Goal: Task Accomplishment & Management: Complete application form

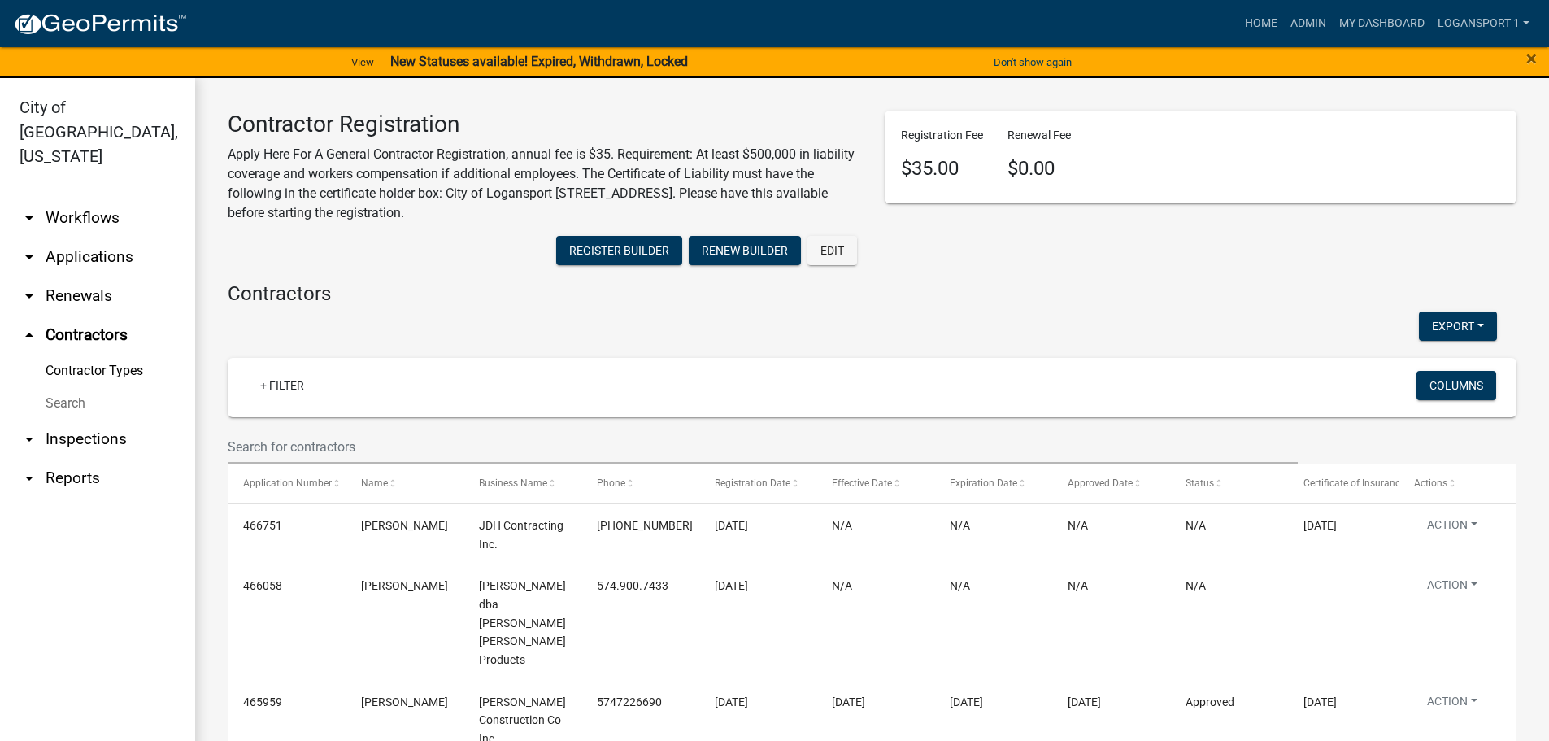
select select "3: 100"
click at [1238, 20] on link "Home" at bounding box center [1261, 23] width 46 height 31
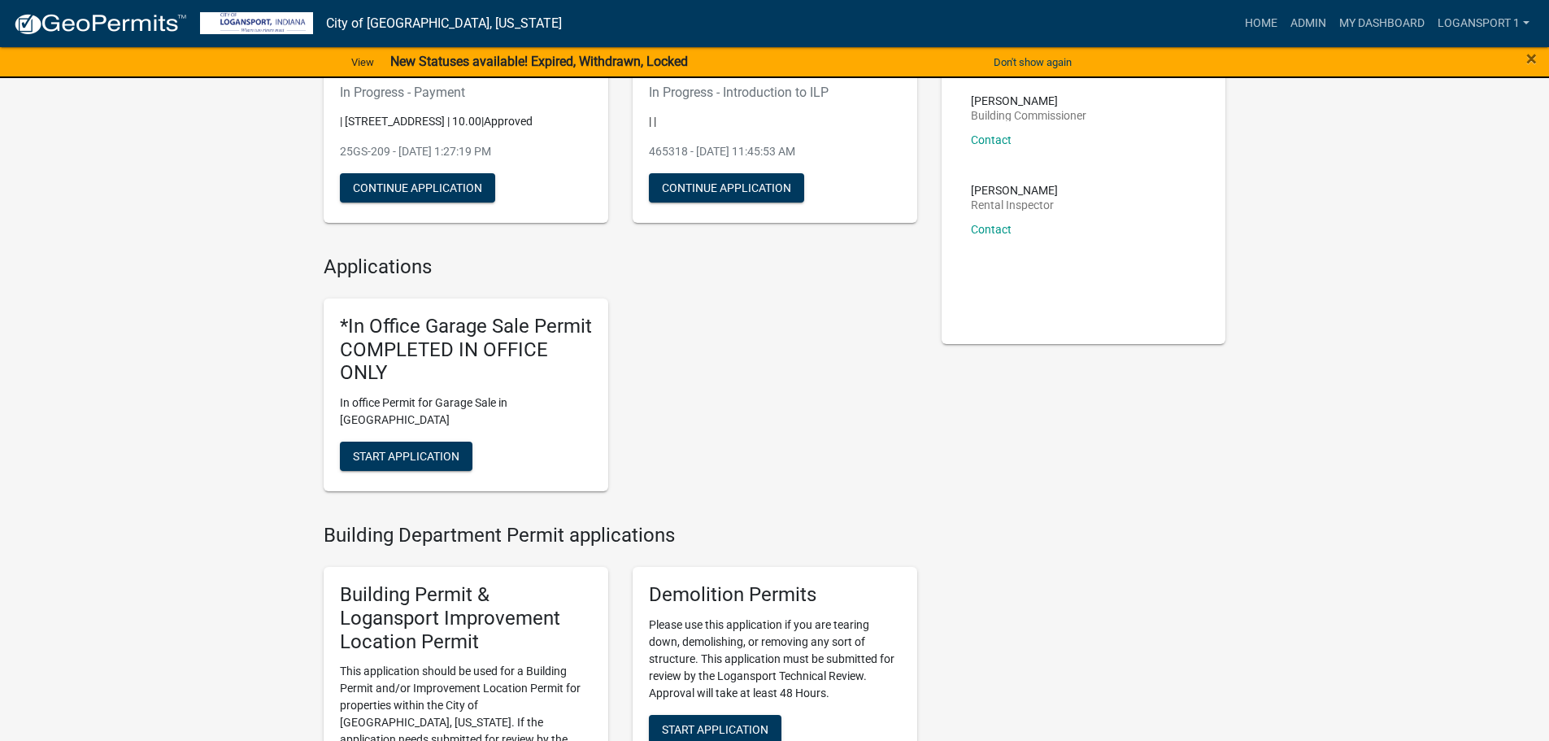
scroll to position [244, 0]
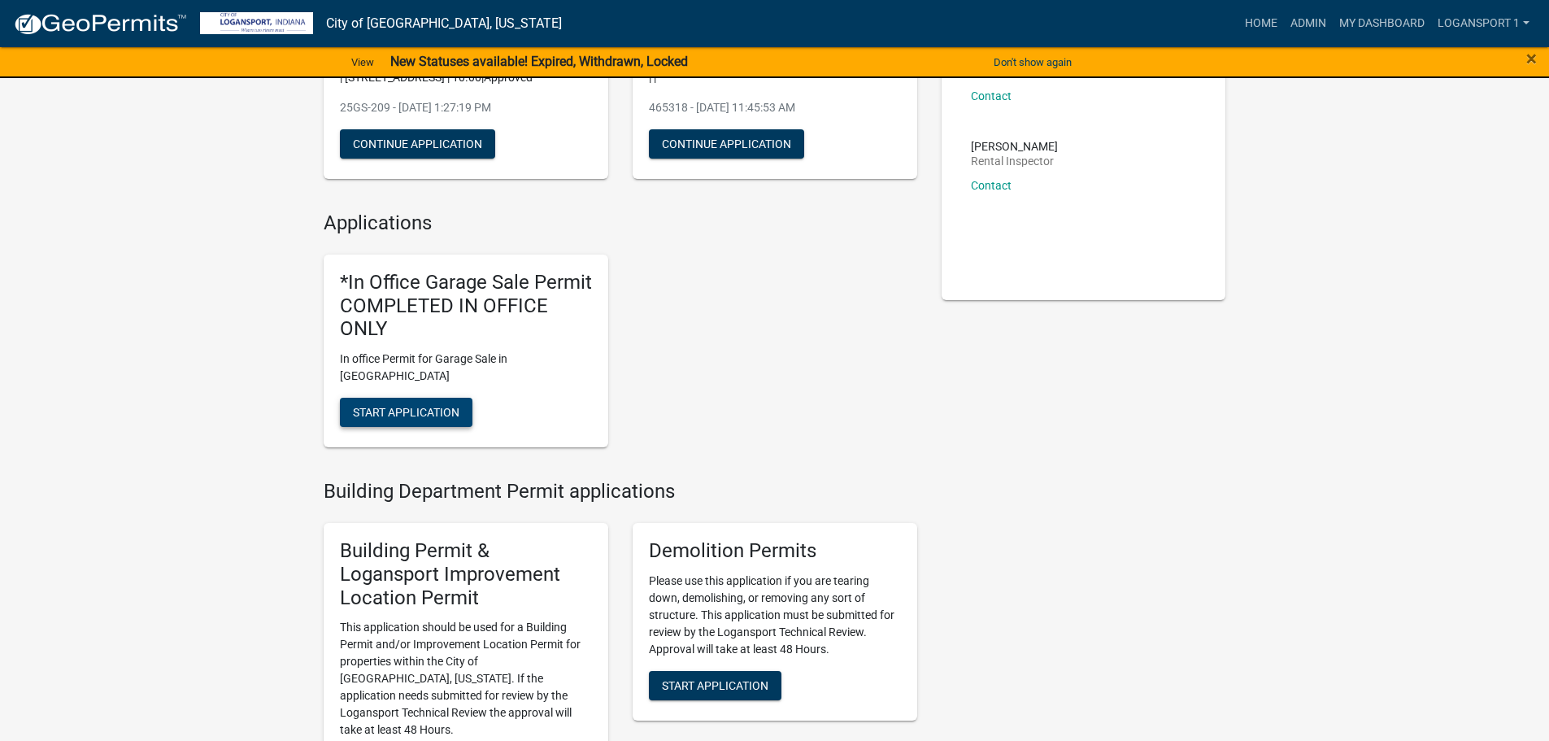
click at [399, 398] on button "Start Application" at bounding box center [406, 412] width 133 height 29
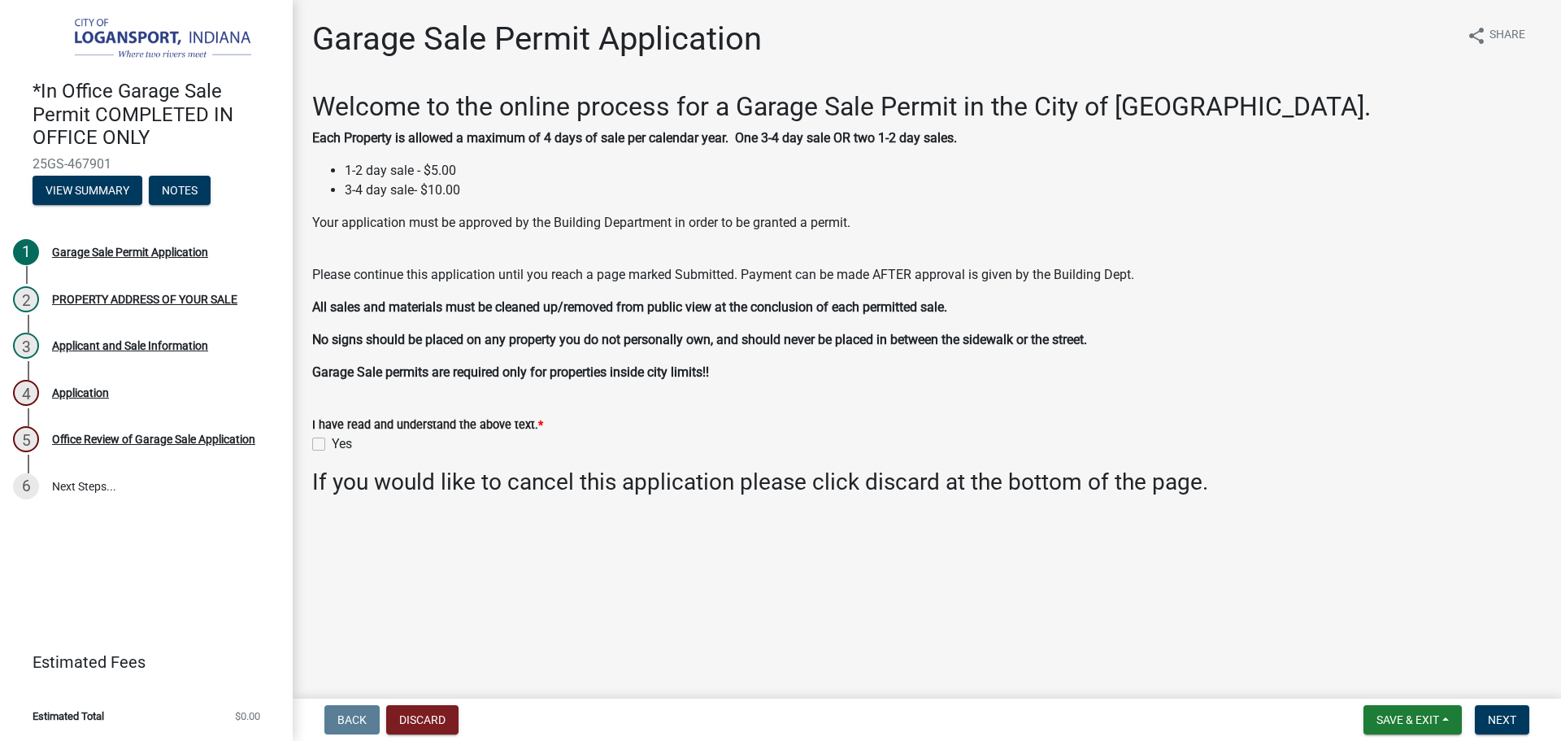
click at [332, 437] on label "Yes" at bounding box center [342, 444] width 20 height 20
click at [332, 437] on input "Yes" at bounding box center [337, 439] width 11 height 11
checkbox input "true"
click at [1502, 720] on span "Next" at bounding box center [1502, 719] width 28 height 13
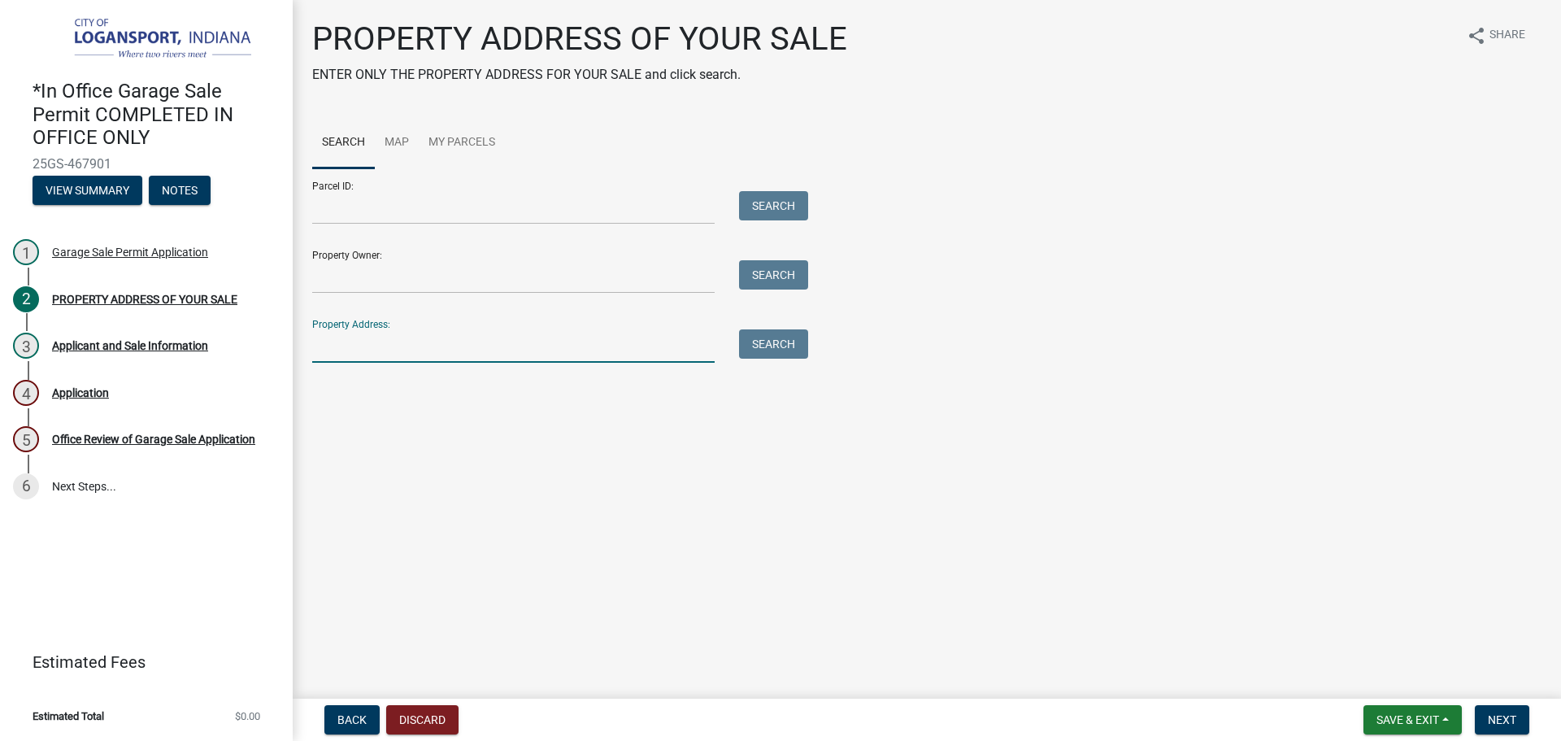
click at [421, 337] on input "Property Address:" at bounding box center [513, 345] width 403 height 33
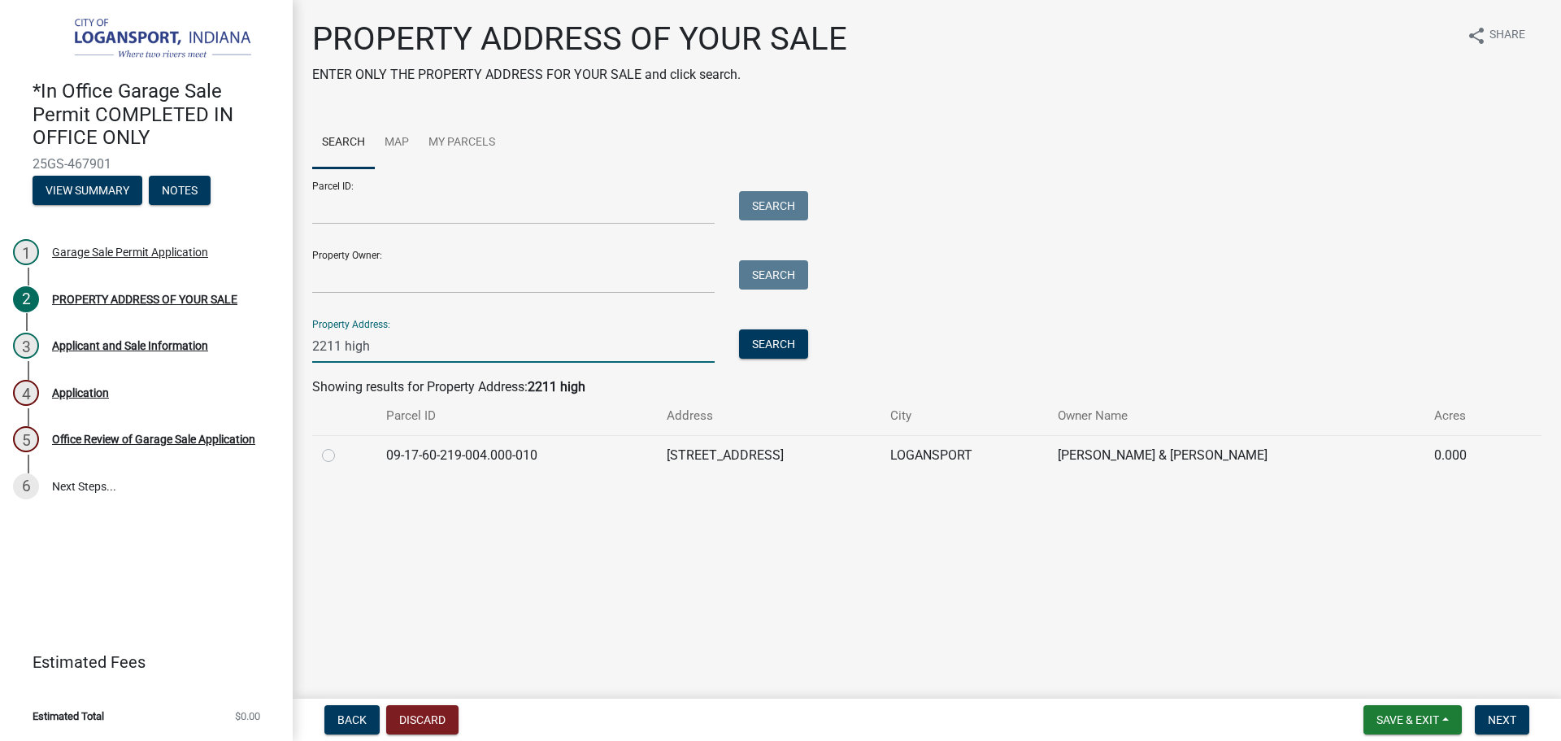
type input "2211 high"
click at [342, 446] on label at bounding box center [342, 446] width 0 height 0
click at [342, 449] on input "radio" at bounding box center [347, 451] width 11 height 11
radio input "true"
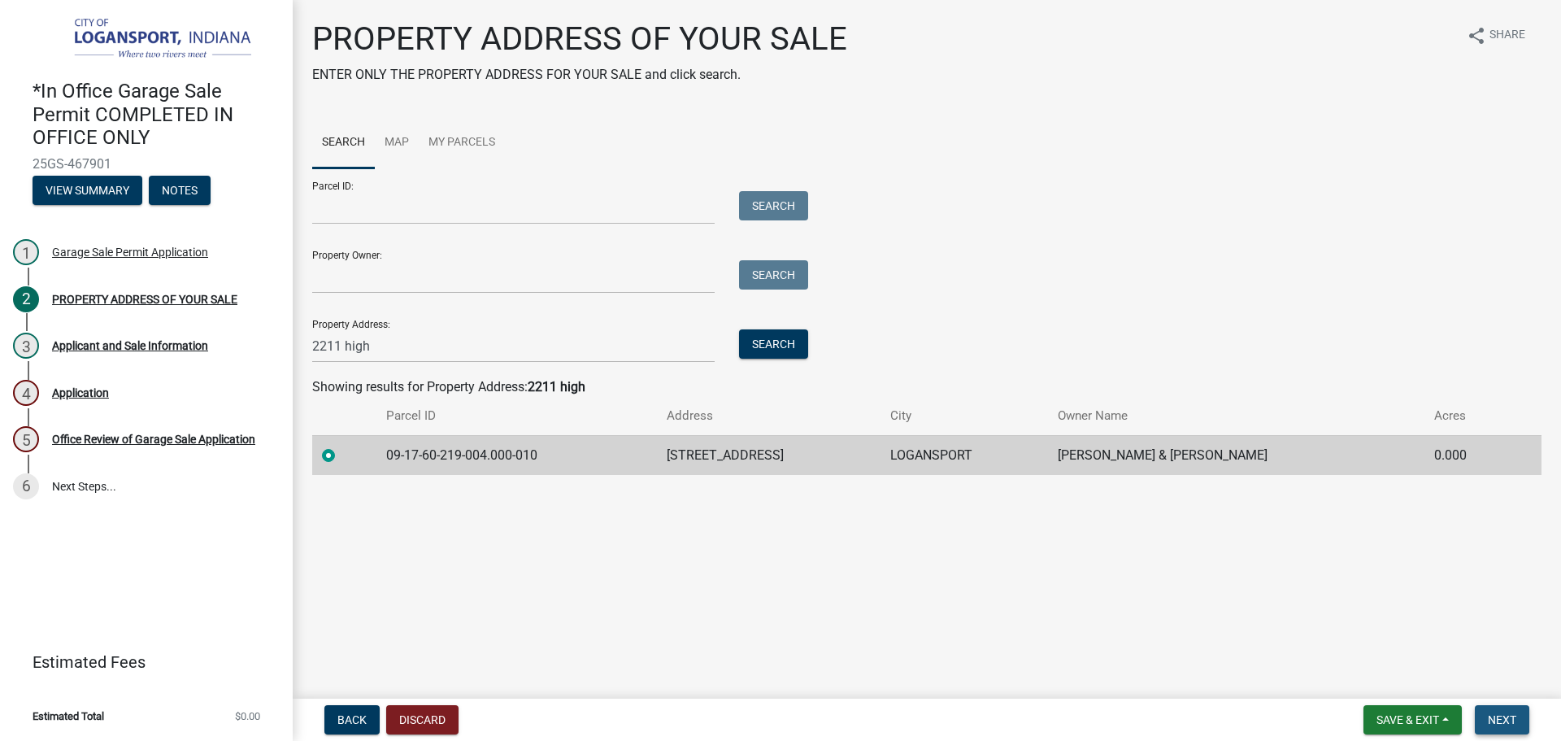
click at [1498, 713] on span "Next" at bounding box center [1502, 719] width 28 height 13
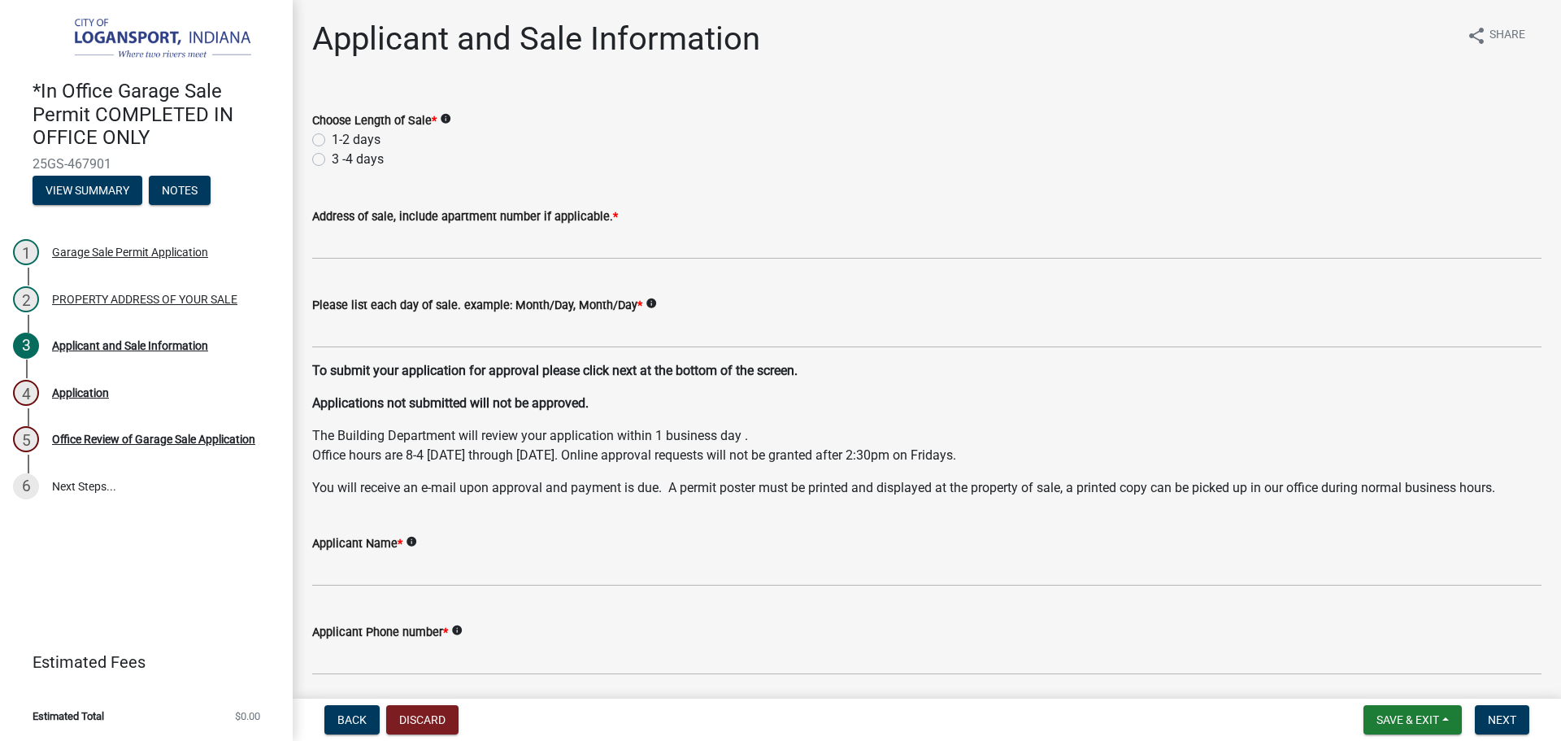
click at [566, 135] on div "1-2 days" at bounding box center [926, 140] width 1229 height 20
click at [332, 139] on label "1-2 days" at bounding box center [356, 140] width 49 height 20
click at [332, 139] on input "1-2 days" at bounding box center [337, 135] width 11 height 11
radio input "true"
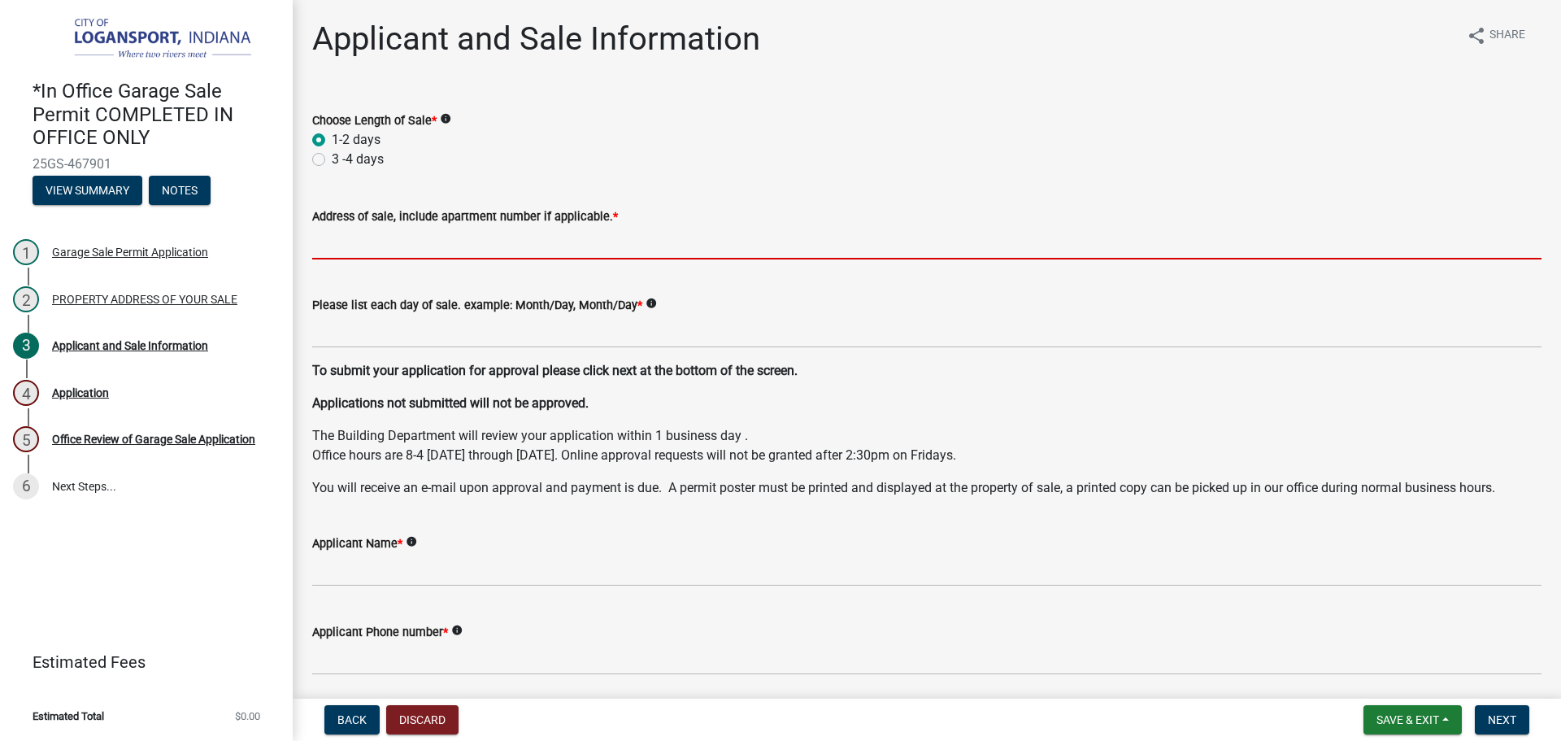
click at [369, 238] on input "Address of sale, include apartment number if applicable. *" at bounding box center [926, 242] width 1229 height 33
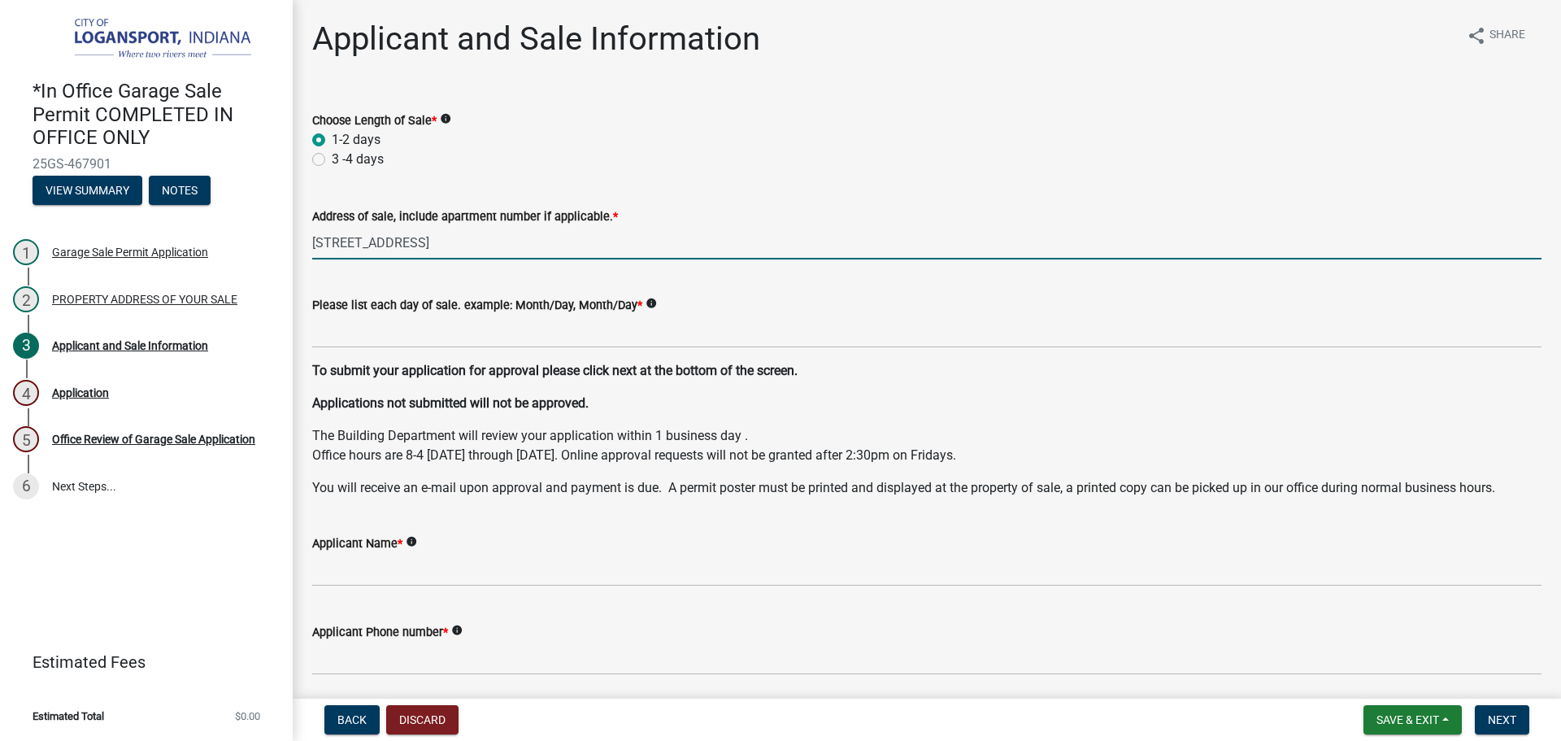
type input "[STREET_ADDRESS]"
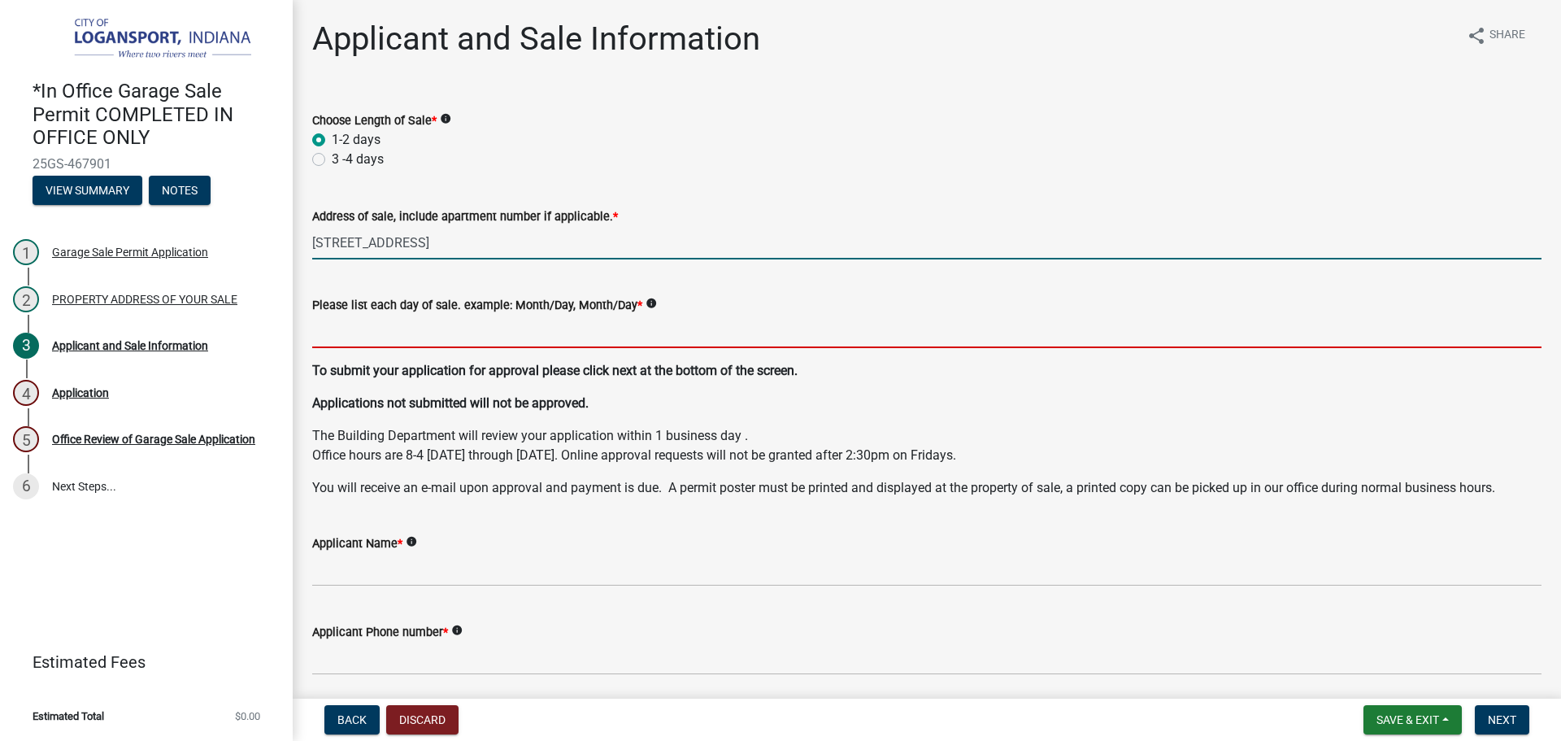
click at [343, 331] on input "Please list each day of sale. example: Month/Day, Month/Day *" at bounding box center [926, 331] width 1229 height 33
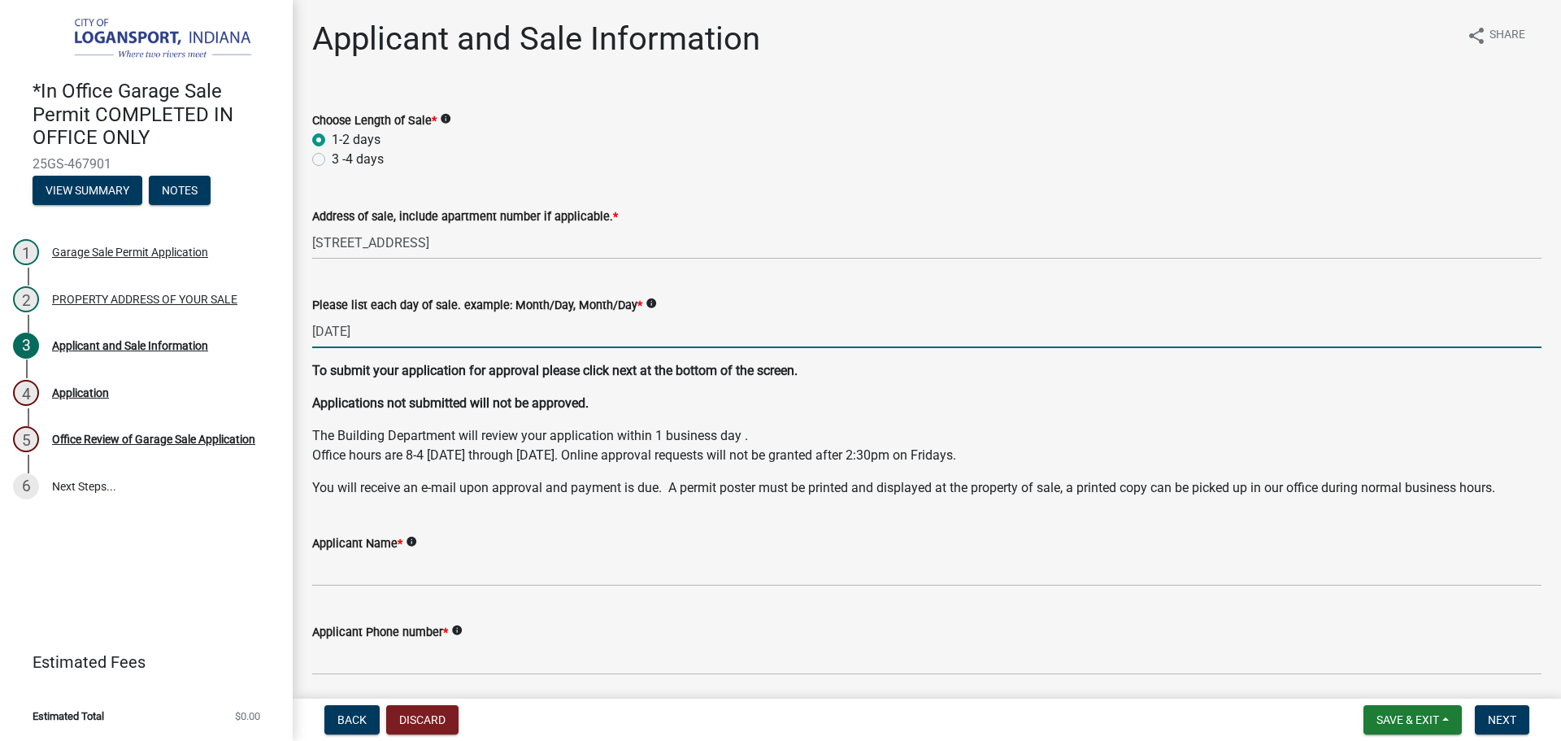
type input "[DATE]"
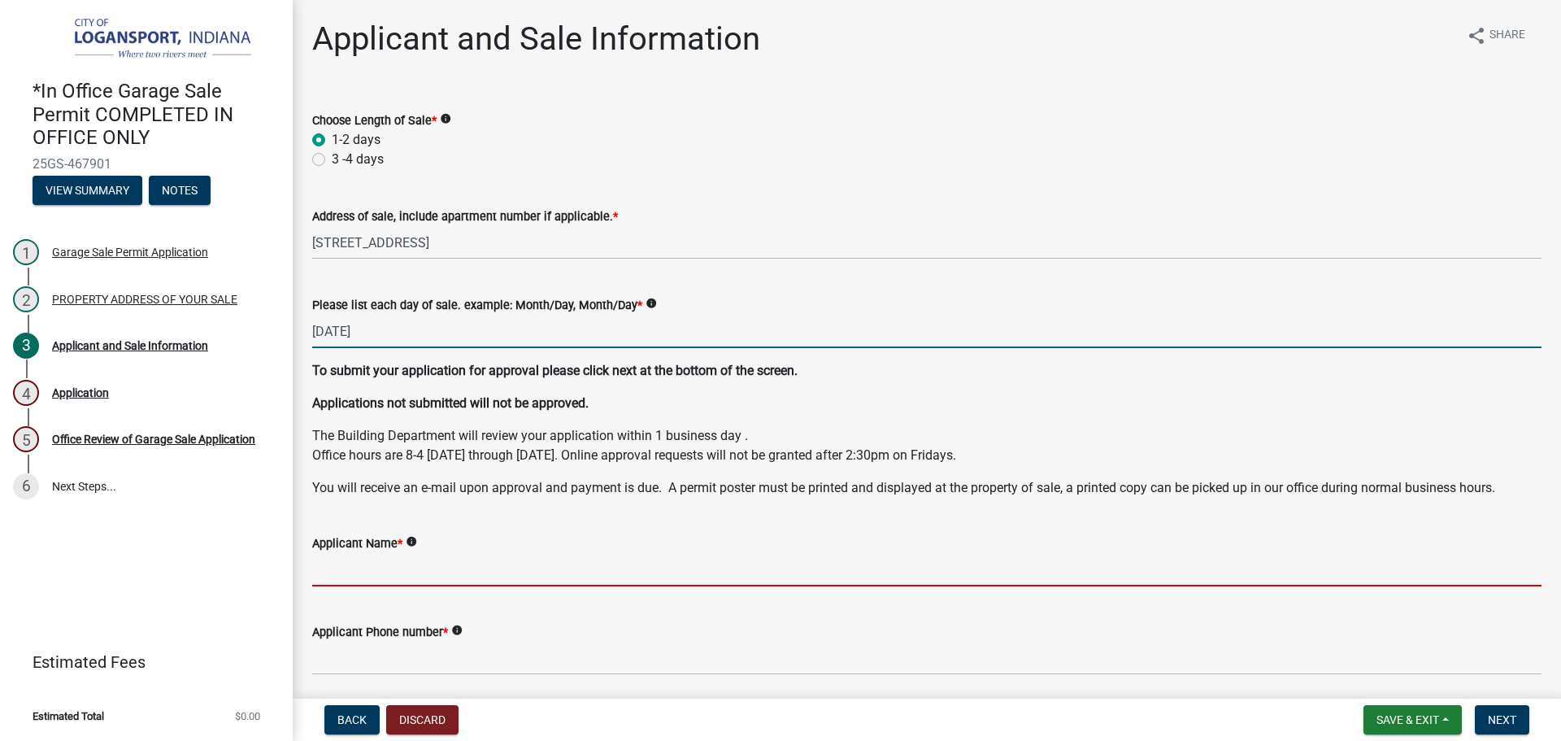
click at [342, 569] on input "Applicant Name *" at bounding box center [926, 569] width 1229 height 33
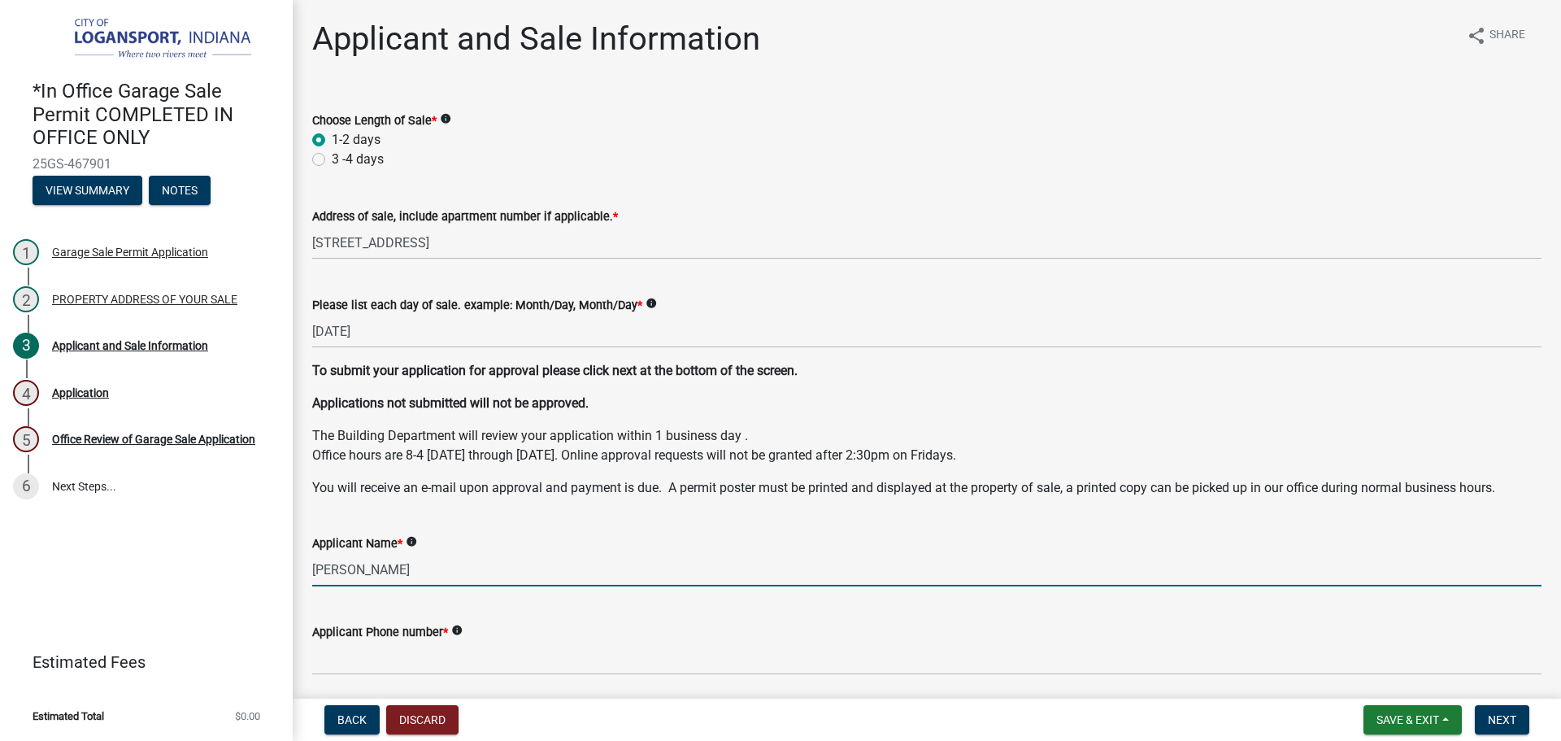
type input "[PERSON_NAME]"
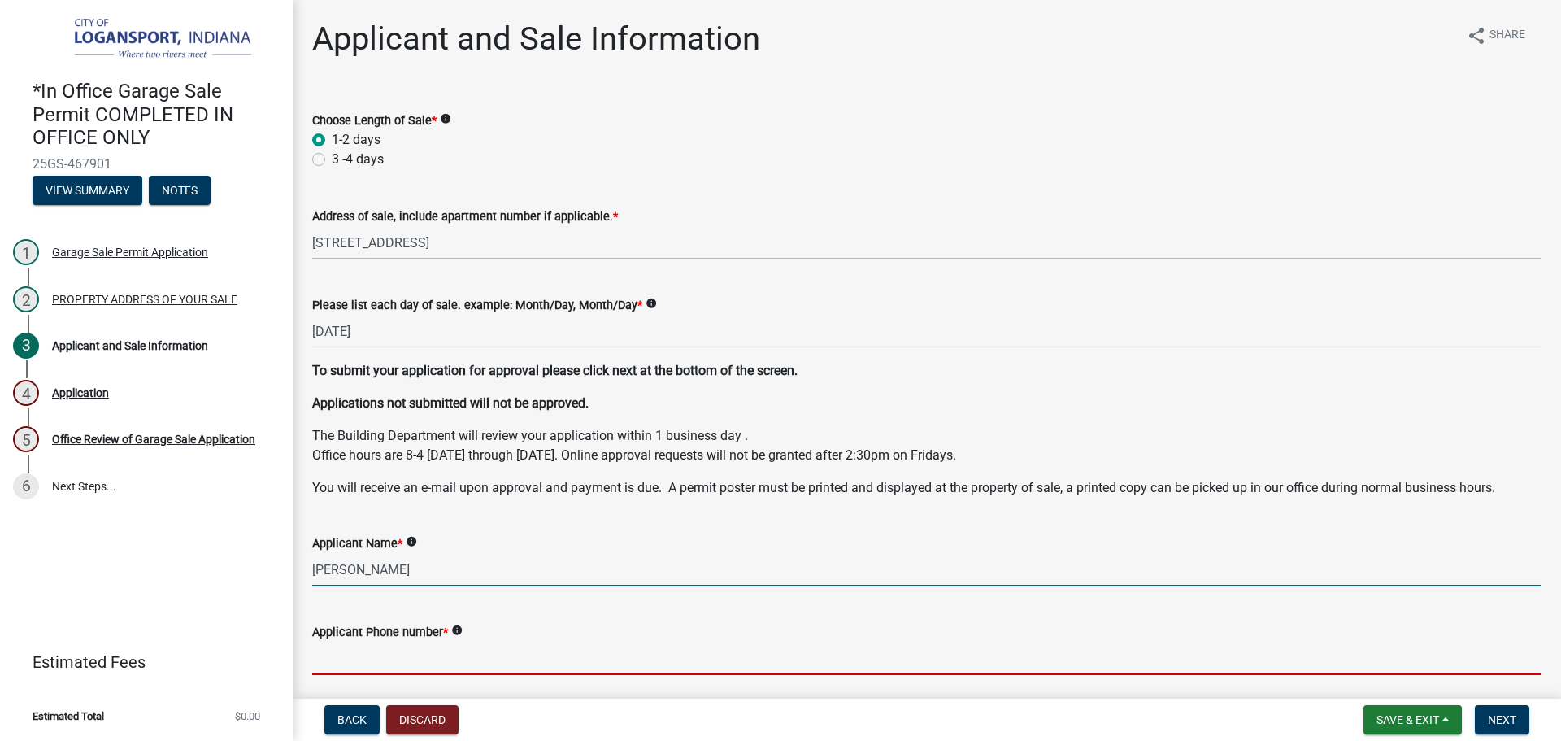
click at [335, 668] on input "Applicant Phone number *" at bounding box center [926, 658] width 1229 height 33
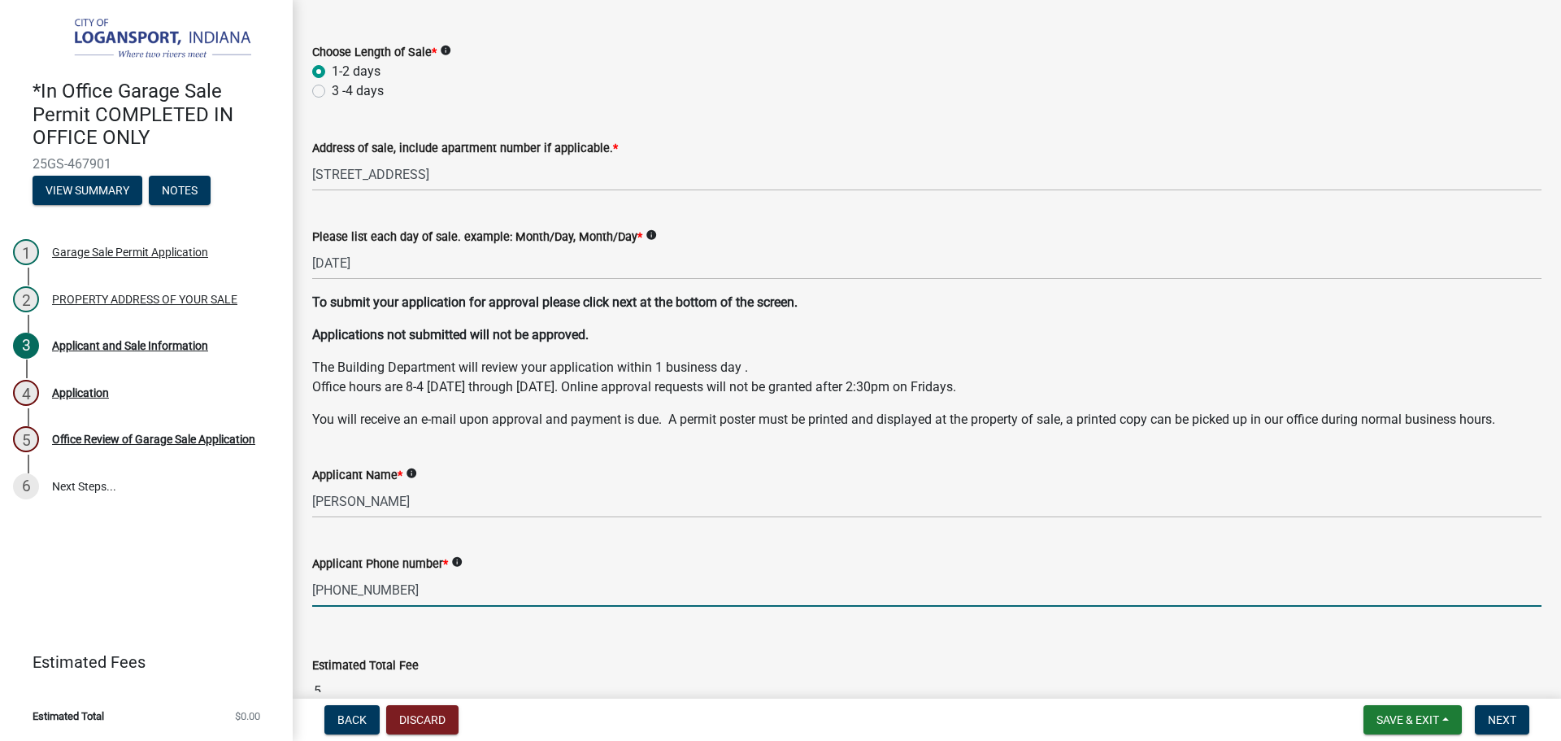
scroll to position [162, 0]
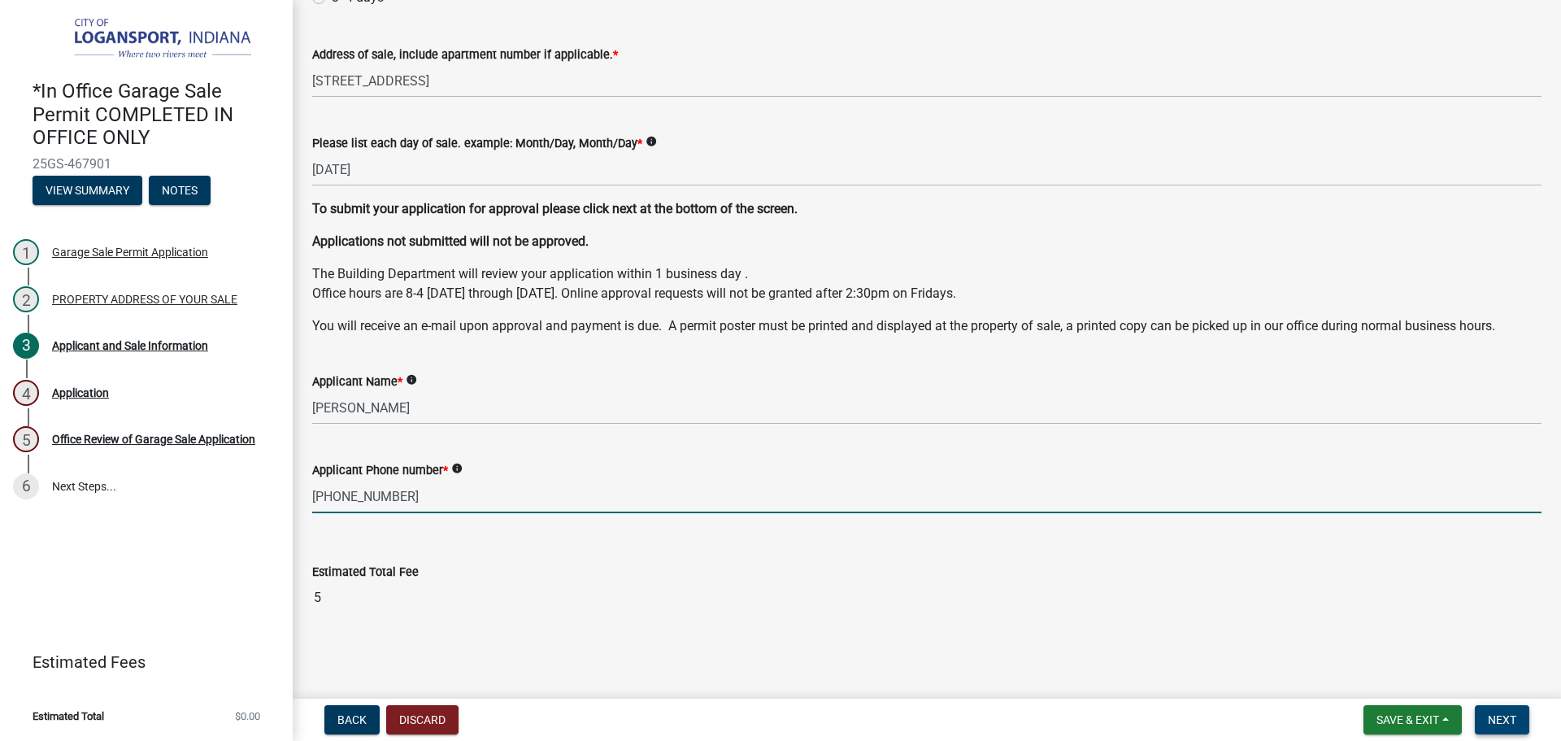
type input "[PHONE_NUMBER]"
click at [1499, 717] on span "Next" at bounding box center [1502, 719] width 28 height 13
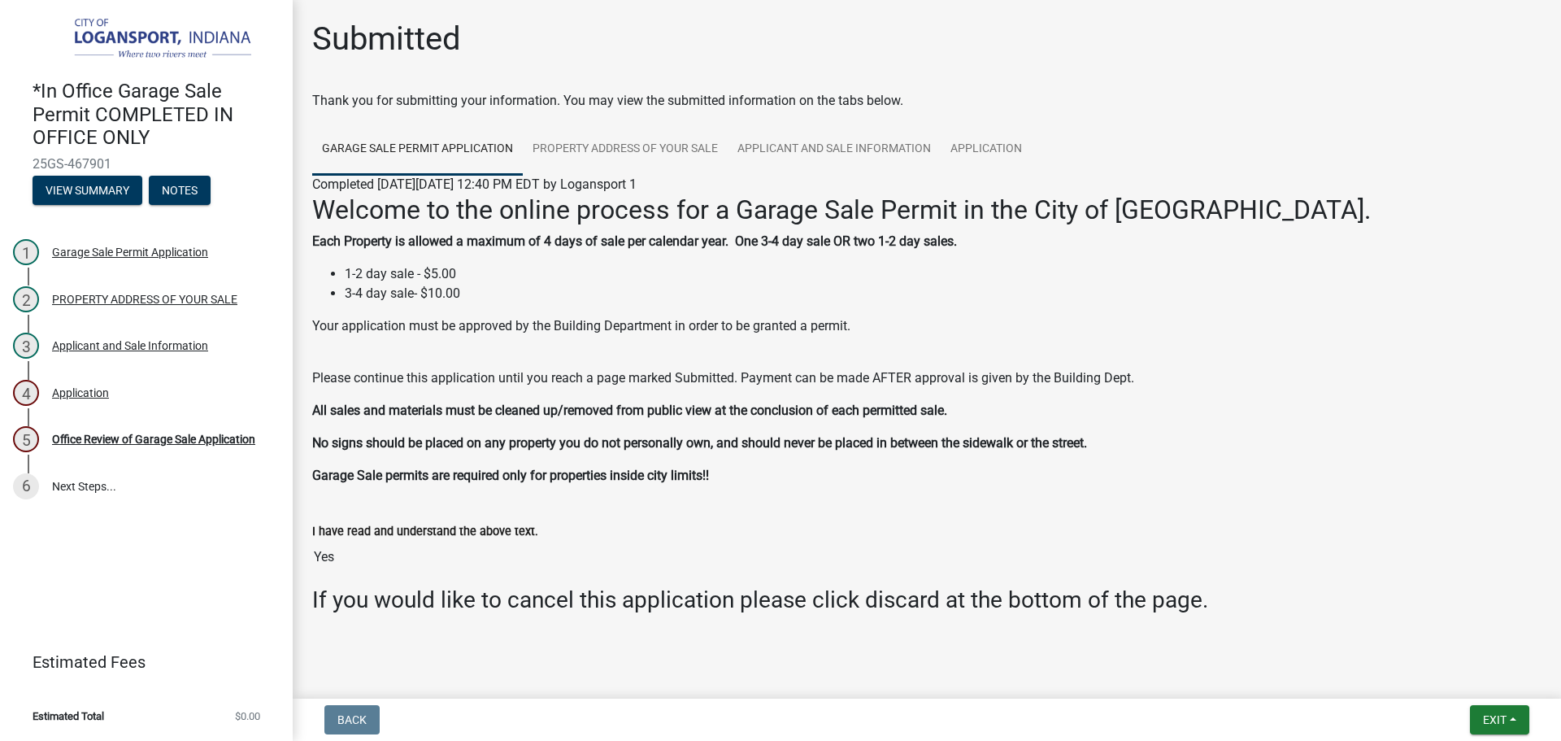
scroll to position [18, 0]
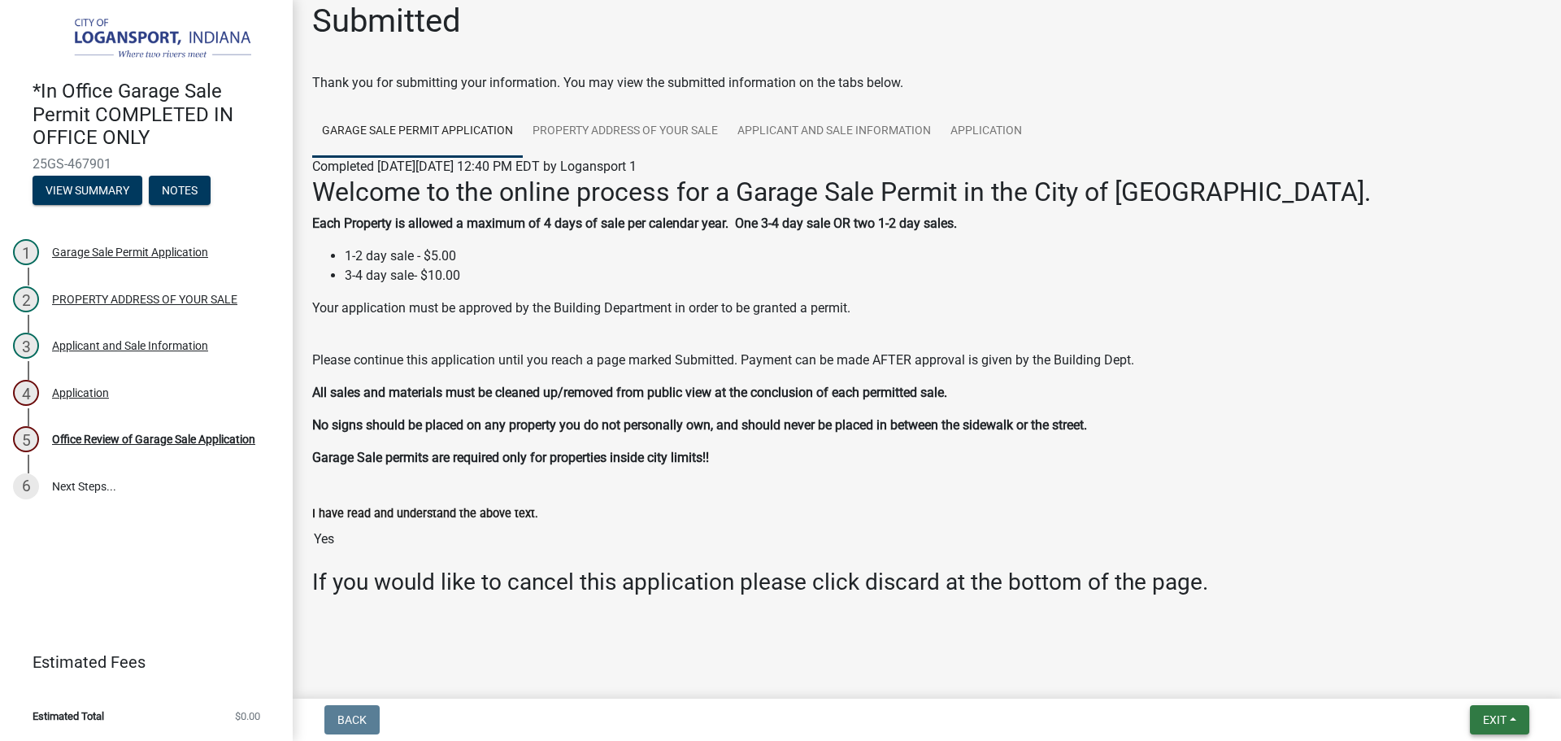
click at [1504, 716] on span "Exit" at bounding box center [1495, 719] width 24 height 13
click at [121, 429] on div "5 Office Review of Garage Sale Application" at bounding box center [140, 439] width 254 height 26
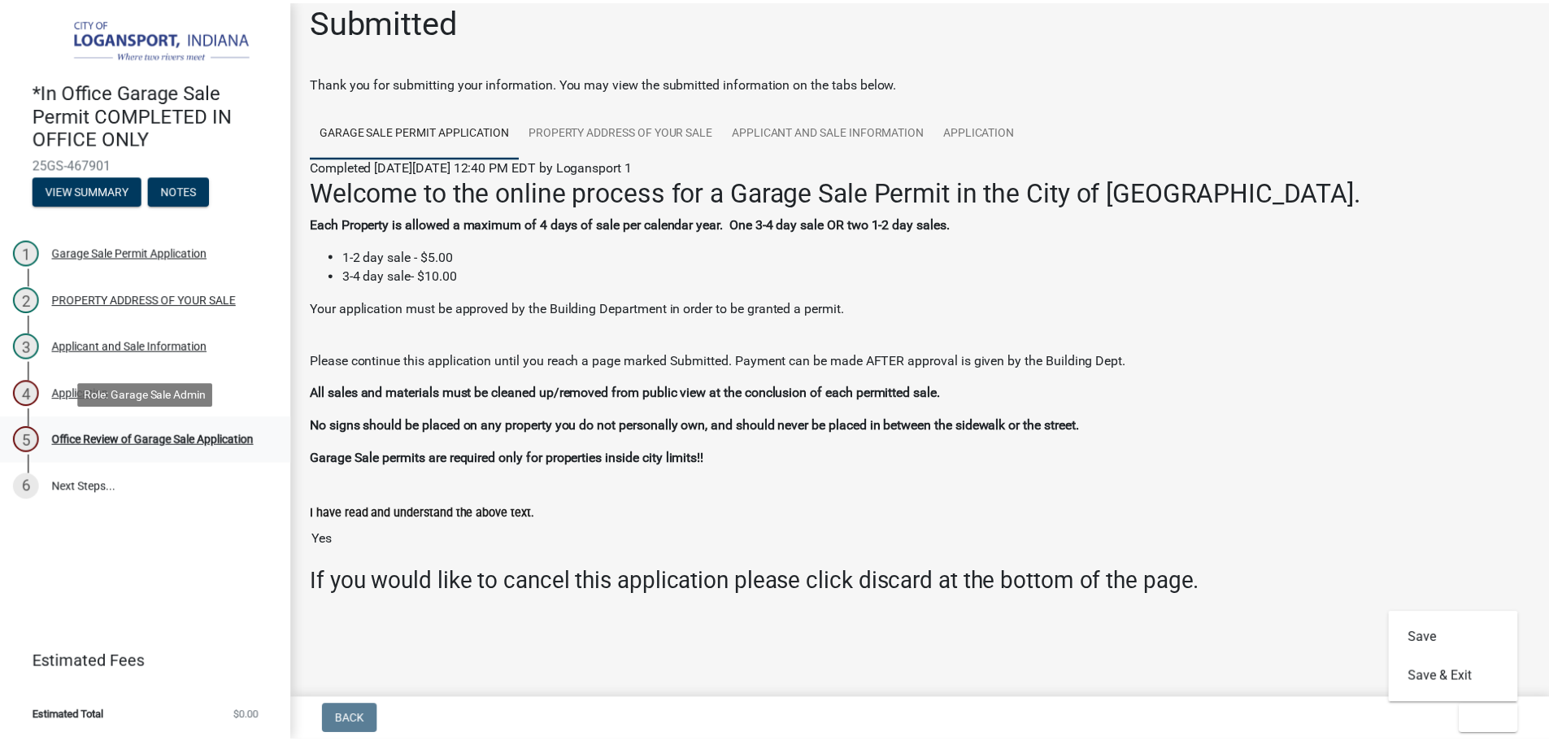
scroll to position [0, 0]
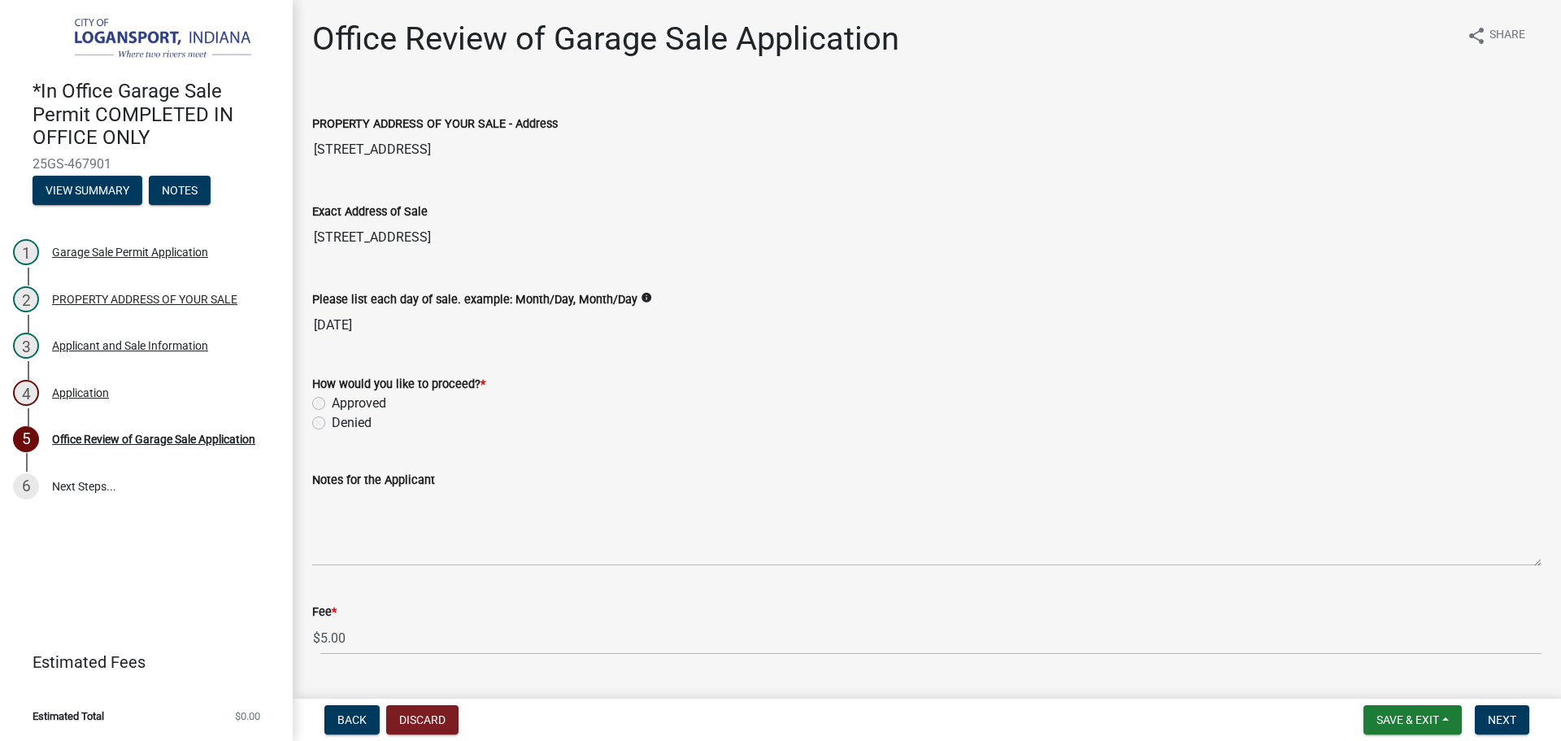
click at [332, 403] on label "Approved" at bounding box center [359, 404] width 54 height 20
click at [332, 403] on input "Approved" at bounding box center [337, 399] width 11 height 11
radio input "true"
click at [1509, 719] on span "Next" at bounding box center [1502, 719] width 28 height 13
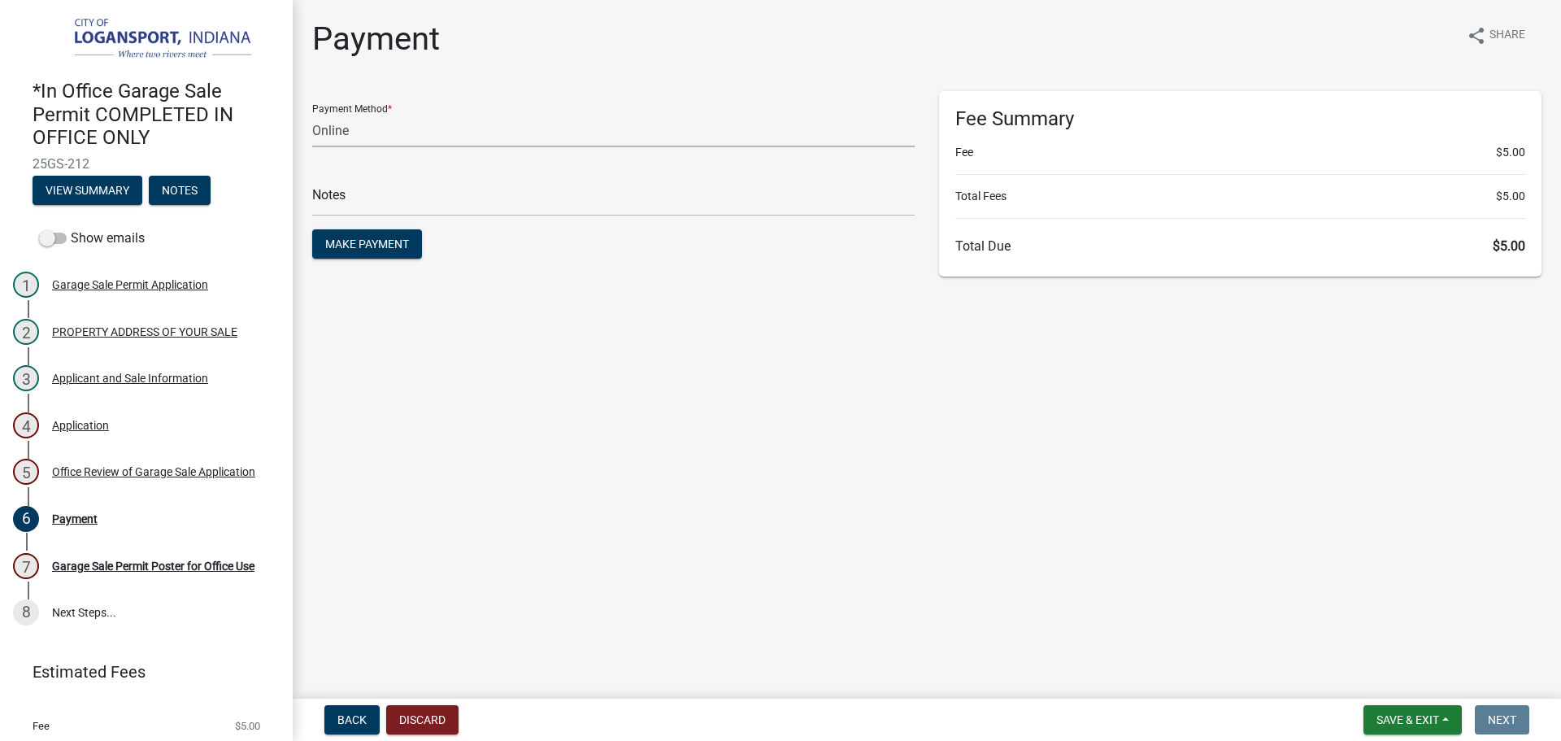
click at [467, 128] on select "Credit Card POS Check Cash Online" at bounding box center [613, 130] width 603 height 33
click at [595, 50] on div "Payment share Share" at bounding box center [926, 46] width 1229 height 52
click at [337, 132] on select "Credit Card POS Check Cash Online" at bounding box center [613, 130] width 603 height 33
select select "2: 1"
click at [312, 114] on select "Credit Card POS Check Cash Online" at bounding box center [613, 130] width 603 height 33
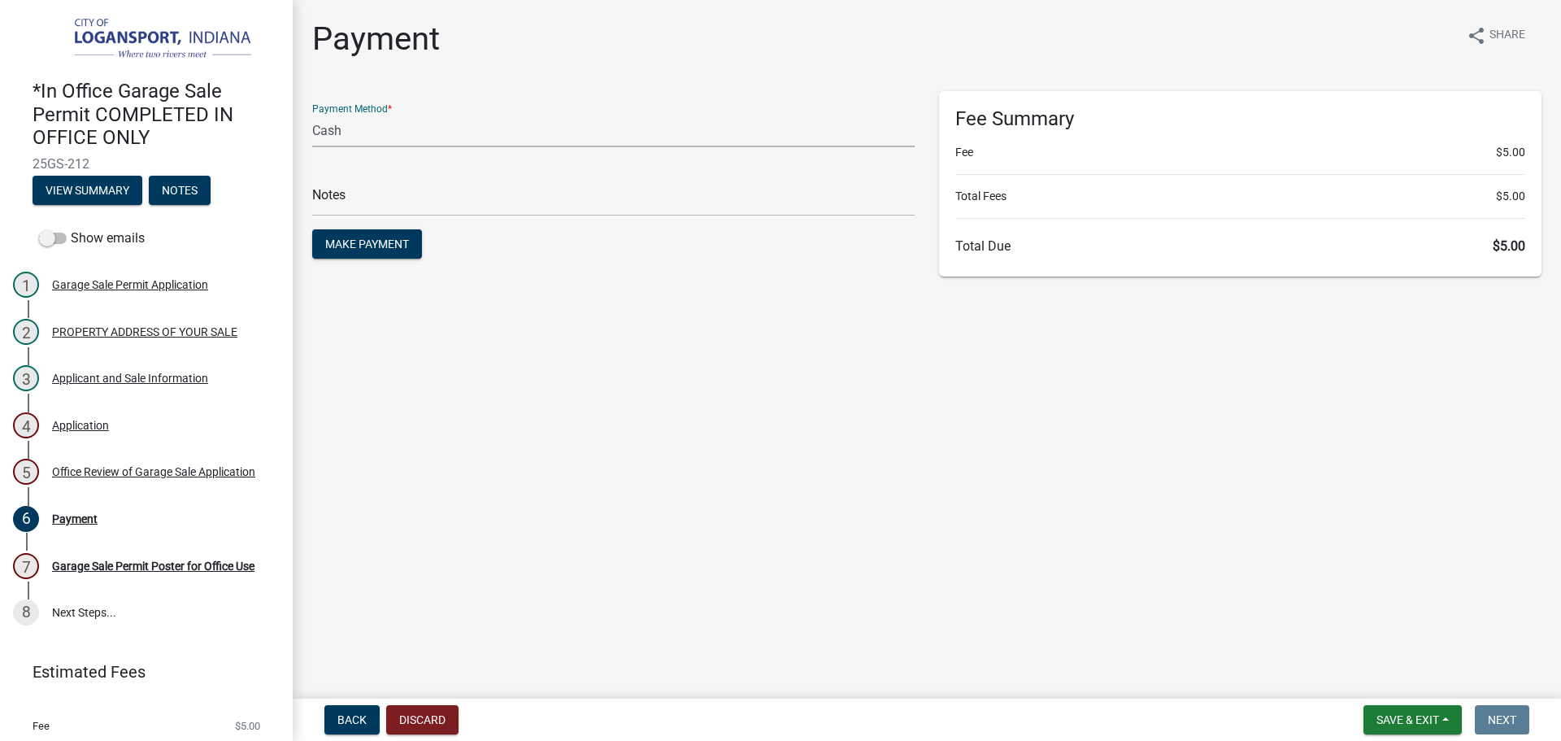
click at [609, 377] on main "Payment share Share Payment Method * Credit Card POS Check Cash Online Notes Ma…" at bounding box center [927, 346] width 1269 height 692
click at [507, 189] on input "text" at bounding box center [613, 199] width 603 height 33
type input "117835"
click at [488, 320] on main "Payment share Share Payment Method * Credit Card POS Check Cash Online Notes 11…" at bounding box center [927, 346] width 1269 height 692
click at [383, 244] on span "Make Payment" at bounding box center [367, 243] width 84 height 13
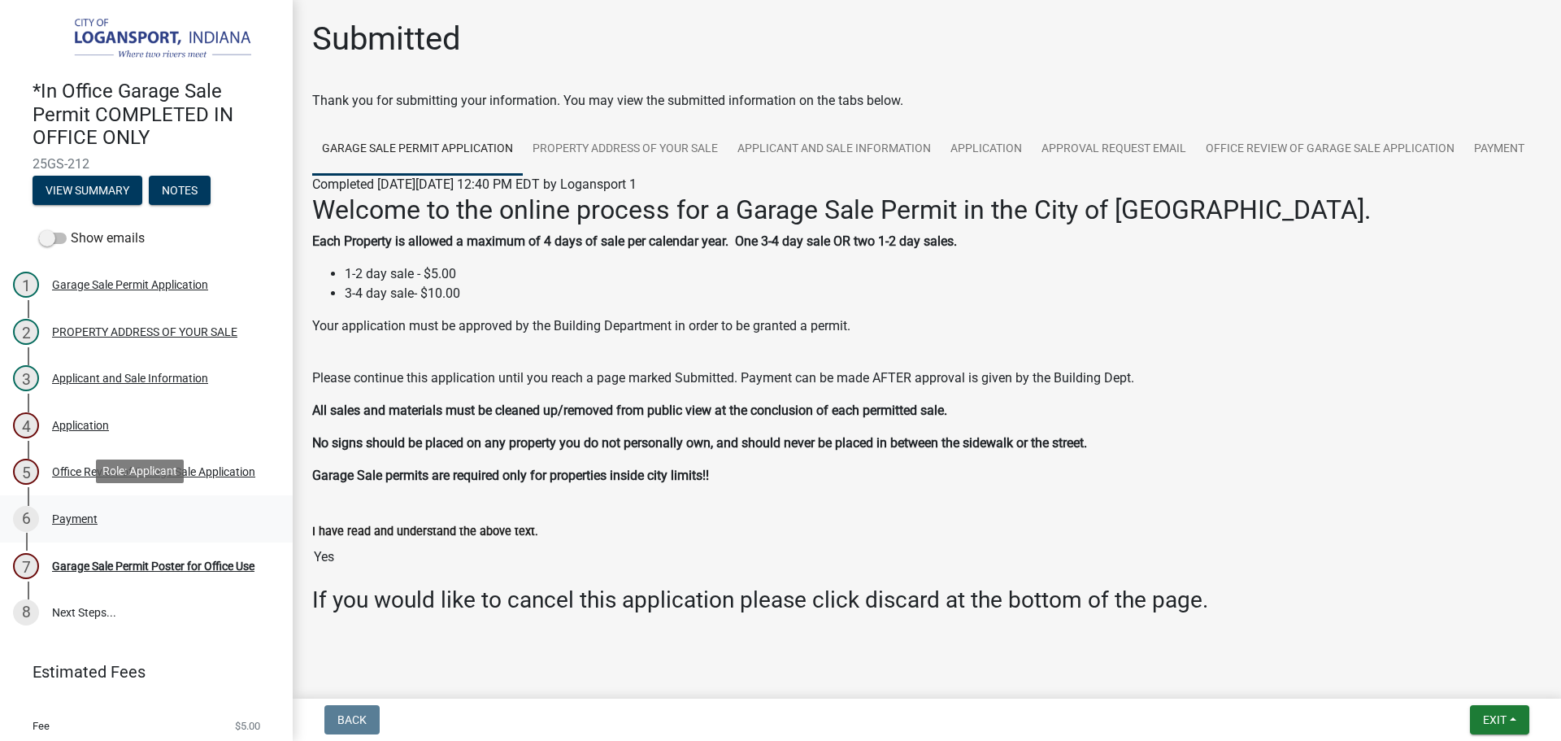
click at [106, 508] on div "6 Payment" at bounding box center [140, 519] width 254 height 26
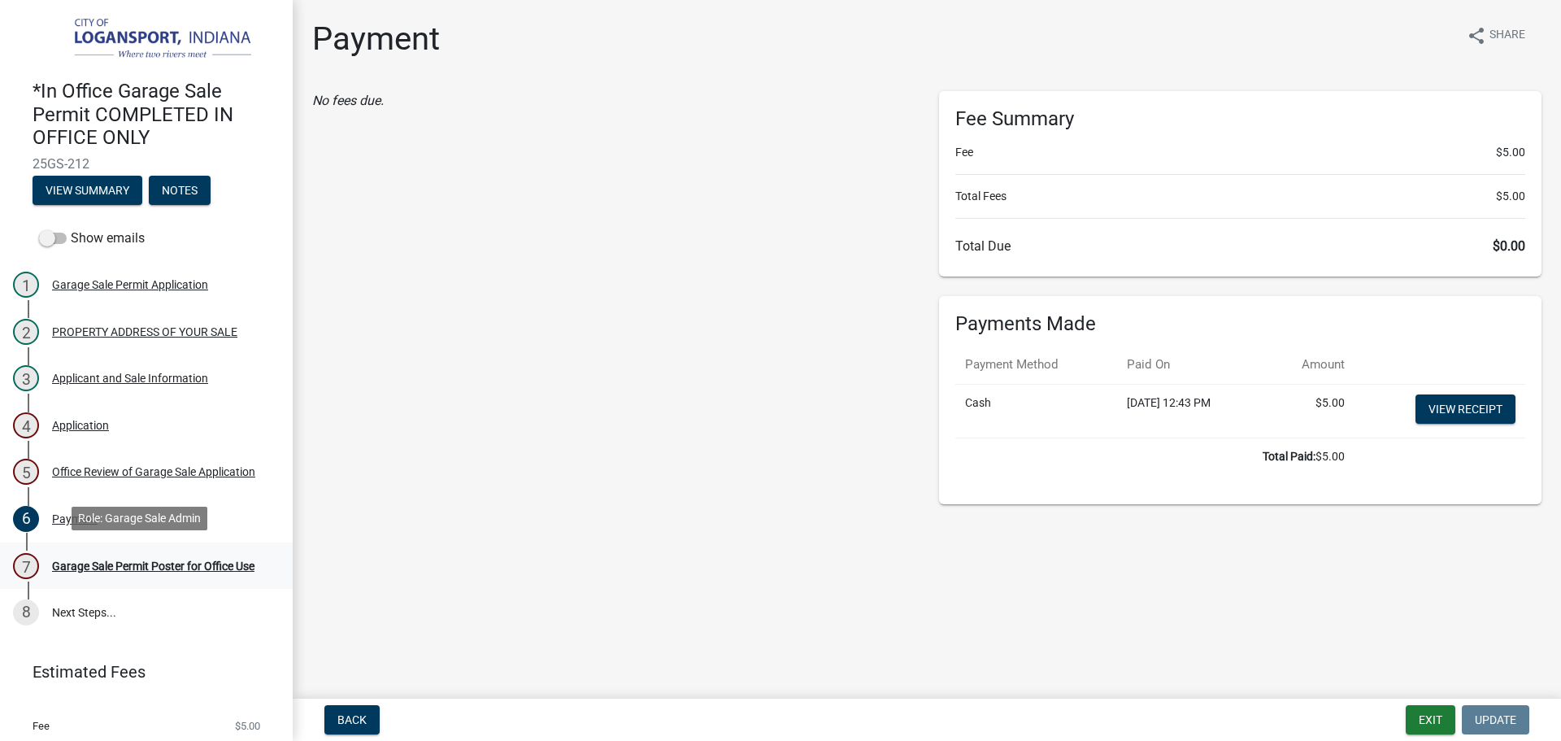
click at [128, 560] on div "Garage Sale Permit Poster for Office Use" at bounding box center [153, 565] width 202 height 11
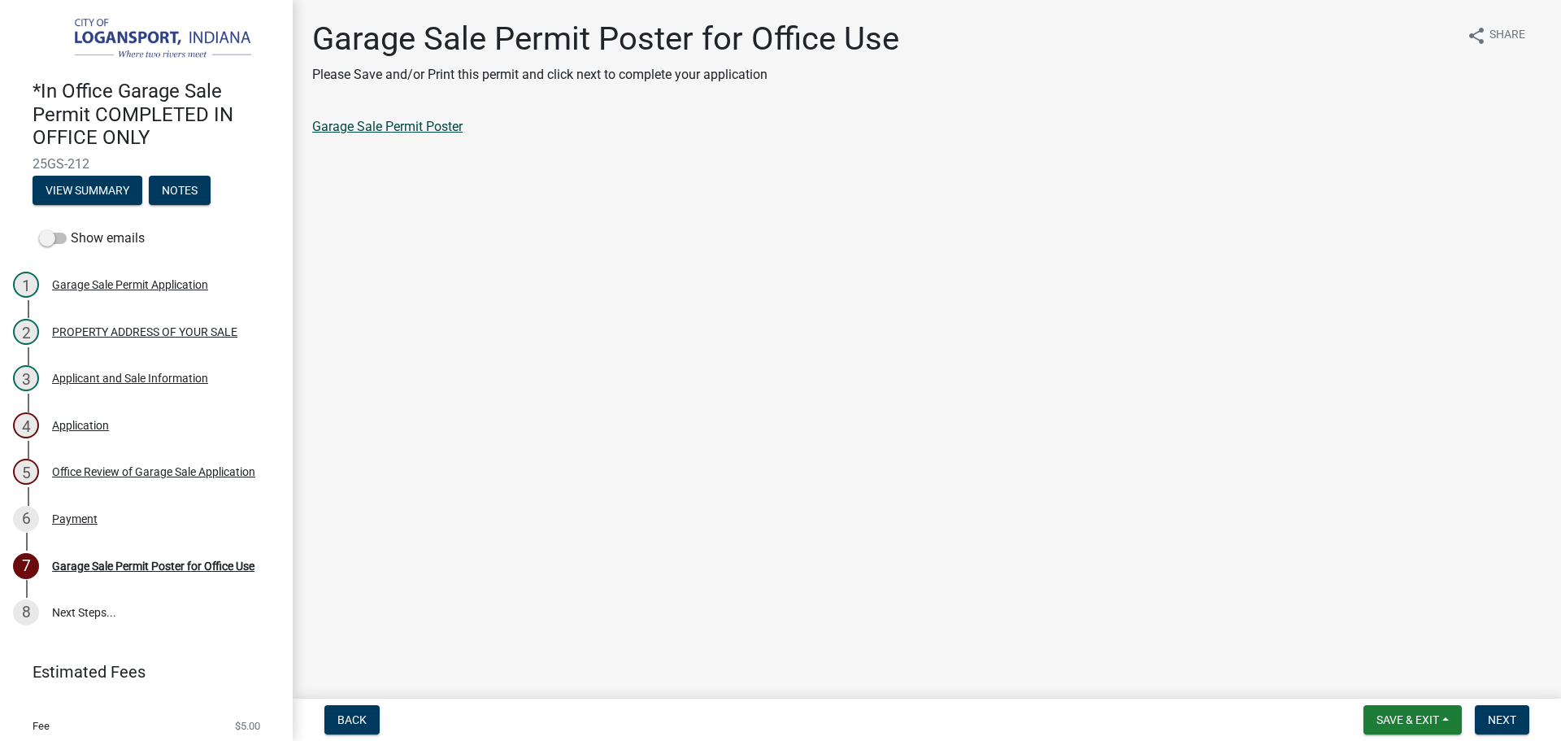
click at [418, 124] on link "Garage Sale Permit Poster" at bounding box center [387, 126] width 150 height 15
click at [104, 508] on div "6 Payment" at bounding box center [140, 519] width 254 height 26
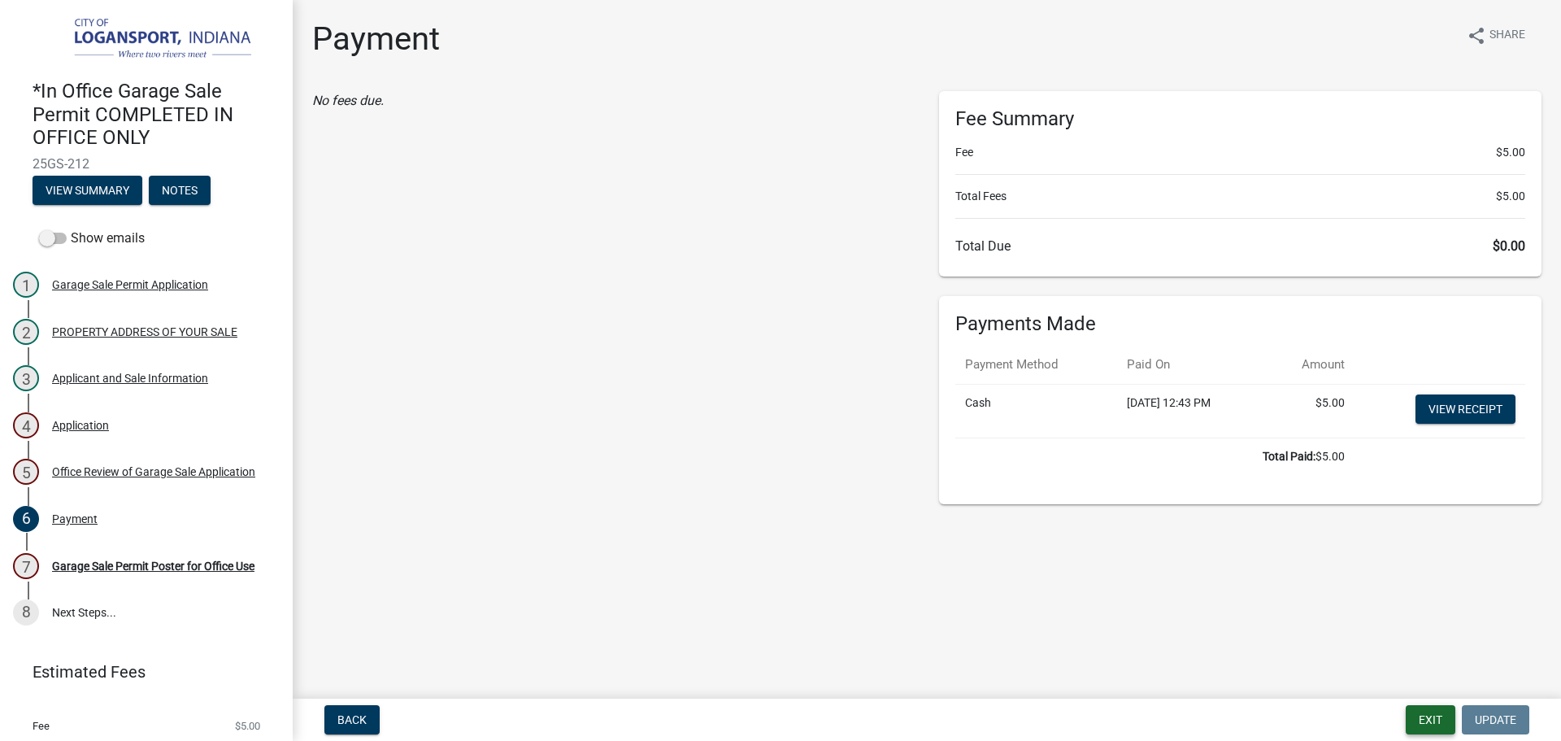
click at [1421, 721] on button "Exit" at bounding box center [1431, 719] width 50 height 29
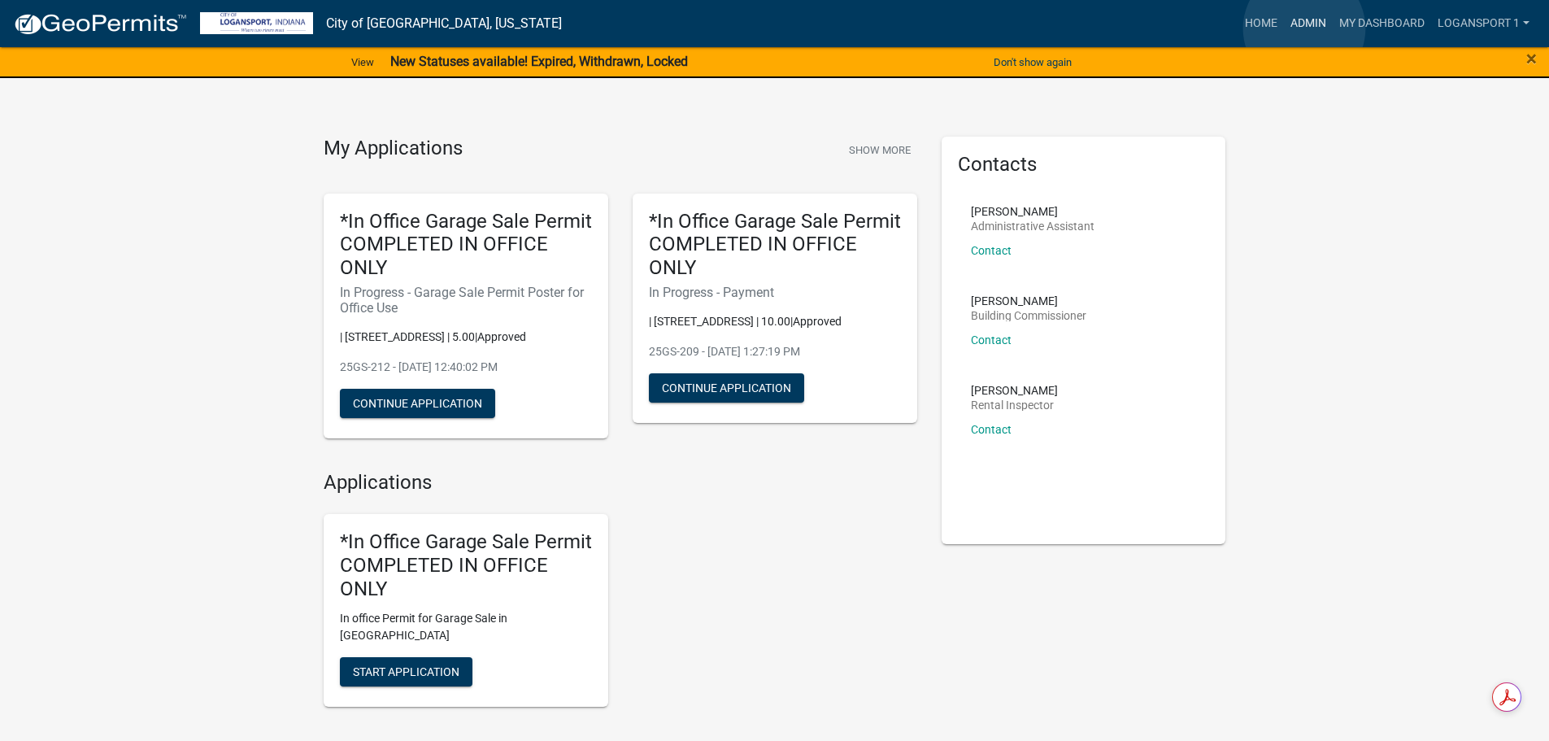
click at [1304, 28] on link "Admin" at bounding box center [1308, 23] width 49 height 31
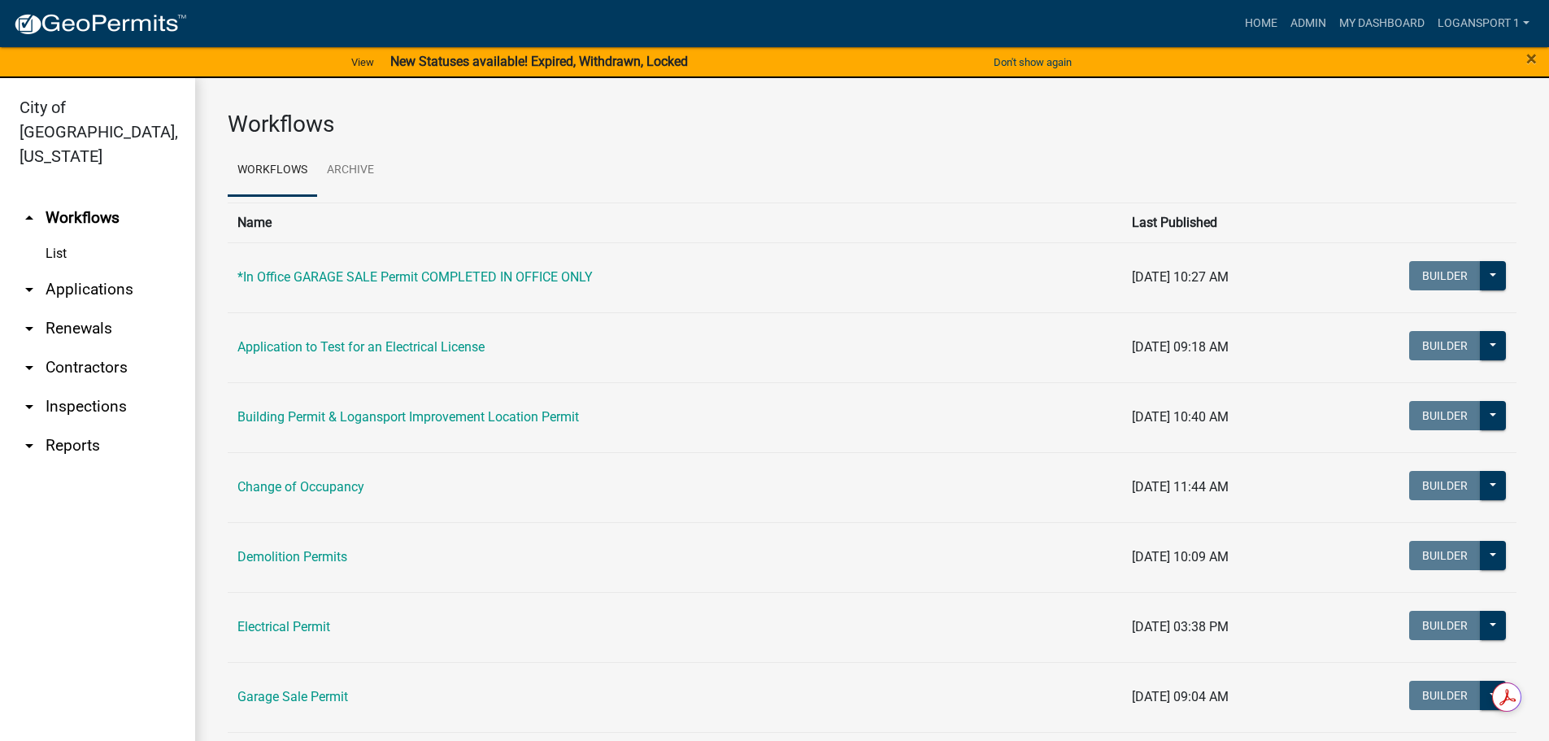
click at [101, 270] on link "arrow_drop_down Applications" at bounding box center [97, 289] width 195 height 39
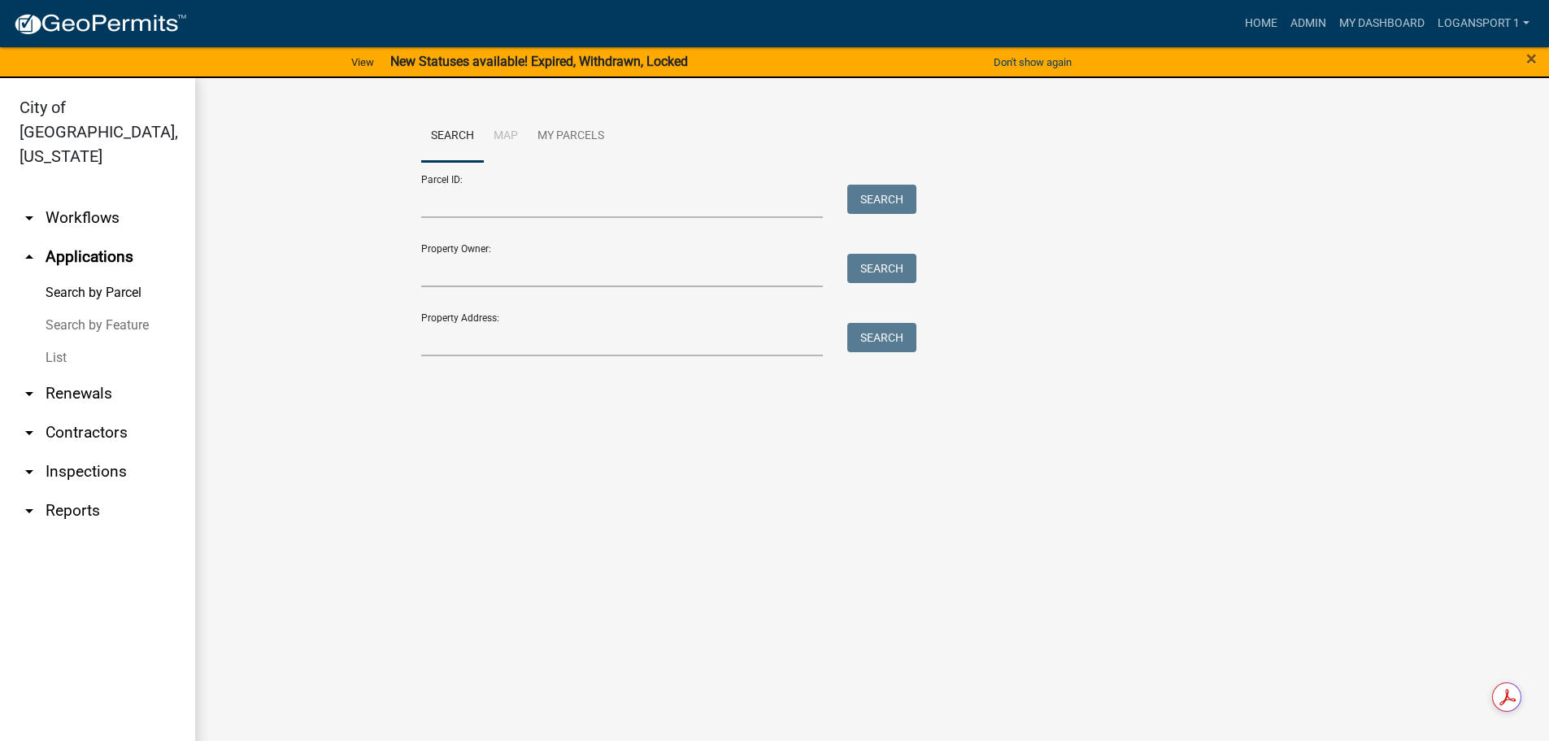
click at [42, 342] on link "List" at bounding box center [97, 358] width 195 height 33
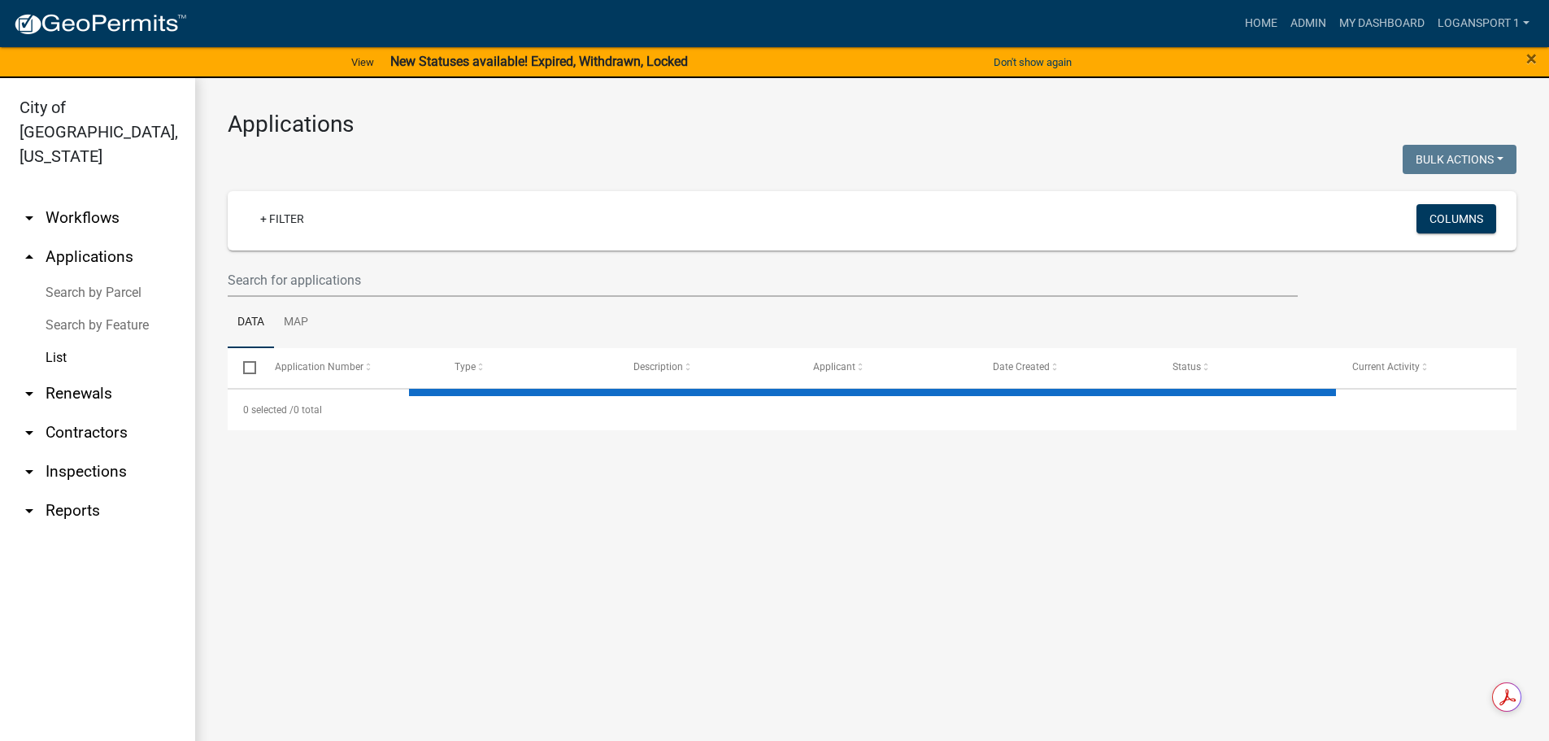
select select "2: 50"
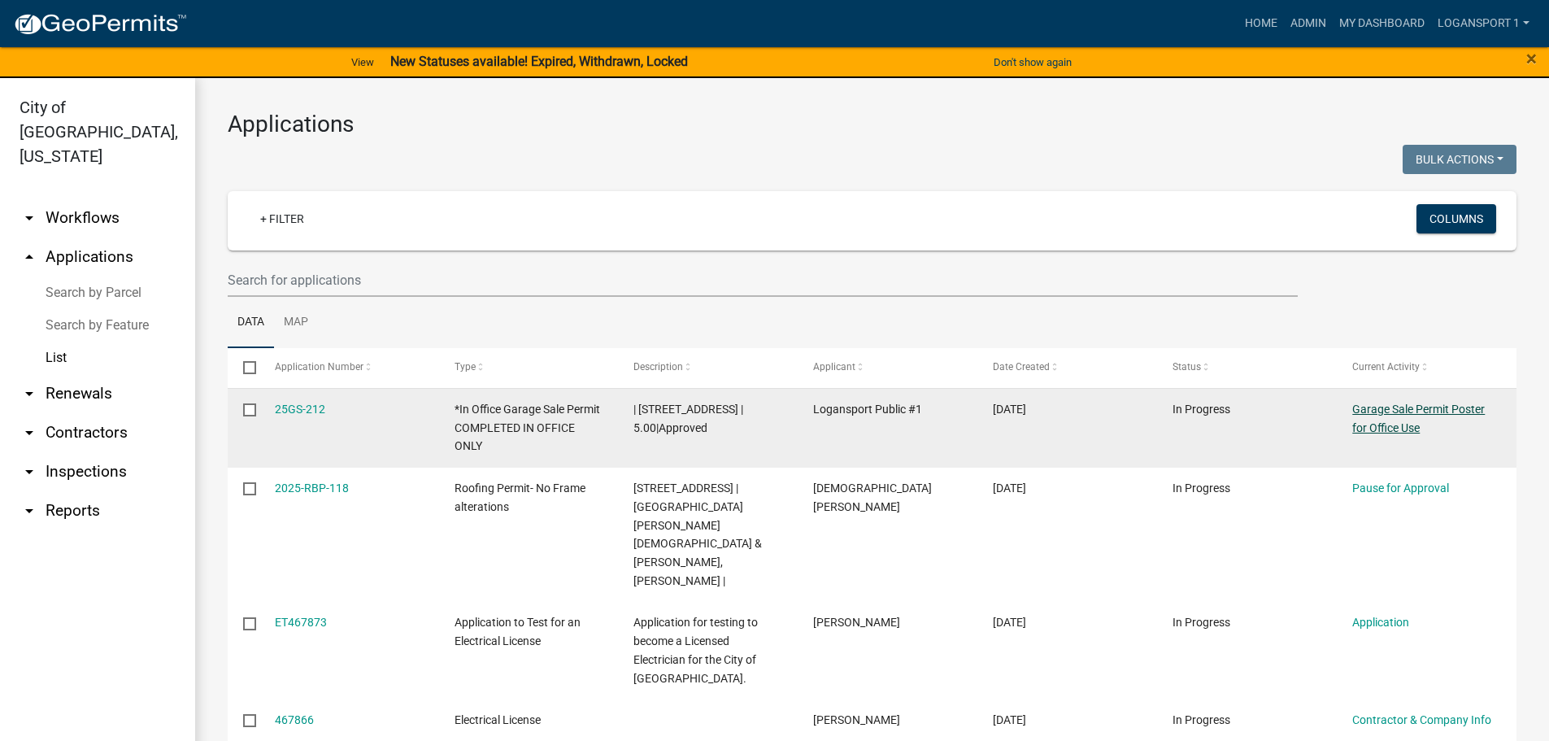
click at [1425, 407] on link "Garage Sale Permit Poster for Office Use" at bounding box center [1418, 419] width 133 height 32
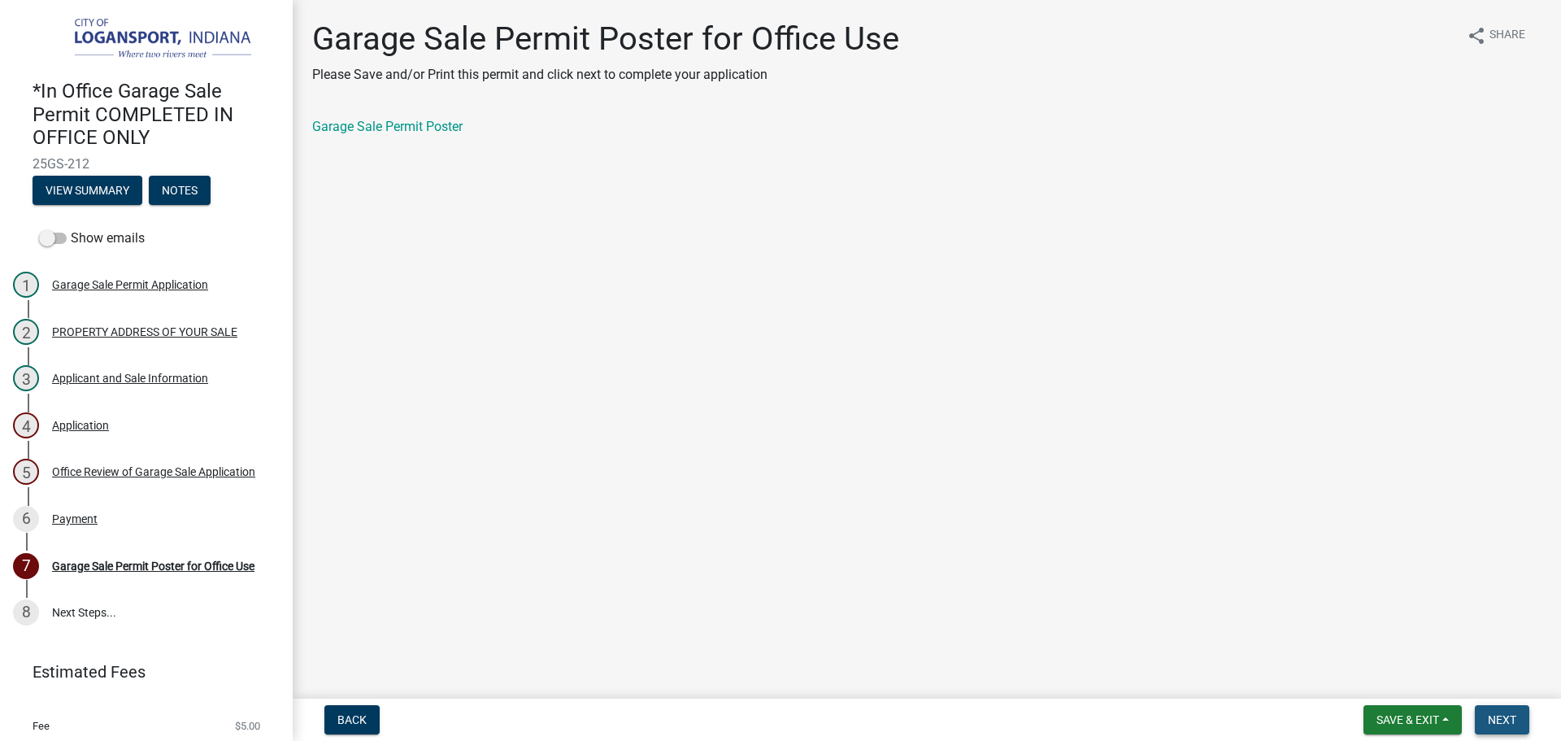
click at [1496, 720] on span "Next" at bounding box center [1502, 719] width 28 height 13
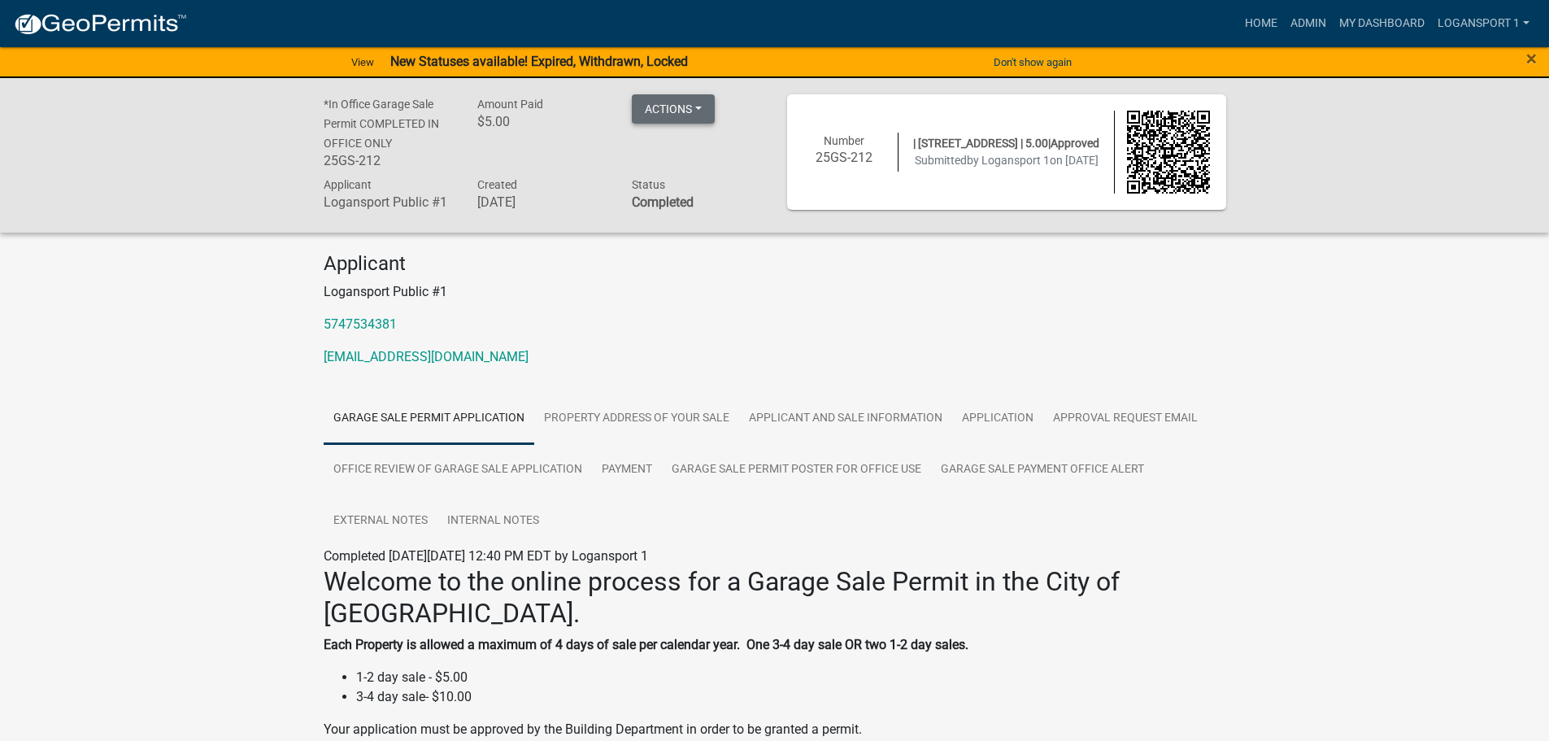
click at [677, 111] on button "Actions" at bounding box center [673, 108] width 83 height 29
click at [629, 459] on link "Payment" at bounding box center [627, 470] width 70 height 52
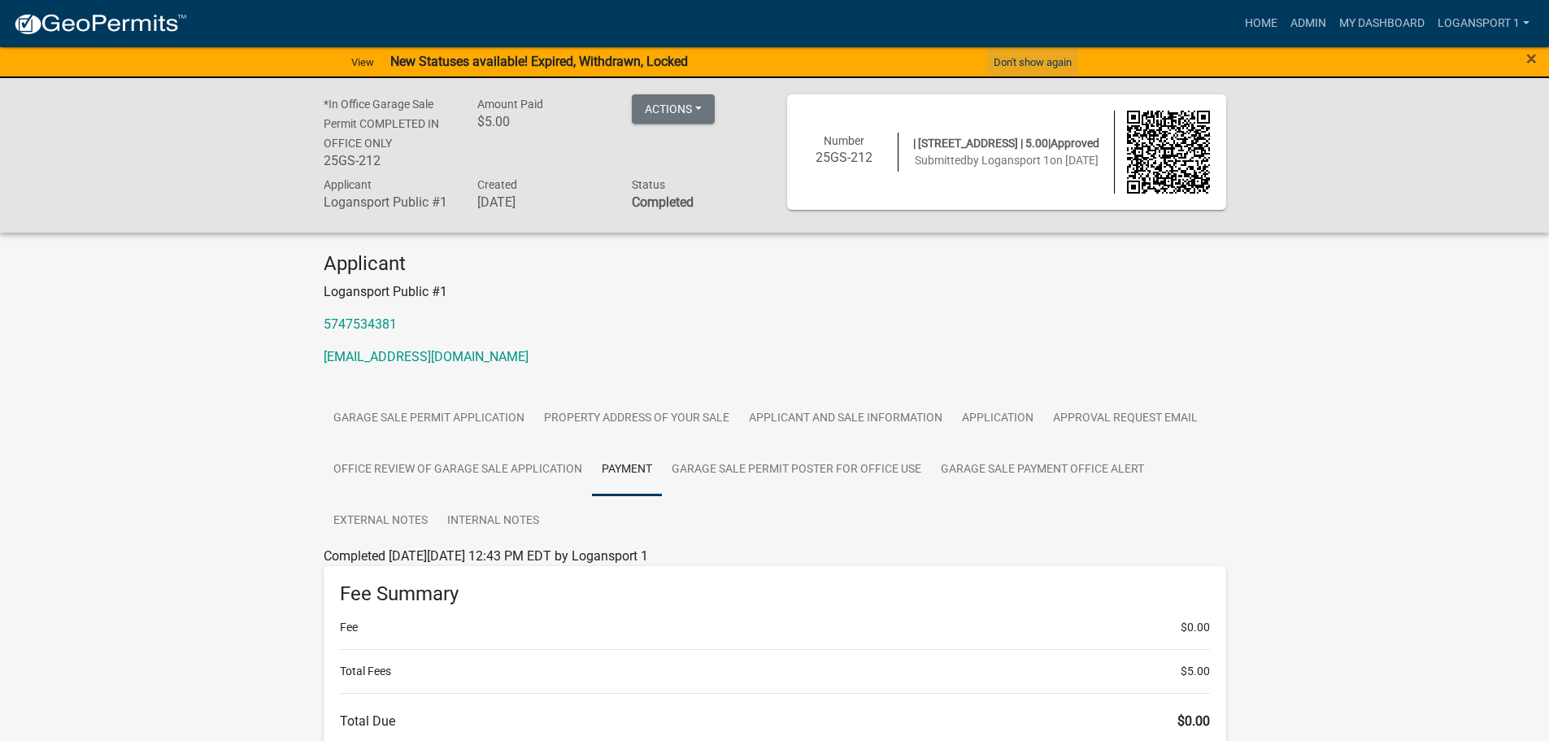
click at [1001, 63] on button "Don't show again" at bounding box center [1032, 62] width 91 height 27
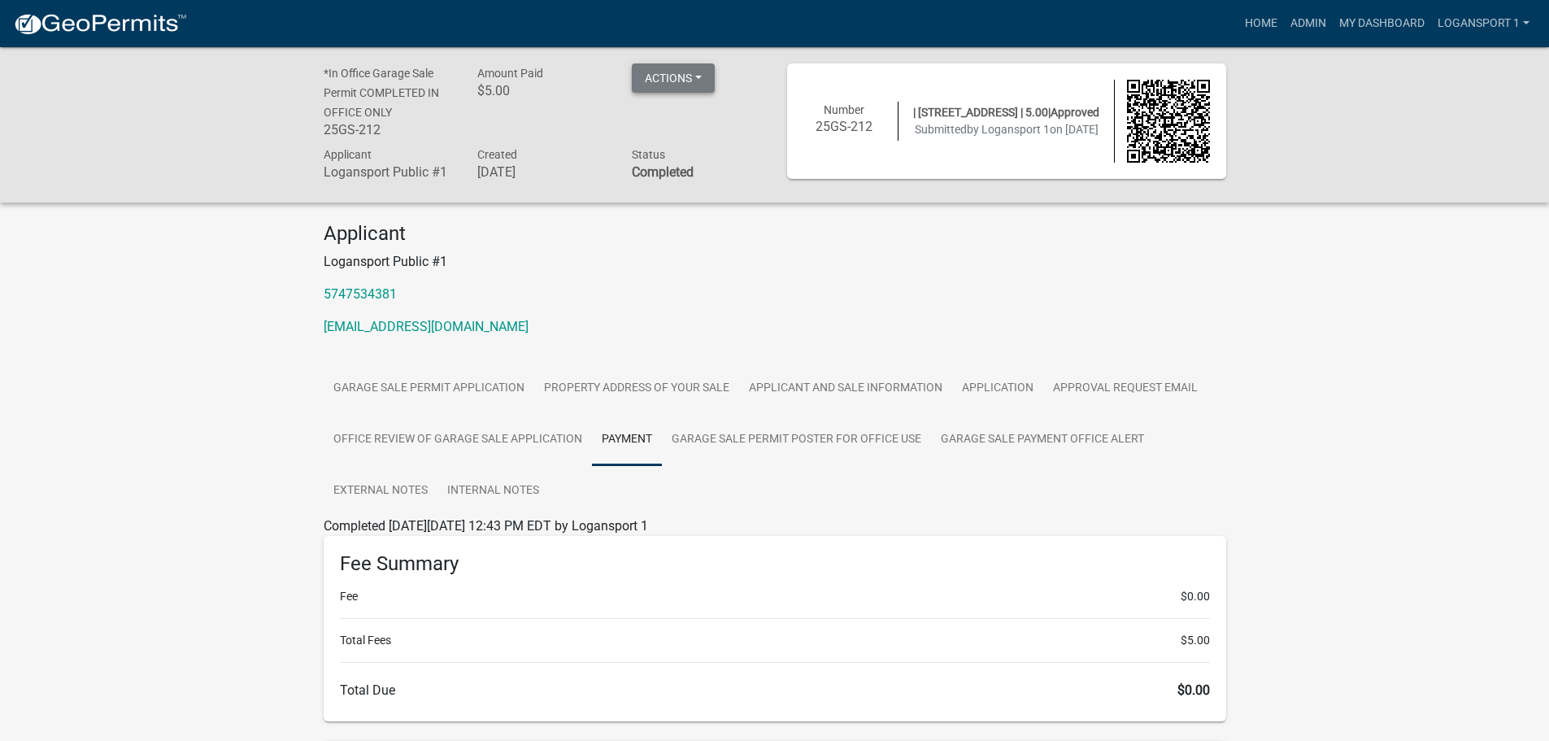
click at [696, 73] on button "Actions" at bounding box center [673, 77] width 83 height 29
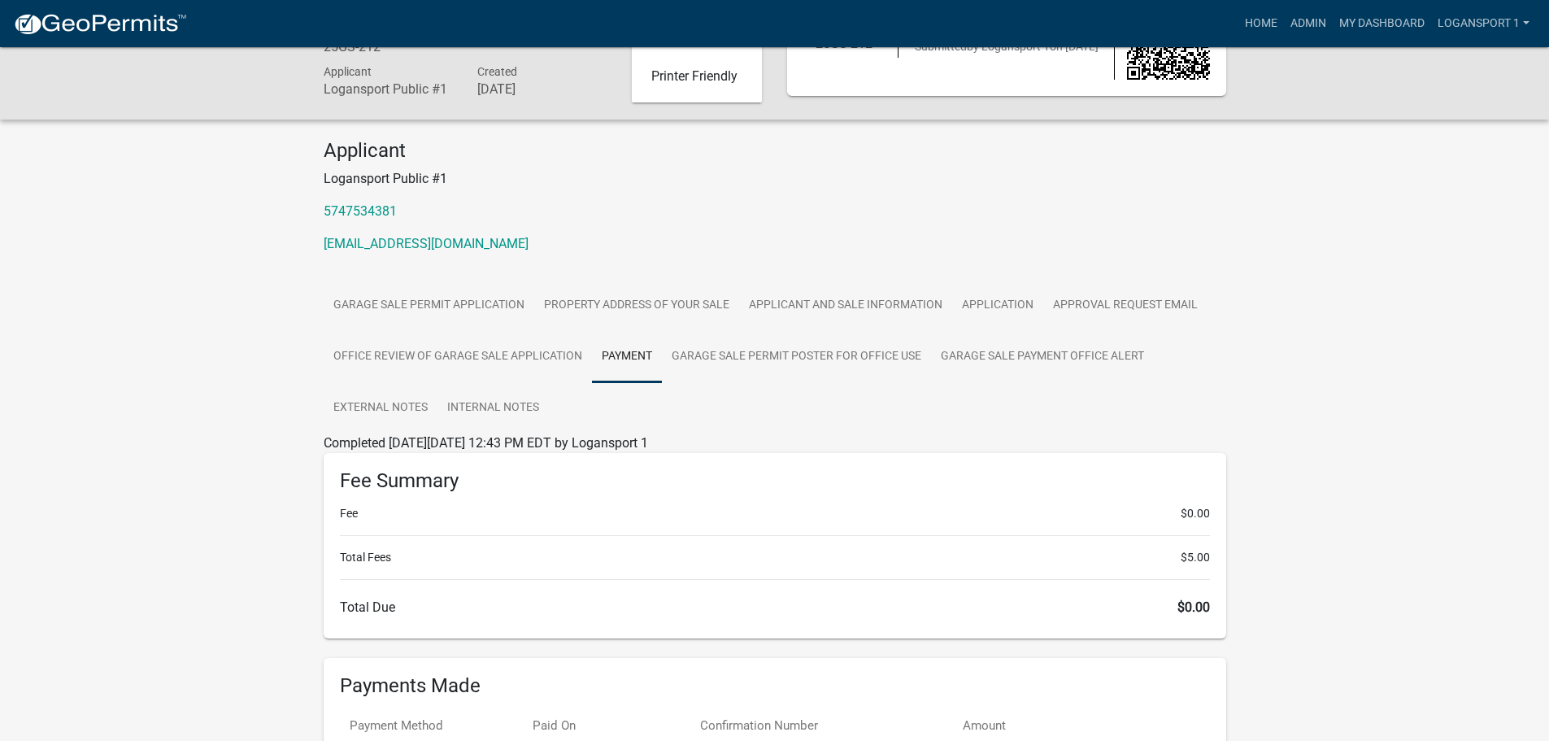
scroll to position [276, 0]
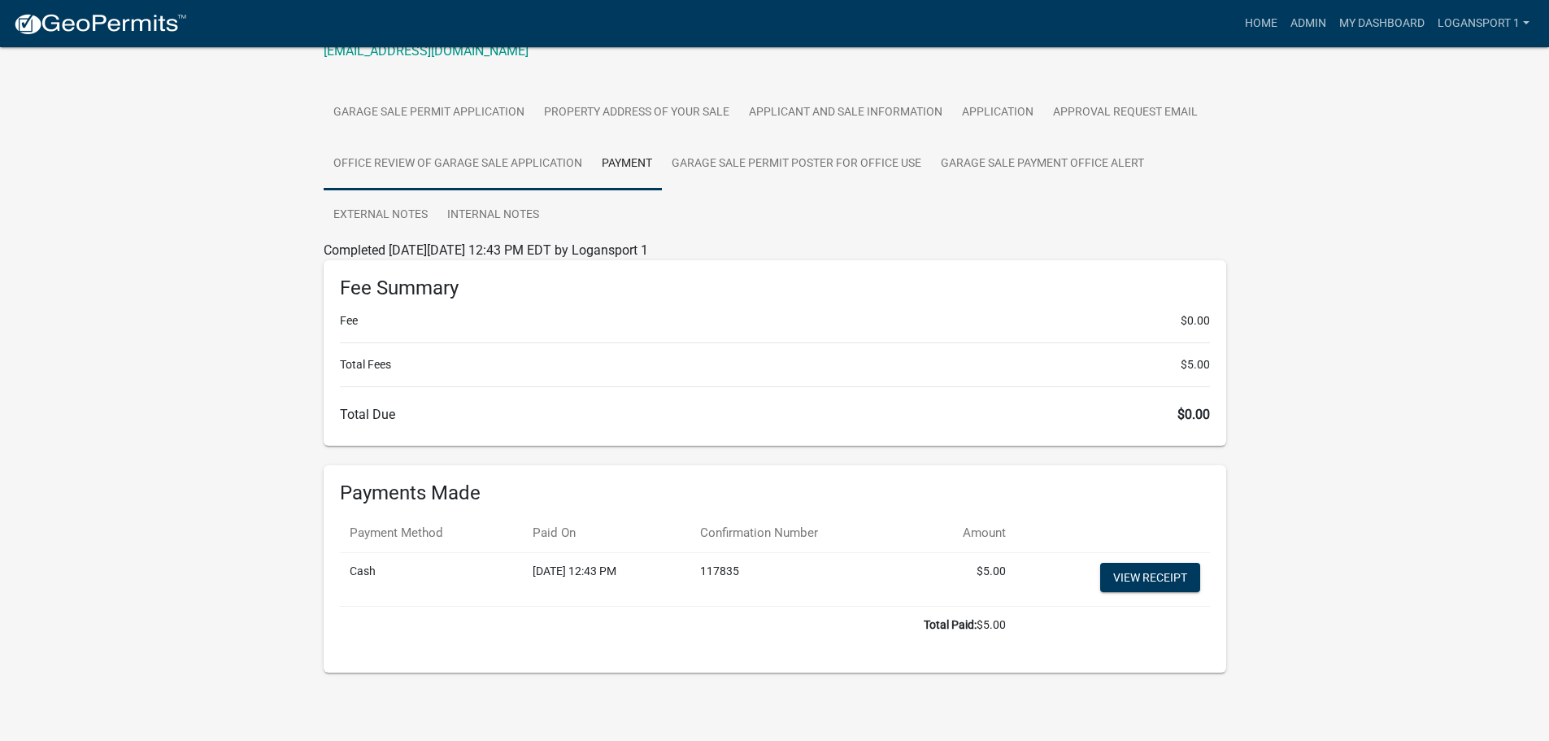
click at [513, 164] on link "Office Review of Garage Sale Application" at bounding box center [458, 164] width 268 height 52
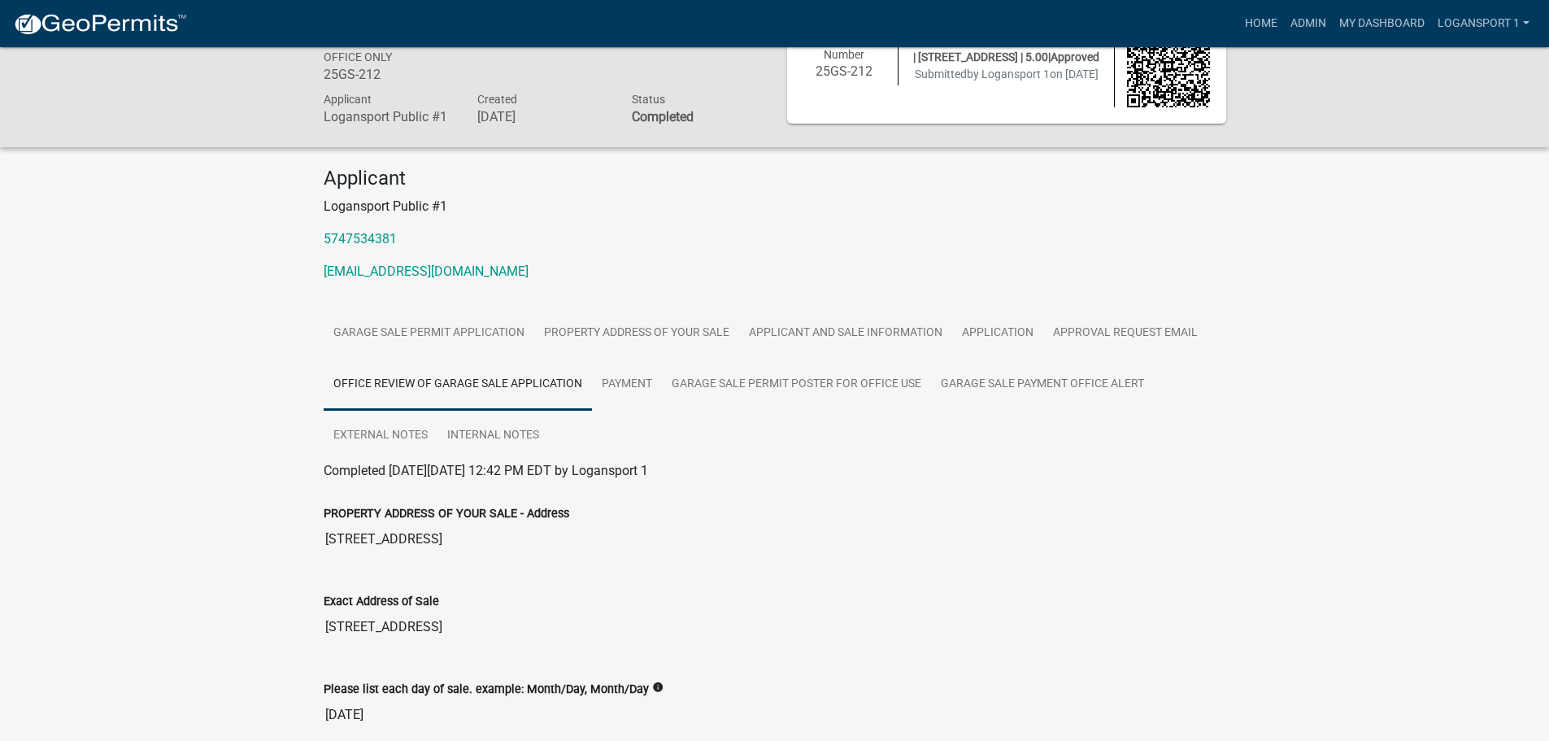
scroll to position [81, 0]
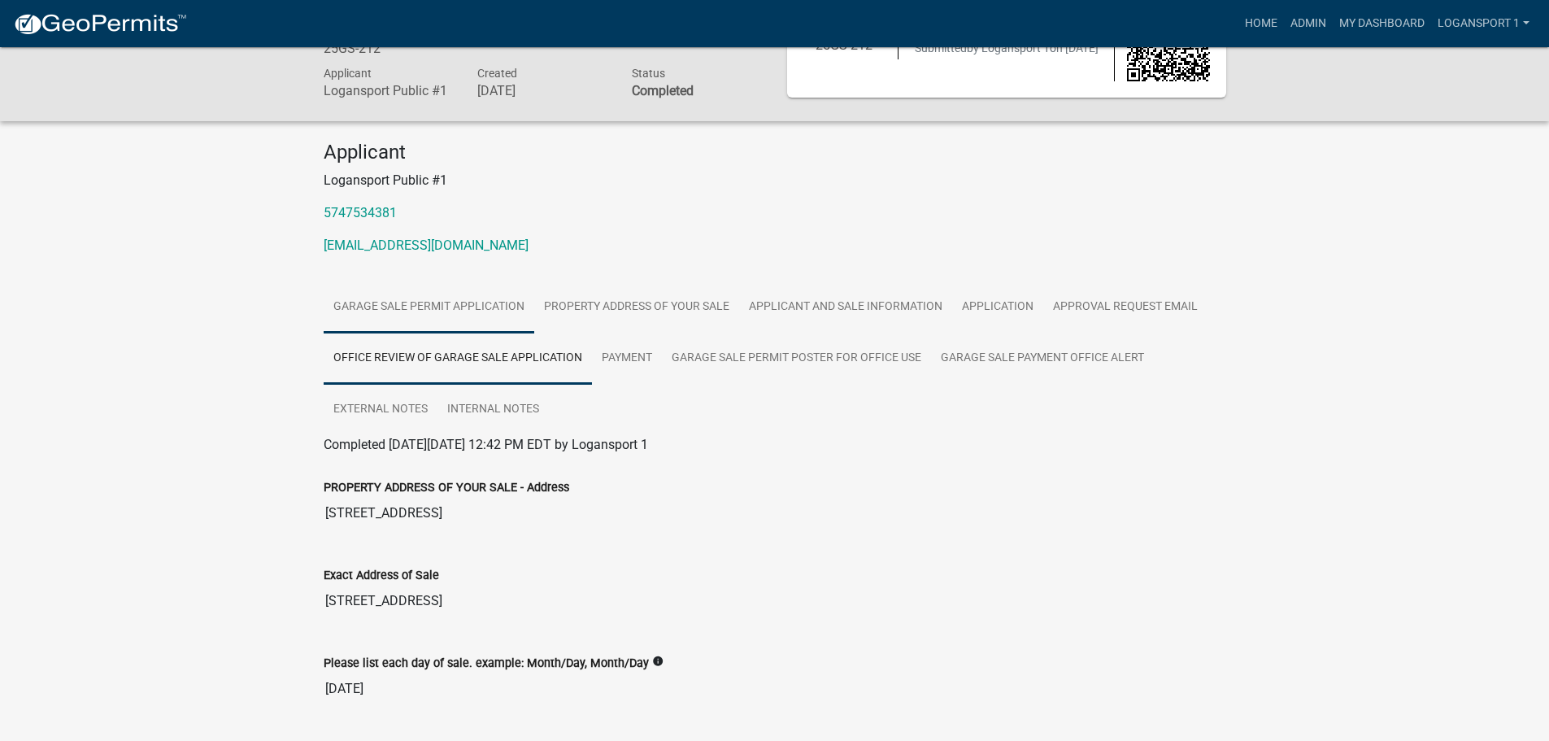
click at [464, 289] on link "Garage Sale Permit Application" at bounding box center [429, 307] width 211 height 52
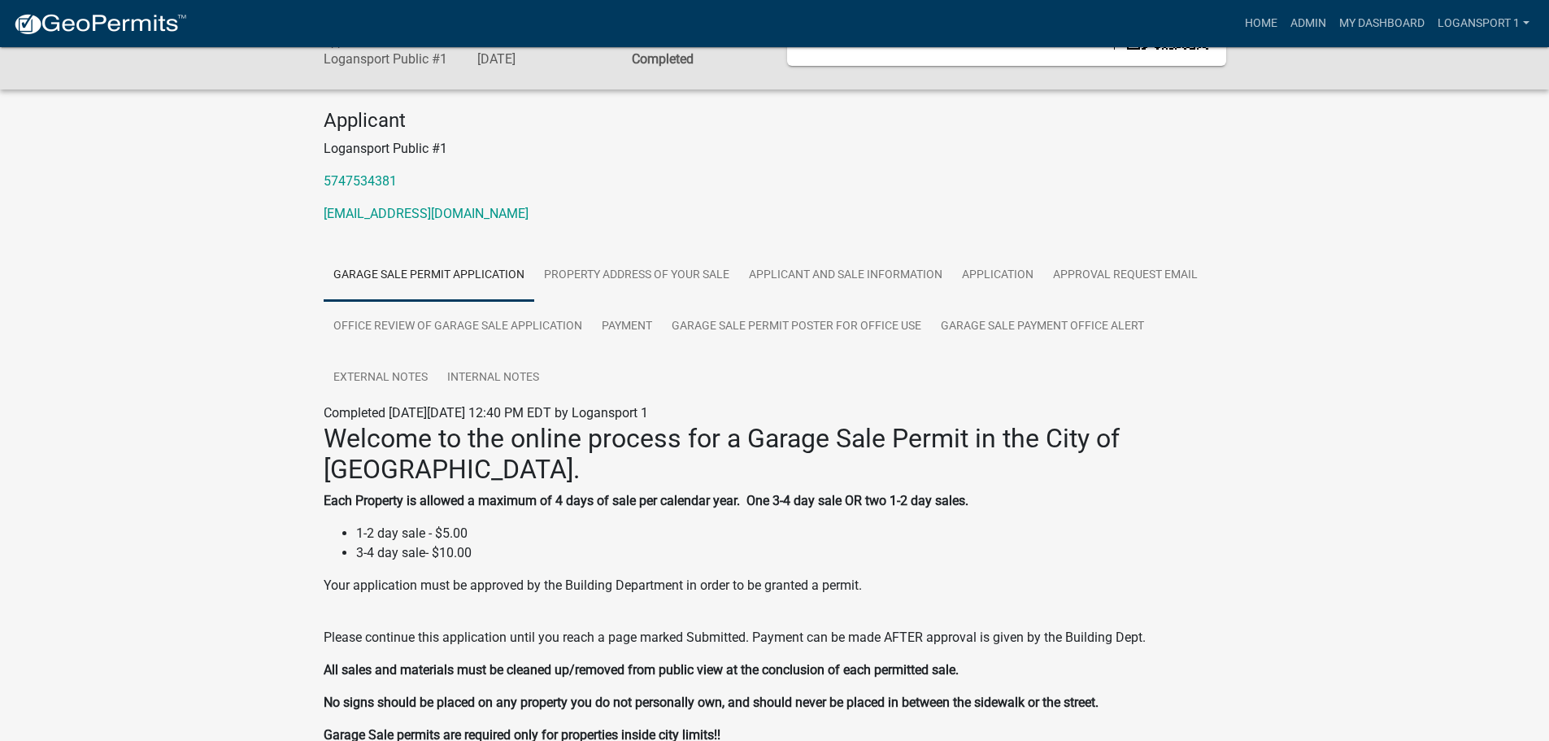
scroll to position [0, 0]
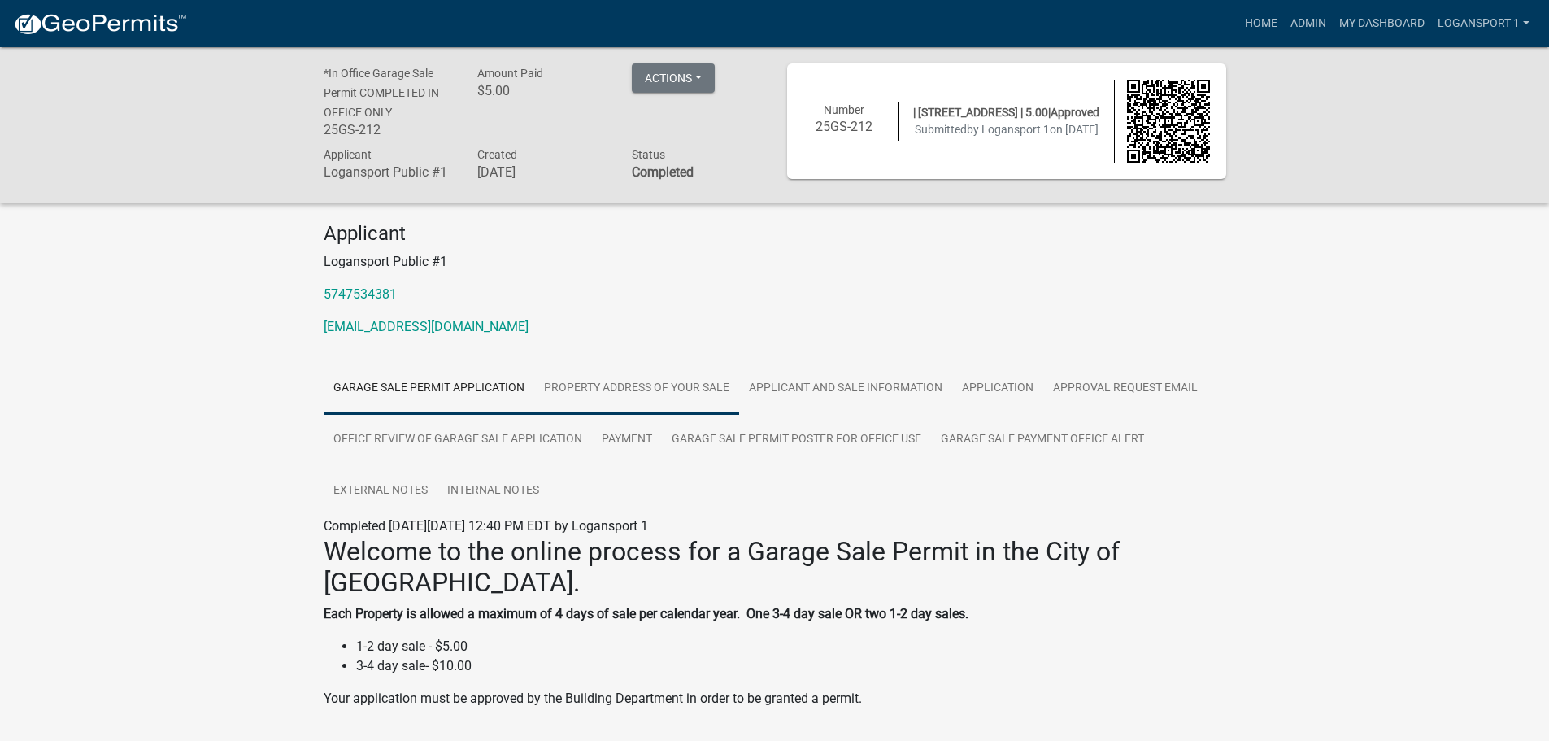
click at [603, 368] on link "PROPERTY ADDRESS OF YOUR SALE" at bounding box center [636, 389] width 205 height 52
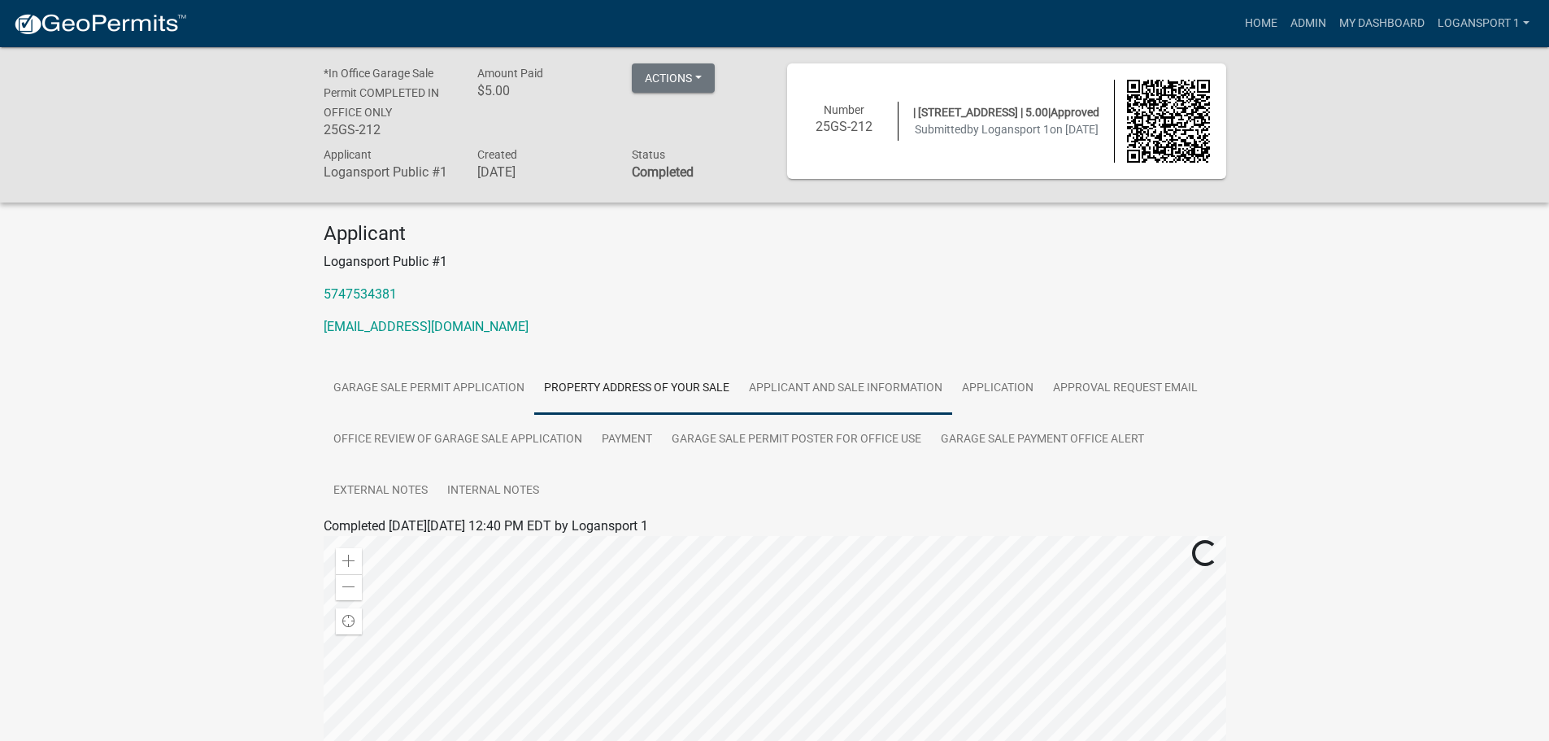
click at [842, 379] on link "Applicant and Sale Information" at bounding box center [845, 389] width 213 height 52
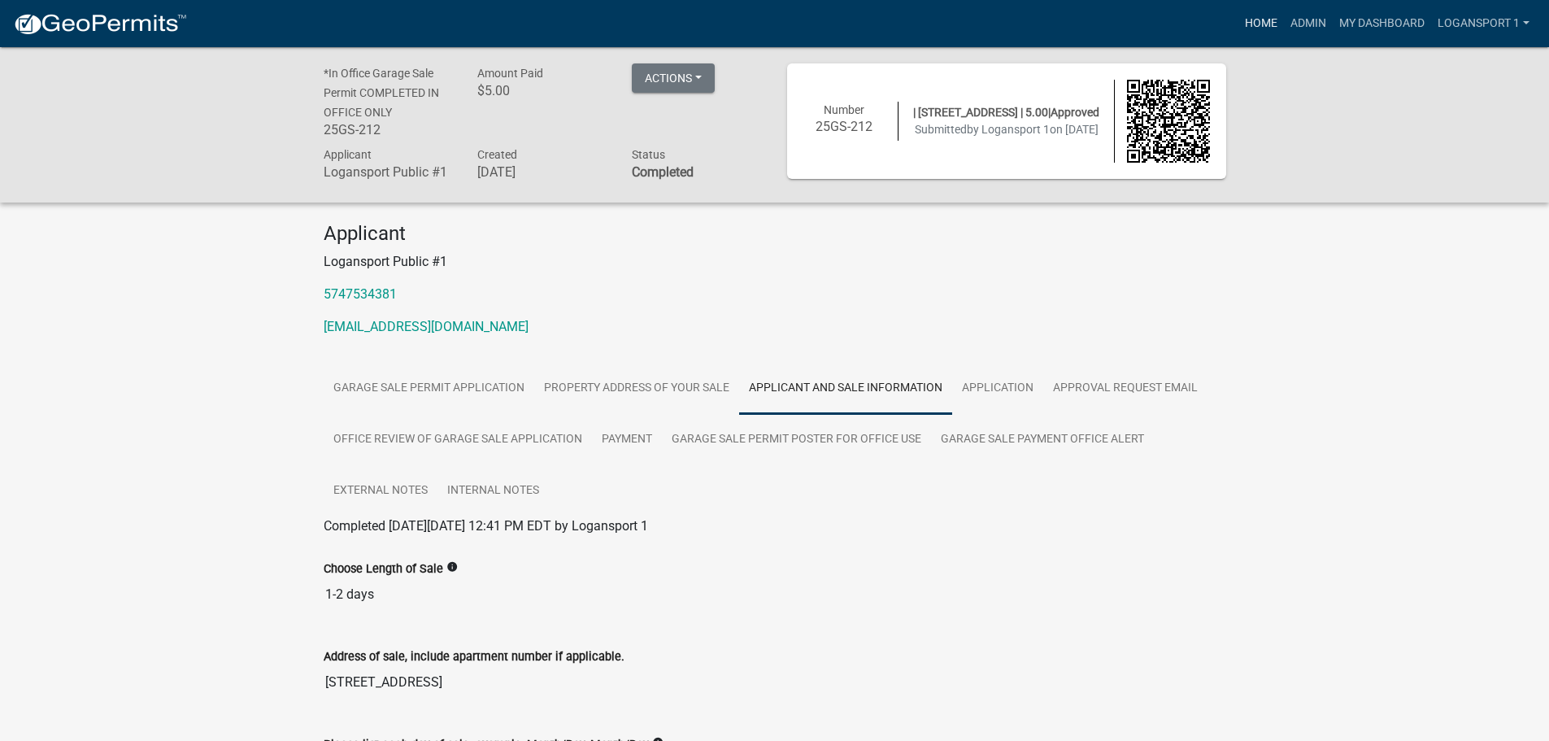
click at [1263, 34] on link "Home" at bounding box center [1261, 23] width 46 height 31
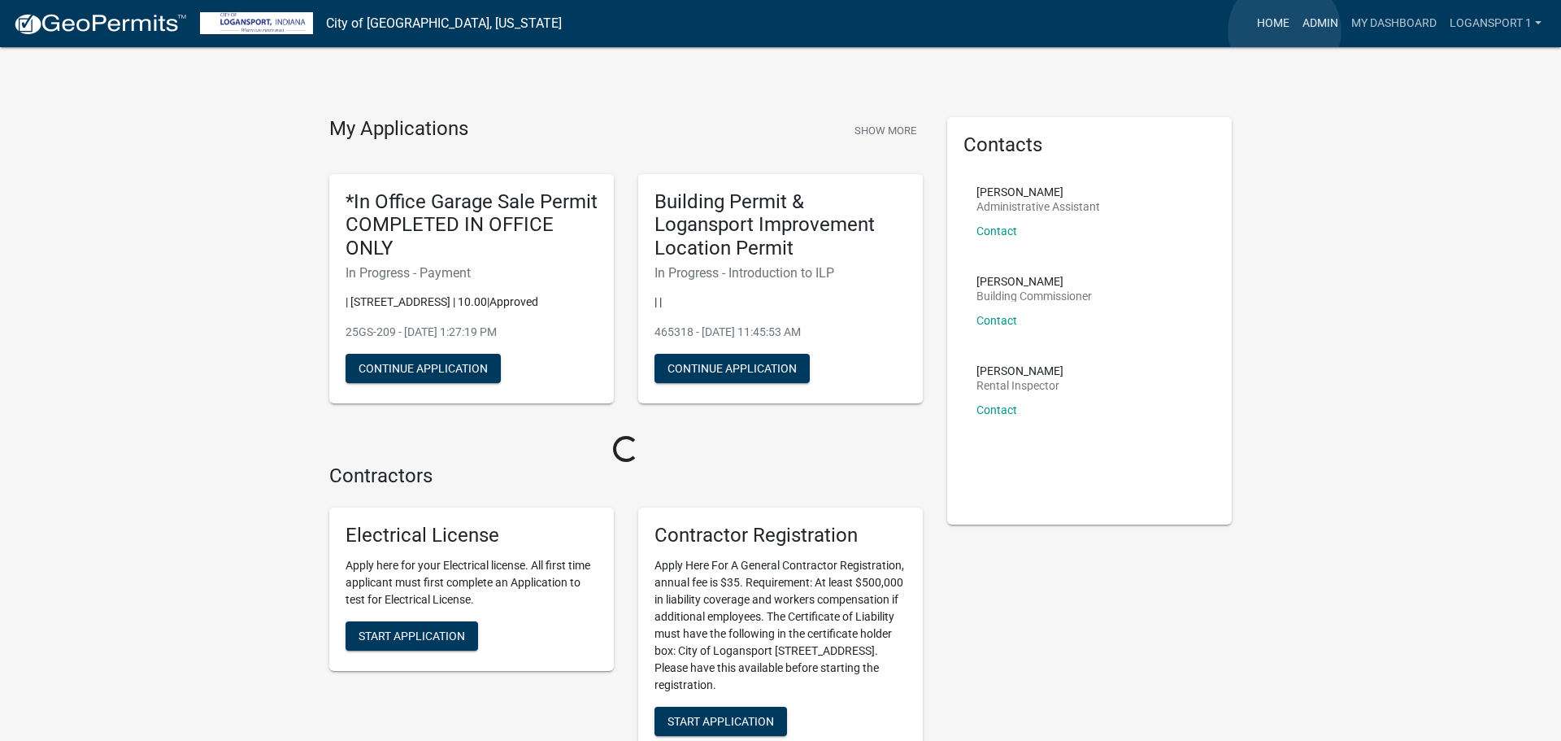
click at [1285, 31] on ul "Home Admin My Dashboard Logansport 1 Admin Account Contractor Profile Logout" at bounding box center [1400, 23] width 298 height 31
click at [1295, 28] on link "Admin" at bounding box center [1308, 23] width 49 height 31
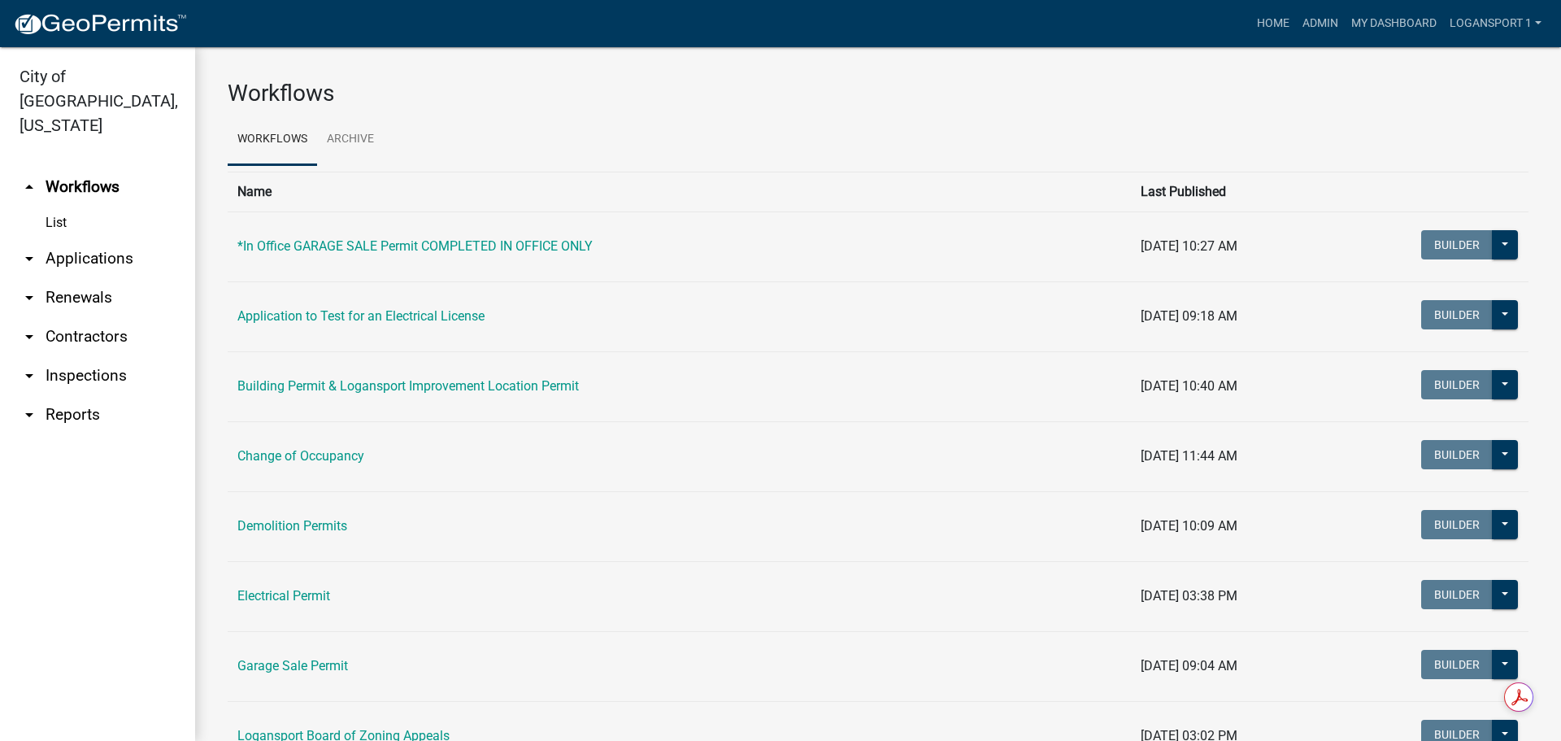
click at [80, 240] on link "arrow_drop_down Applications" at bounding box center [97, 258] width 195 height 39
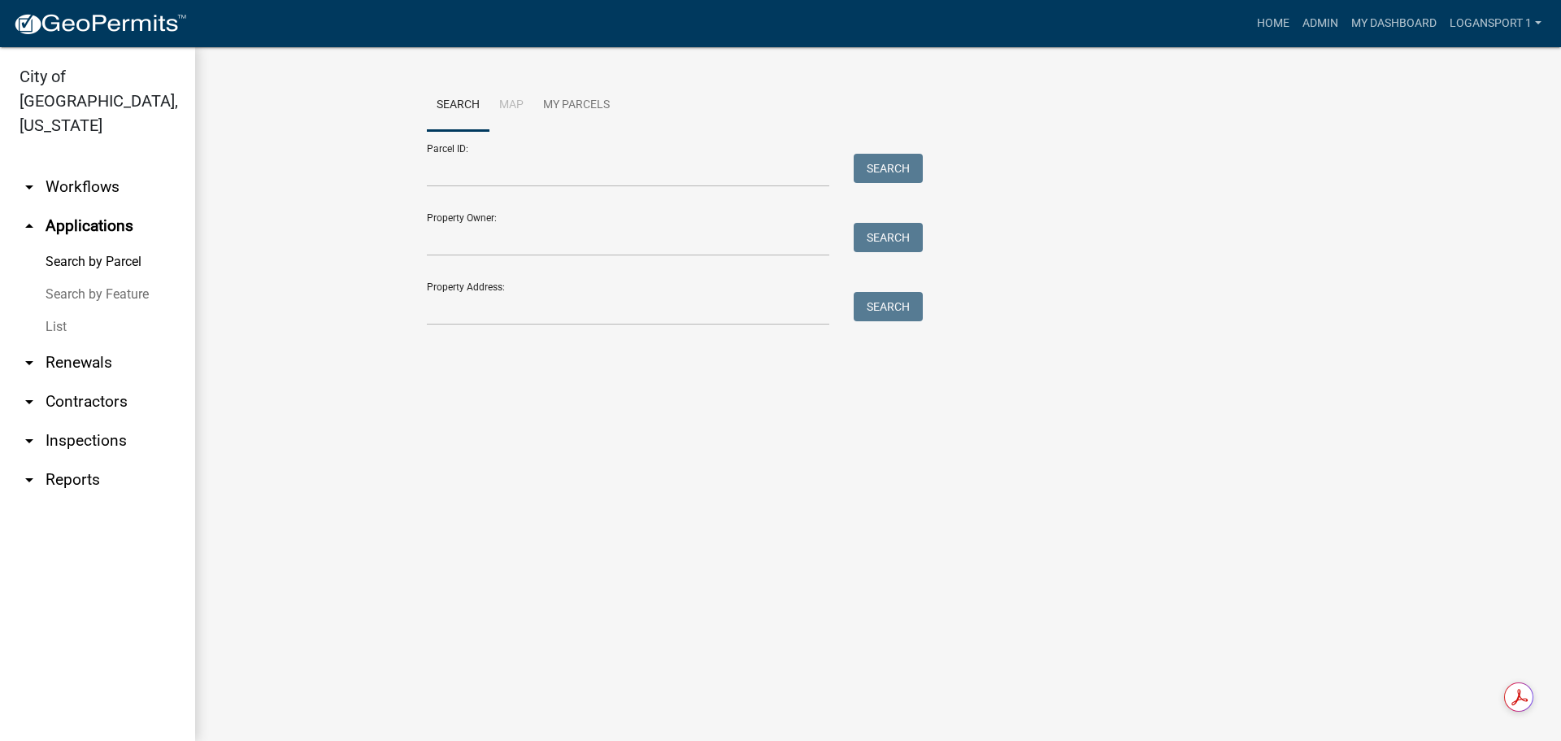
click at [63, 311] on link "List" at bounding box center [97, 327] width 195 height 33
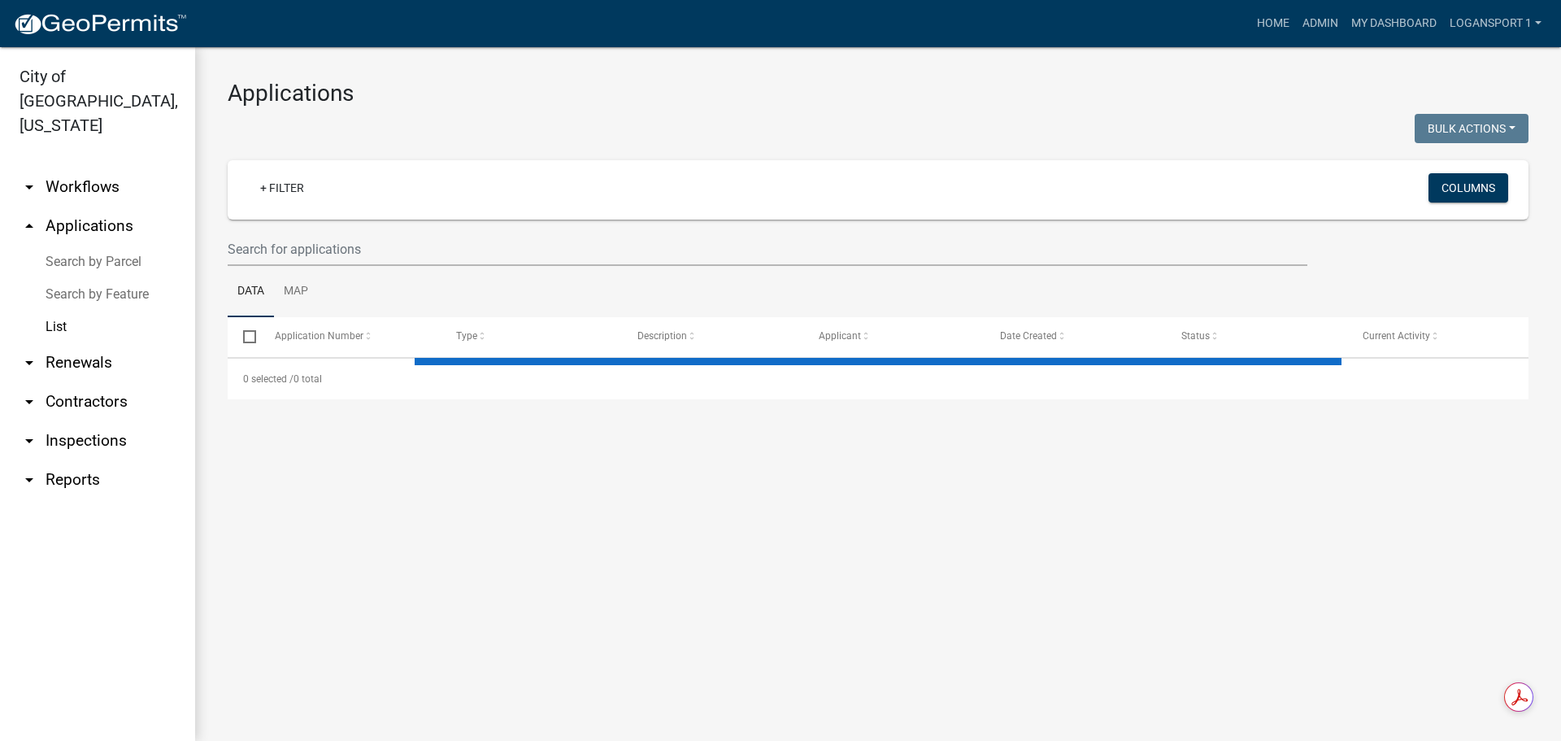
select select "2: 50"
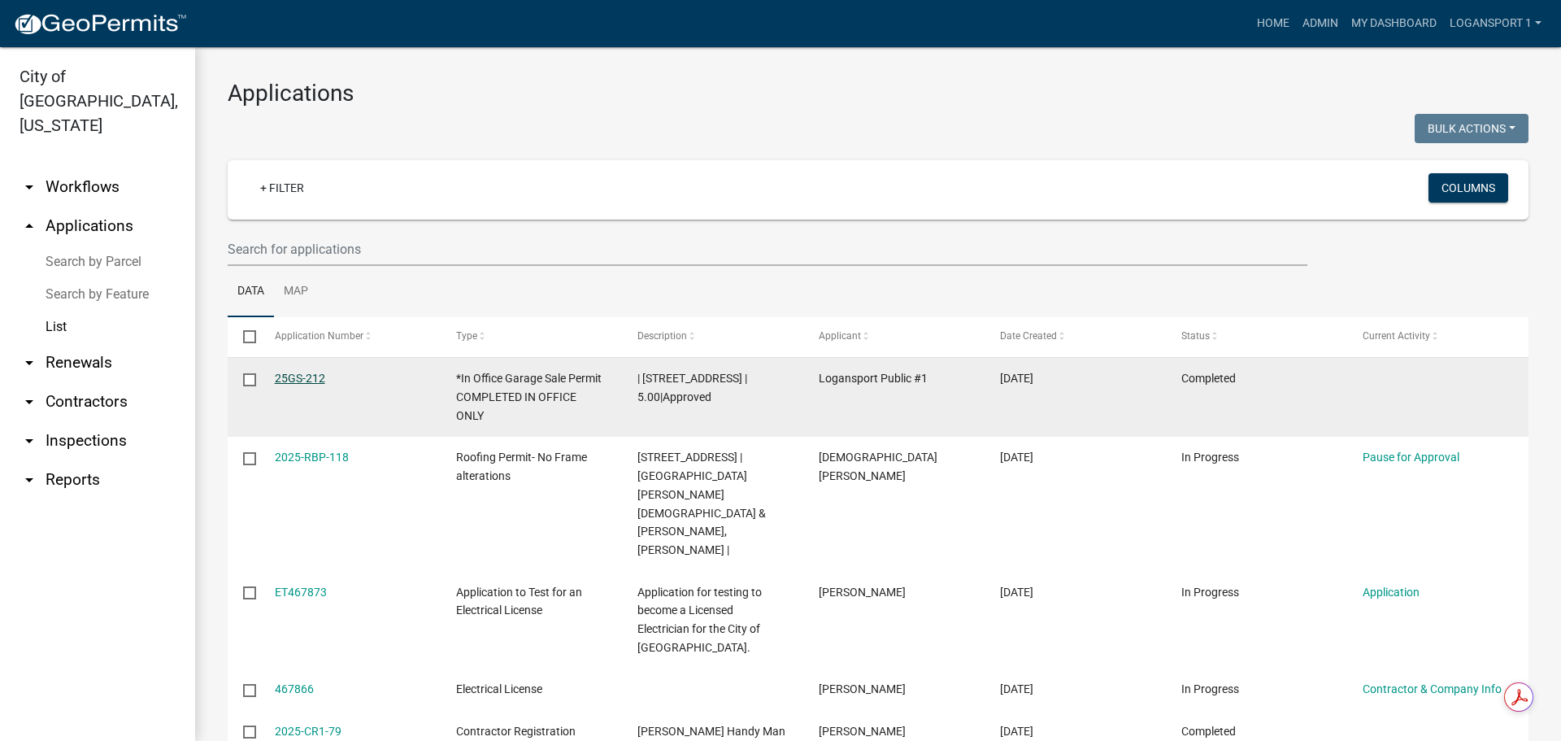
click at [312, 376] on link "25GS-212" at bounding box center [300, 378] width 50 height 13
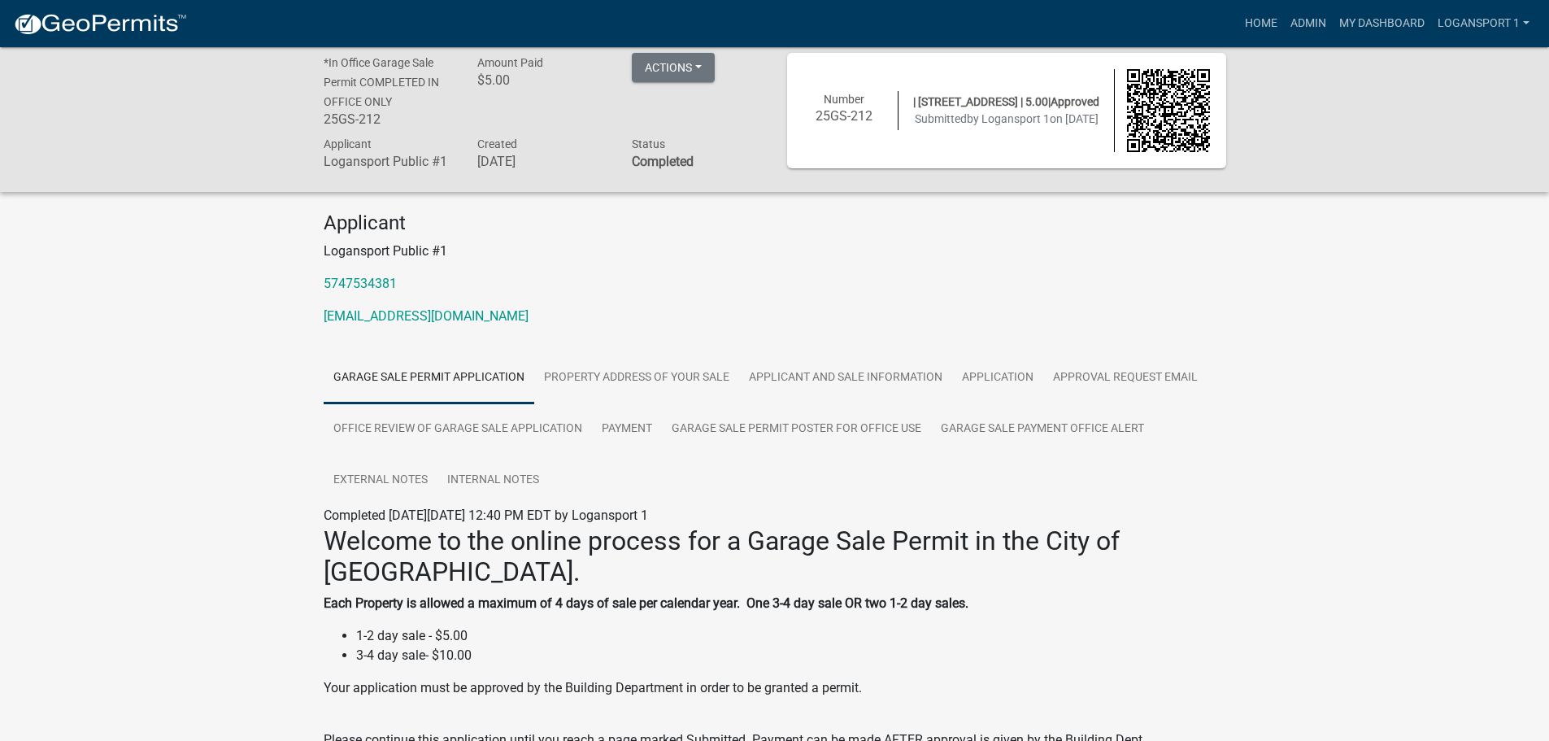
scroll to position [2, 0]
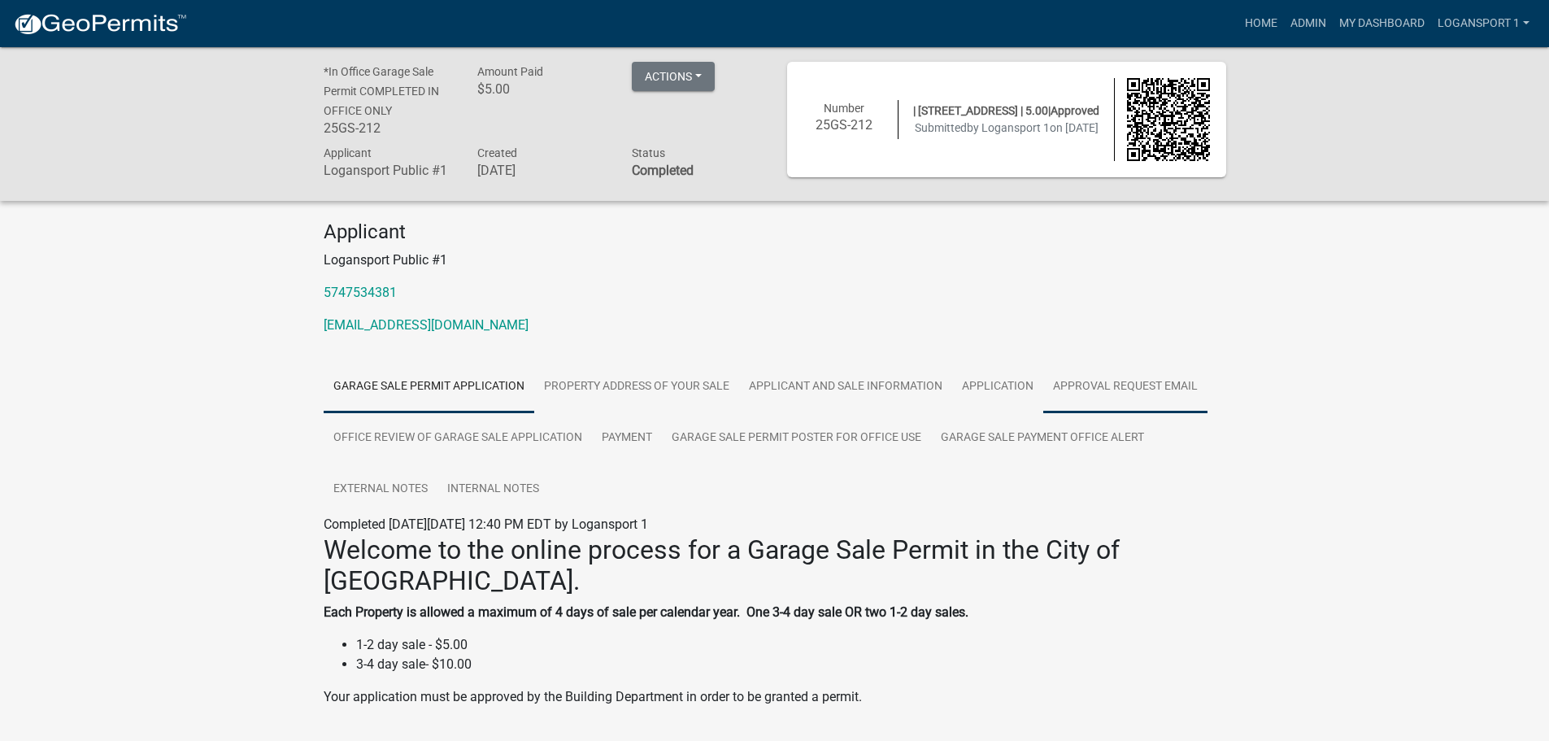
click at [1188, 394] on link "Approval Request Email" at bounding box center [1125, 387] width 164 height 52
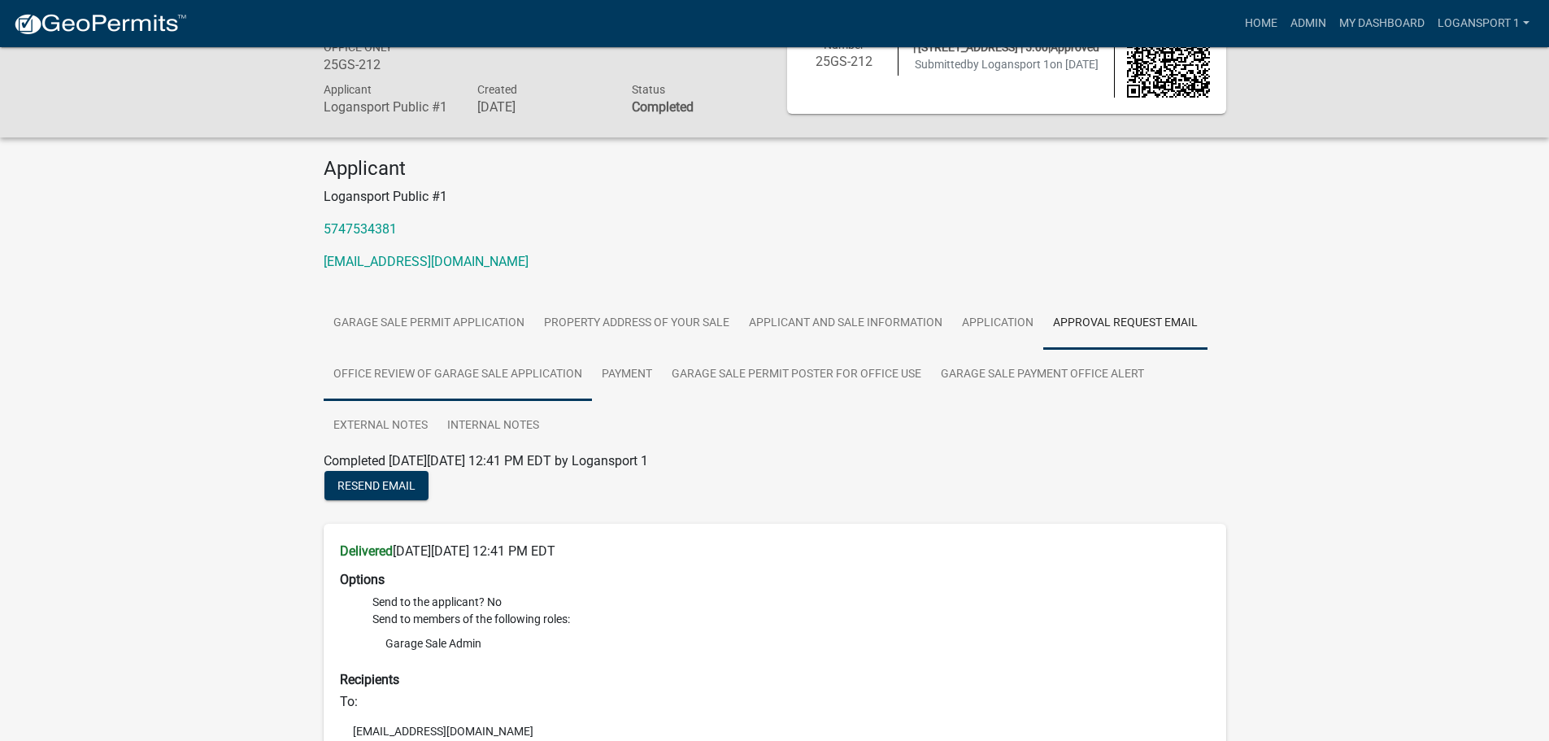
scroll to position [164, 0]
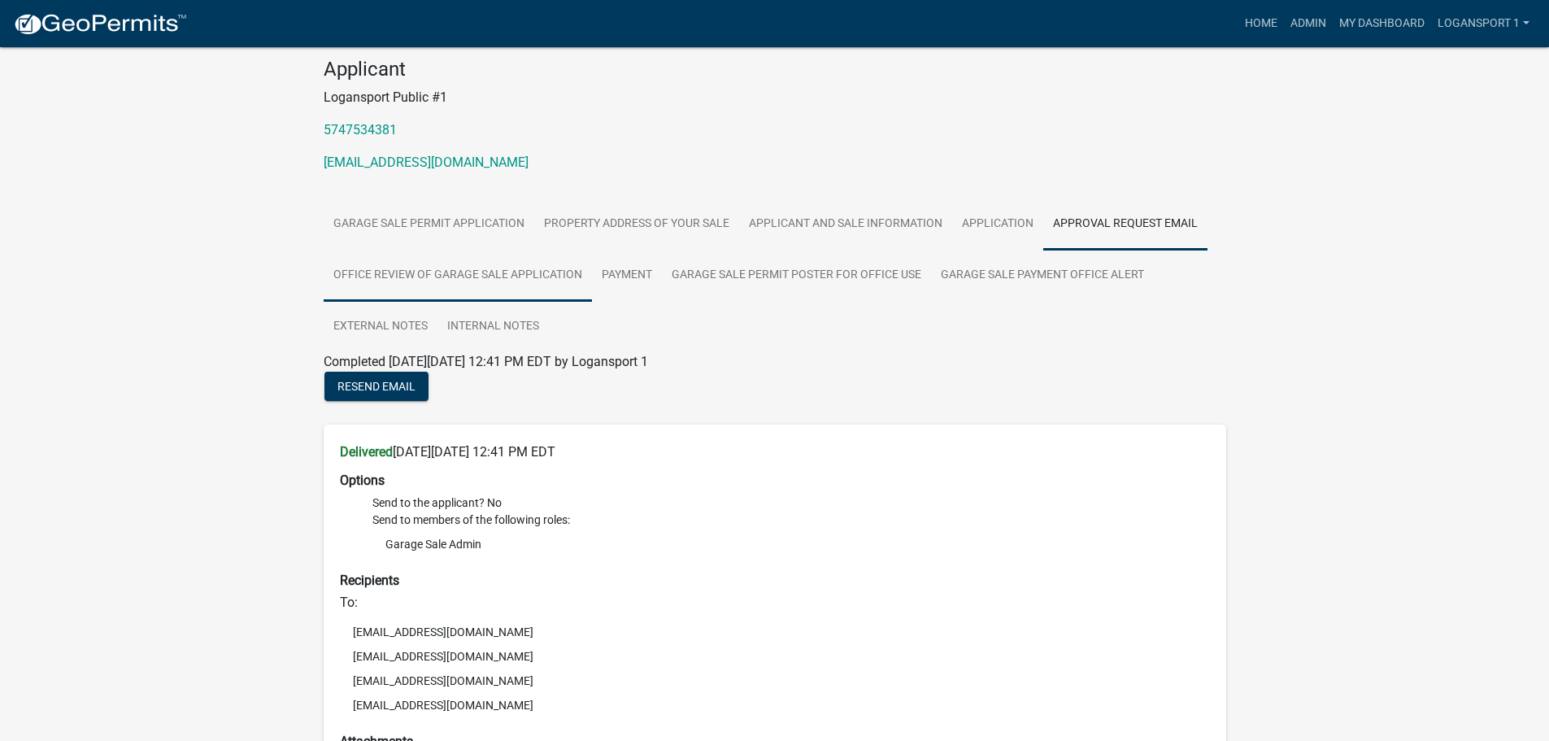
click at [401, 263] on link "Office Review of Garage Sale Application" at bounding box center [458, 276] width 268 height 52
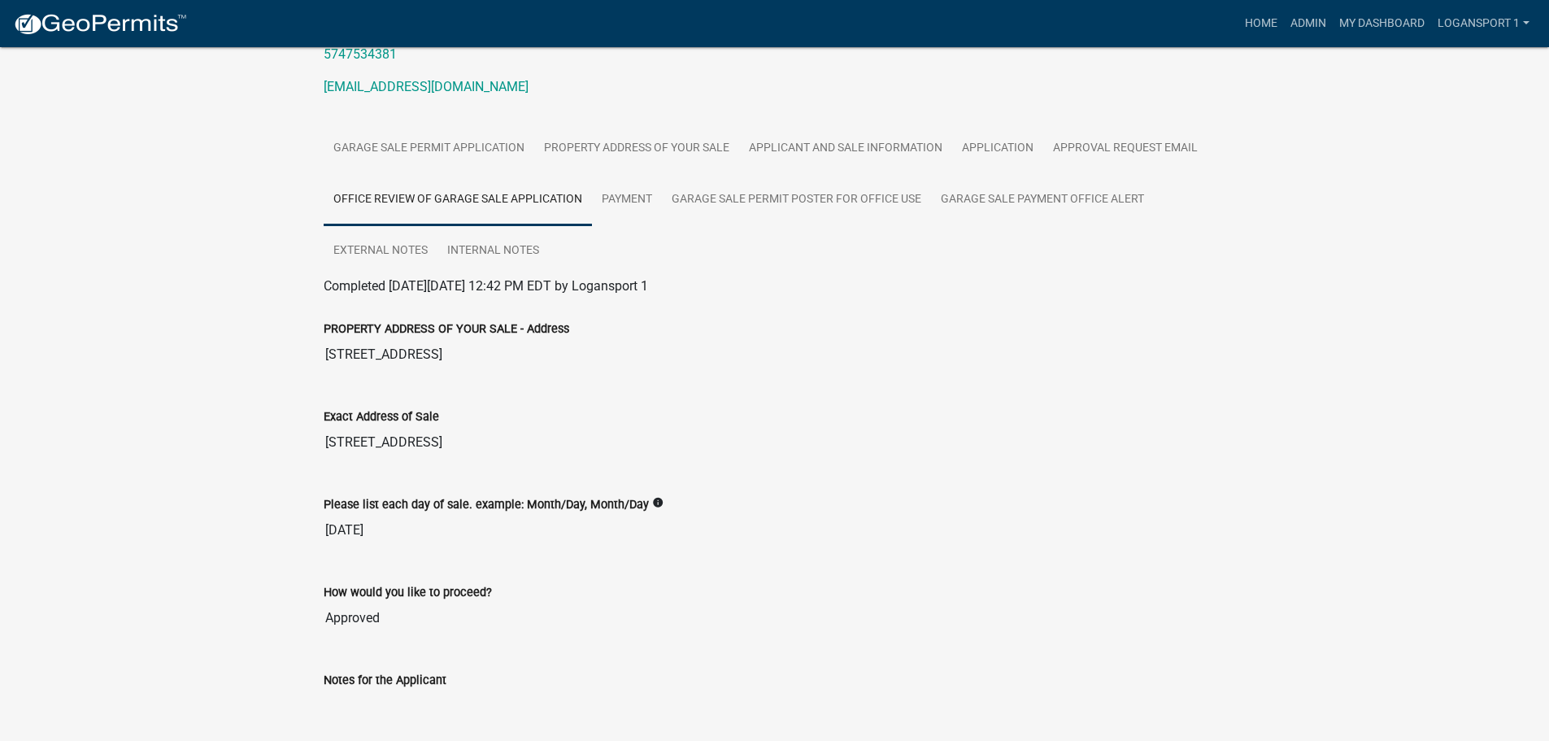
scroll to position [0, 0]
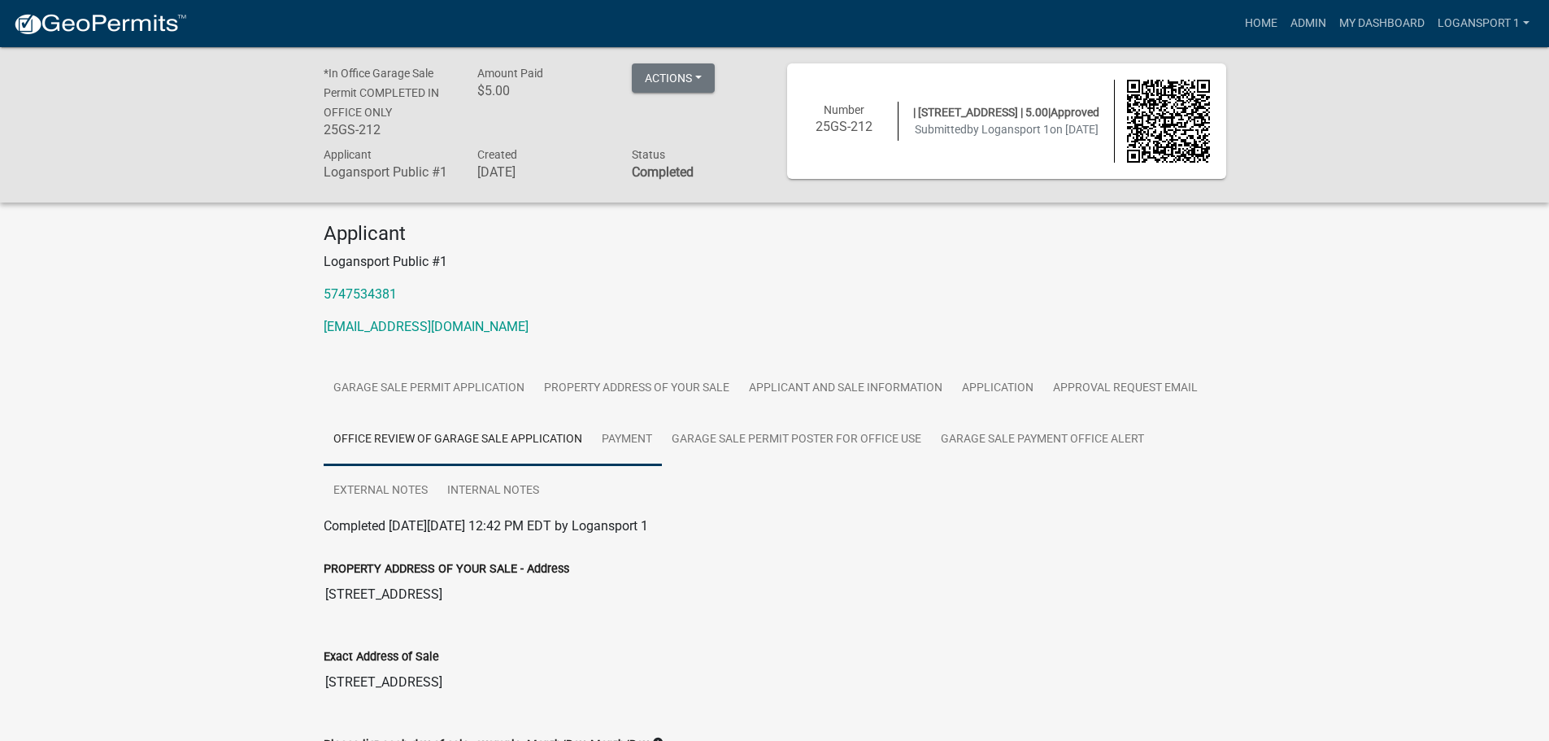
click at [622, 434] on link "Payment" at bounding box center [627, 440] width 70 height 52
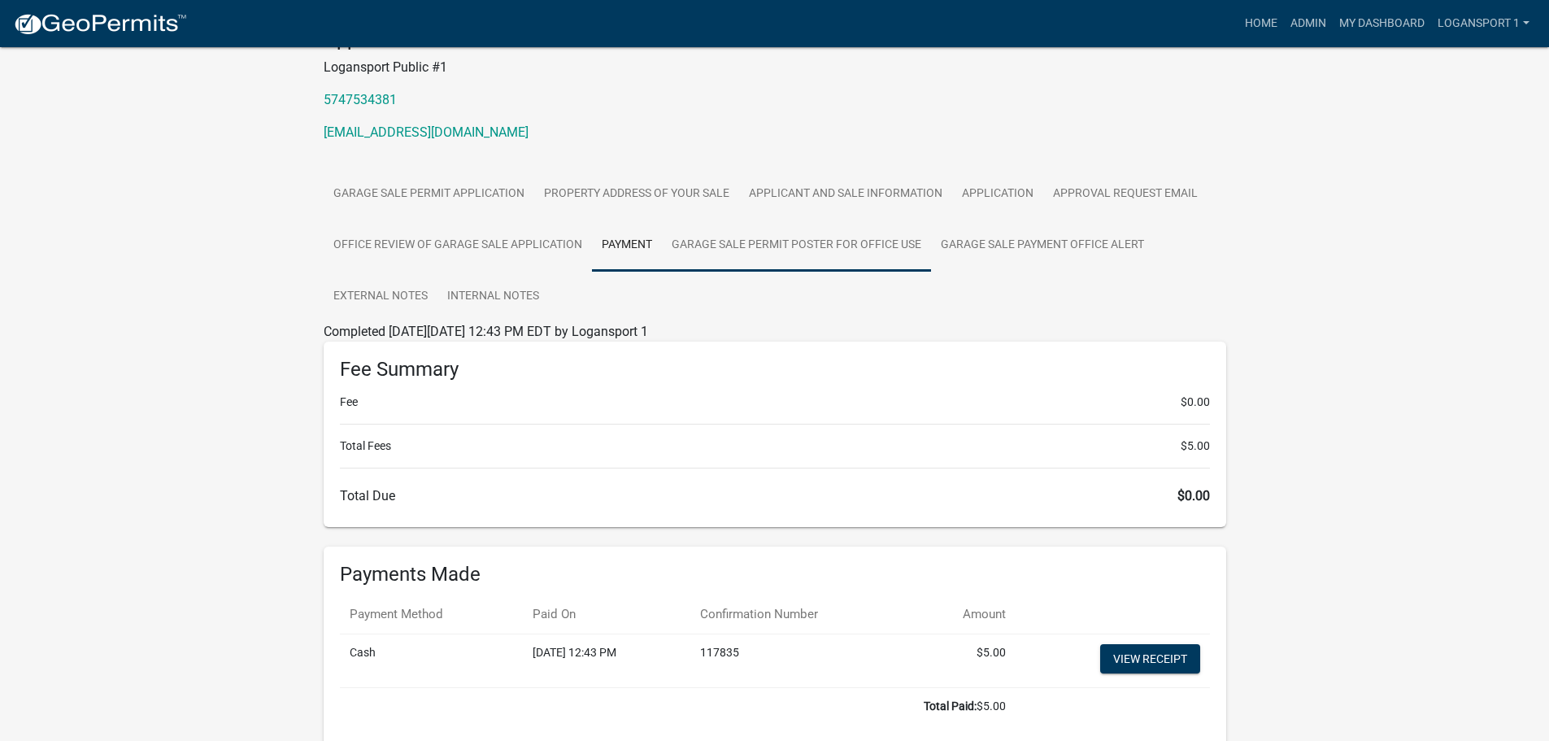
click at [746, 255] on link "Garage Sale Permit Poster for Office Use" at bounding box center [796, 246] width 269 height 52
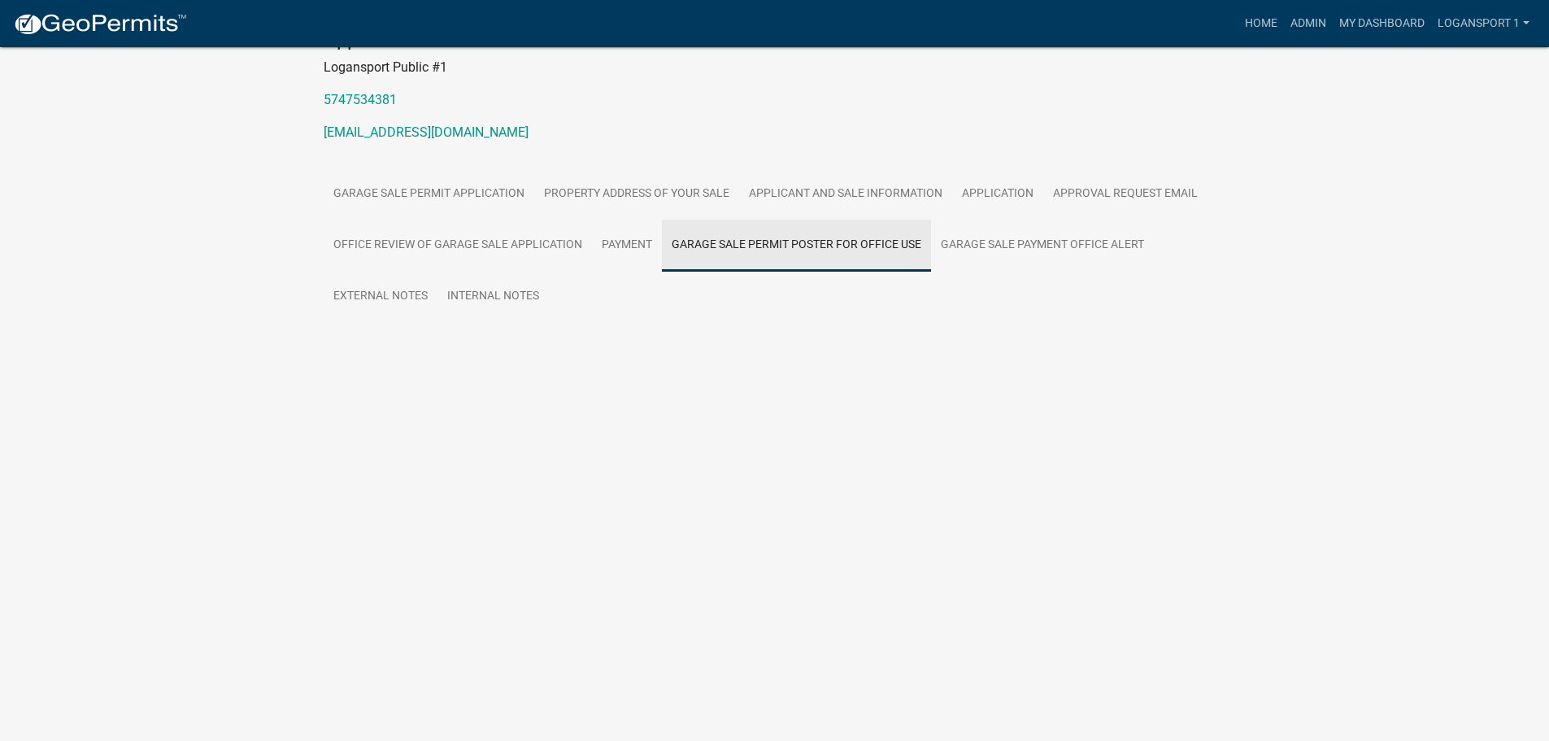
scroll to position [47, 0]
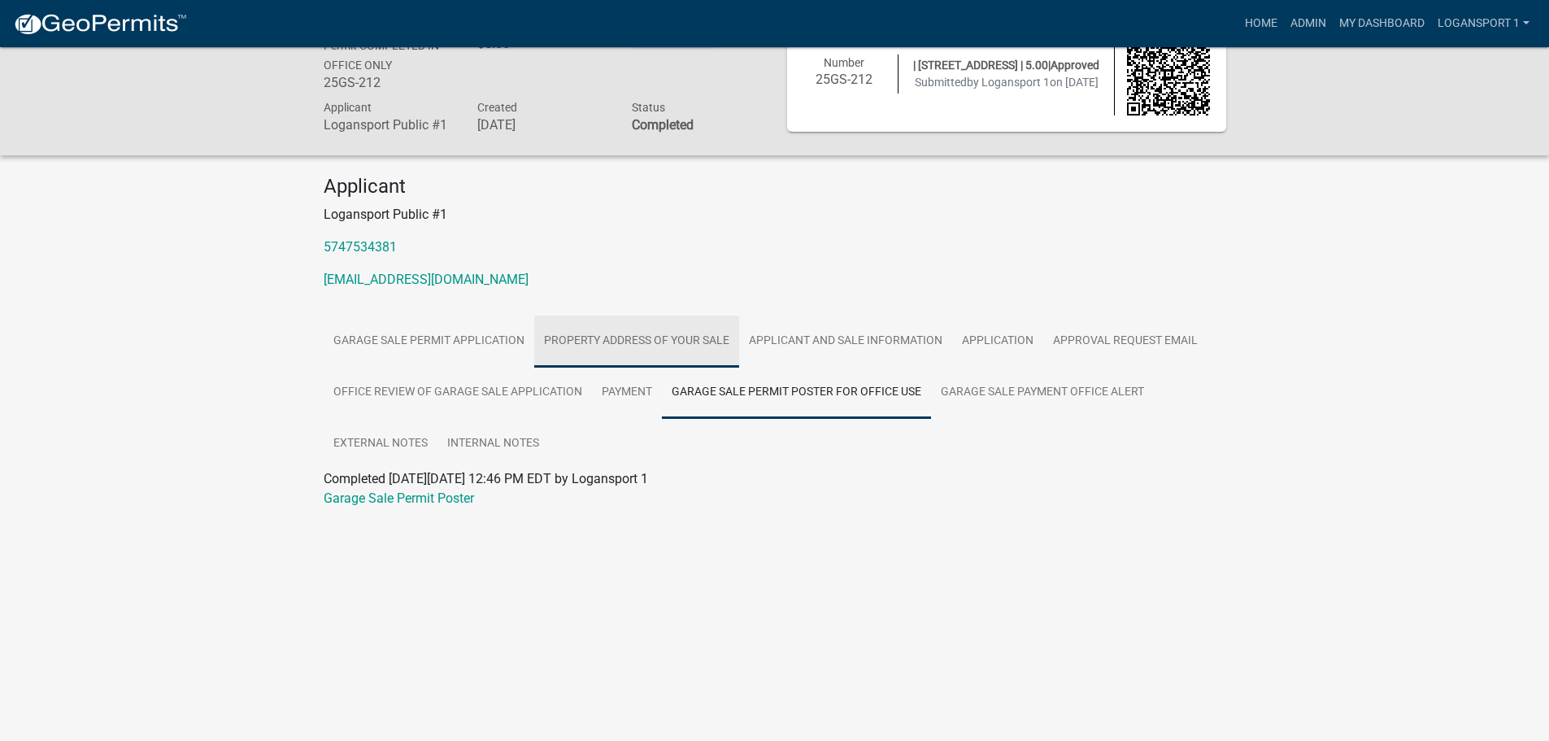
click at [614, 331] on link "PROPERTY ADDRESS OF YOUR SALE" at bounding box center [636, 342] width 205 height 52
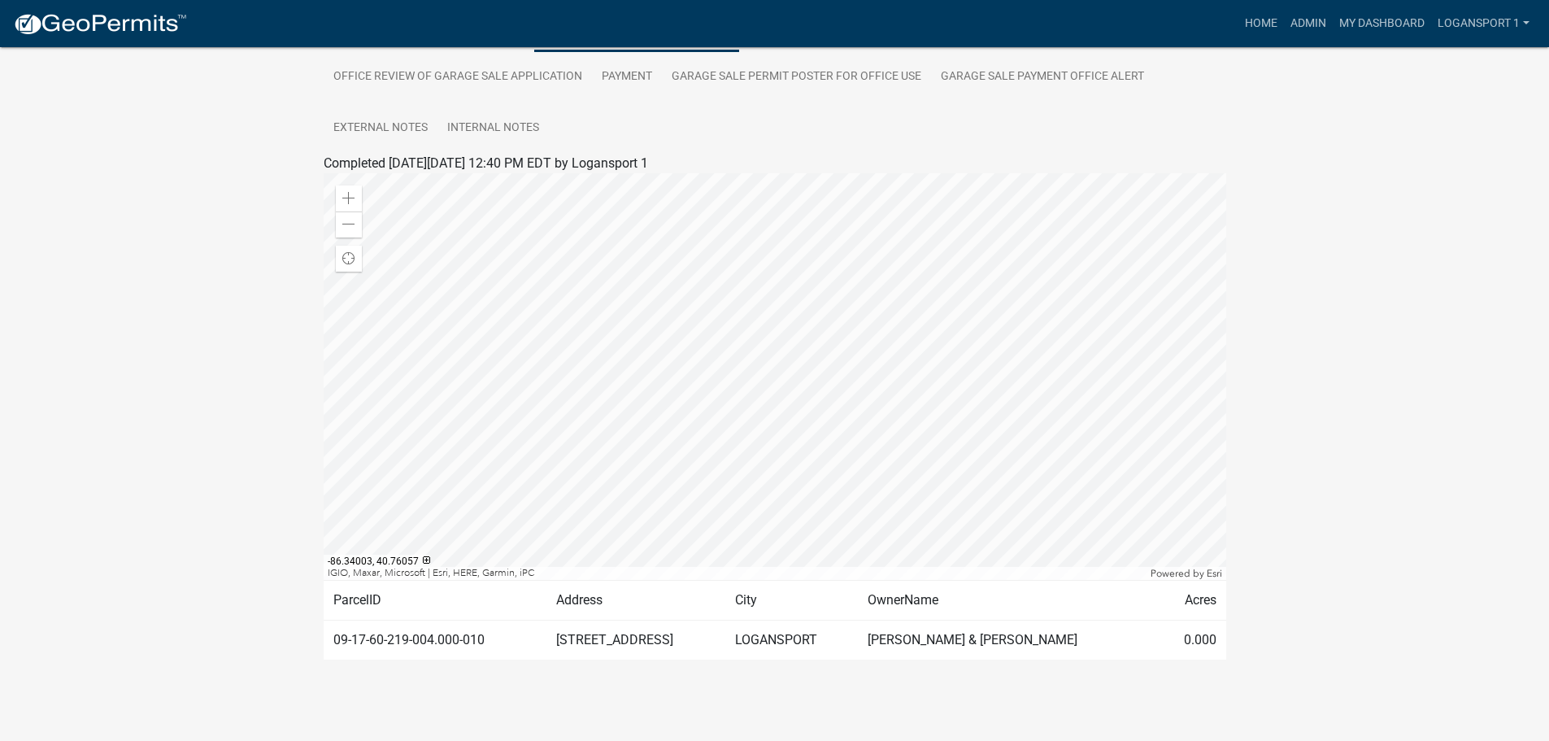
scroll to position [0, 0]
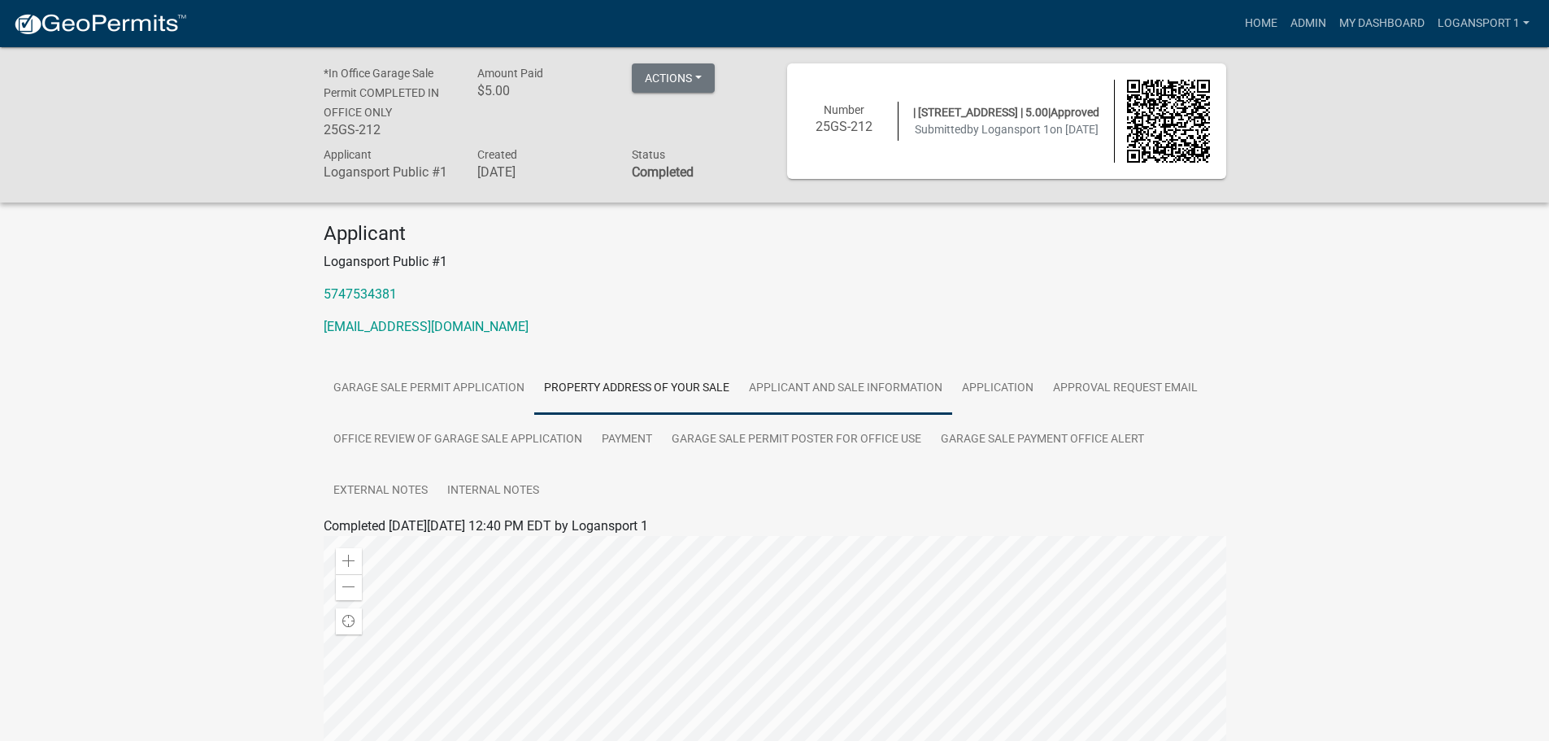
click at [829, 387] on link "Applicant and Sale Information" at bounding box center [845, 389] width 213 height 52
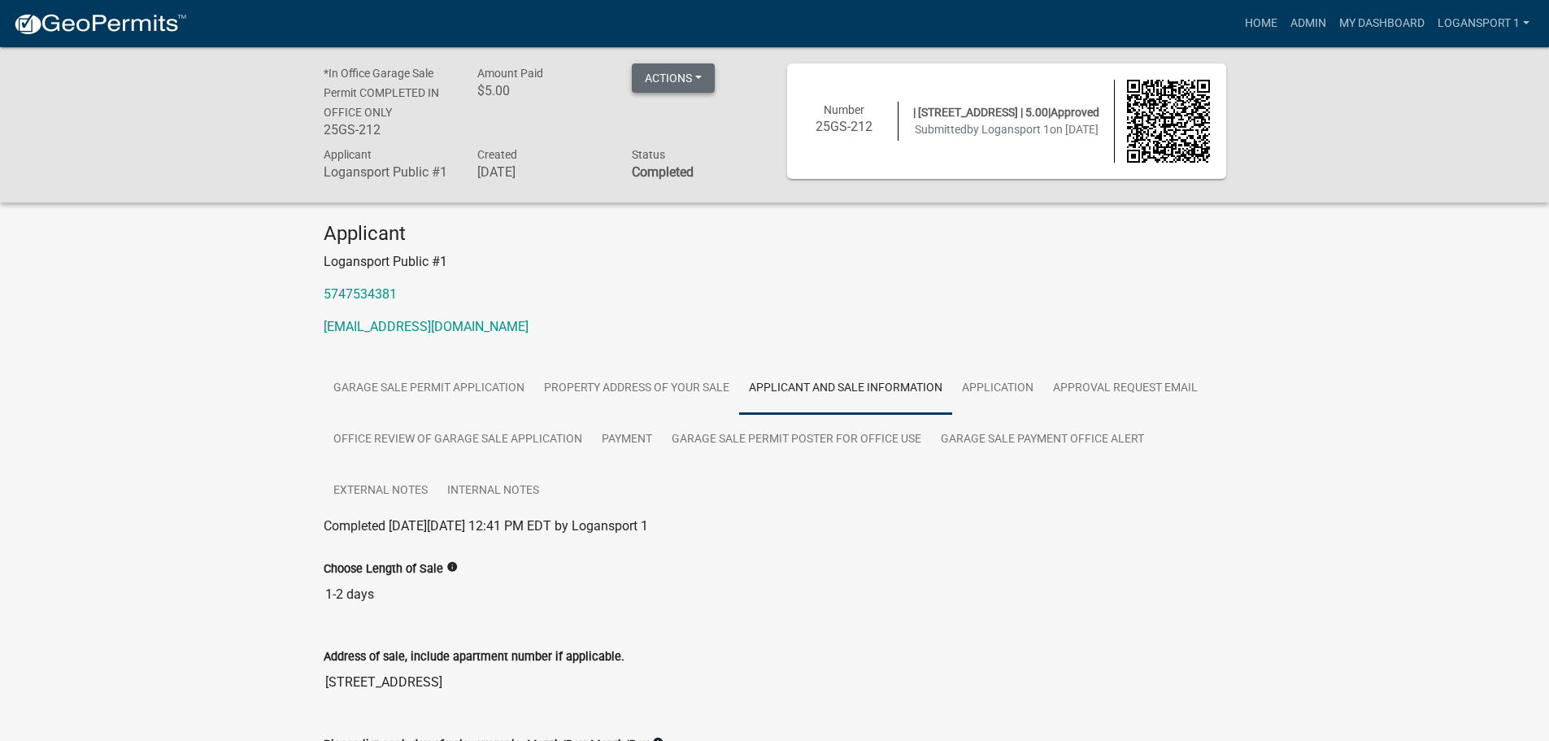
click at [712, 85] on button "Actions" at bounding box center [673, 77] width 83 height 29
click at [722, 113] on link "View receipt" at bounding box center [697, 120] width 130 height 39
click at [1251, 23] on link "Home" at bounding box center [1261, 23] width 46 height 31
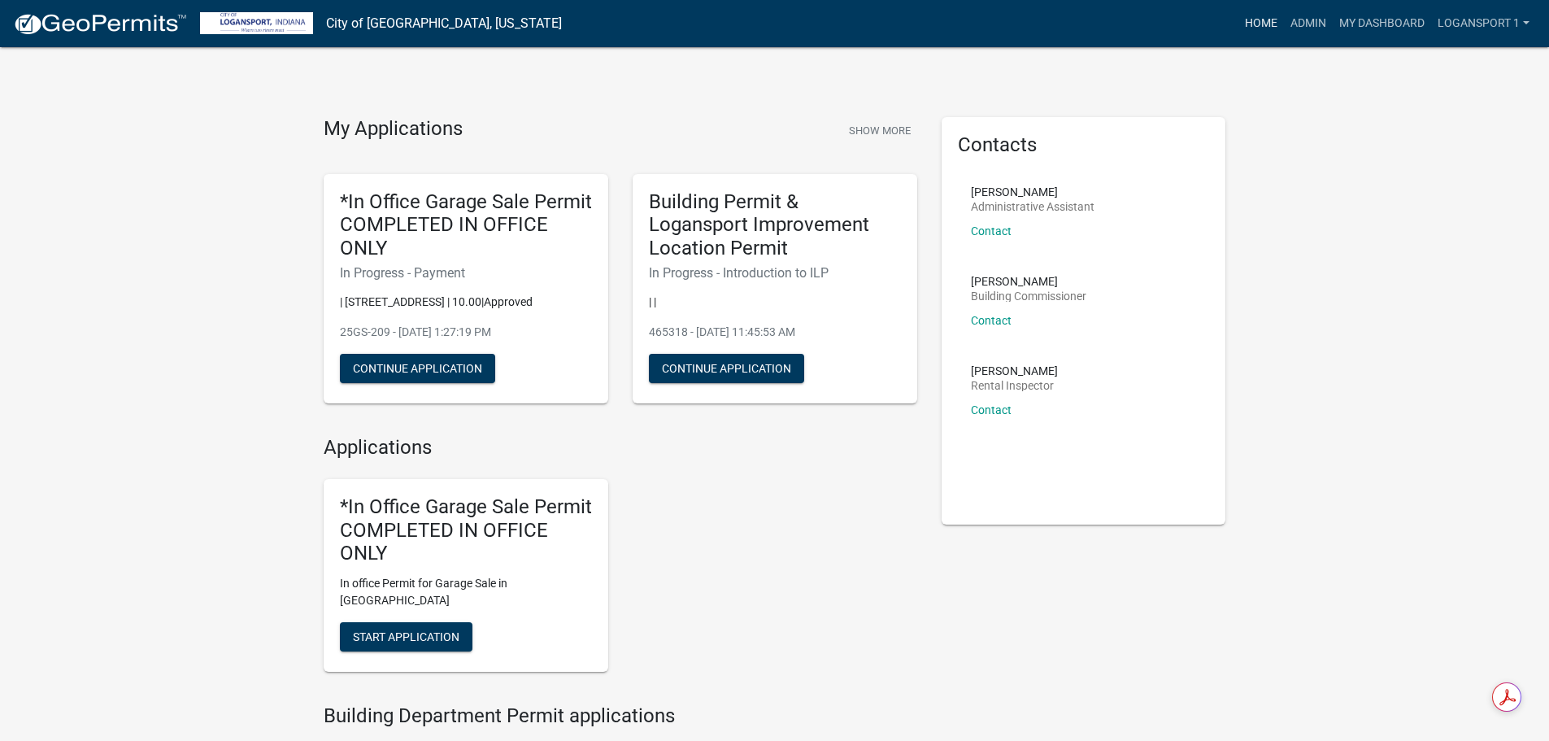
click at [1257, 30] on link "Home" at bounding box center [1261, 23] width 46 height 31
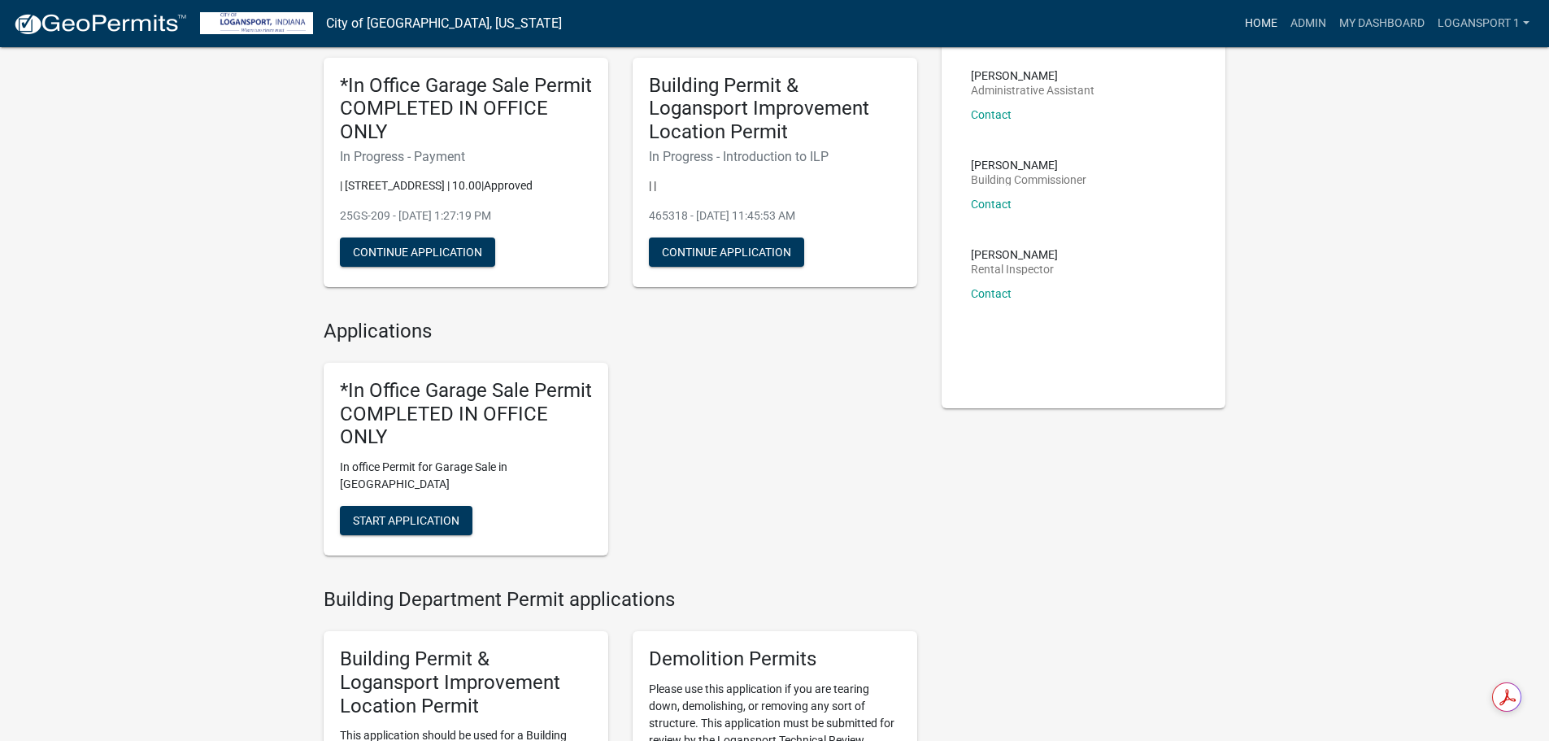
scroll to position [163, 0]
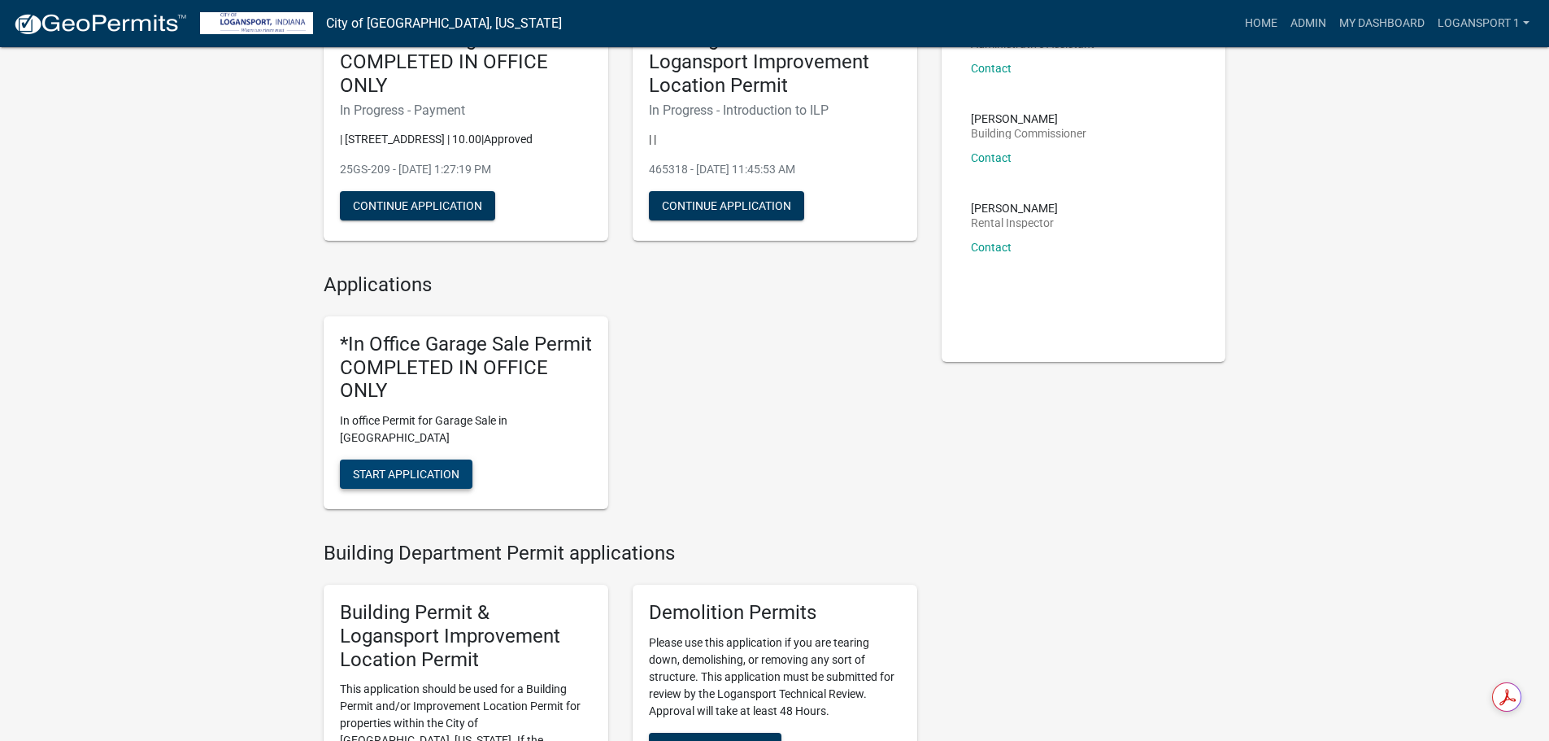
click at [398, 468] on span "Start Application" at bounding box center [406, 474] width 107 height 13
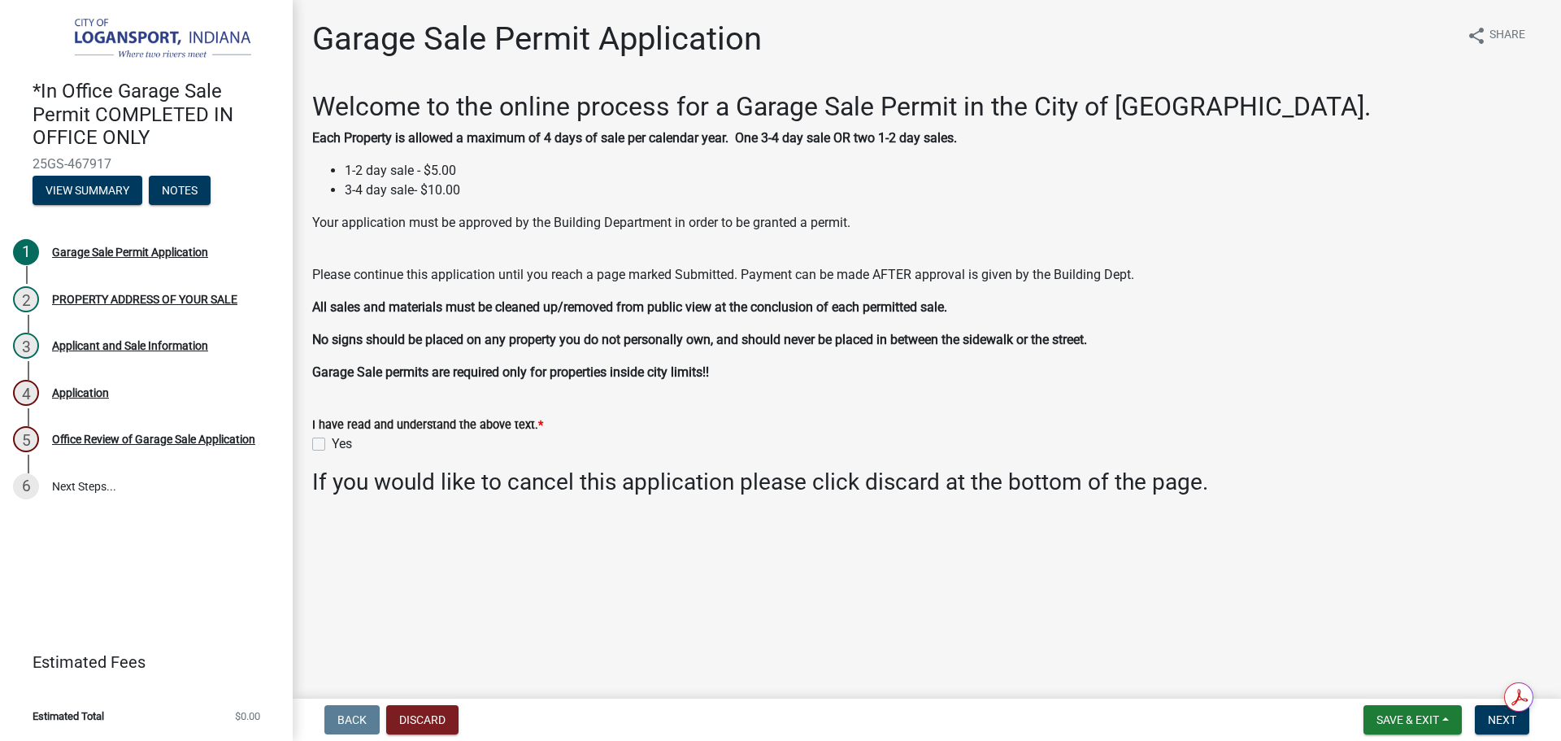
click at [332, 442] on label "Yes" at bounding box center [342, 444] width 20 height 20
click at [332, 442] on input "Yes" at bounding box center [337, 439] width 11 height 11
checkbox input "true"
click at [1495, 723] on span "Next" at bounding box center [1502, 719] width 28 height 13
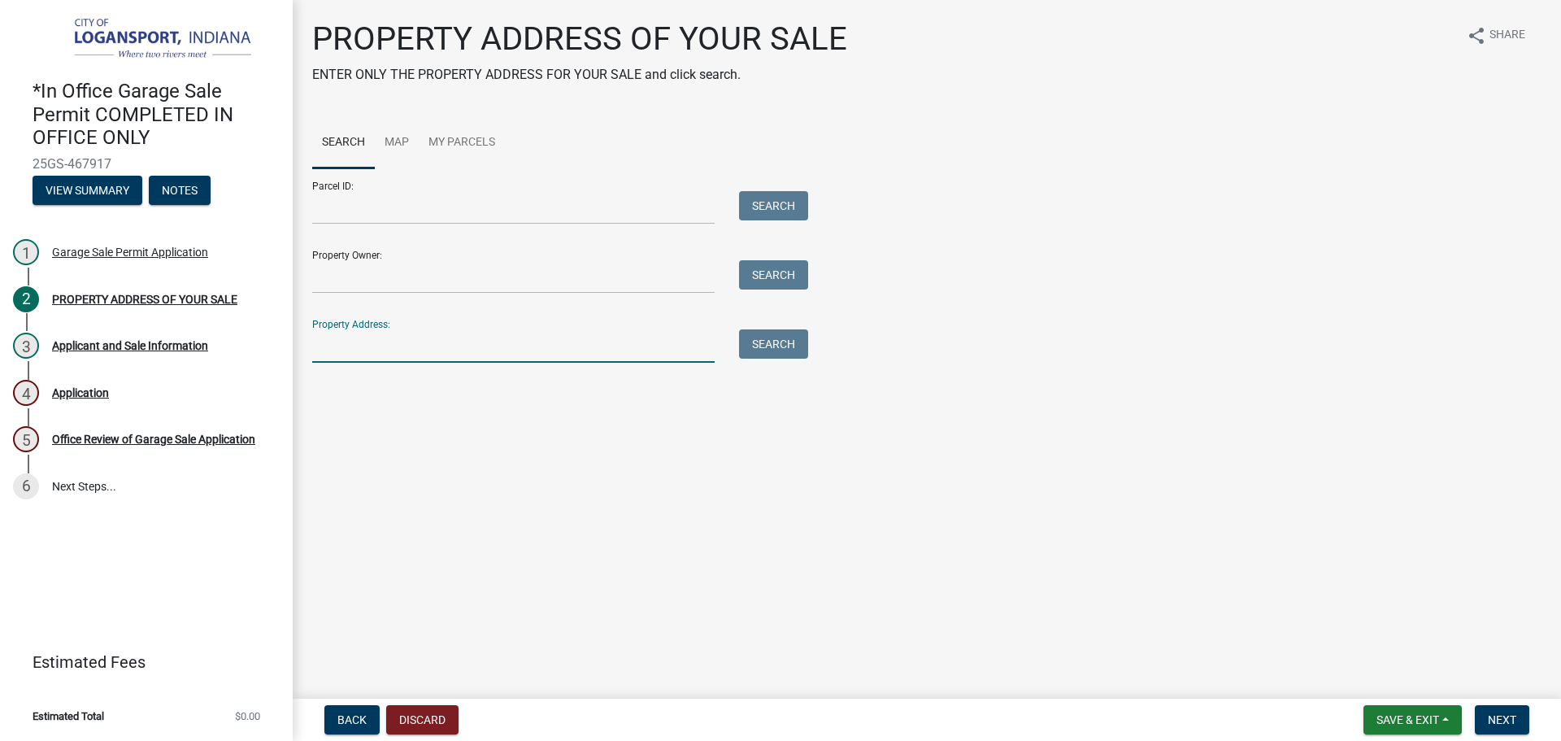
click at [442, 345] on input "Property Address:" at bounding box center [513, 345] width 403 height 33
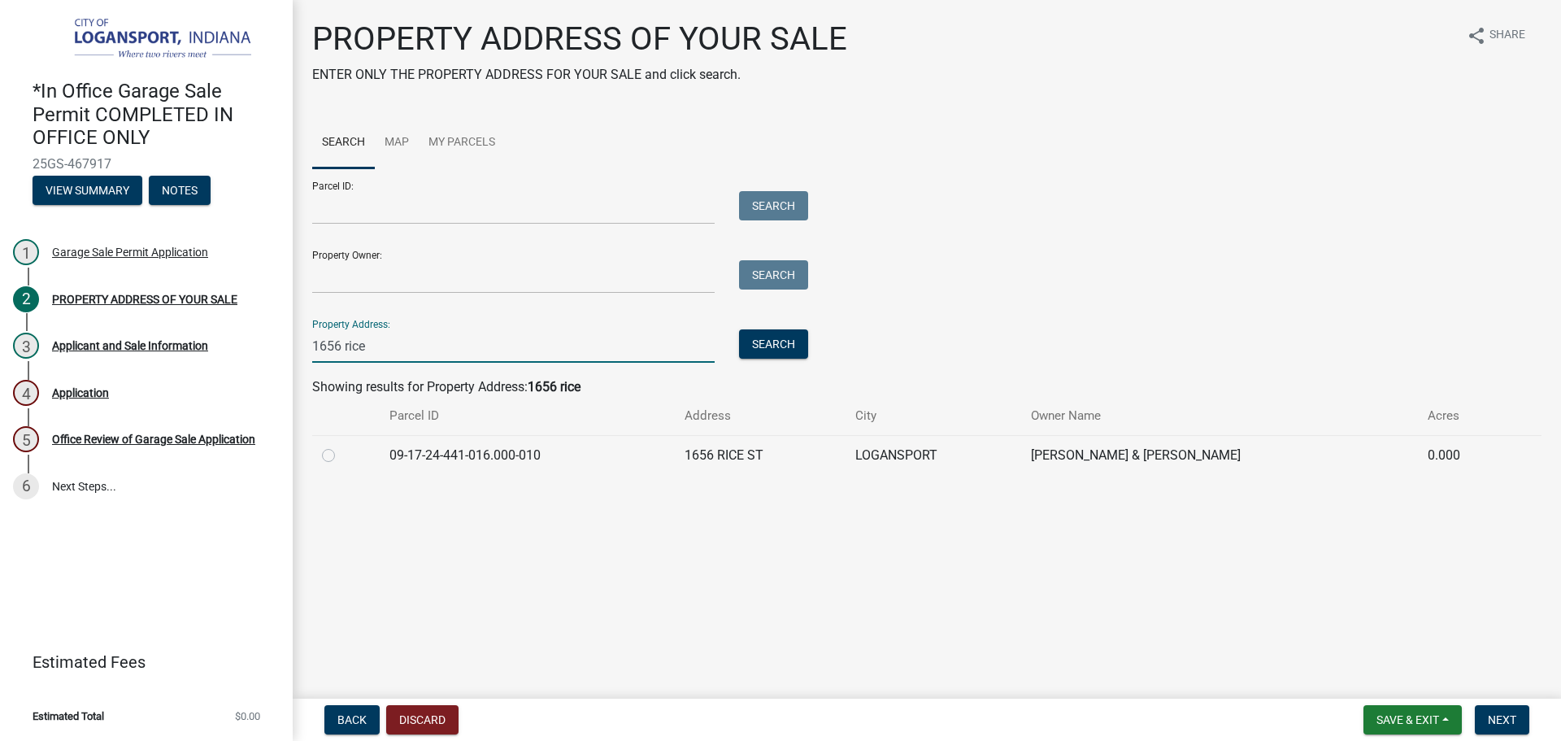
type input "1656 rice"
click at [342, 446] on label at bounding box center [342, 446] width 0 height 0
click at [342, 450] on input "radio" at bounding box center [347, 451] width 11 height 11
radio input "true"
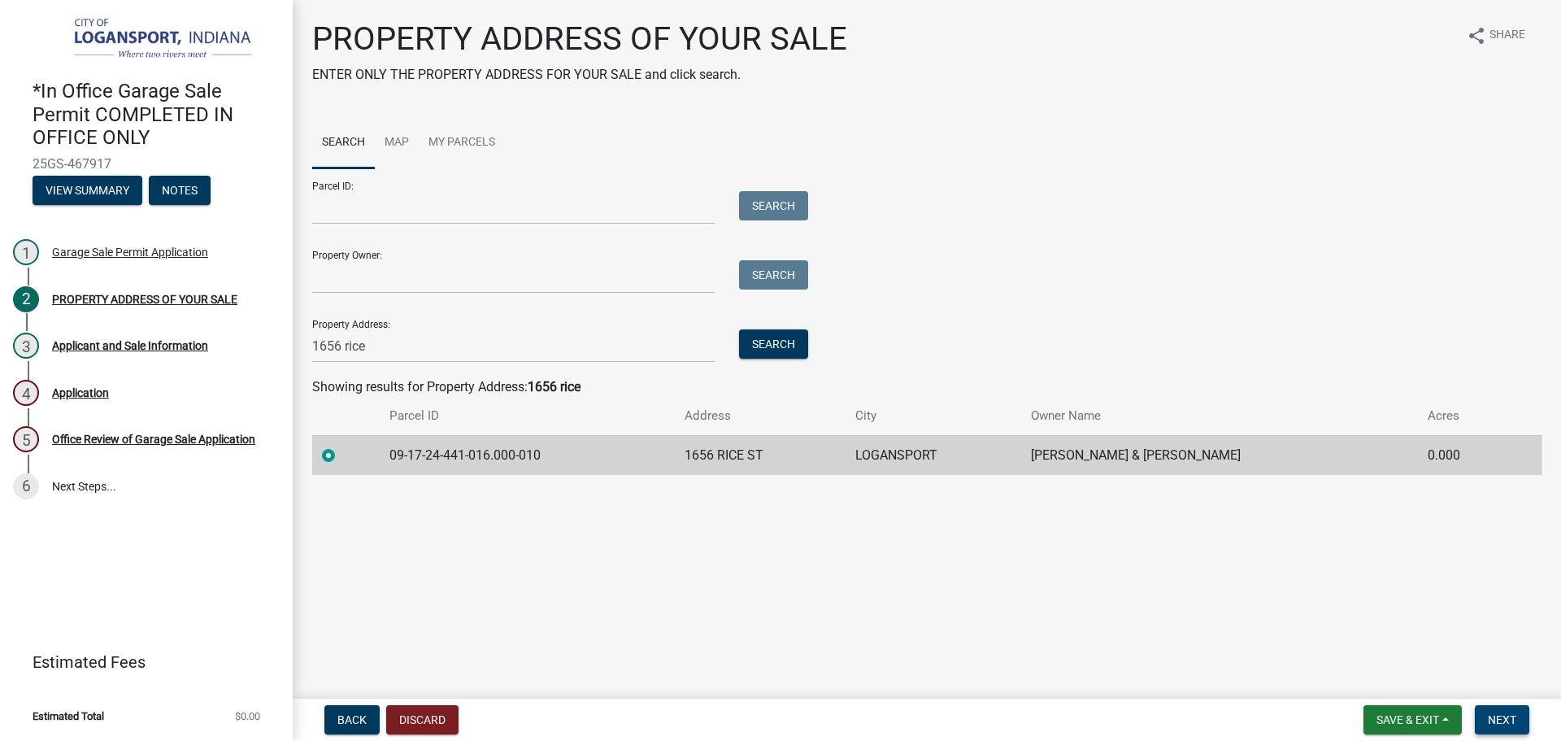
click at [1493, 725] on span "Next" at bounding box center [1502, 719] width 28 height 13
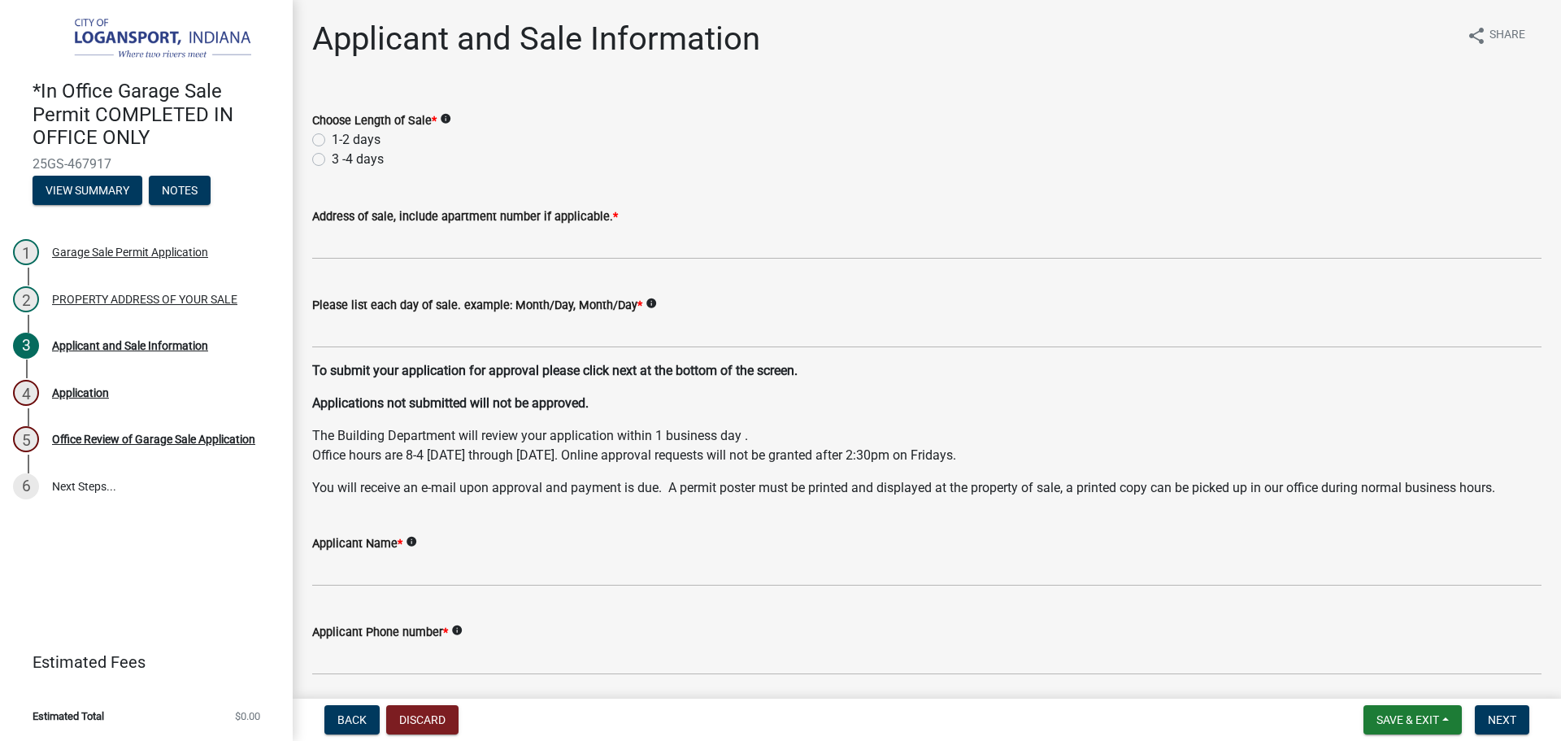
click at [638, 98] on form "Choose Length of Sale * info 1-2 days 3 -4 days" at bounding box center [926, 130] width 1229 height 78
click at [332, 141] on label "1-2 days" at bounding box center [356, 140] width 49 height 20
click at [332, 141] on input "1-2 days" at bounding box center [337, 135] width 11 height 11
radio input "true"
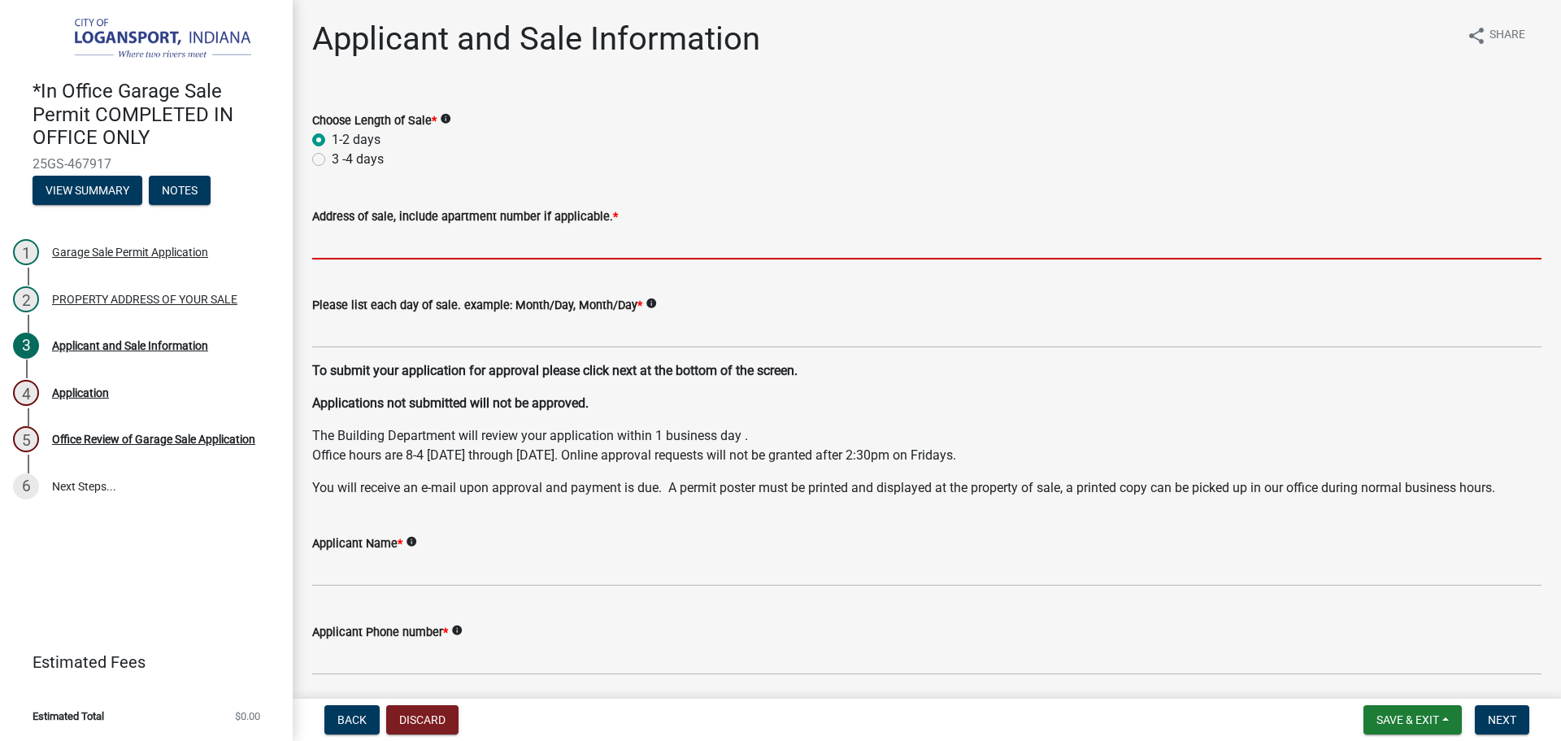
click at [347, 255] on input "Address of sale, include apartment number if applicable. *" at bounding box center [926, 242] width 1229 height 33
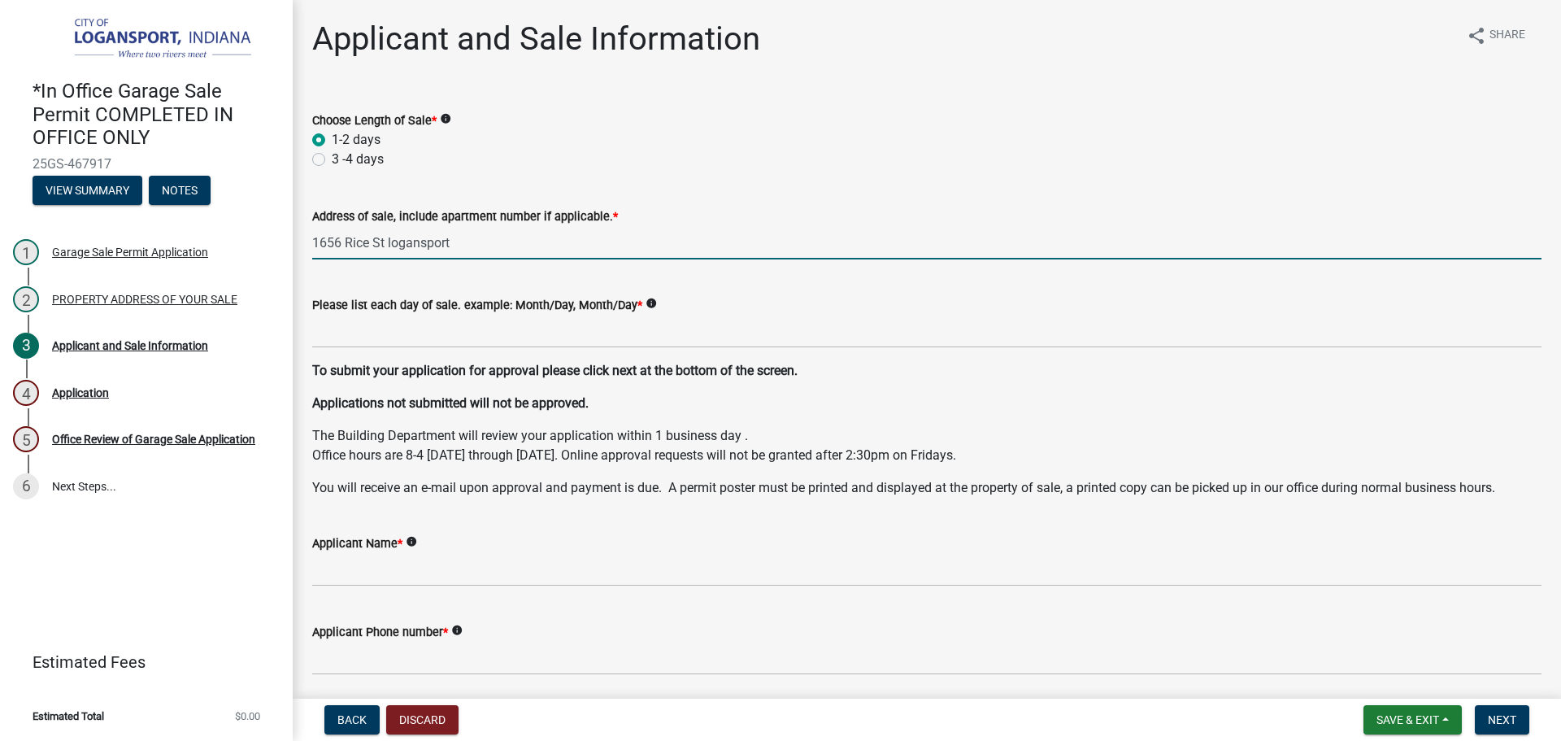
click at [398, 240] on input "1656 Rice St logansport" at bounding box center [926, 242] width 1229 height 33
drag, startPoint x: 391, startPoint y: 243, endPoint x: 415, endPoint y: 243, distance: 23.6
click at [391, 243] on input "1656 Rice St logansport" at bounding box center [926, 242] width 1229 height 33
click at [477, 232] on input "1656 Rice St Logansport" at bounding box center [926, 242] width 1229 height 33
type input "[STREET_ADDRESS]"
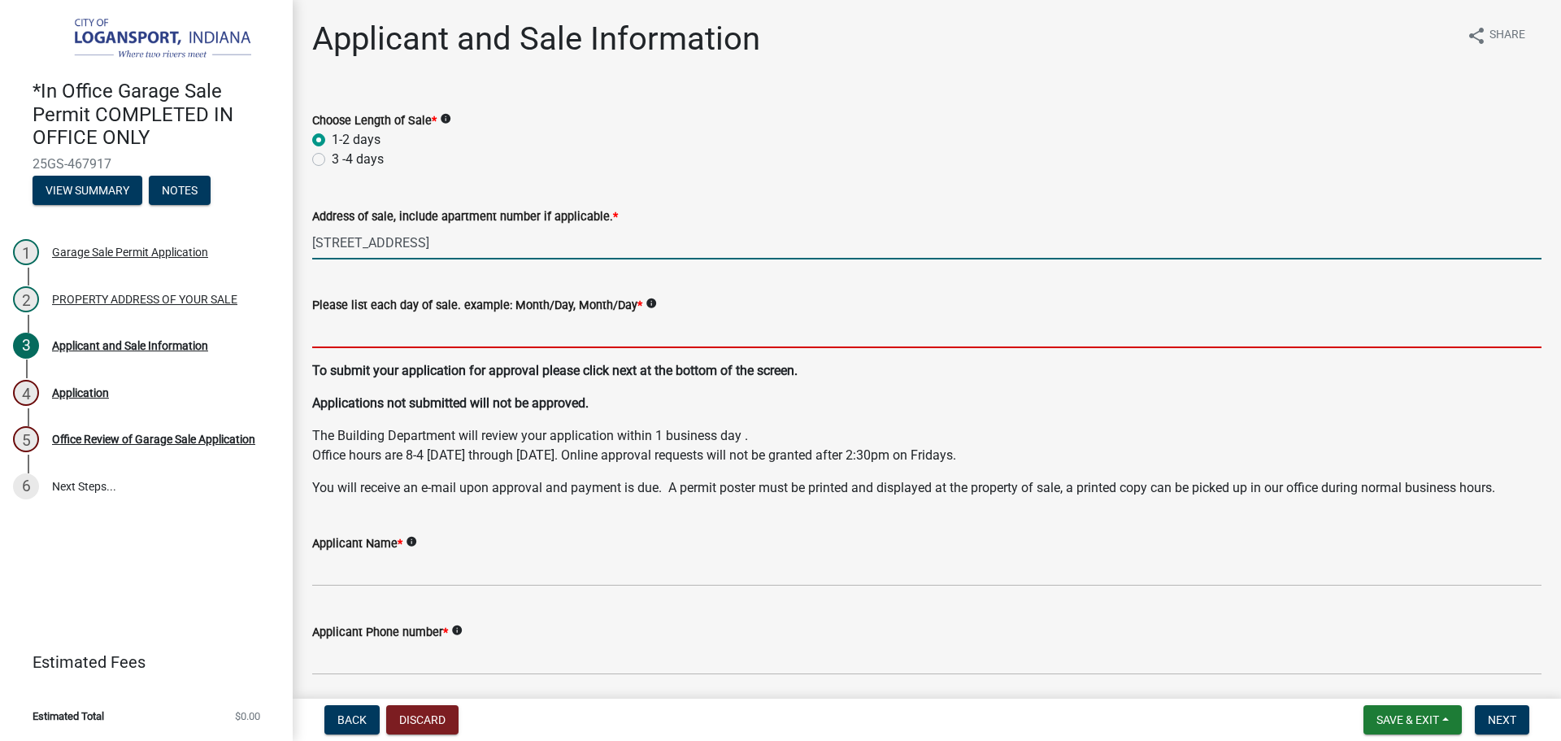
click at [395, 339] on input "Please list each day of sale. example: Month/Day, Month/Day *" at bounding box center [926, 331] width 1229 height 33
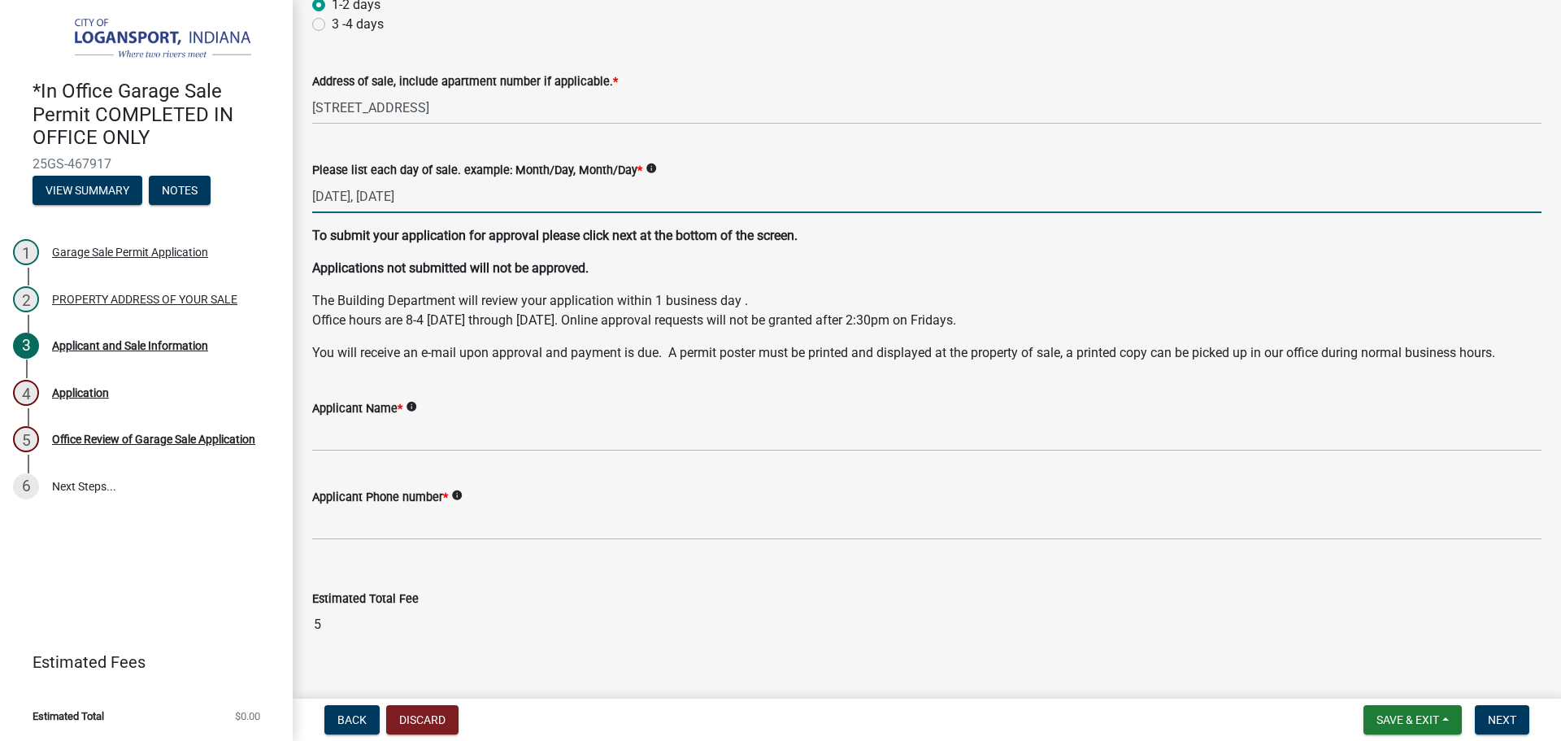
scroll to position [162, 0]
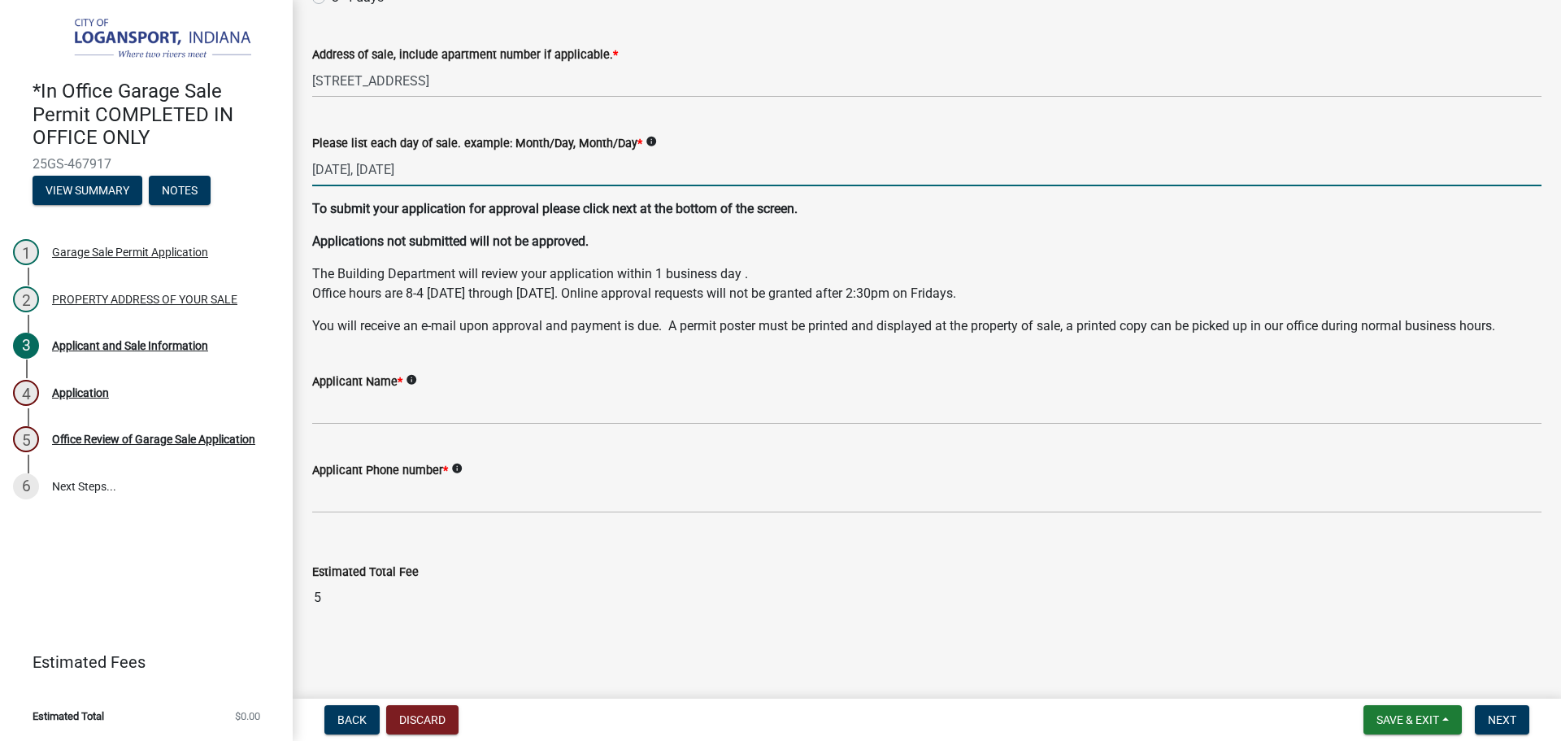
type input "[DATE], [DATE]"
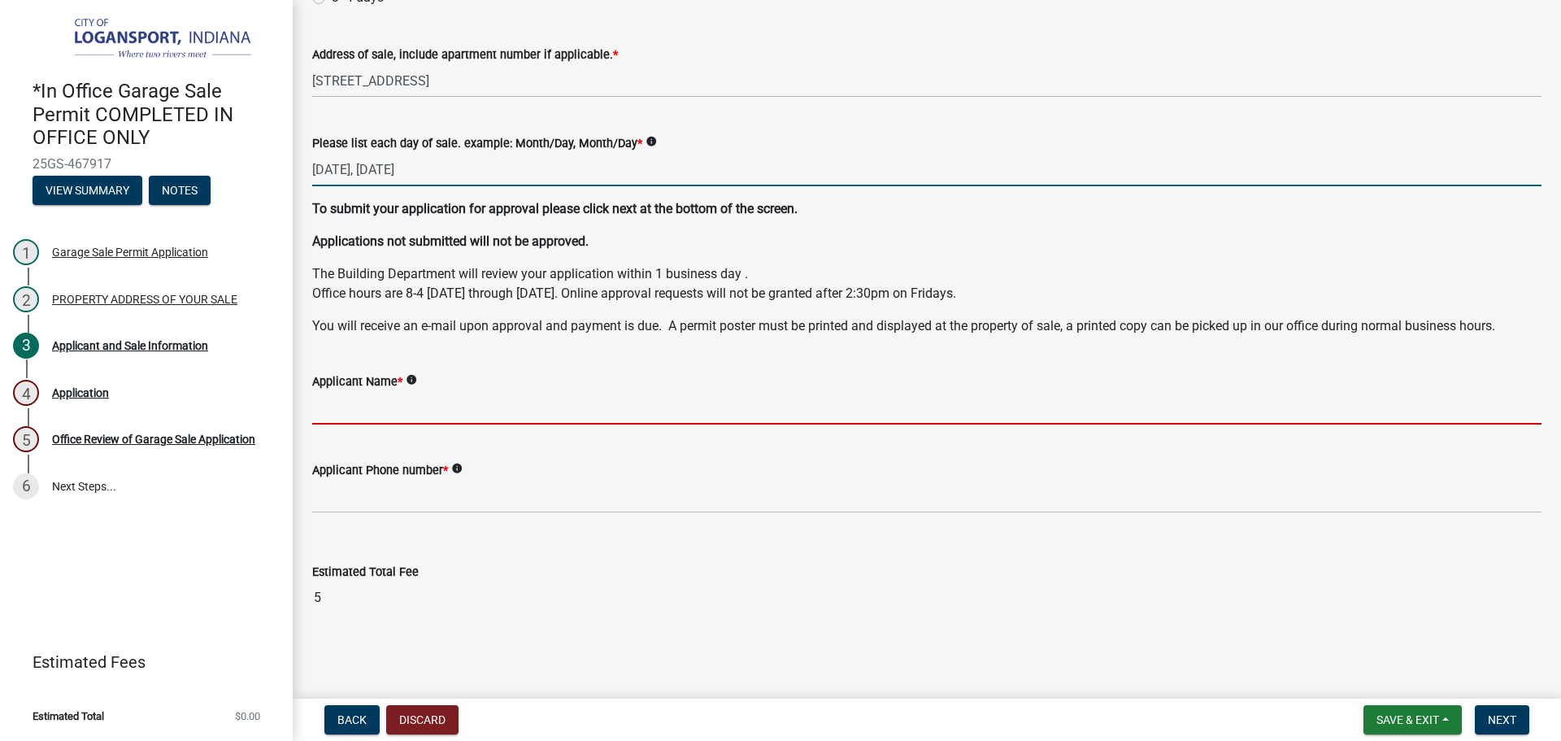
click at [343, 410] on input "Applicant Name *" at bounding box center [926, 407] width 1229 height 33
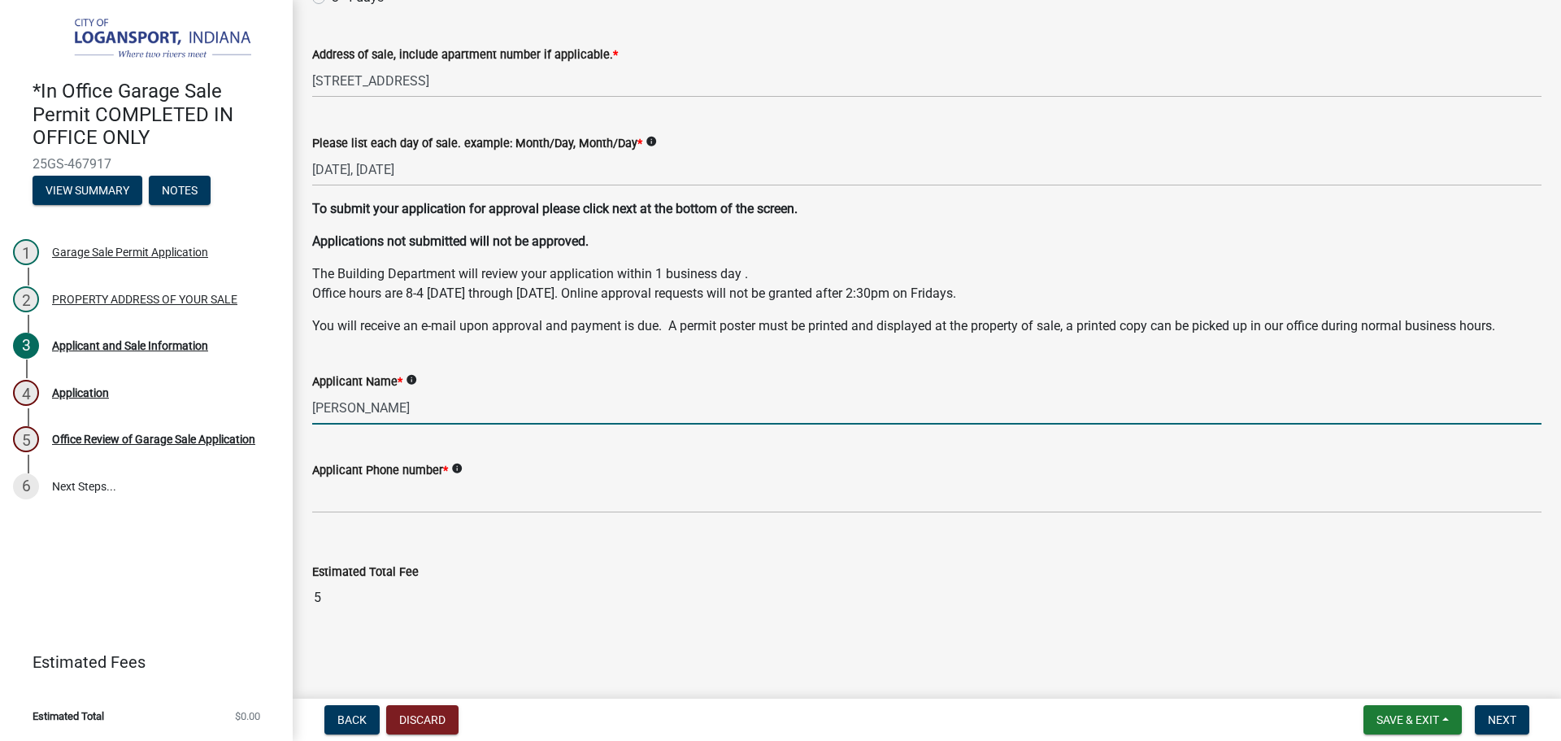
click at [480, 411] on input "[PERSON_NAME]" at bounding box center [926, 407] width 1229 height 33
type input "[PERSON_NAME]"
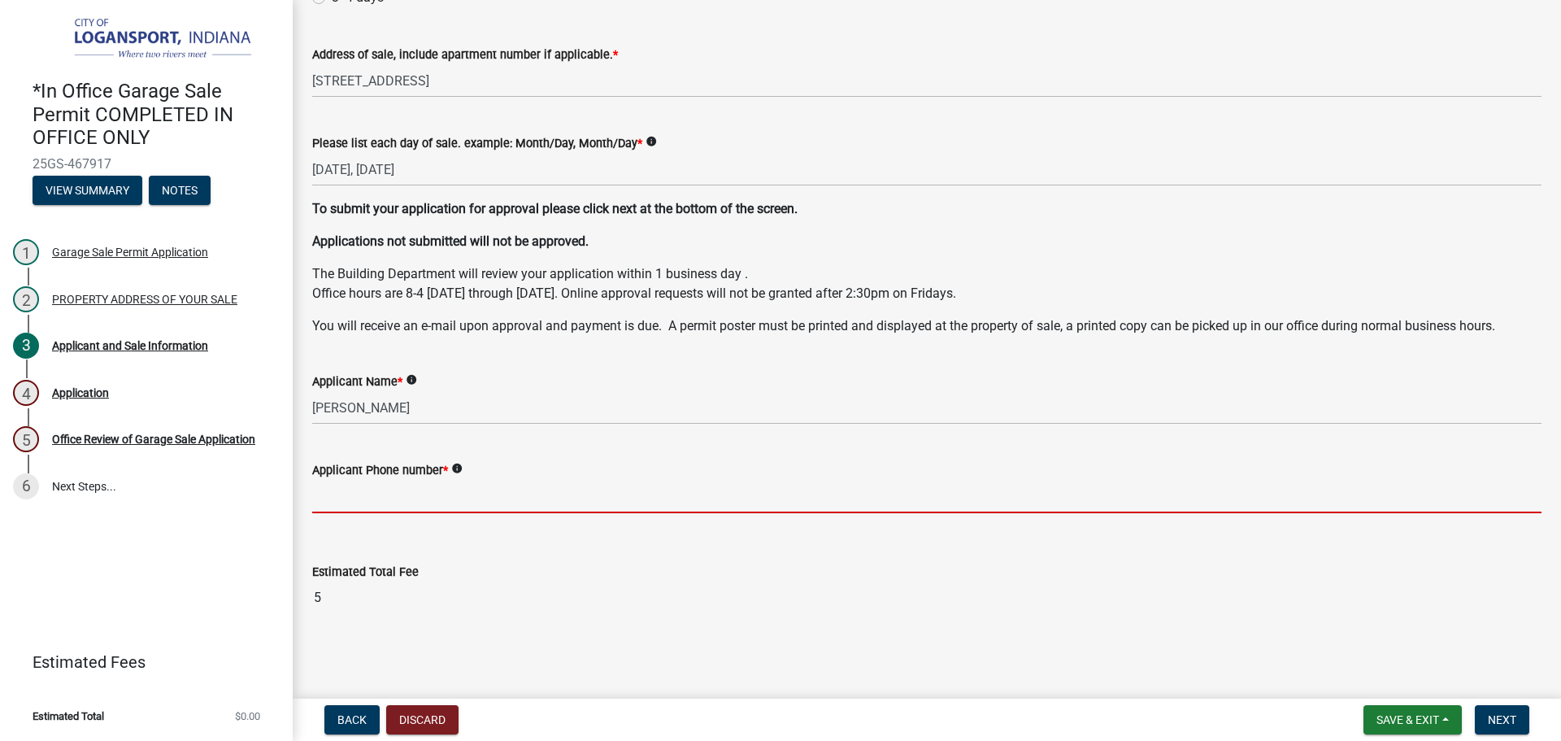
click at [382, 501] on input "Applicant Phone number *" at bounding box center [926, 496] width 1229 height 33
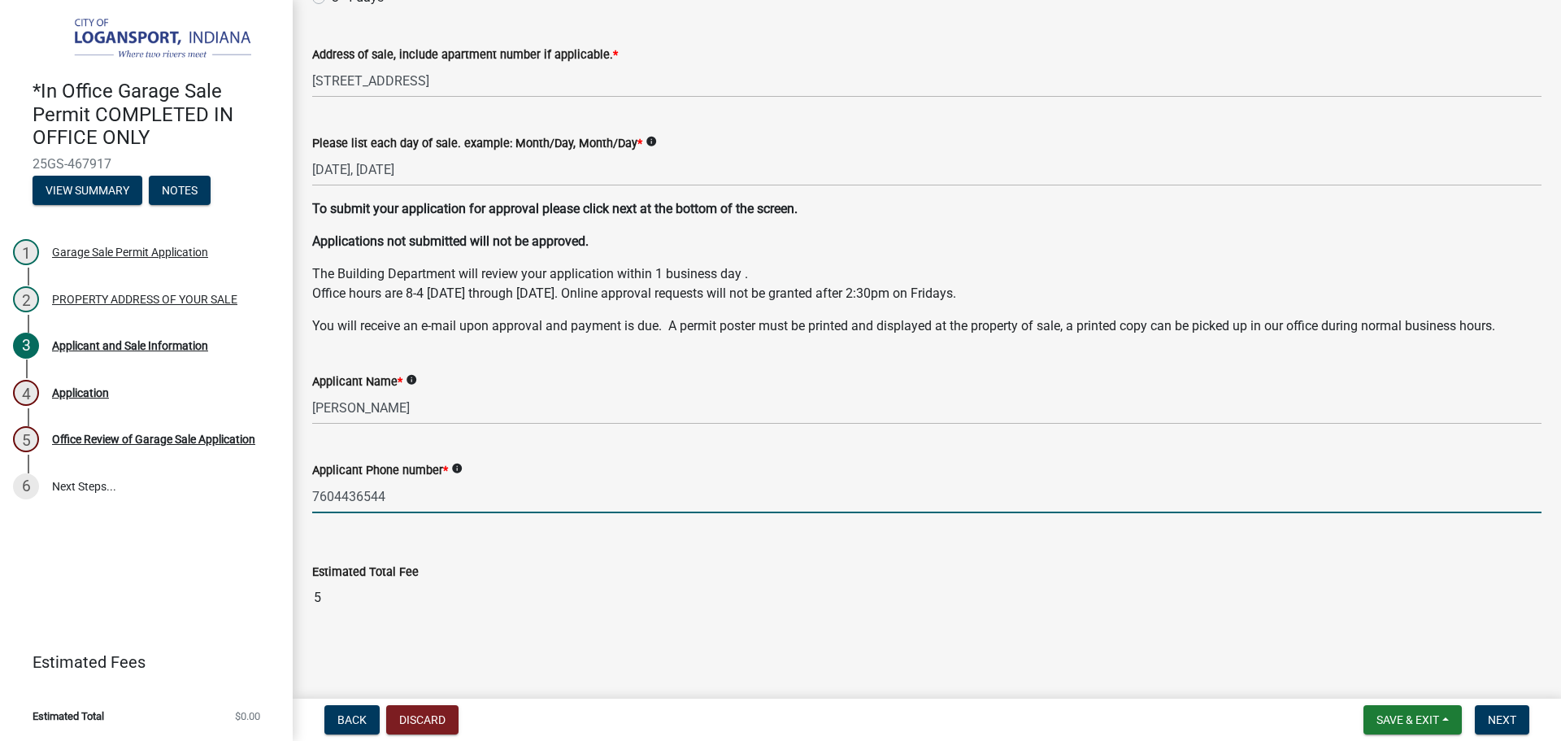
type input "7604436544"
click at [514, 560] on div "Estimated Total Fee 5" at bounding box center [926, 576] width 1229 height 75
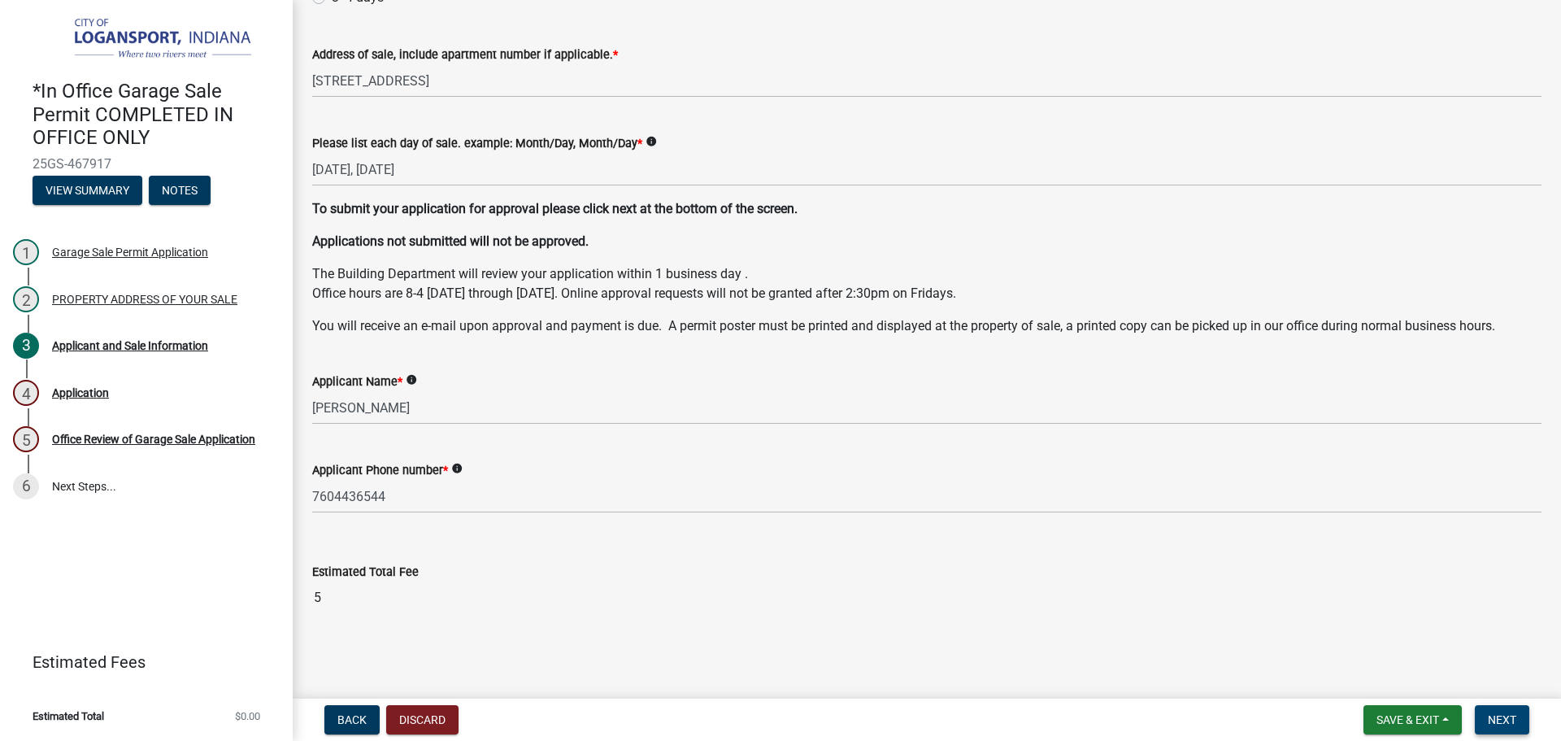
click at [1505, 720] on span "Next" at bounding box center [1502, 719] width 28 height 13
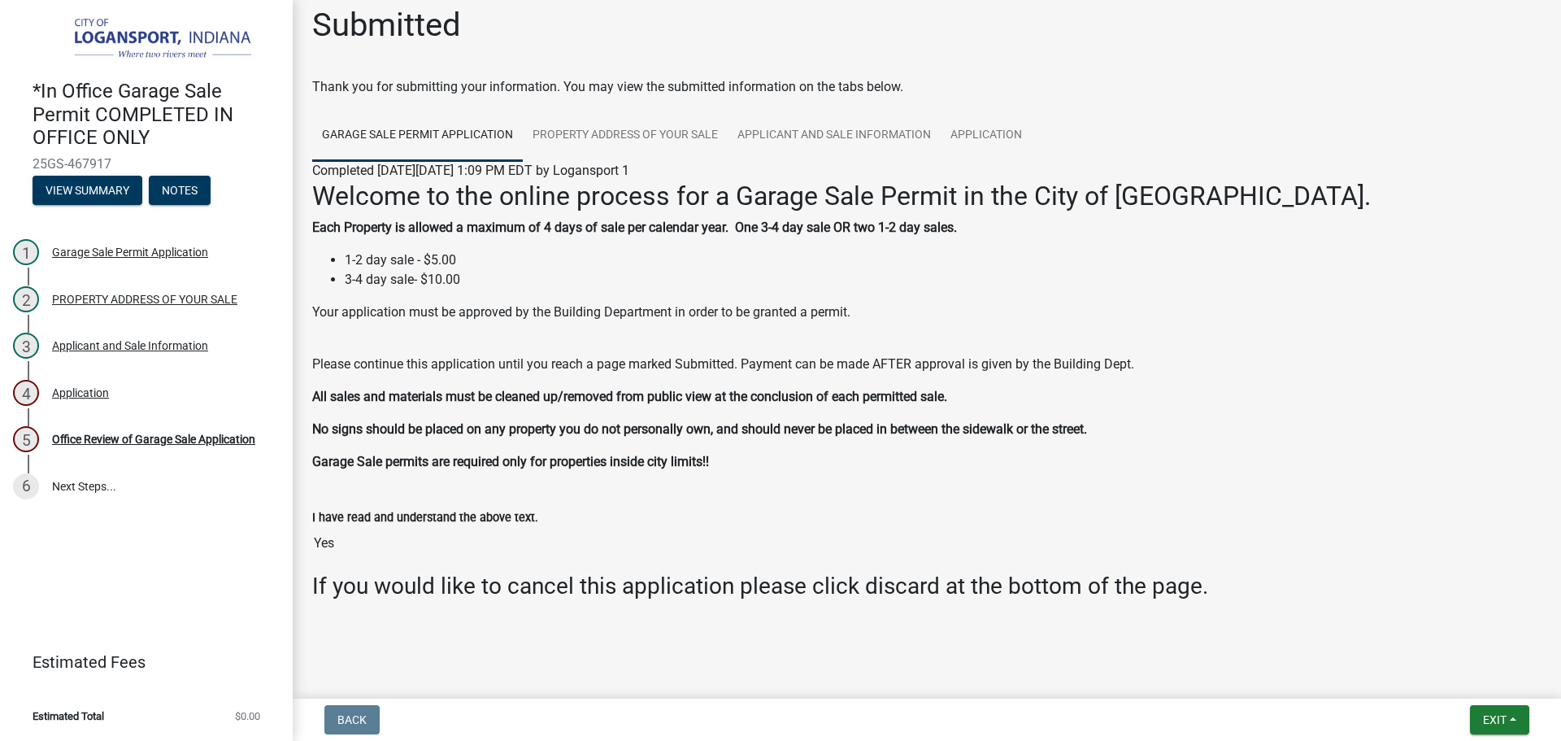
scroll to position [18, 0]
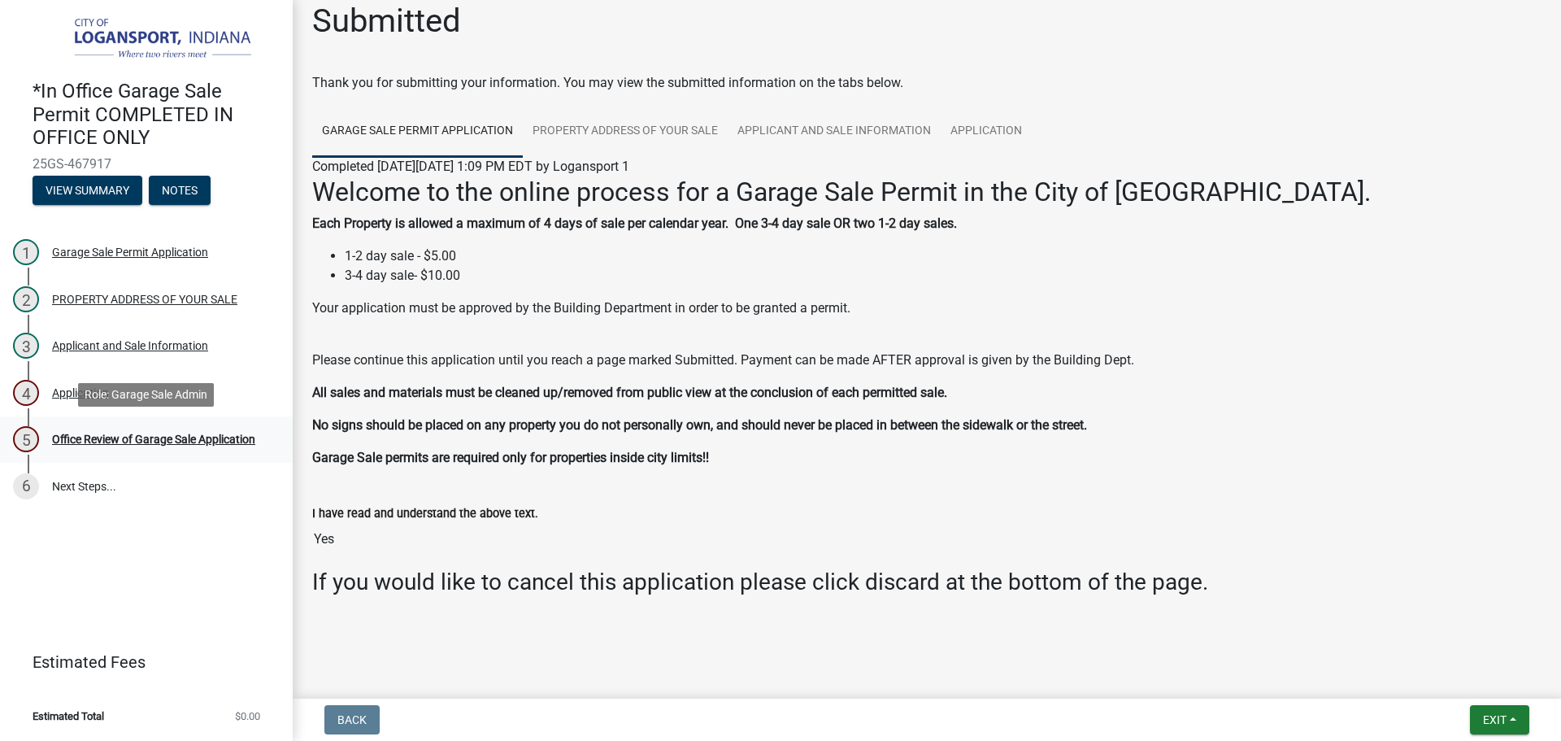
click at [189, 438] on div "Office Review of Garage Sale Application" at bounding box center [153, 438] width 203 height 11
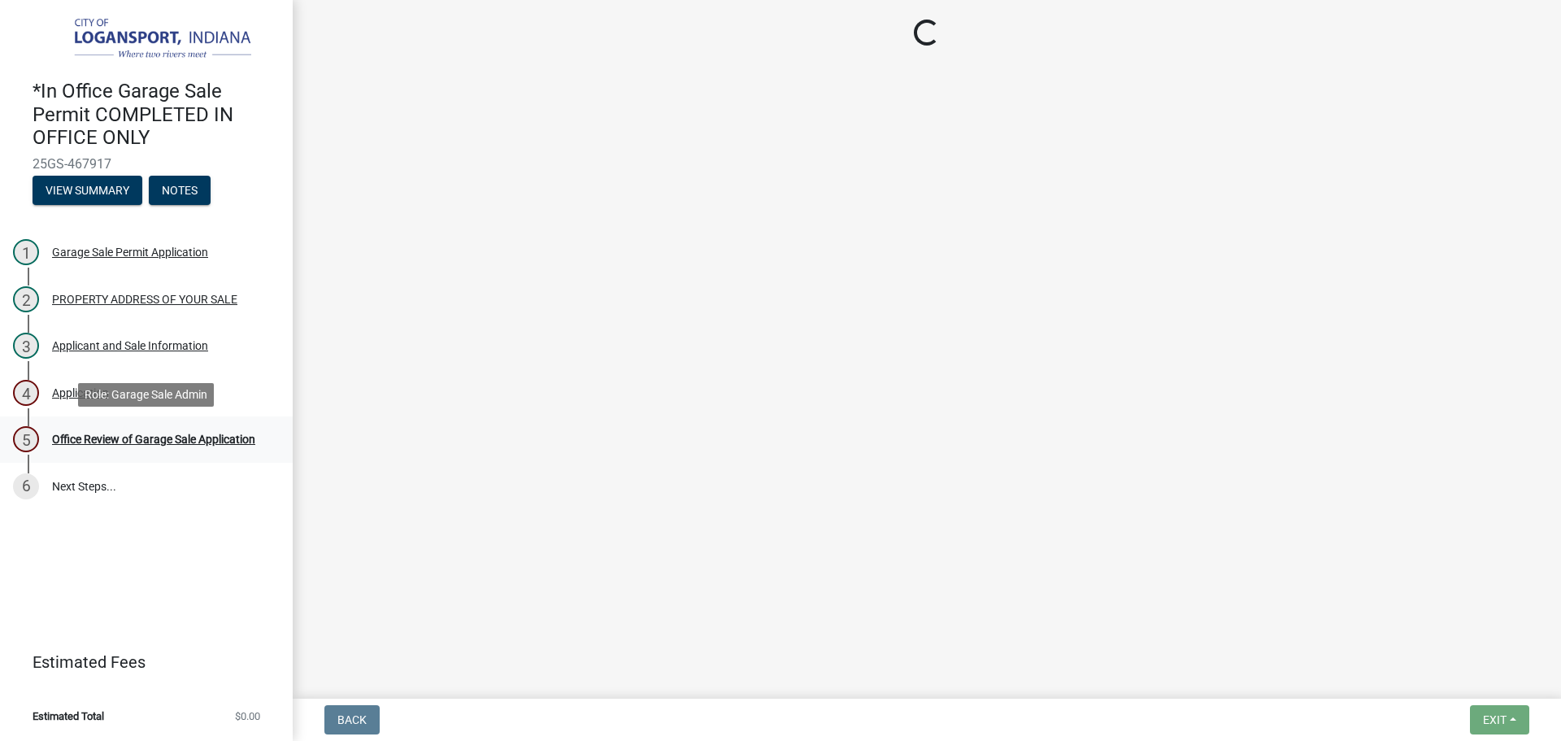
scroll to position [0, 0]
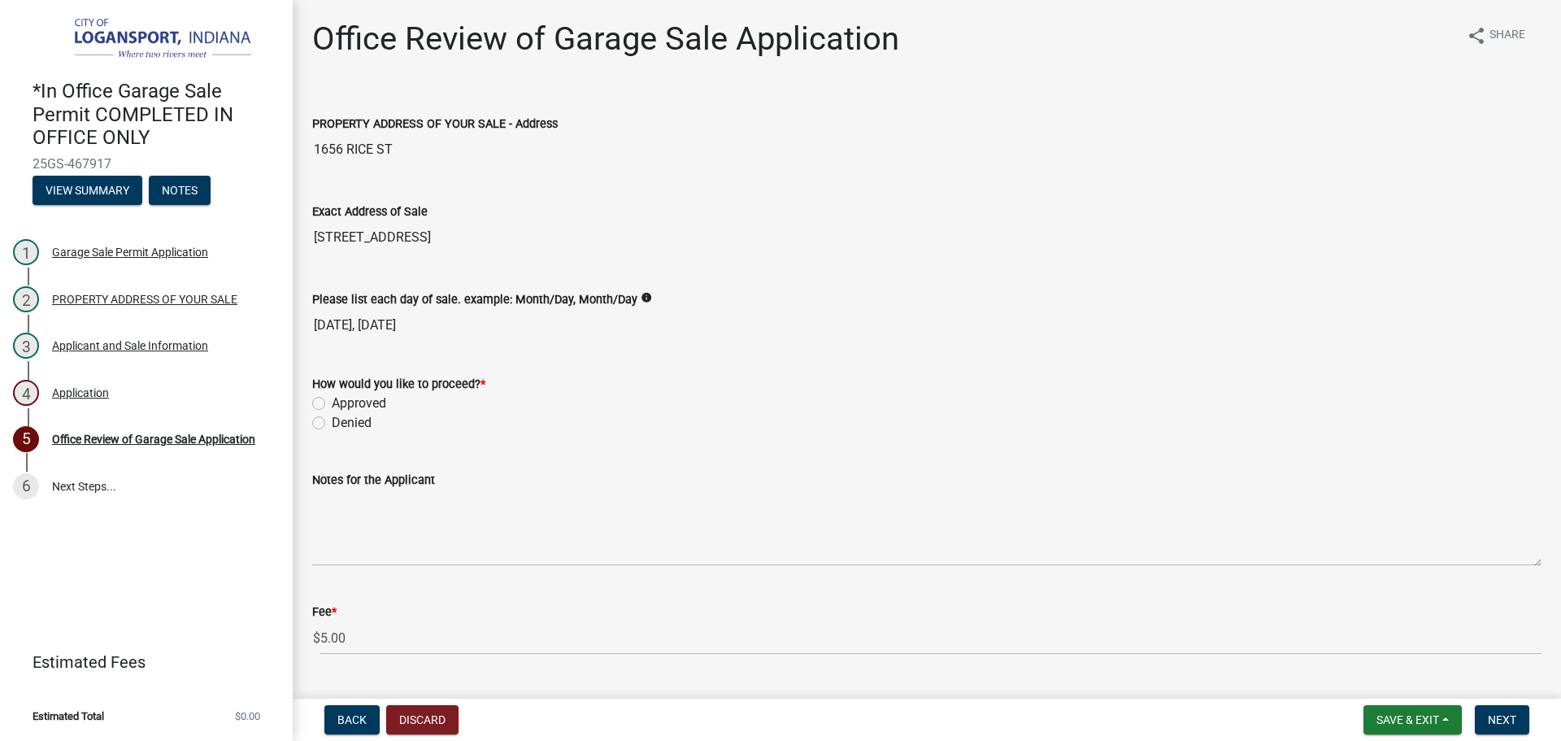
click at [311, 400] on div "How would you like to proceed? * Approved Denied" at bounding box center [927, 394] width 1254 height 78
click at [332, 400] on label "Approved" at bounding box center [359, 404] width 54 height 20
click at [332, 400] on input "Approved" at bounding box center [337, 399] width 11 height 11
radio input "true"
click at [1506, 717] on span "Next" at bounding box center [1502, 719] width 28 height 13
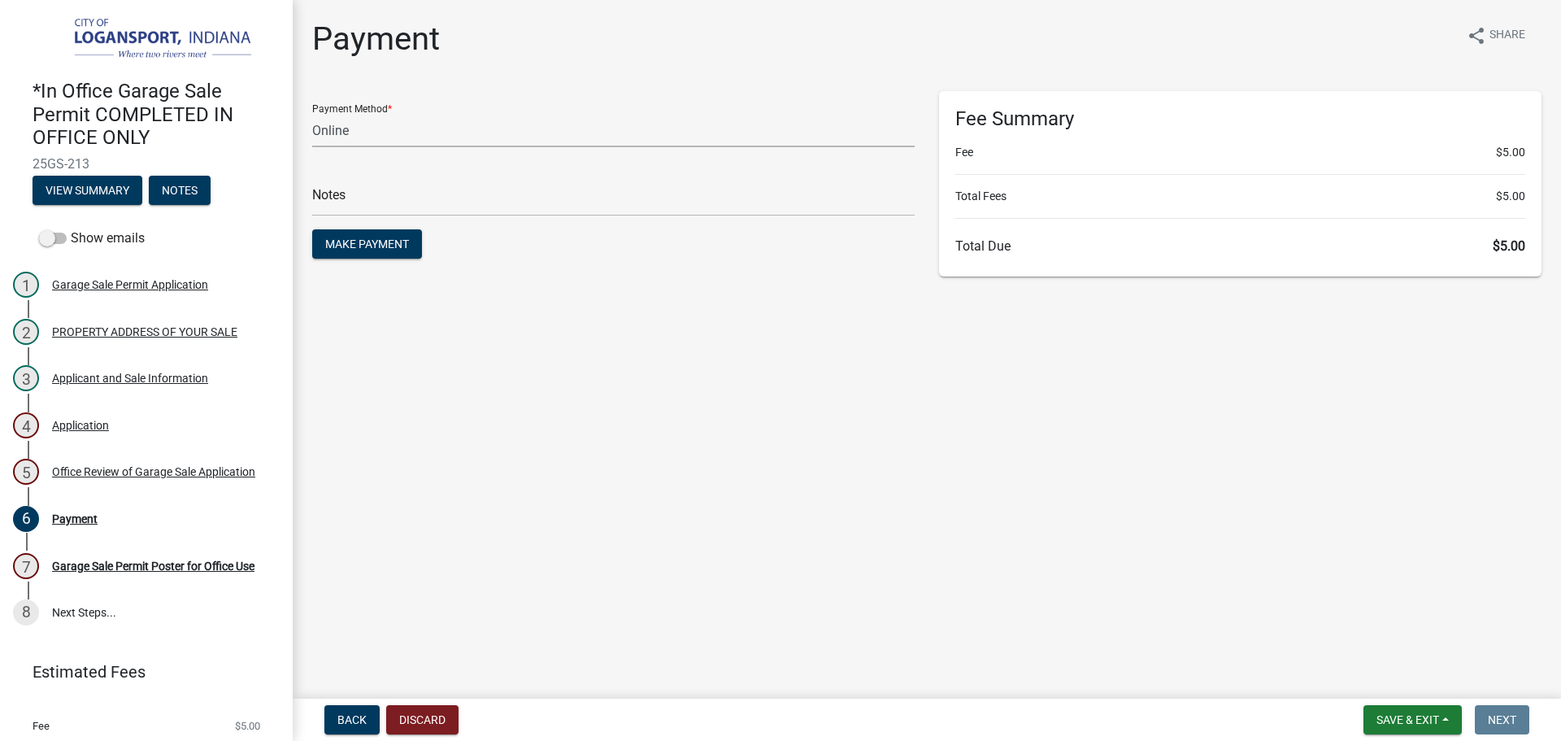
click at [490, 133] on select "Credit Card POS Check Cash Online" at bounding box center [613, 130] width 603 height 33
click at [312, 114] on select "Credit Card POS Check Cash Online" at bounding box center [613, 130] width 603 height 33
click at [341, 140] on select "Credit Card POS Check Cash Online" at bounding box center [613, 130] width 603 height 33
select select "3: 3"
click at [312, 114] on select "Credit Card POS Check Cash Online" at bounding box center [613, 130] width 603 height 33
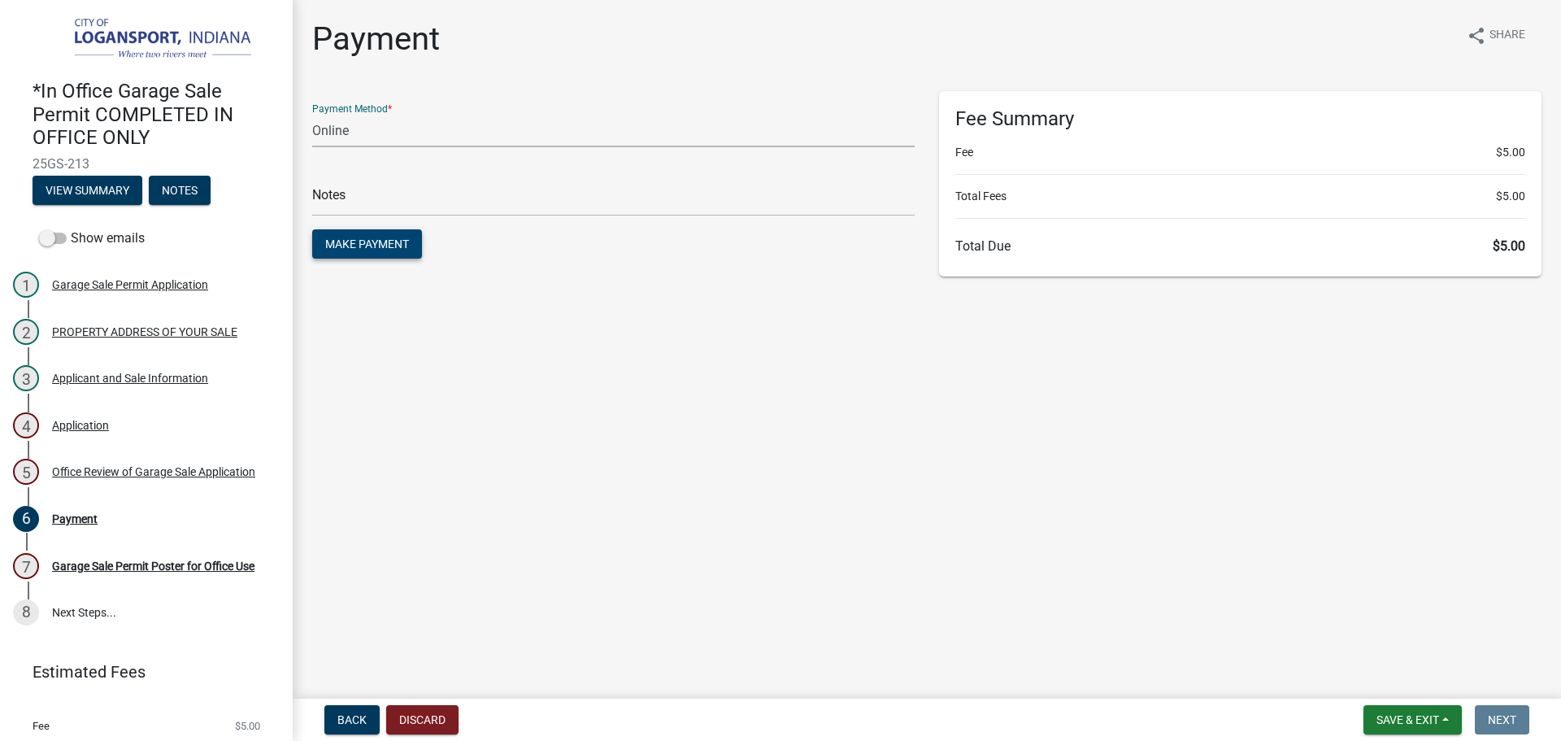
click at [350, 240] on span "Make Payment" at bounding box center [367, 243] width 84 height 13
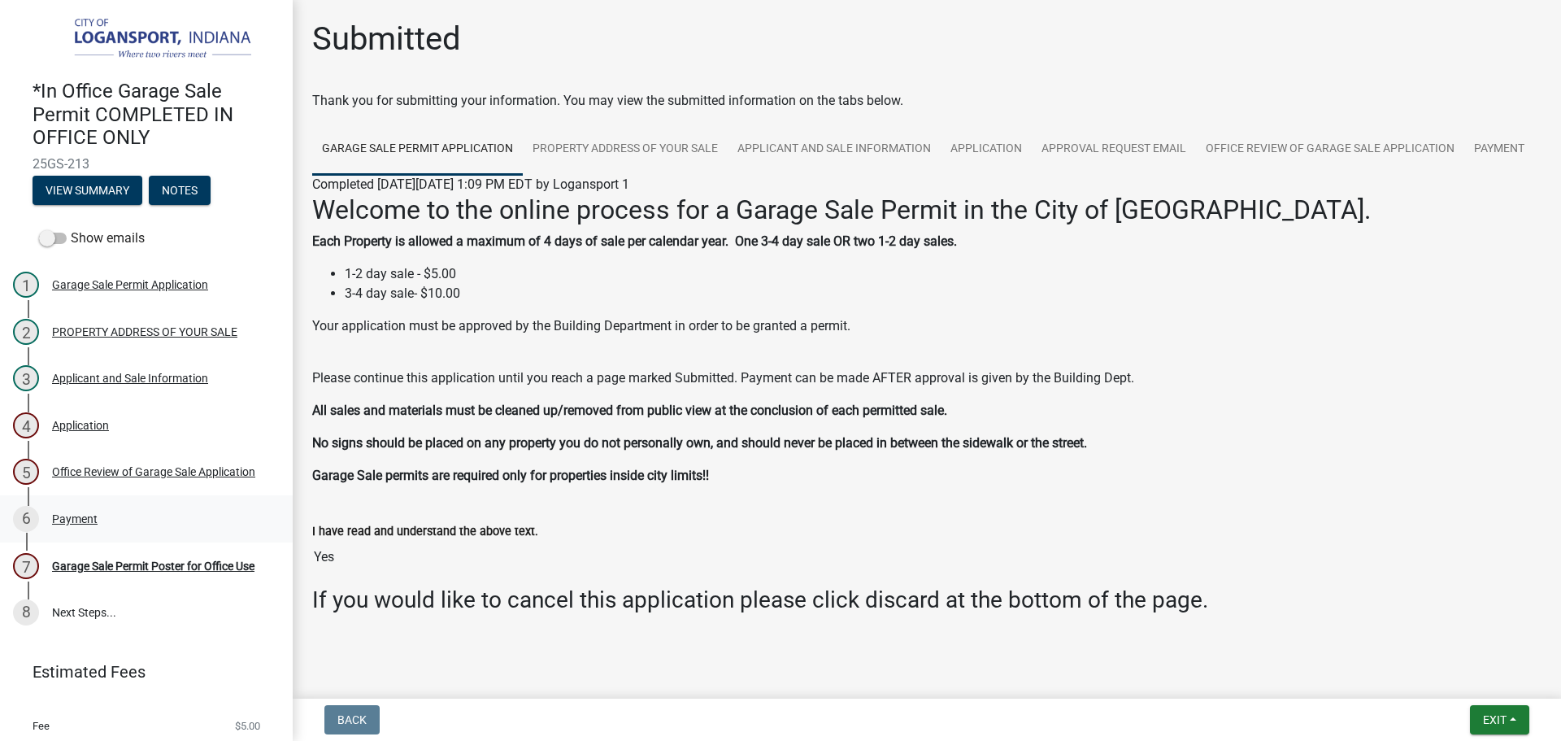
click at [63, 513] on div "Payment" at bounding box center [75, 518] width 46 height 11
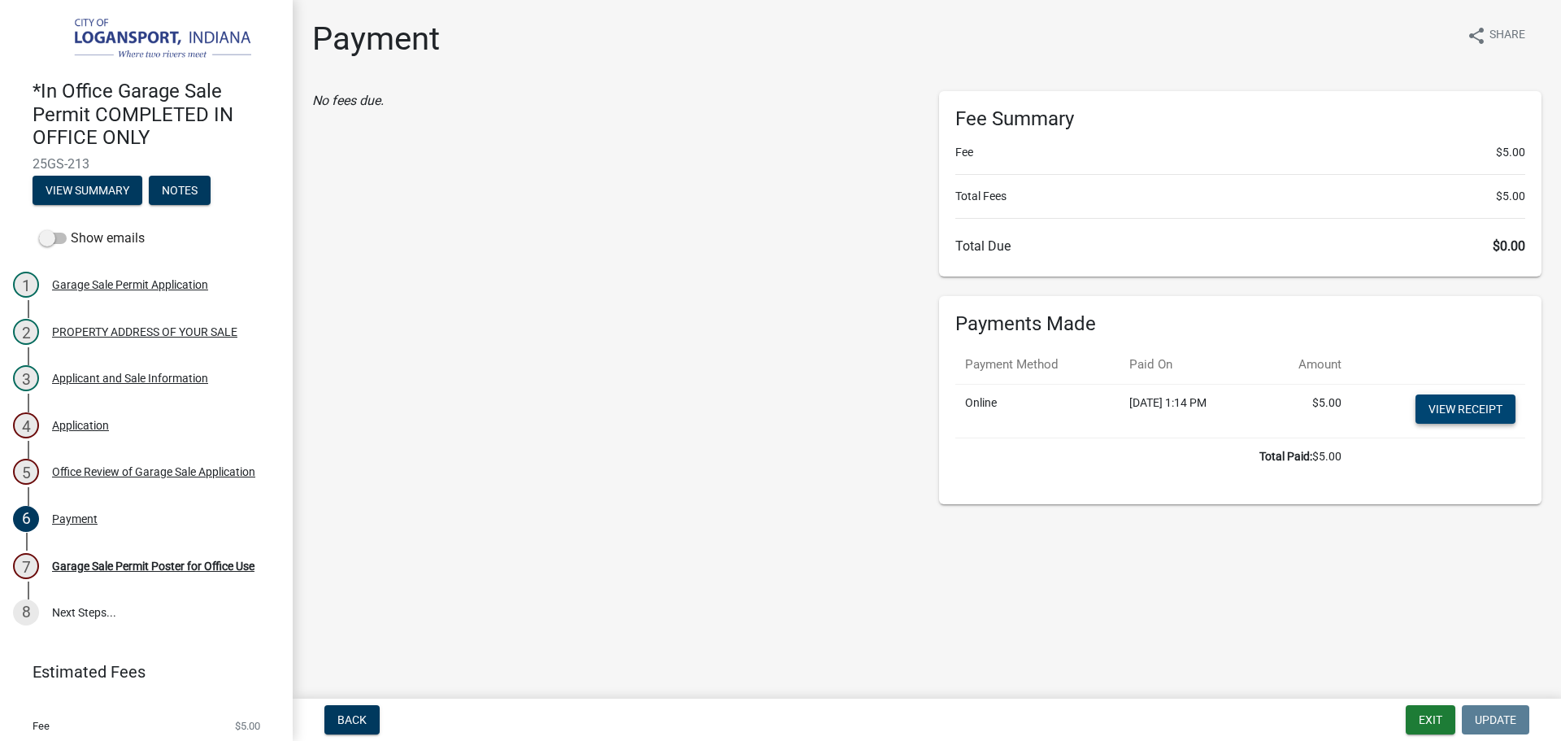
click at [1461, 408] on link "View receipt" at bounding box center [1466, 408] width 100 height 29
click at [104, 563] on div "Garage Sale Permit Poster for Office Use" at bounding box center [153, 565] width 202 height 11
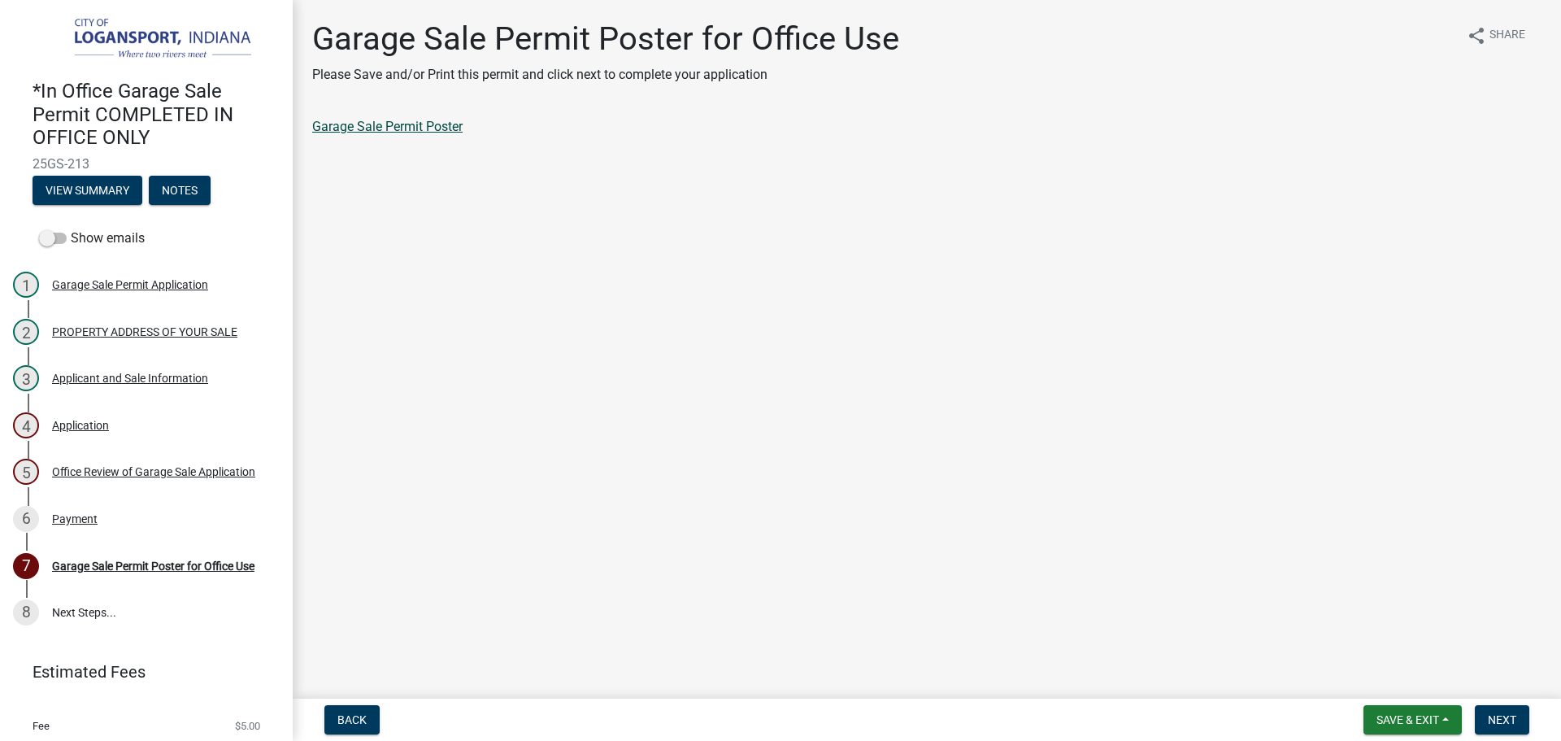
click at [397, 120] on link "Garage Sale Permit Poster" at bounding box center [387, 126] width 150 height 15
click at [1490, 720] on span "Next" at bounding box center [1502, 719] width 28 height 13
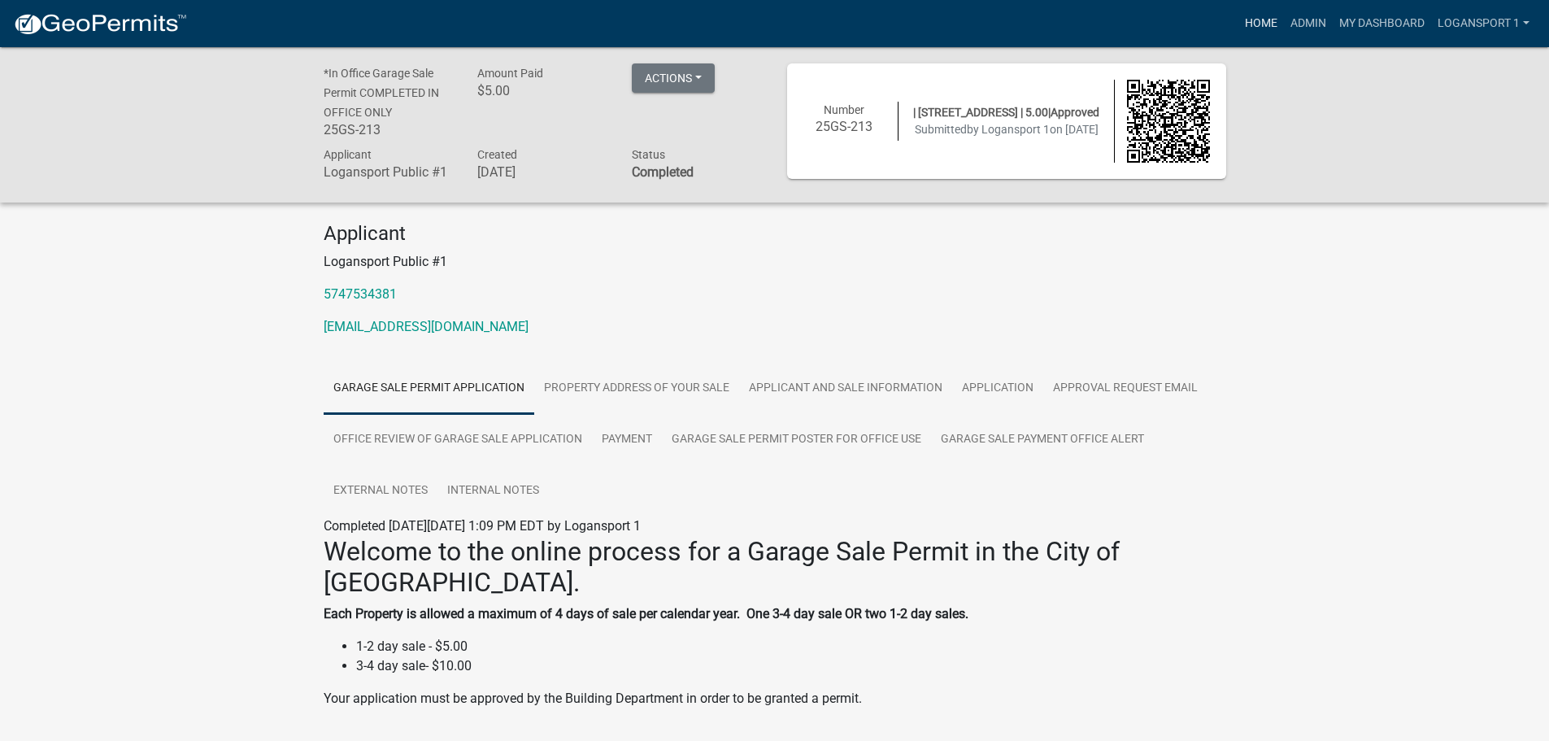
click at [1260, 19] on link "Home" at bounding box center [1261, 23] width 46 height 31
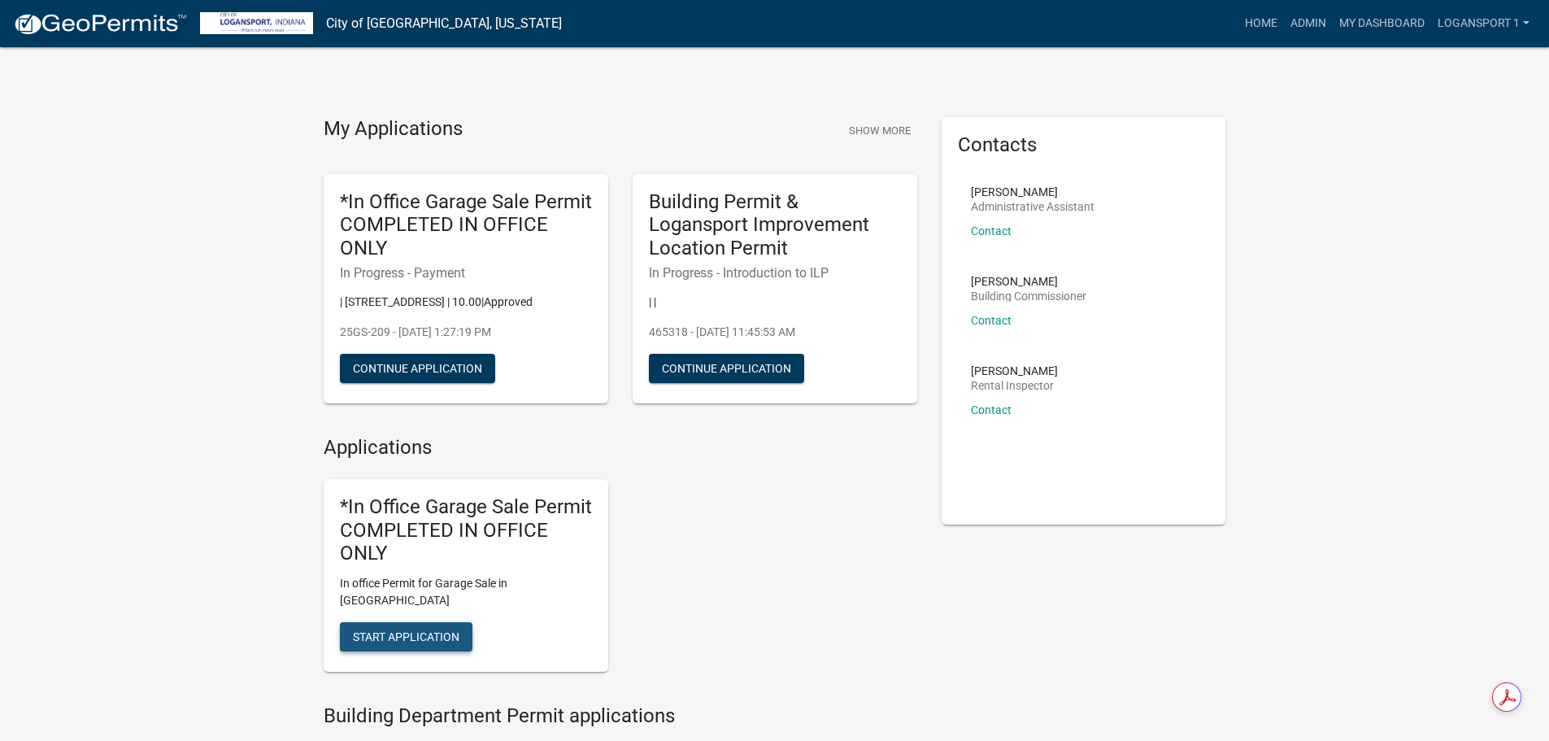
click at [395, 622] on button "Start Application" at bounding box center [406, 636] width 133 height 29
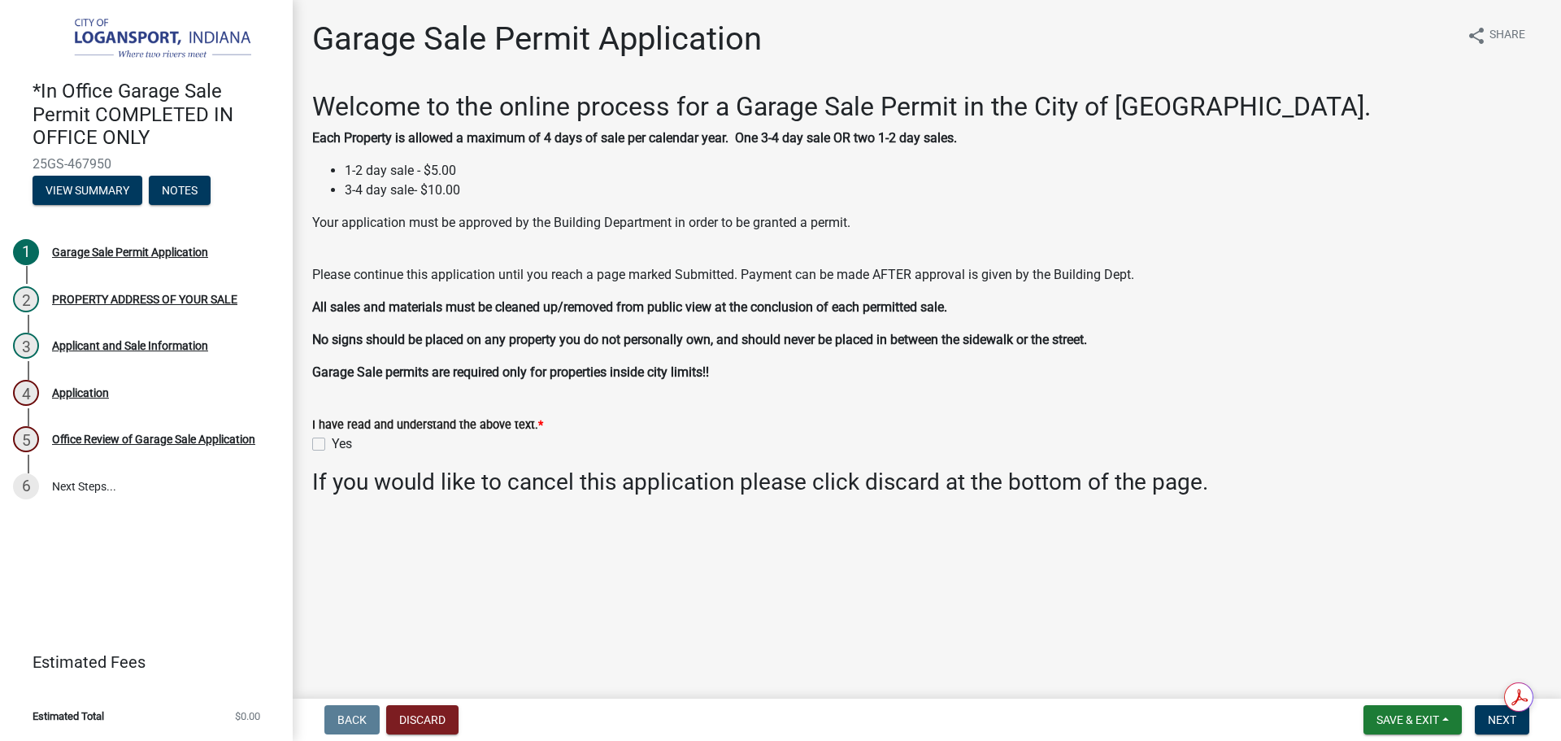
click at [332, 440] on label "Yes" at bounding box center [342, 444] width 20 height 20
click at [332, 440] on input "Yes" at bounding box center [337, 439] width 11 height 11
checkbox input "true"
click at [1485, 720] on button "Next" at bounding box center [1502, 719] width 54 height 29
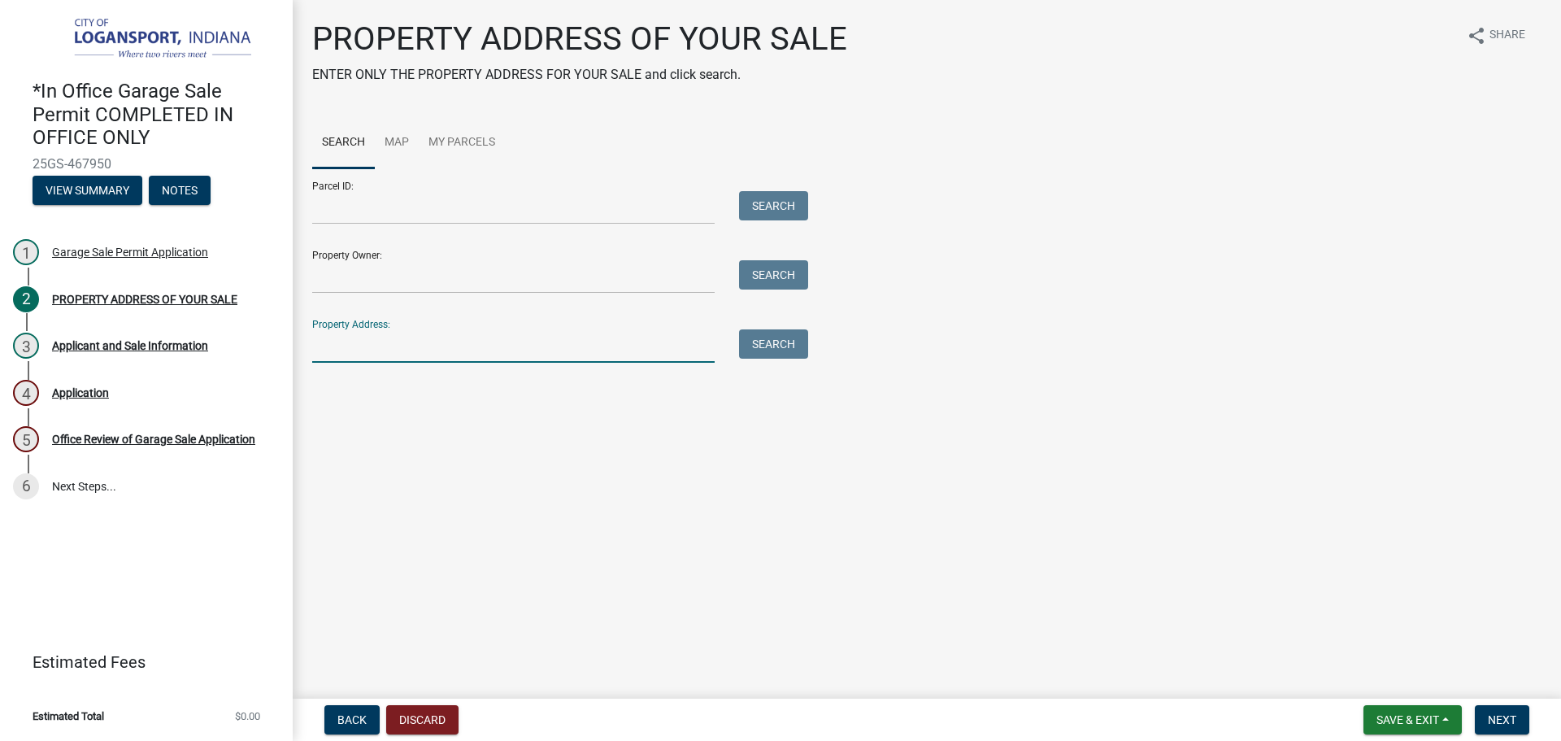
click at [440, 348] on input "Property Address:" at bounding box center [513, 345] width 403 height 33
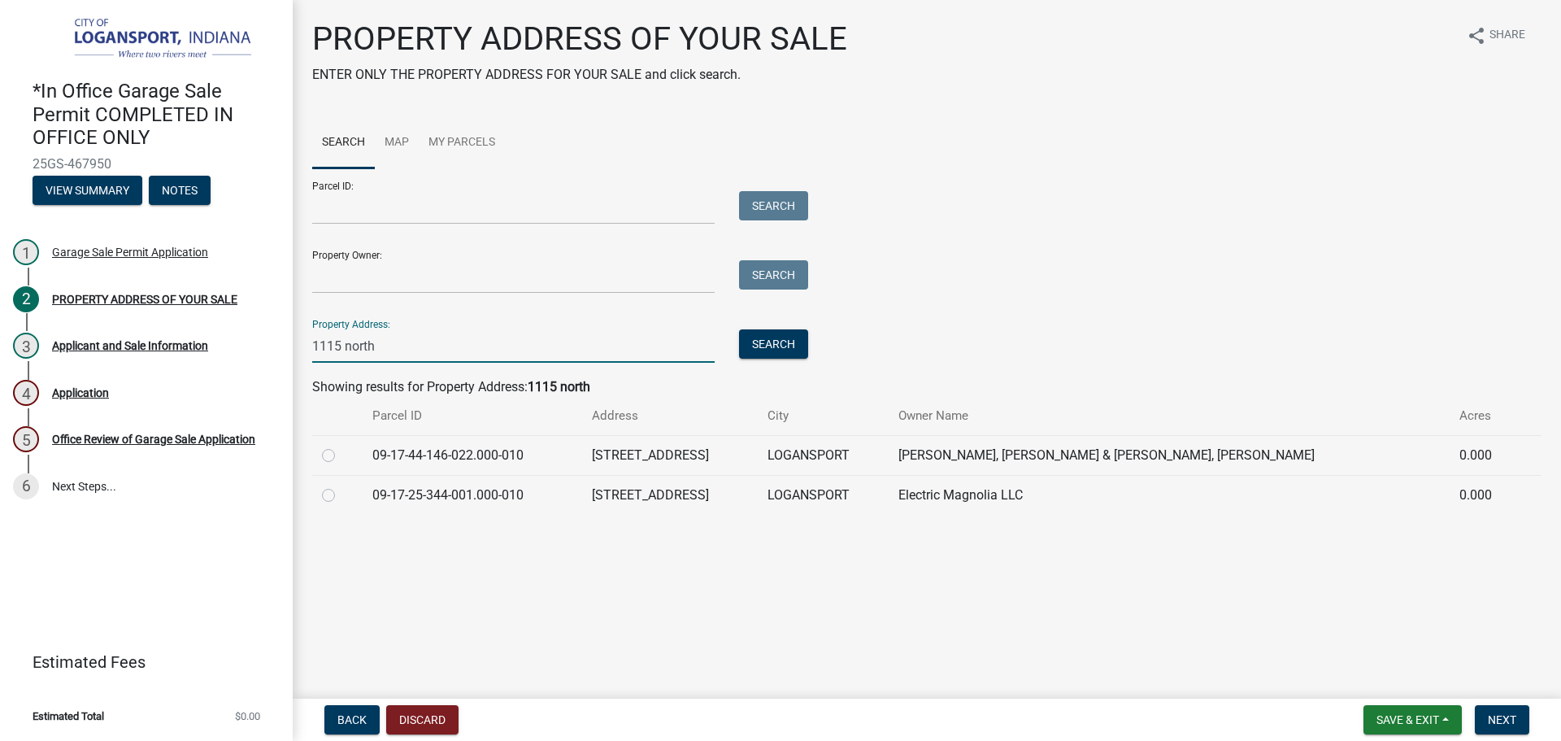
type input "1115 north"
click at [342, 446] on label at bounding box center [342, 446] width 0 height 0
click at [342, 456] on input "radio" at bounding box center [347, 451] width 11 height 11
radio input "true"
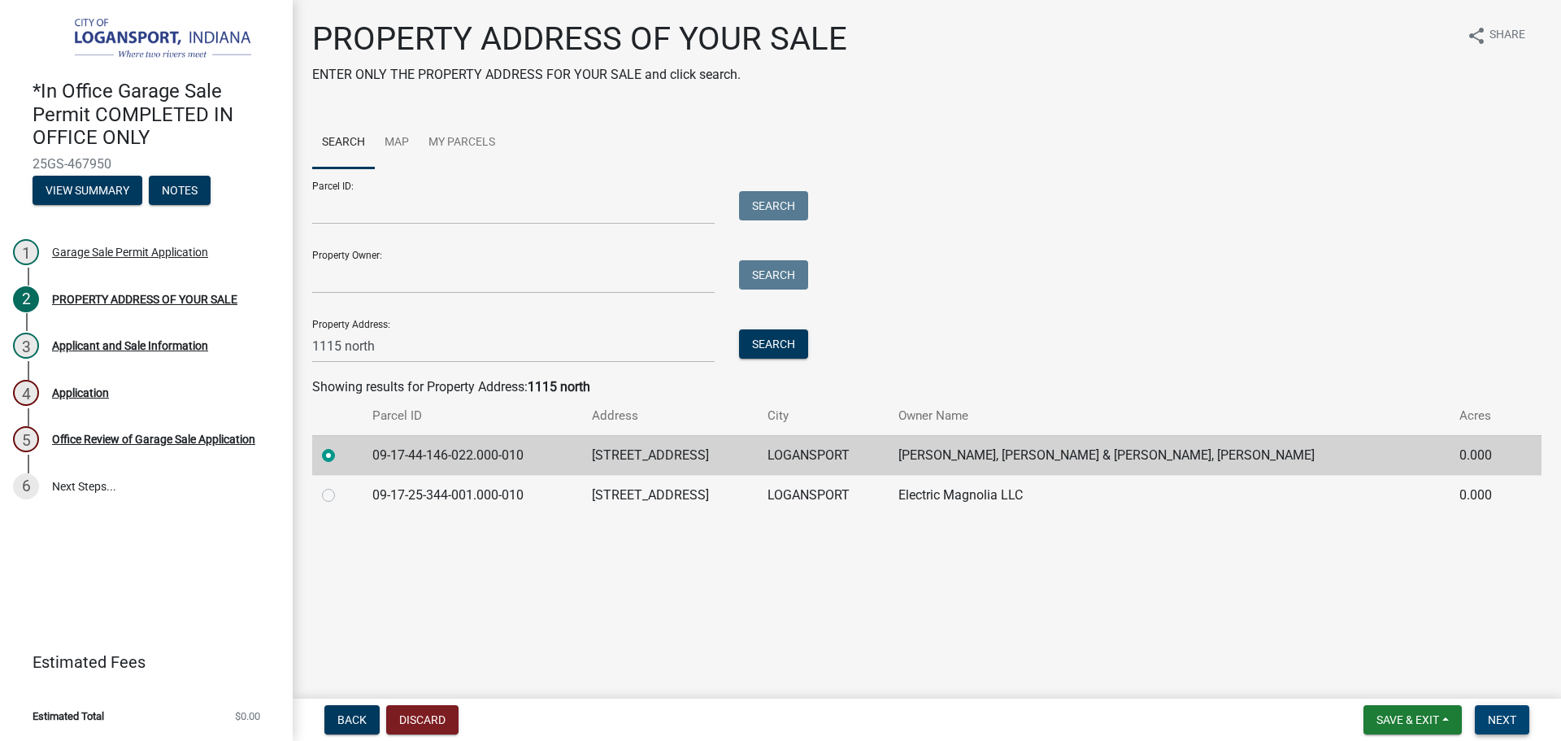
click at [1504, 720] on span "Next" at bounding box center [1502, 719] width 28 height 13
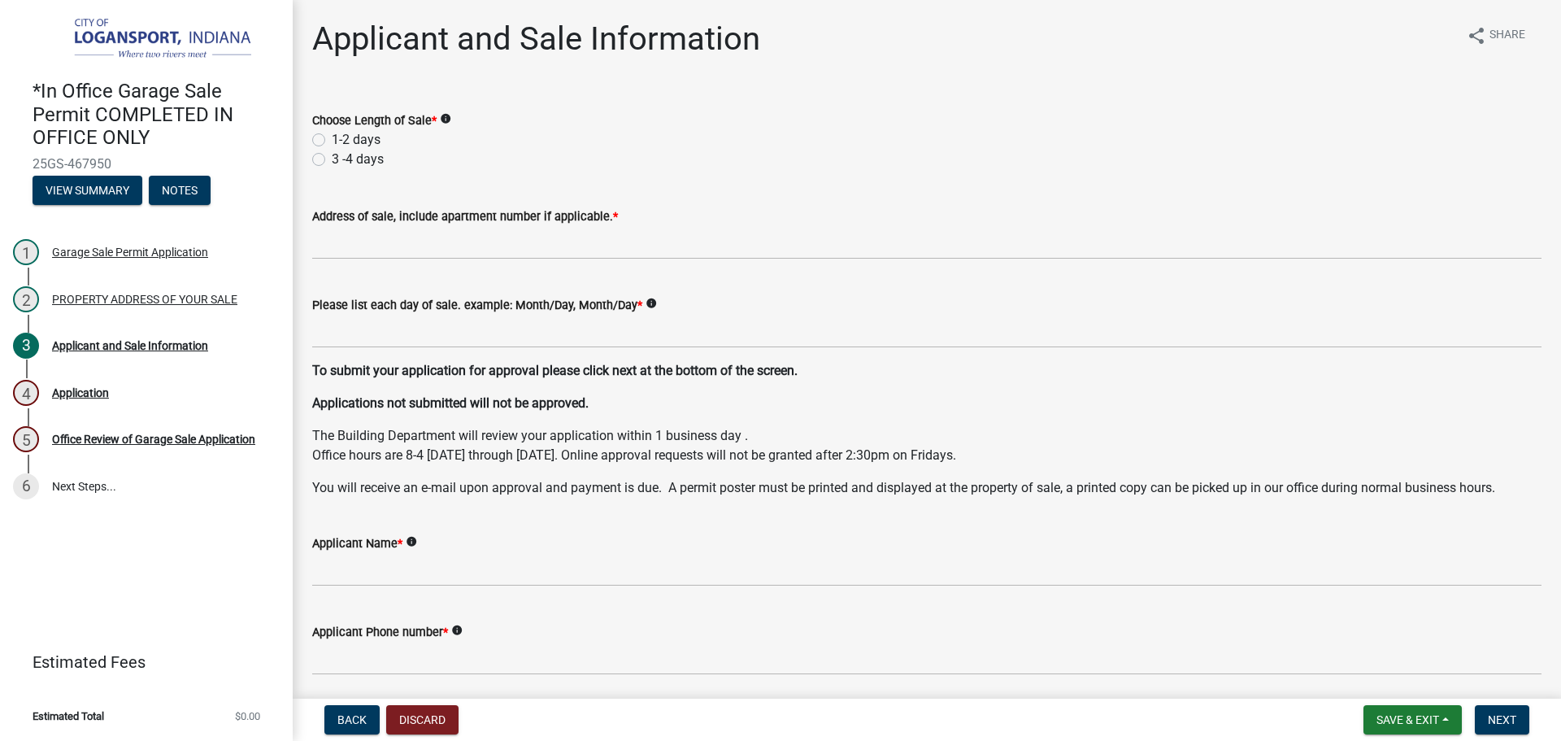
click at [332, 137] on label "1-2 days" at bounding box center [356, 140] width 49 height 20
click at [332, 137] on input "1-2 days" at bounding box center [337, 135] width 11 height 11
radio input "true"
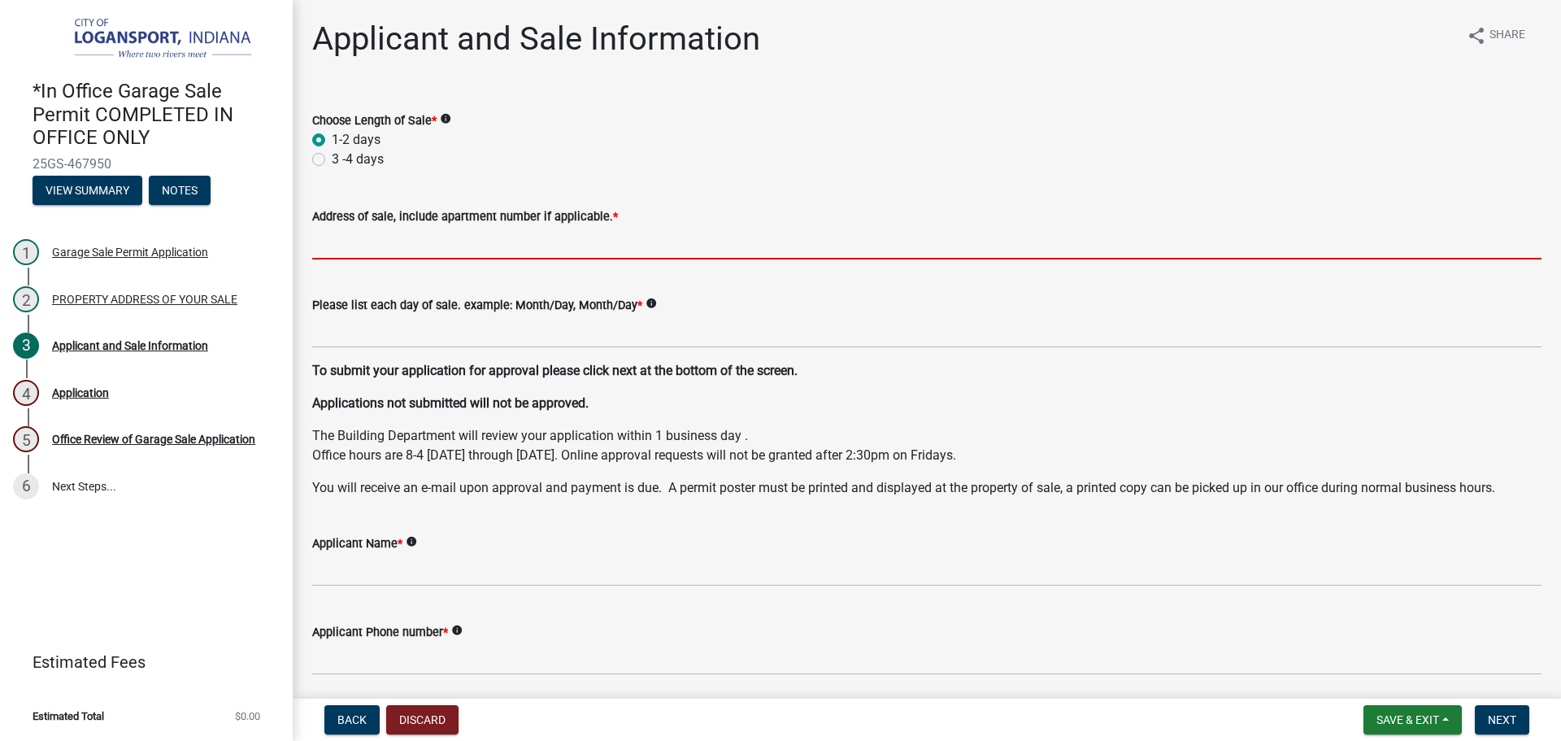
click at [381, 251] on input "Address of sale, include apartment number if applicable. *" at bounding box center [926, 242] width 1229 height 33
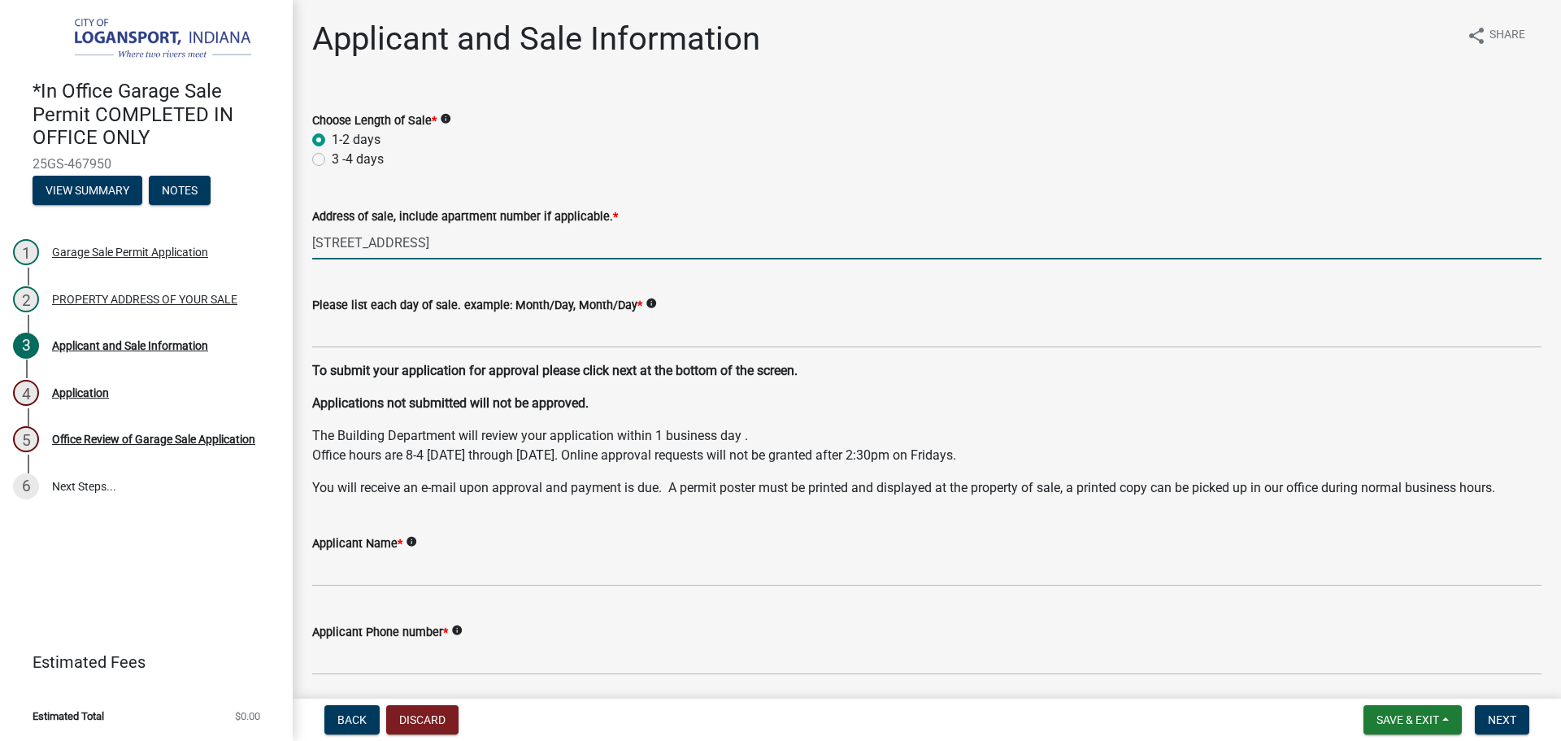
type input "1115 North St Logansport IN 46947"
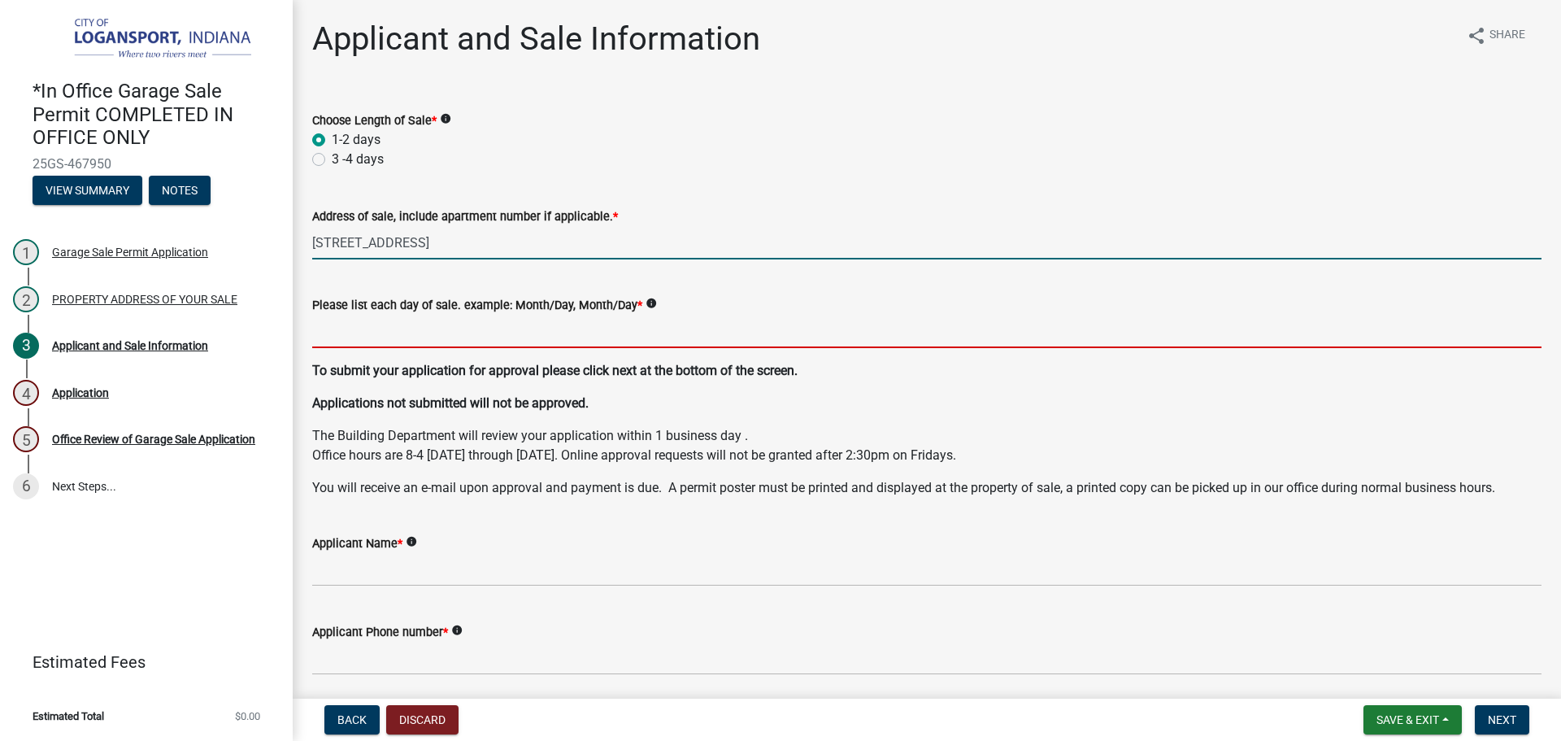
click at [385, 334] on input "Please list each day of sale. example: Month/Day, Month/Day *" at bounding box center [926, 331] width 1229 height 33
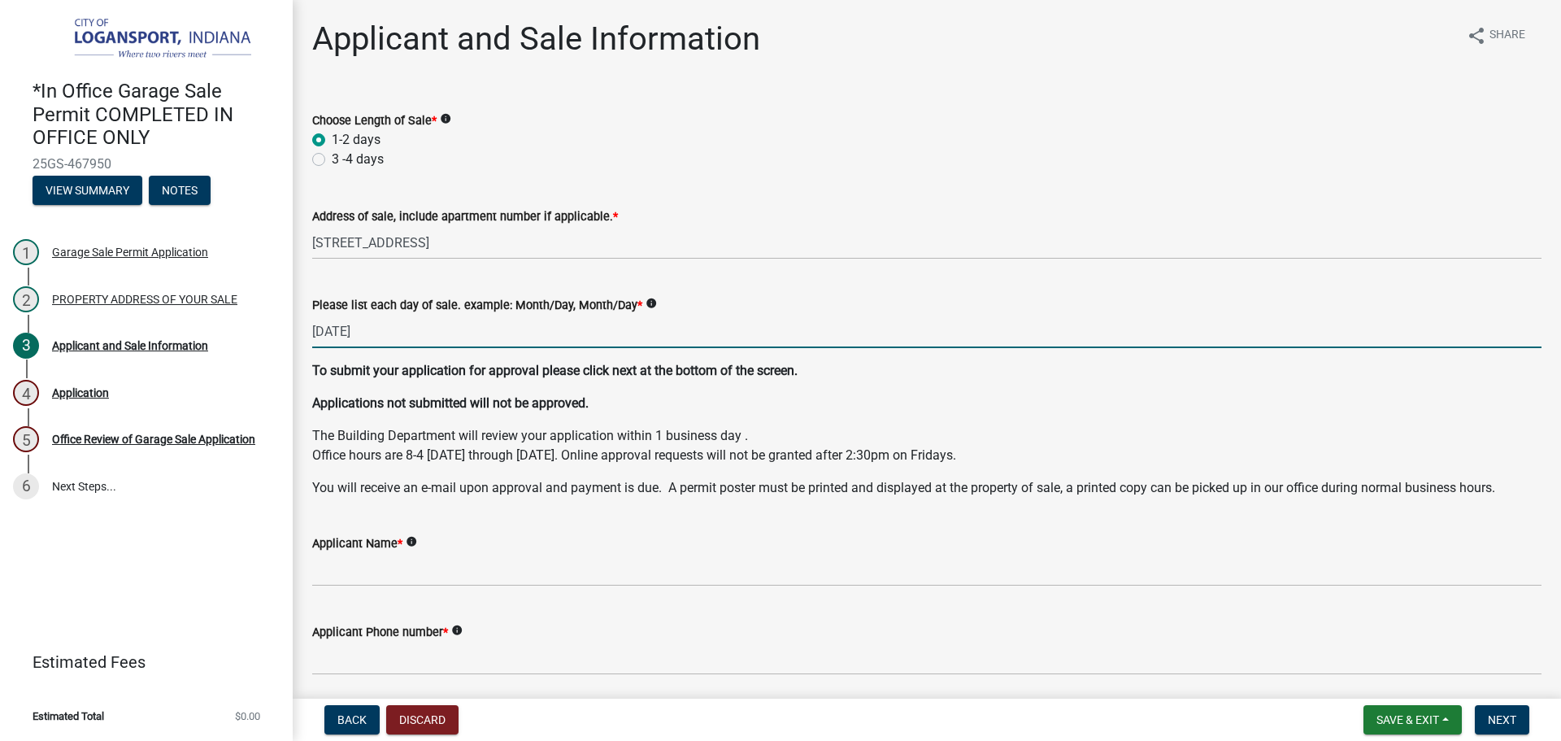
type input "[DATE]"
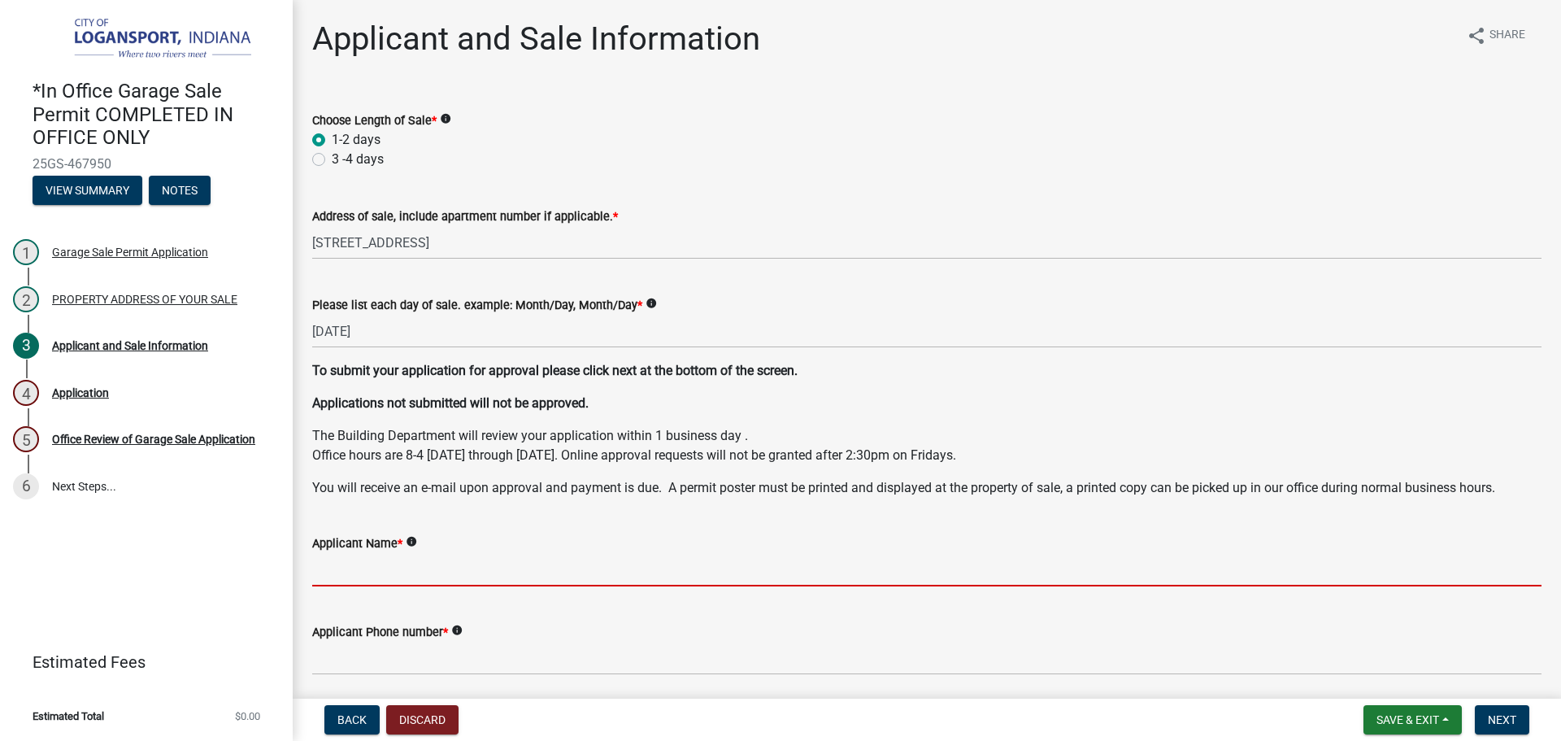
click at [447, 562] on input "Applicant Name *" at bounding box center [926, 569] width 1229 height 33
type input "m"
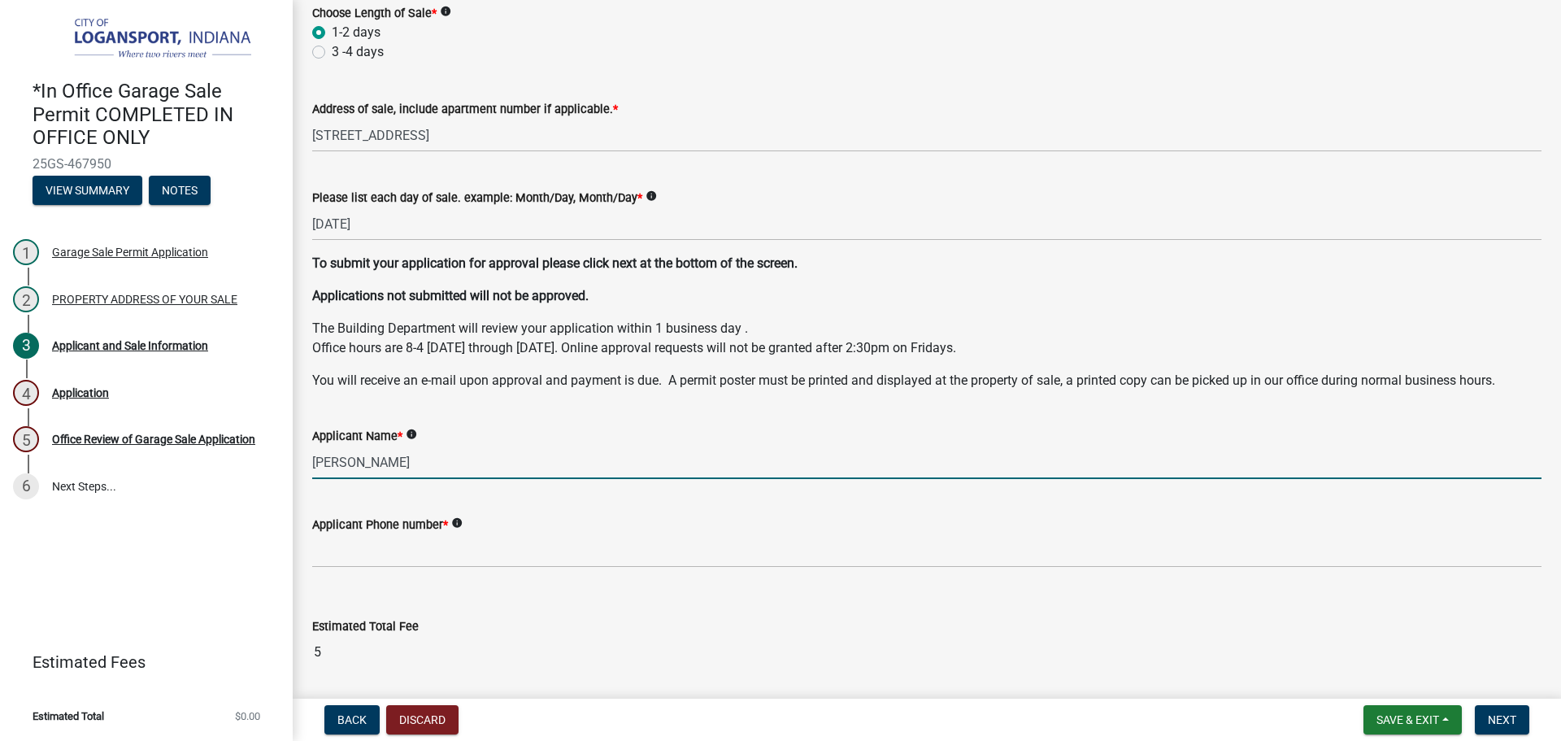
scroll to position [162, 0]
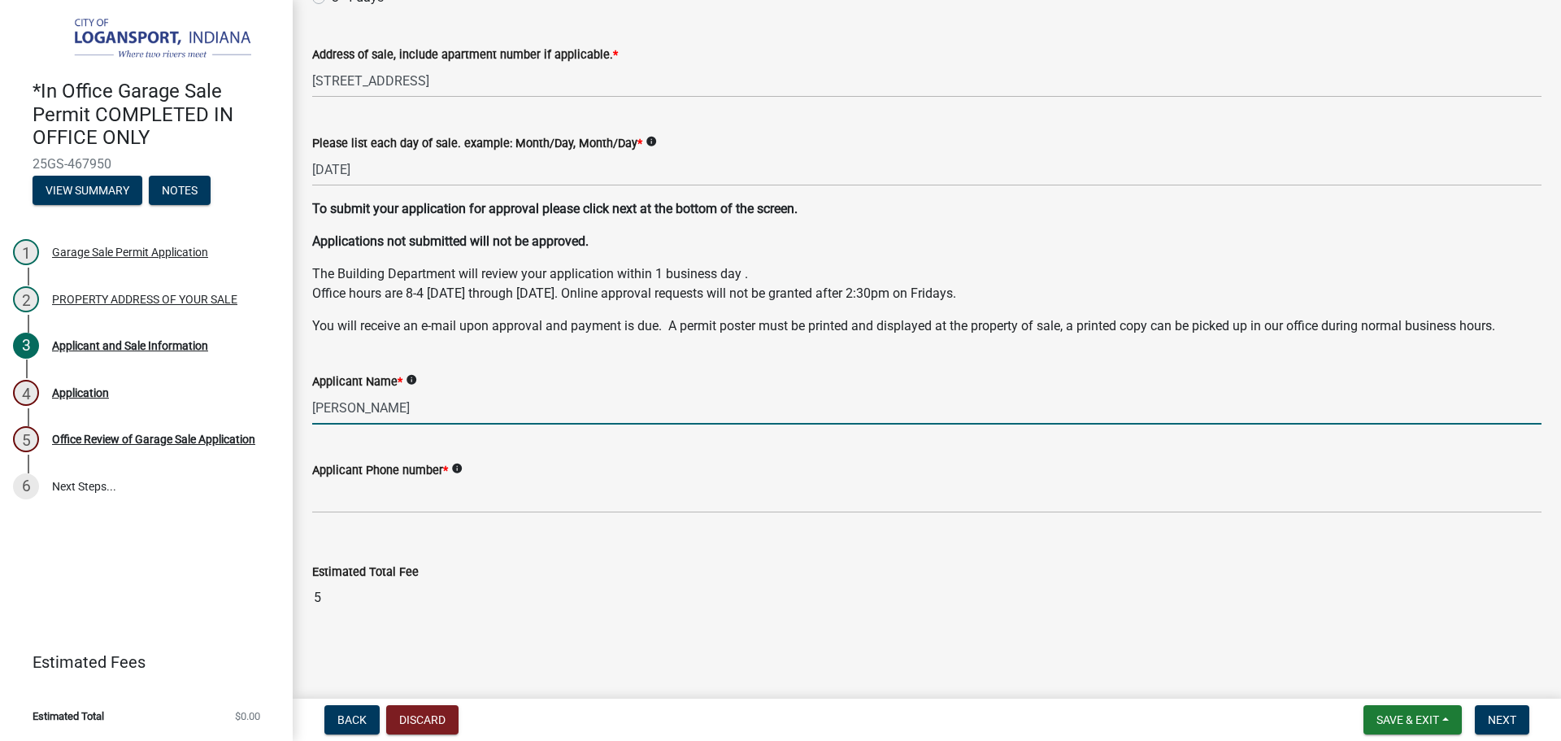
type input "Mavelyn Rodriguez"
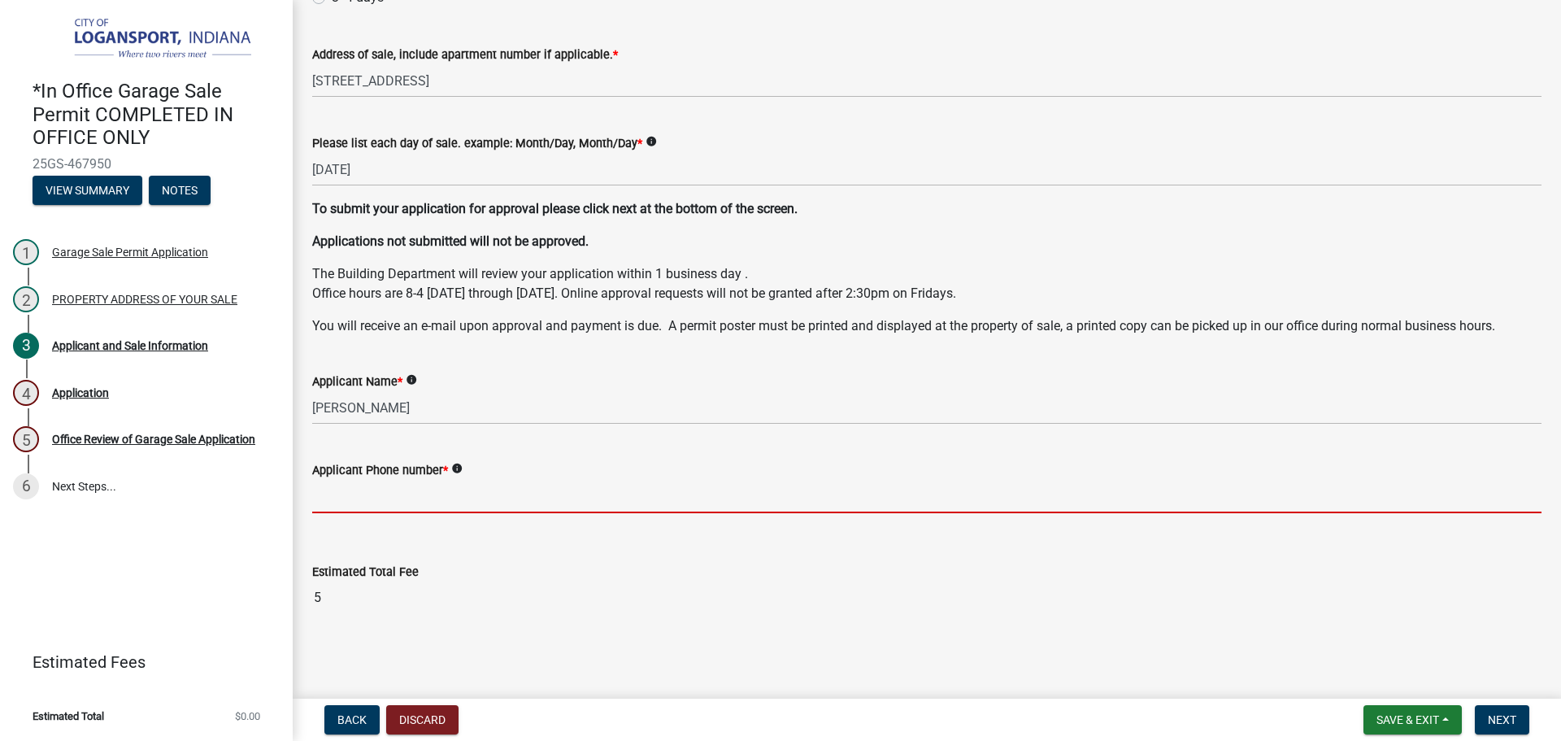
click at [320, 486] on input "Applicant Phone number *" at bounding box center [926, 496] width 1229 height 33
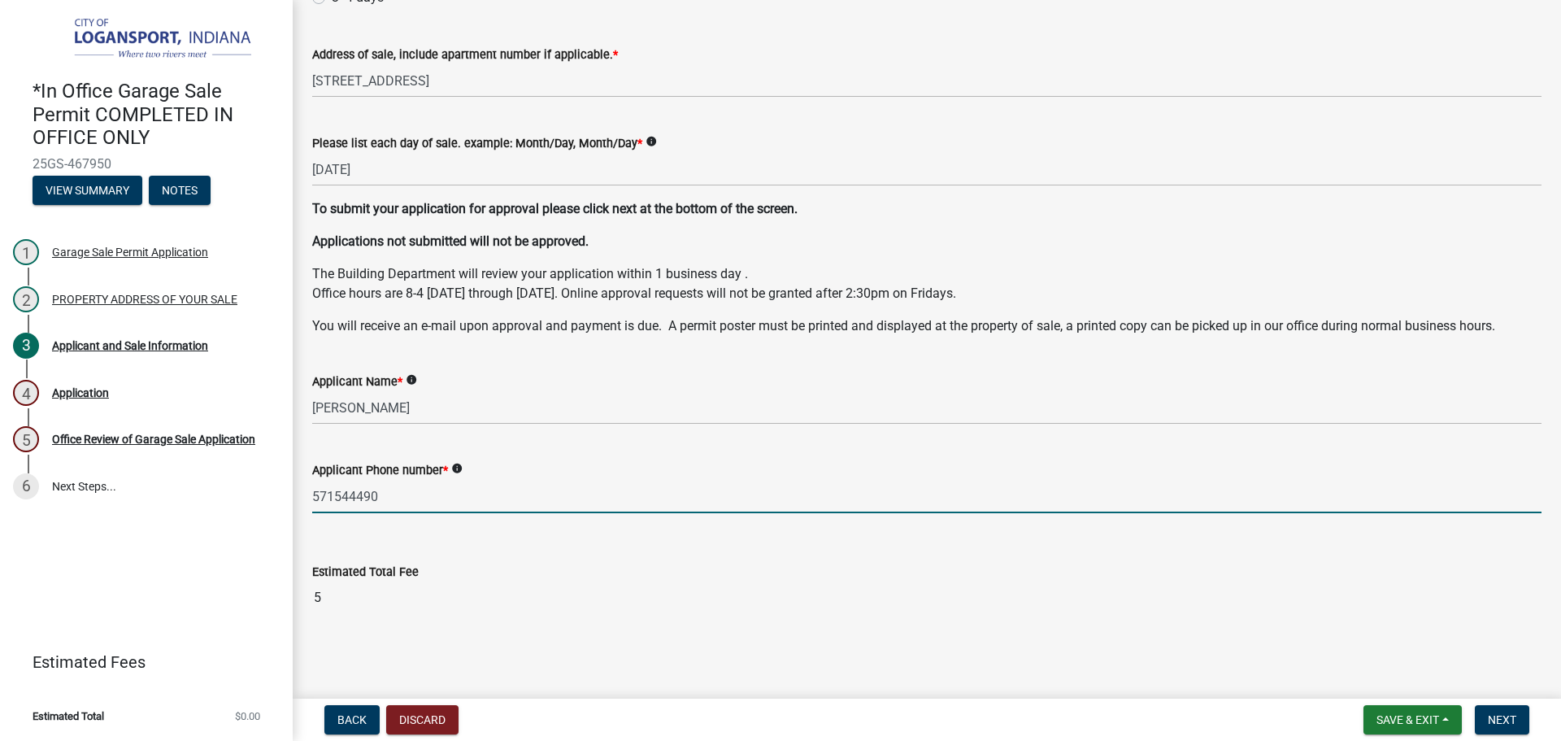
click at [338, 496] on input "571544490" at bounding box center [926, 496] width 1229 height 33
type input "5715244490"
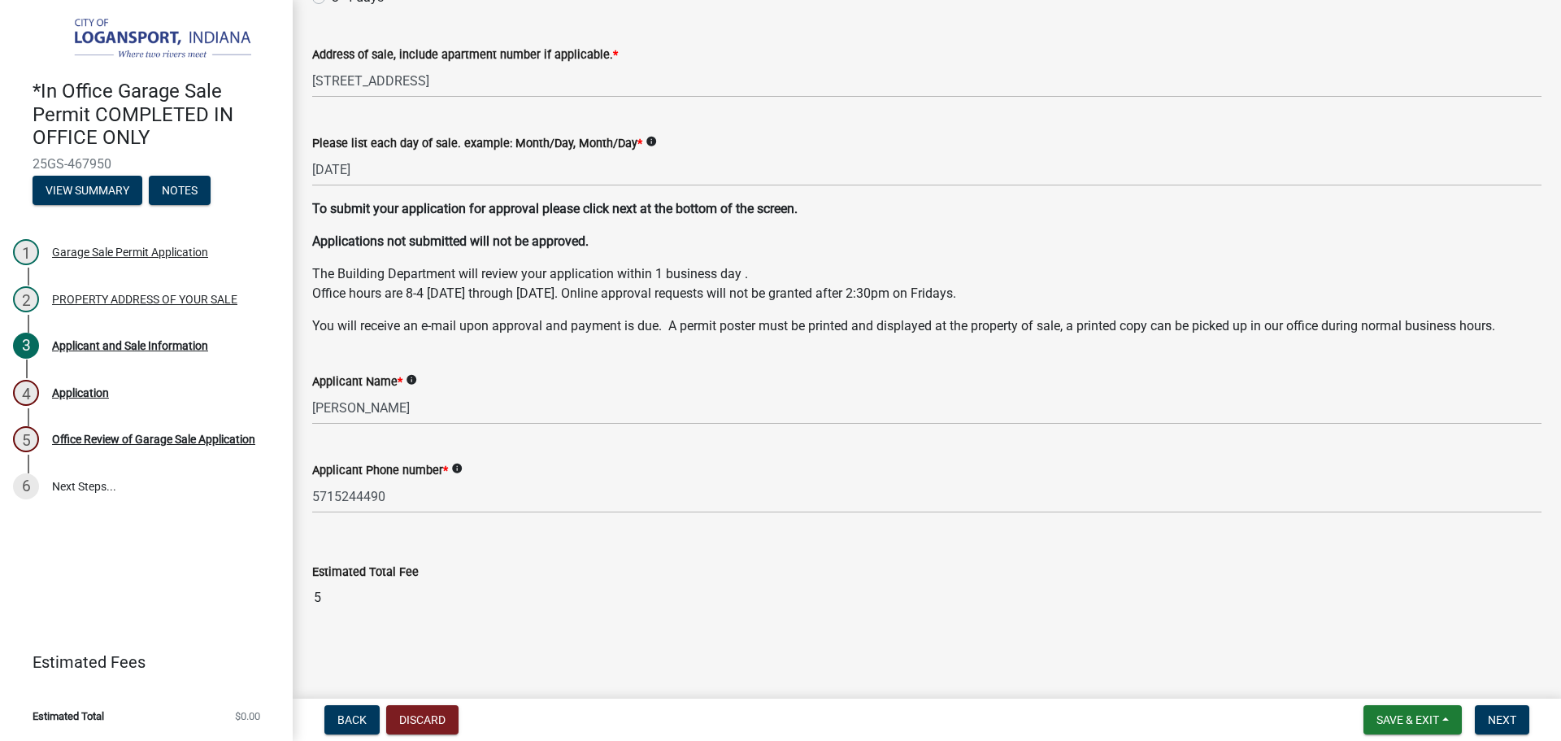
click at [478, 571] on div "Estimated Total Fee" at bounding box center [926, 572] width 1229 height 20
click at [1516, 727] on button "Next" at bounding box center [1502, 719] width 54 height 29
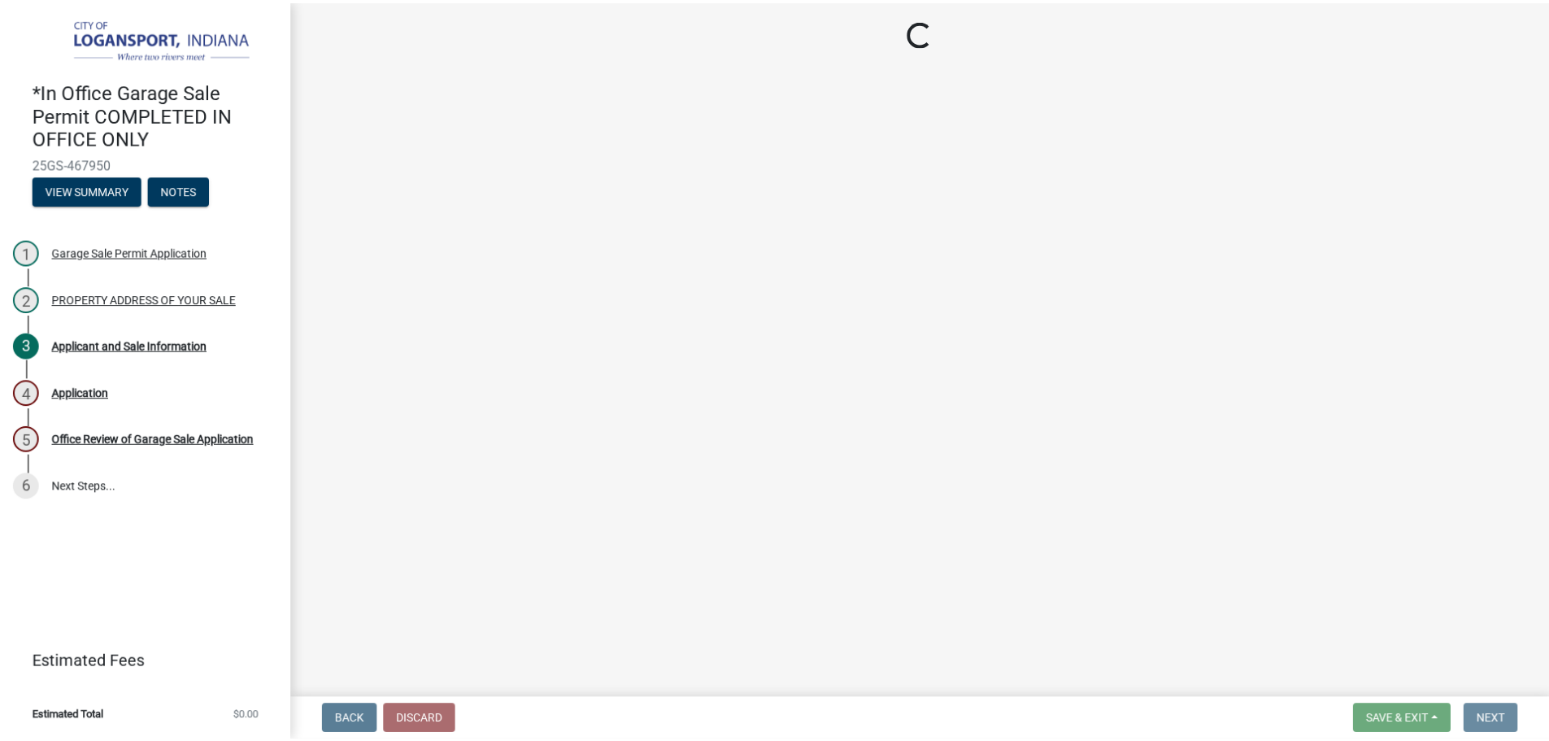
scroll to position [0, 0]
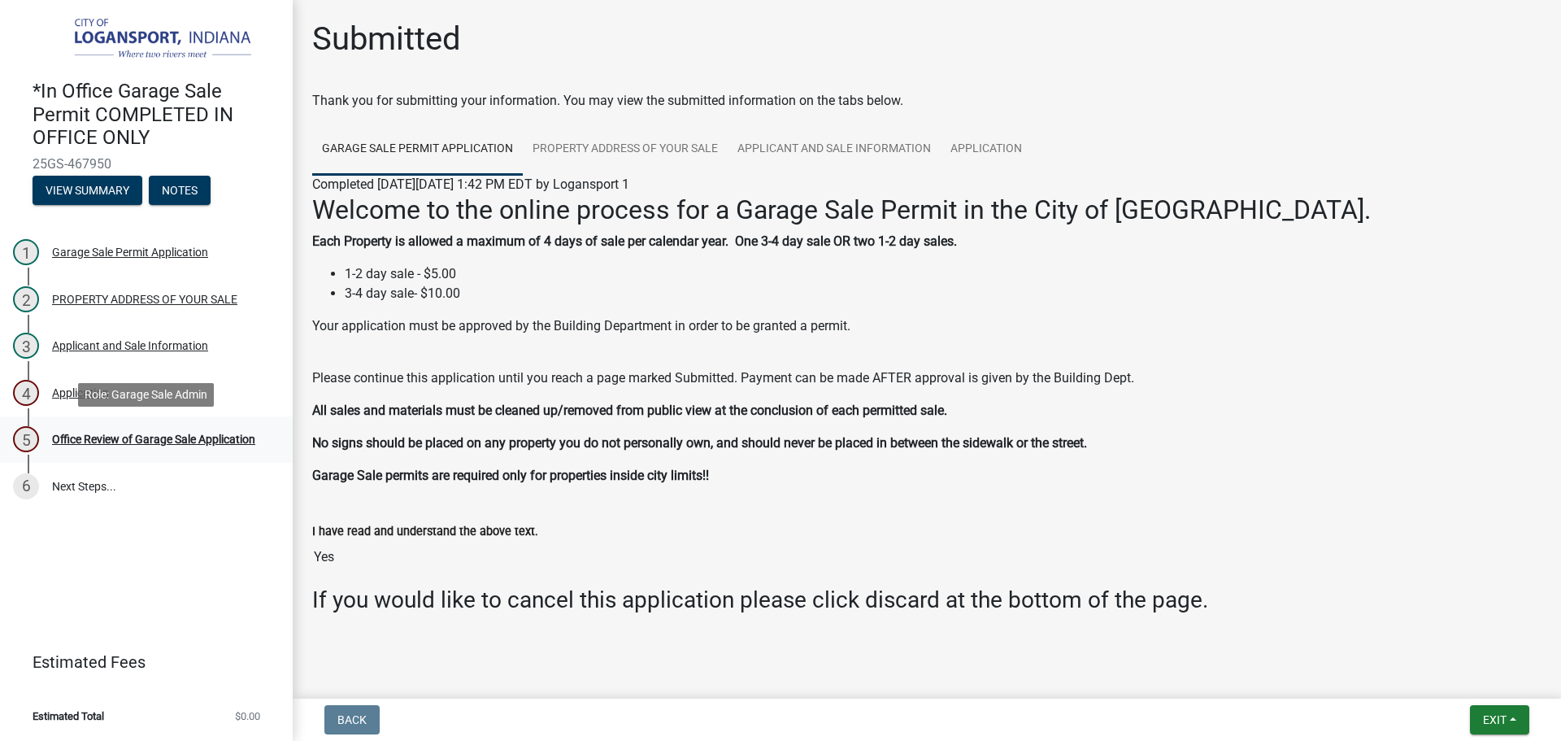
click at [106, 448] on div "5 Office Review of Garage Sale Application" at bounding box center [140, 439] width 254 height 26
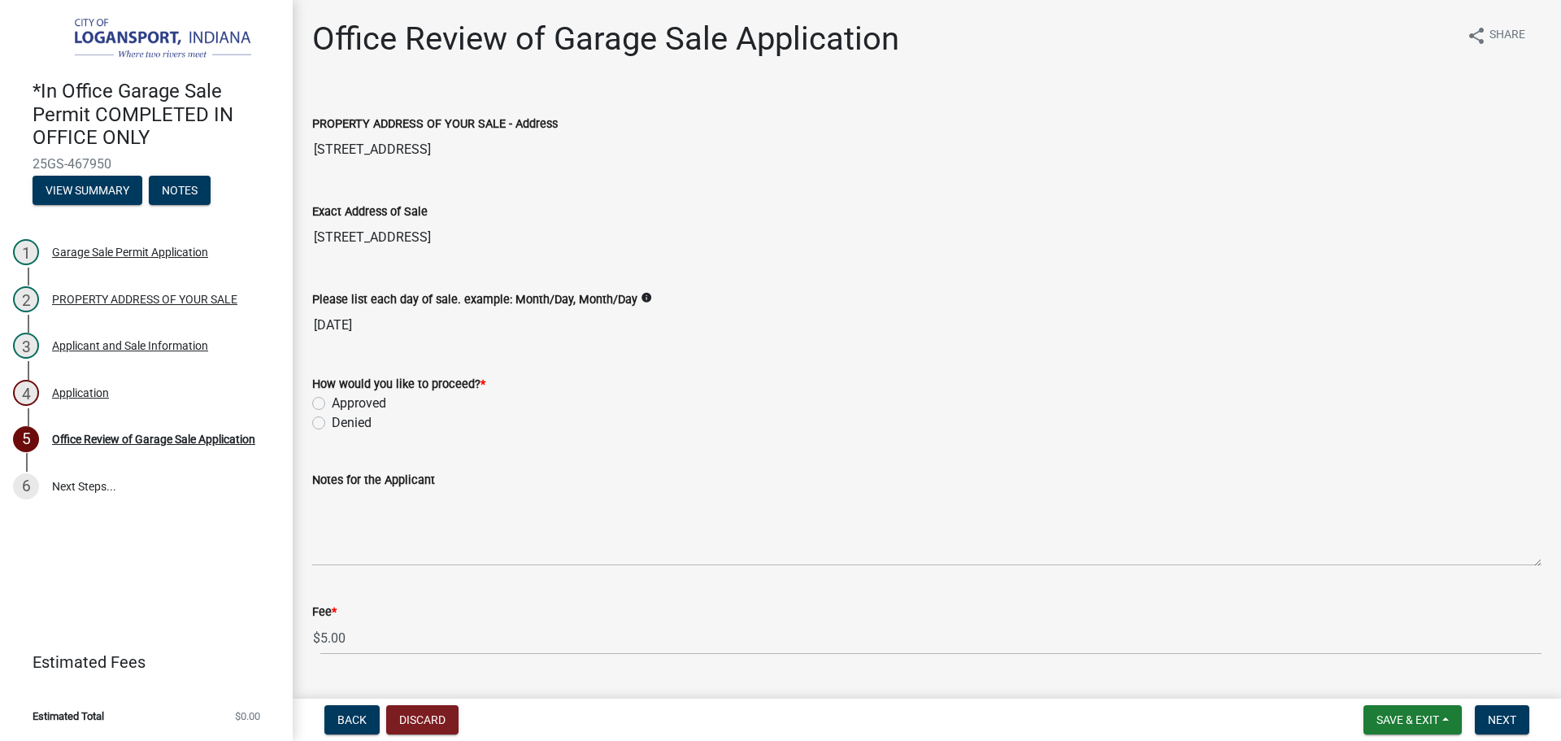
click at [309, 401] on div "How would you like to proceed? * Approved Denied" at bounding box center [927, 394] width 1254 height 78
click at [332, 403] on label "Approved" at bounding box center [359, 404] width 54 height 20
click at [332, 403] on input "Approved" at bounding box center [337, 399] width 11 height 11
radio input "true"
click at [1502, 722] on span "Next" at bounding box center [1502, 719] width 28 height 13
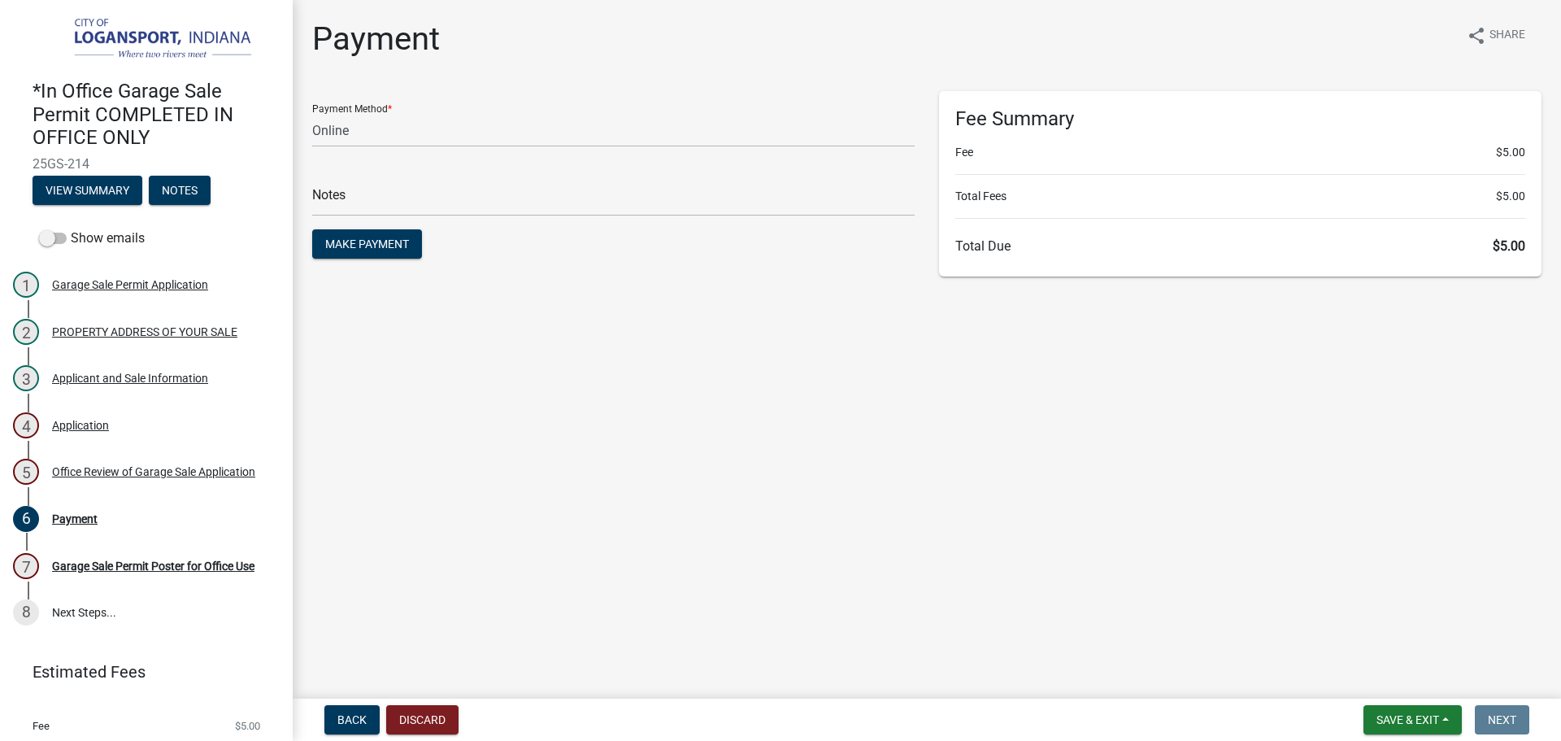
click at [810, 418] on main "Payment share Share Payment Method * Credit Card POS Check Cash Online Notes Ma…" at bounding box center [927, 346] width 1269 height 692
click at [356, 123] on select "Credit Card POS Check Cash Online" at bounding box center [613, 130] width 603 height 33
select select "2: 1"
click at [312, 114] on select "Credit Card POS Check Cash Online" at bounding box center [613, 130] width 603 height 33
click at [758, 372] on main "Payment share Share Payment Method * Credit Card POS Check Cash Online Notes Ma…" at bounding box center [927, 346] width 1269 height 692
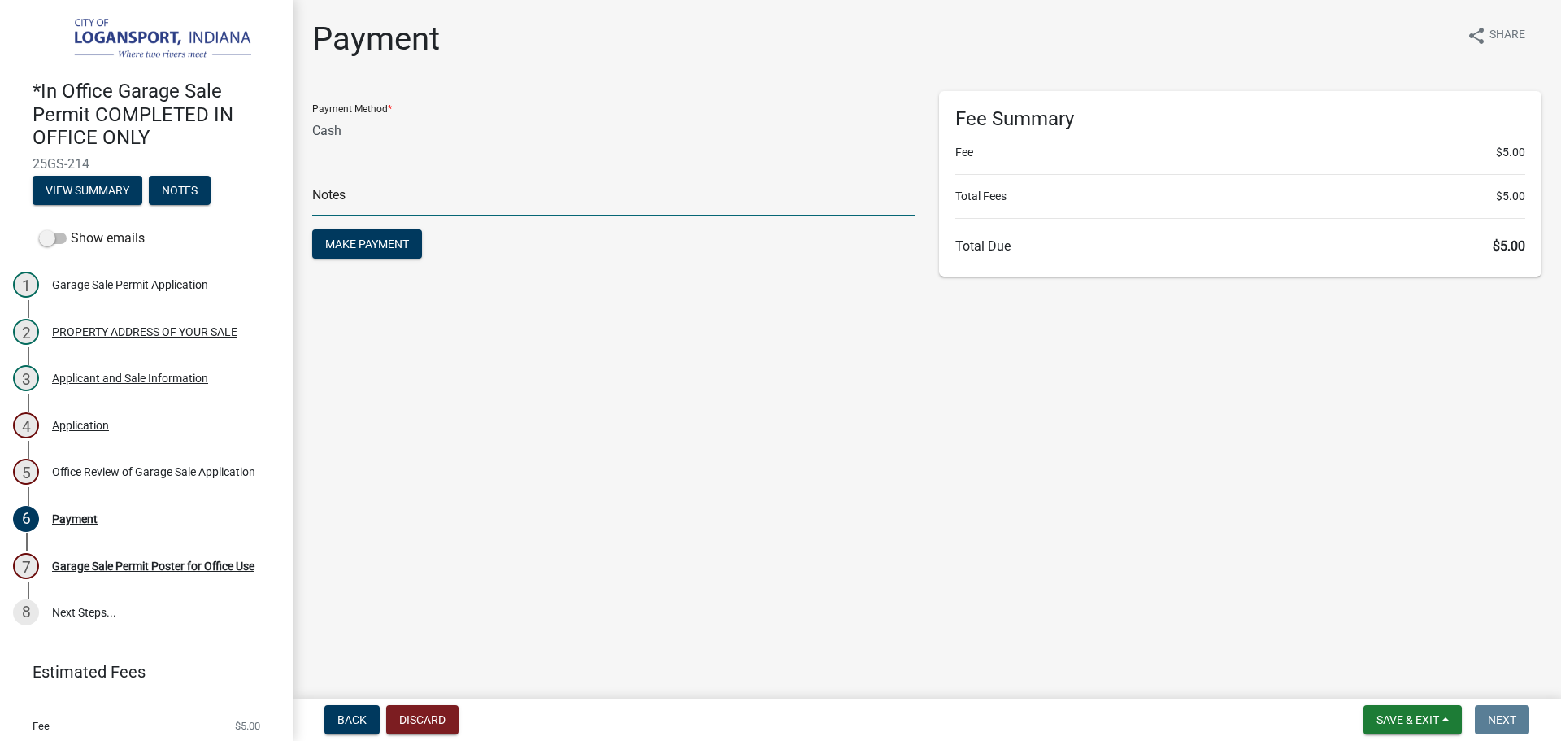
click at [752, 201] on input "text" at bounding box center [613, 199] width 603 height 33
type input "117836"
click at [342, 247] on span "Make Payment" at bounding box center [367, 243] width 84 height 13
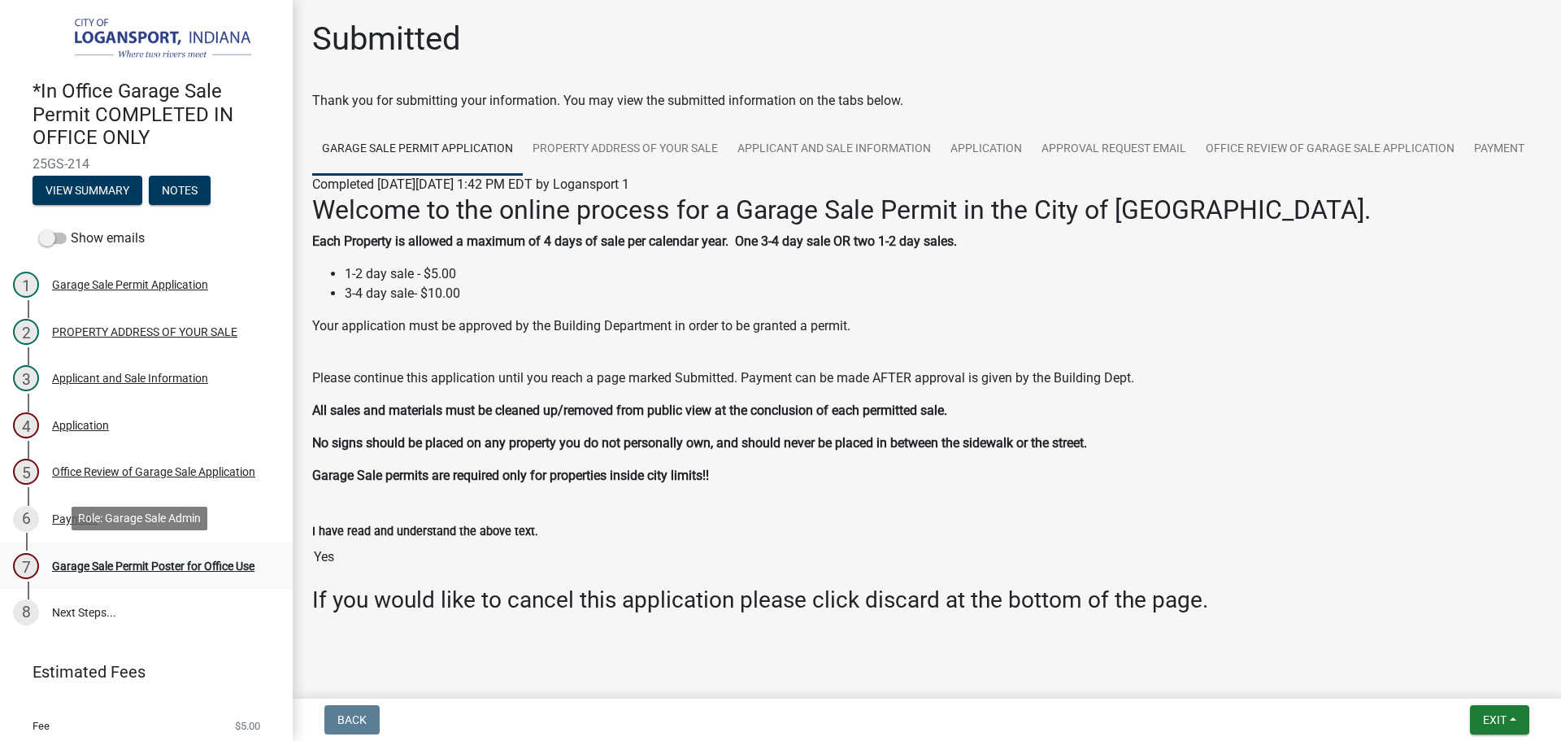
click at [121, 563] on div "Garage Sale Permit Poster for Office Use" at bounding box center [153, 565] width 202 height 11
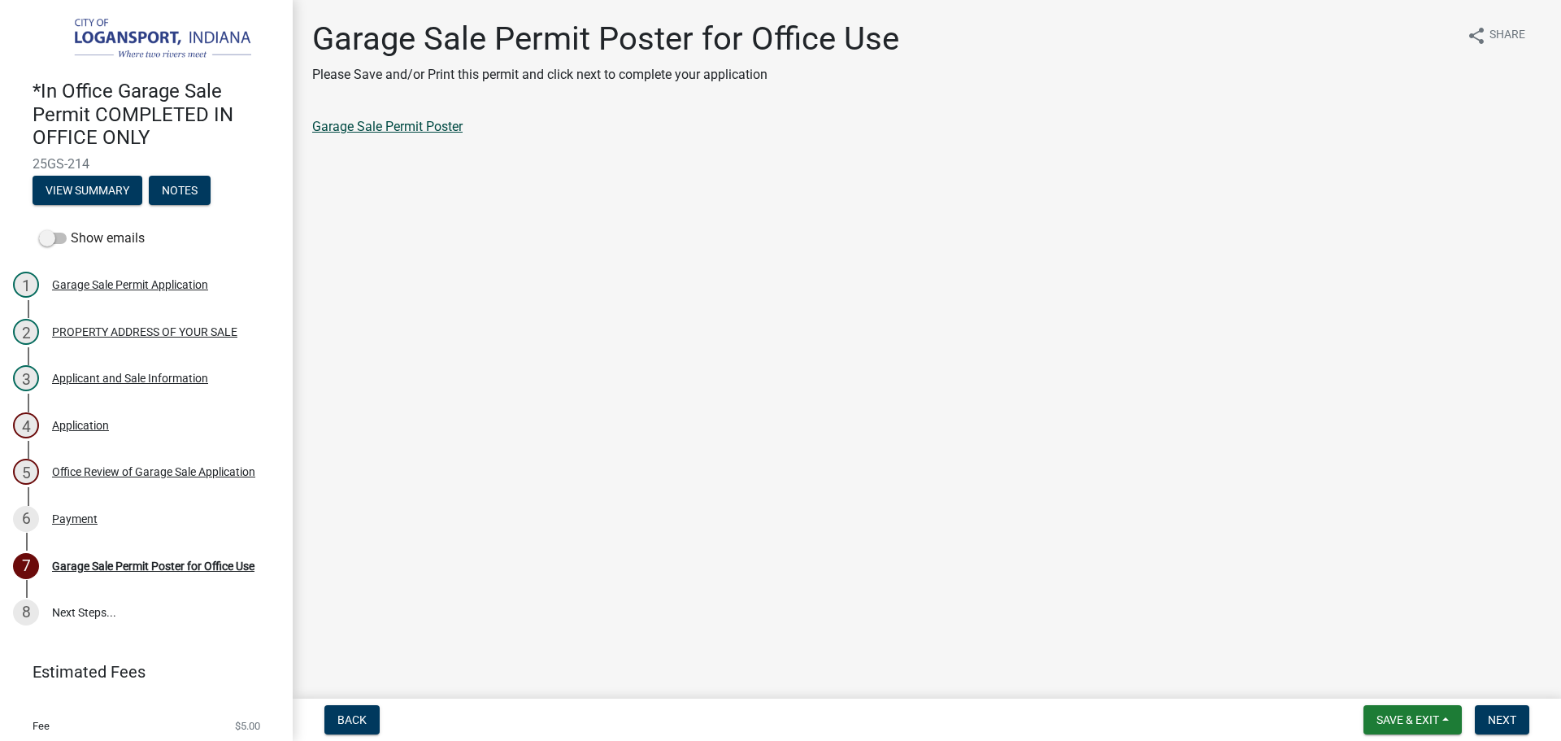
click at [393, 122] on link "Garage Sale Permit Poster" at bounding box center [387, 126] width 150 height 15
click at [1496, 718] on span "Next" at bounding box center [1502, 719] width 28 height 13
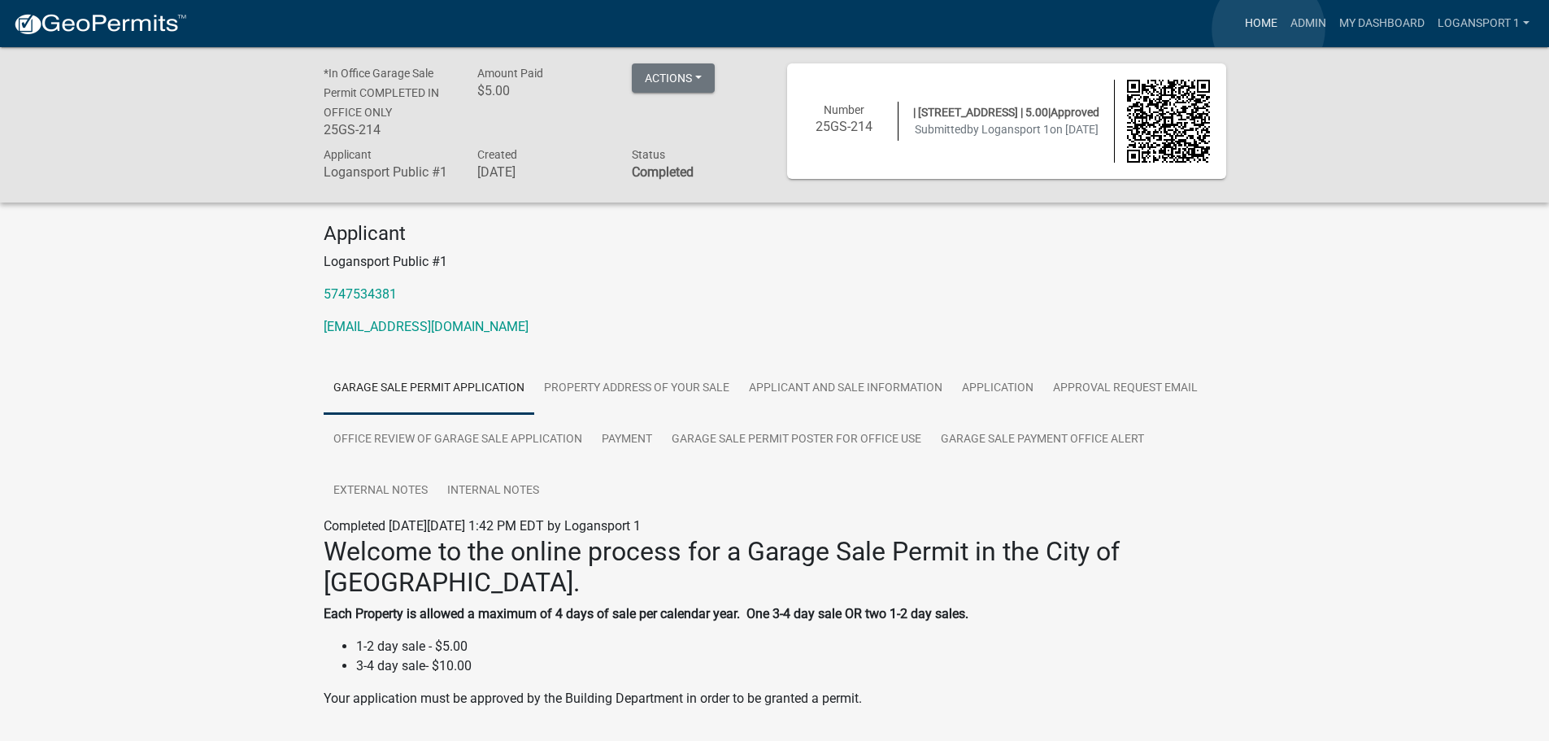
click at [1269, 29] on link "Home" at bounding box center [1261, 23] width 46 height 31
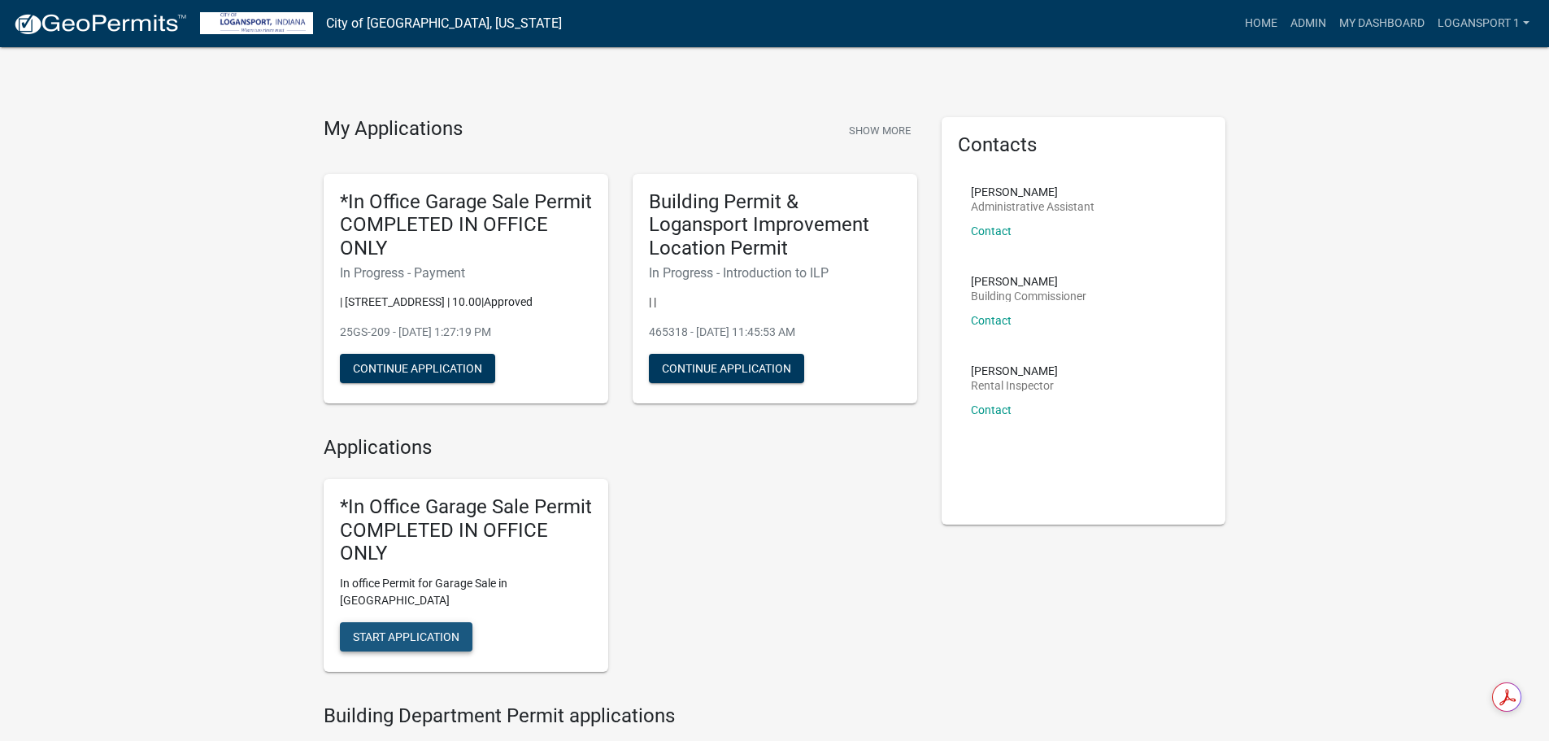
click at [453, 630] on span "Start Application" at bounding box center [406, 636] width 107 height 13
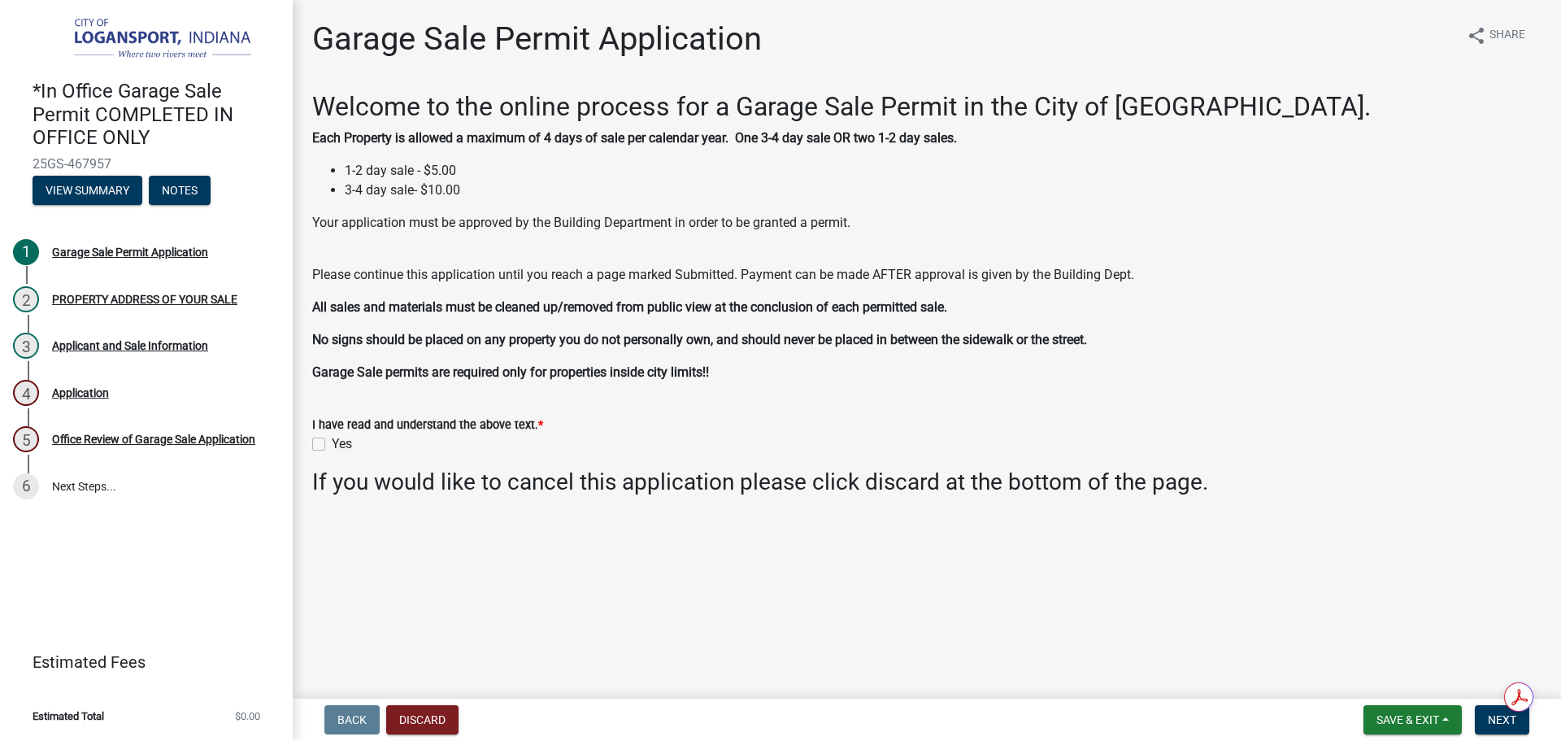
click at [332, 442] on label "Yes" at bounding box center [342, 444] width 20 height 20
click at [332, 442] on input "Yes" at bounding box center [337, 439] width 11 height 11
checkbox input "true"
click at [1517, 715] on span "Next" at bounding box center [1502, 719] width 28 height 13
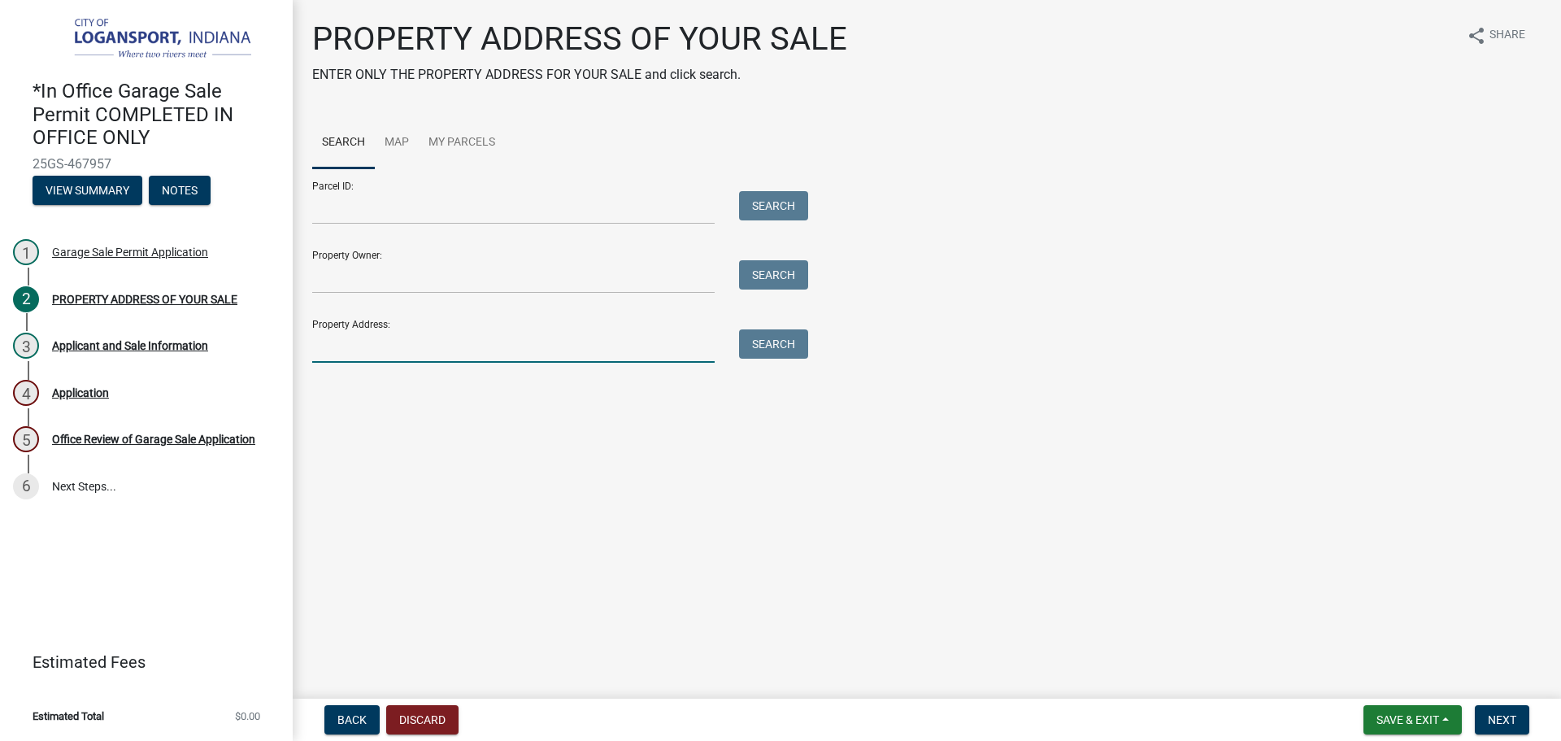
click at [589, 347] on input "Property Address:" at bounding box center [513, 345] width 403 height 33
type input "1614 E Market"
click at [805, 342] on button "Search" at bounding box center [773, 343] width 69 height 29
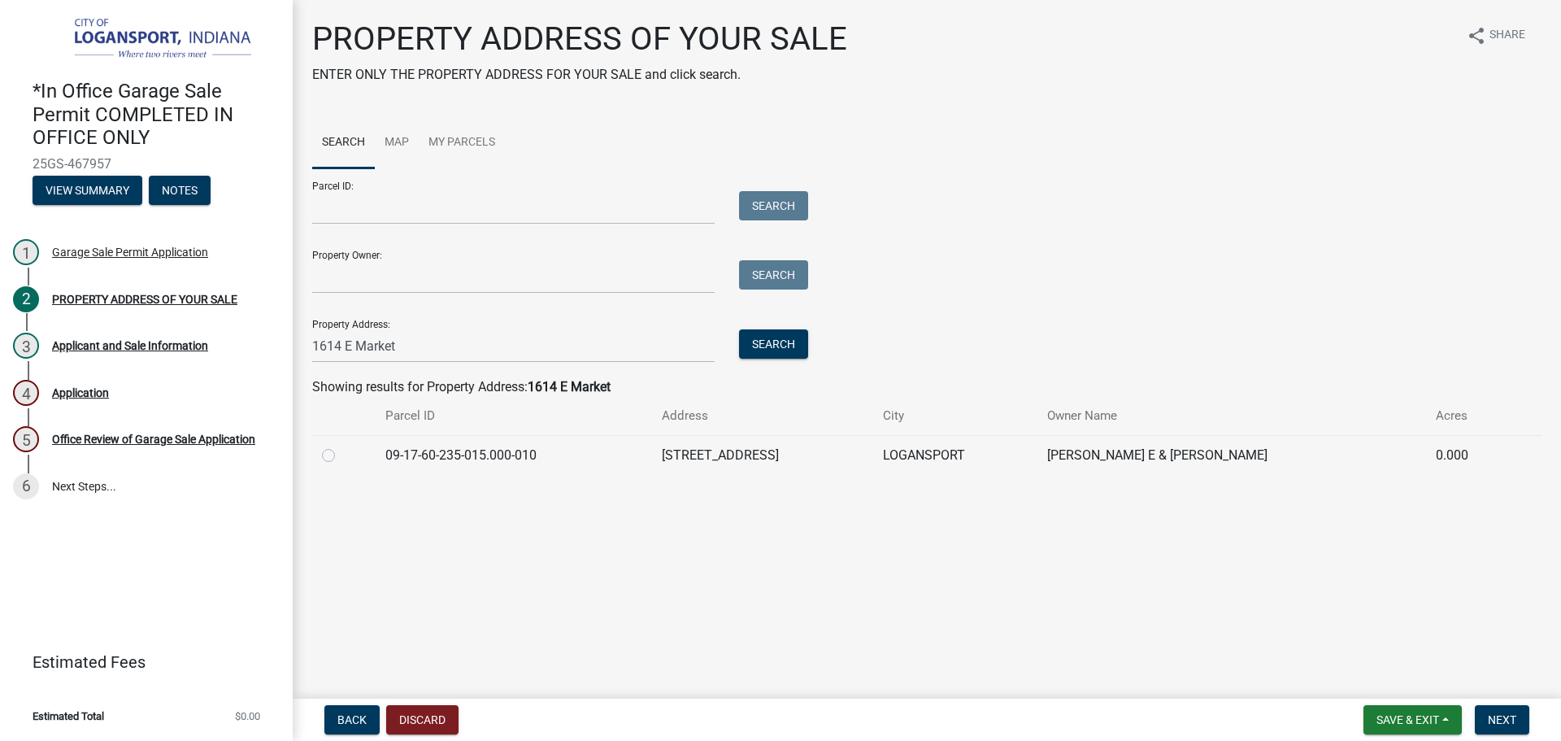
click at [325, 442] on td at bounding box center [343, 455] width 63 height 40
click at [342, 446] on label at bounding box center [342, 446] width 0 height 0
click at [342, 452] on input "radio" at bounding box center [347, 451] width 11 height 11
radio input "true"
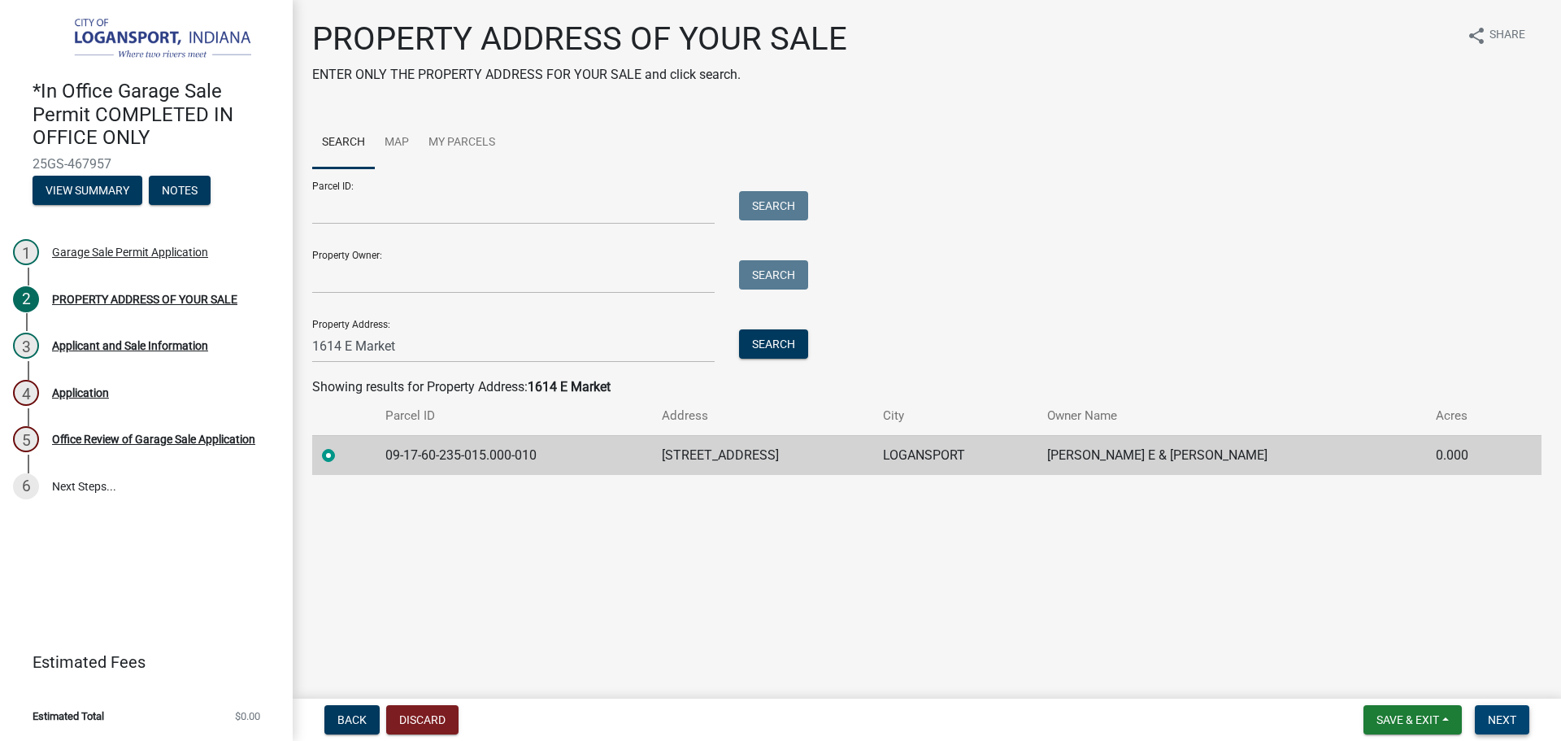
click at [1486, 724] on button "Next" at bounding box center [1502, 719] width 54 height 29
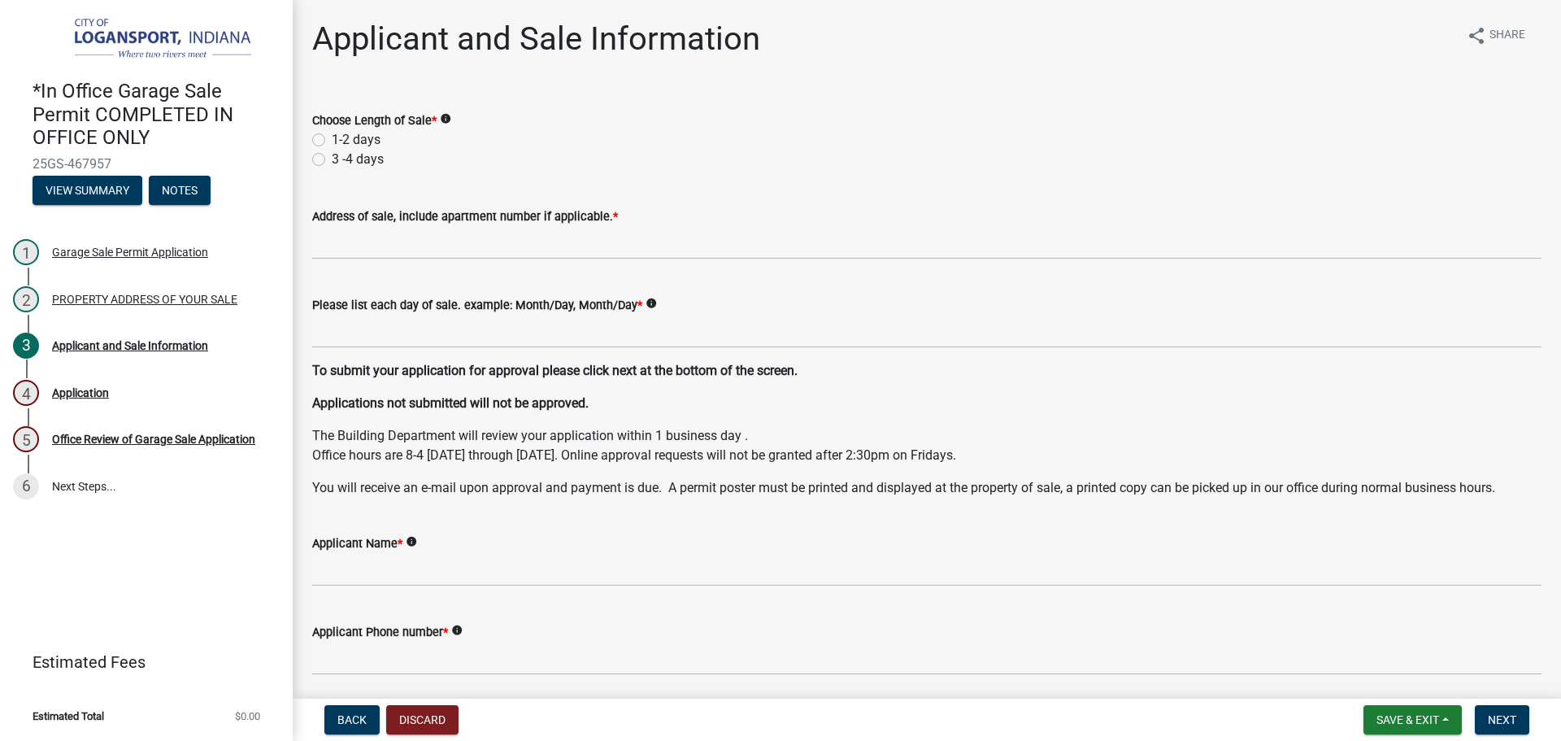
click at [332, 136] on label "1-2 days" at bounding box center [356, 140] width 49 height 20
click at [332, 136] on input "1-2 days" at bounding box center [337, 135] width 11 height 11
radio input "true"
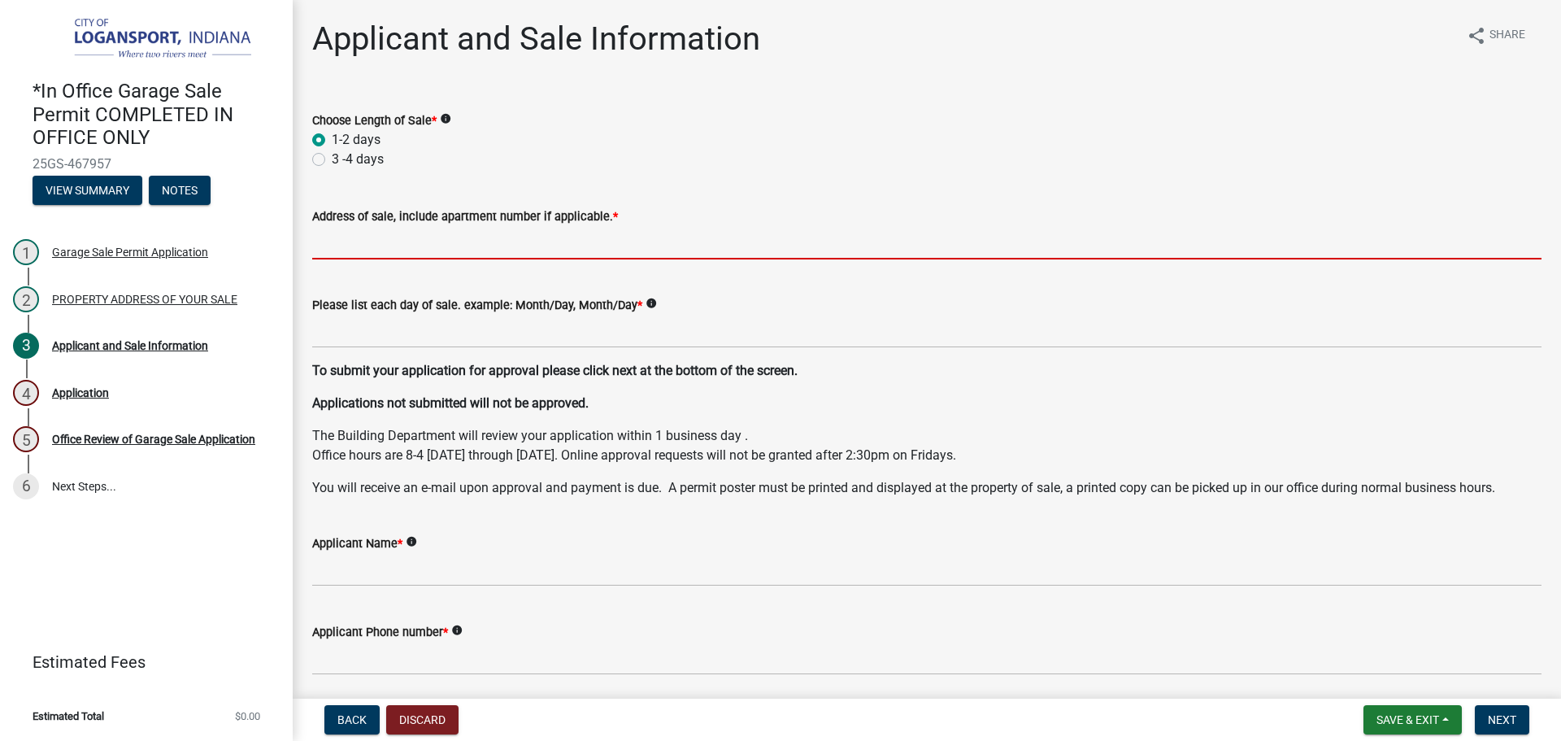
click at [341, 237] on input "Address of sale, include apartment number if applicable. *" at bounding box center [926, 242] width 1229 height 33
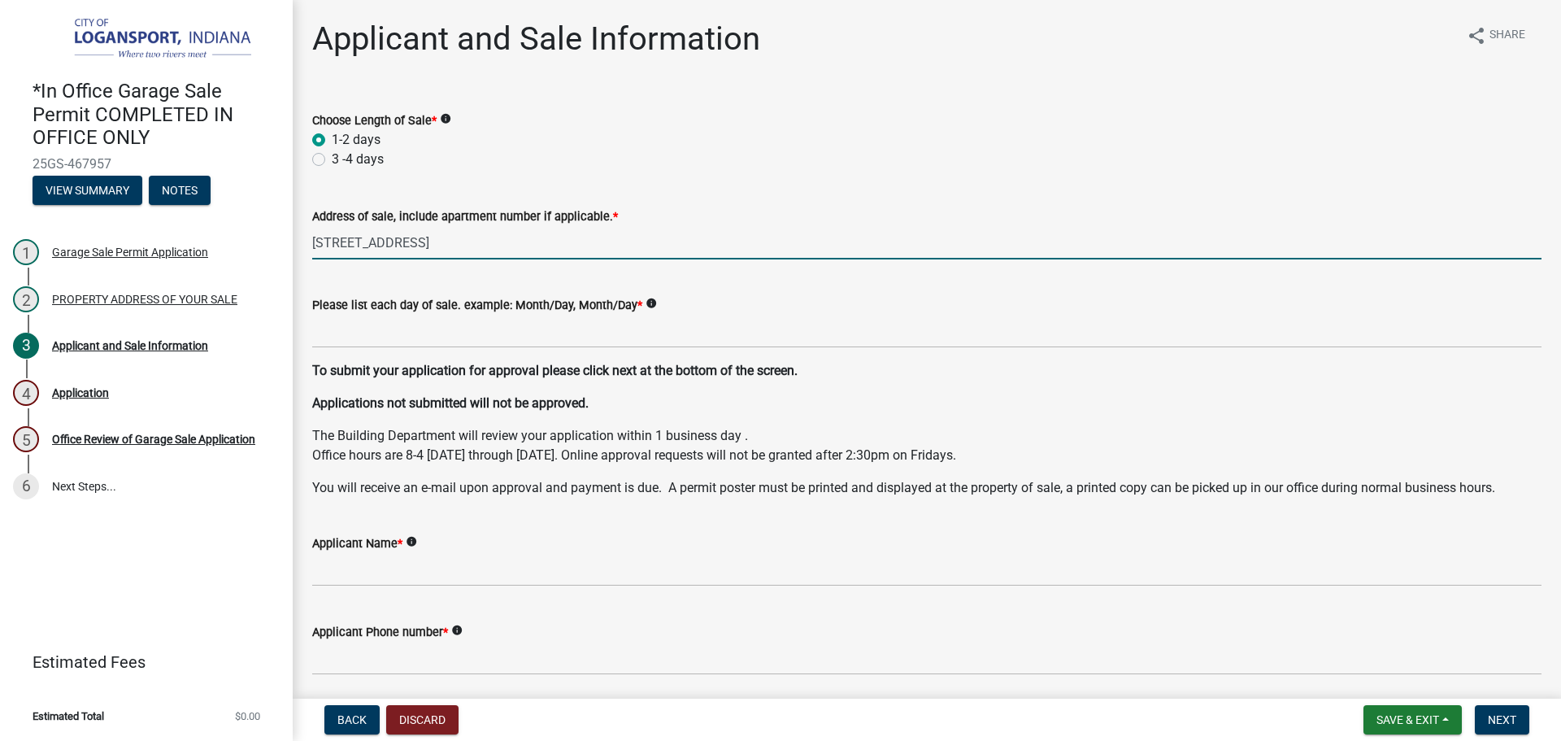
type input "1614 E Market St"
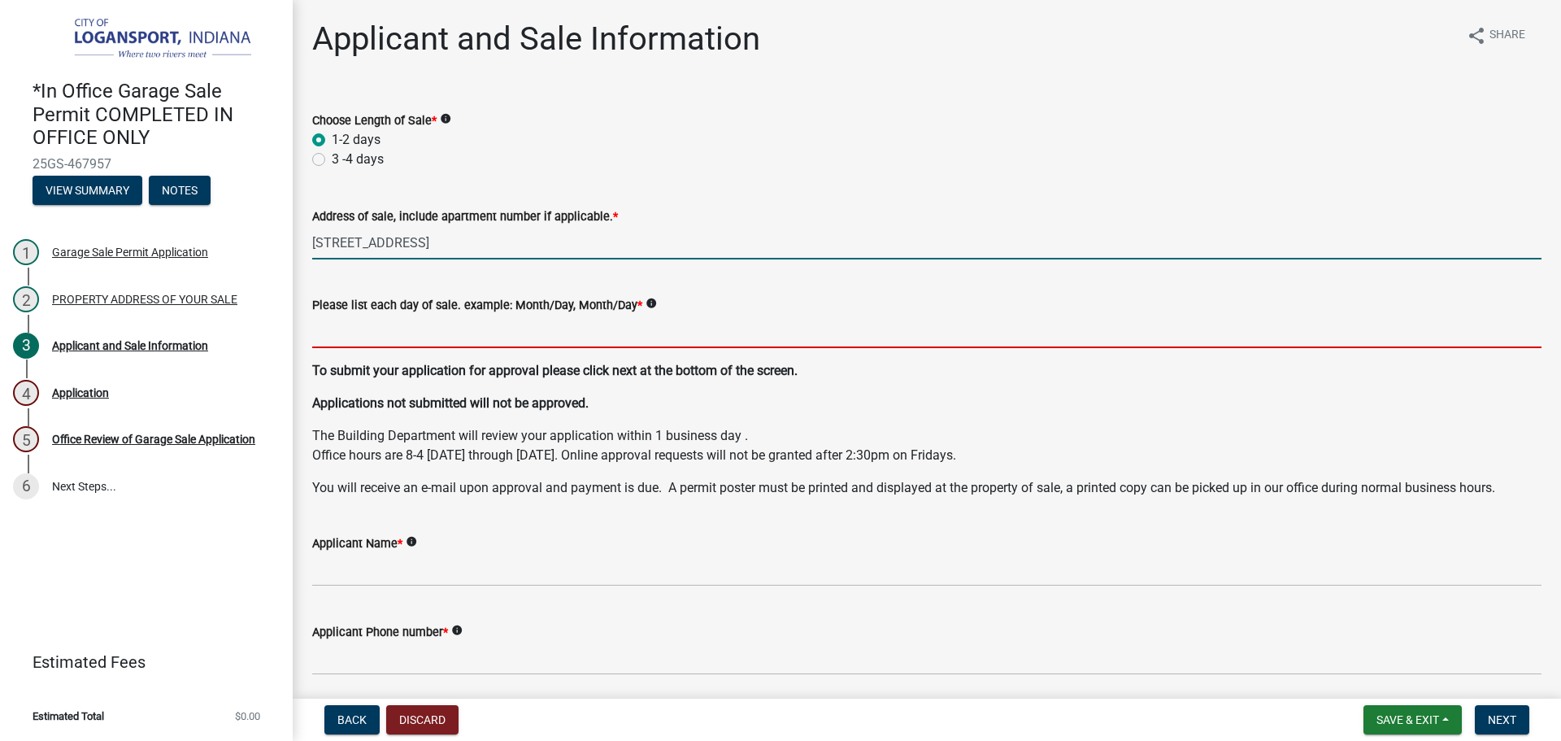
click at [392, 337] on input "Please list each day of sale. example: Month/Day, Month/Day *" at bounding box center [926, 331] width 1229 height 33
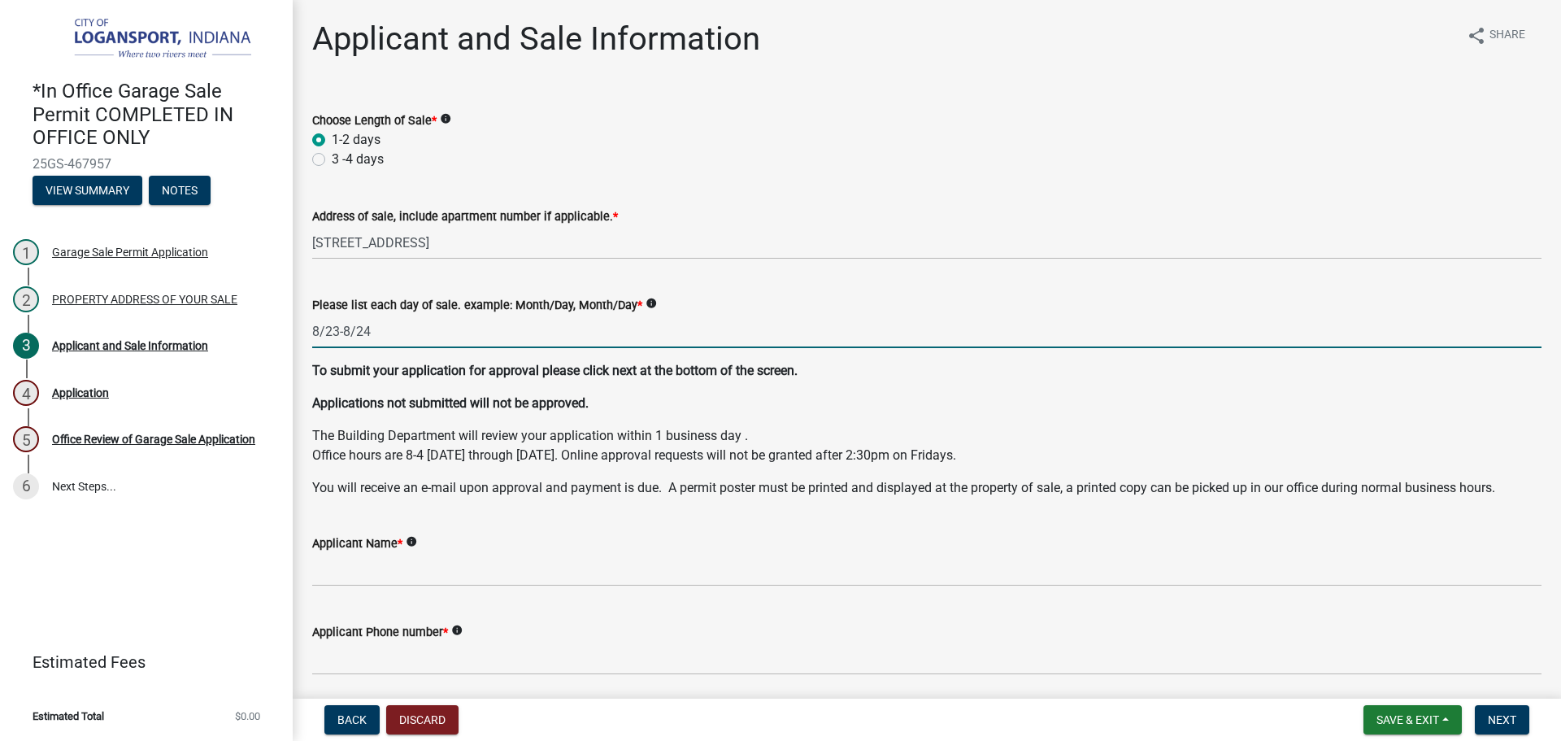
type input "8/23-8/24"
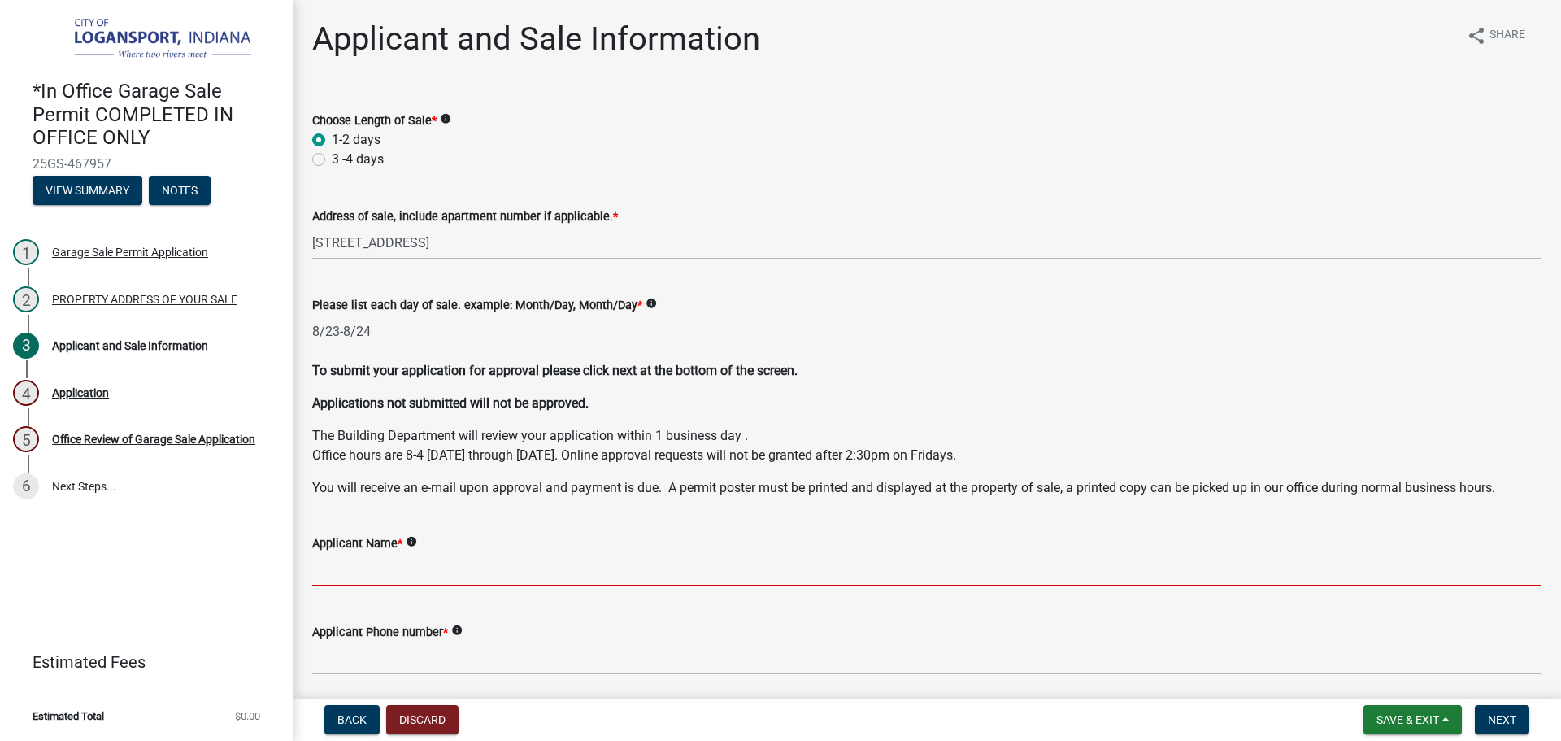
click at [391, 570] on input "Applicant Name *" at bounding box center [926, 569] width 1229 height 33
type input "s"
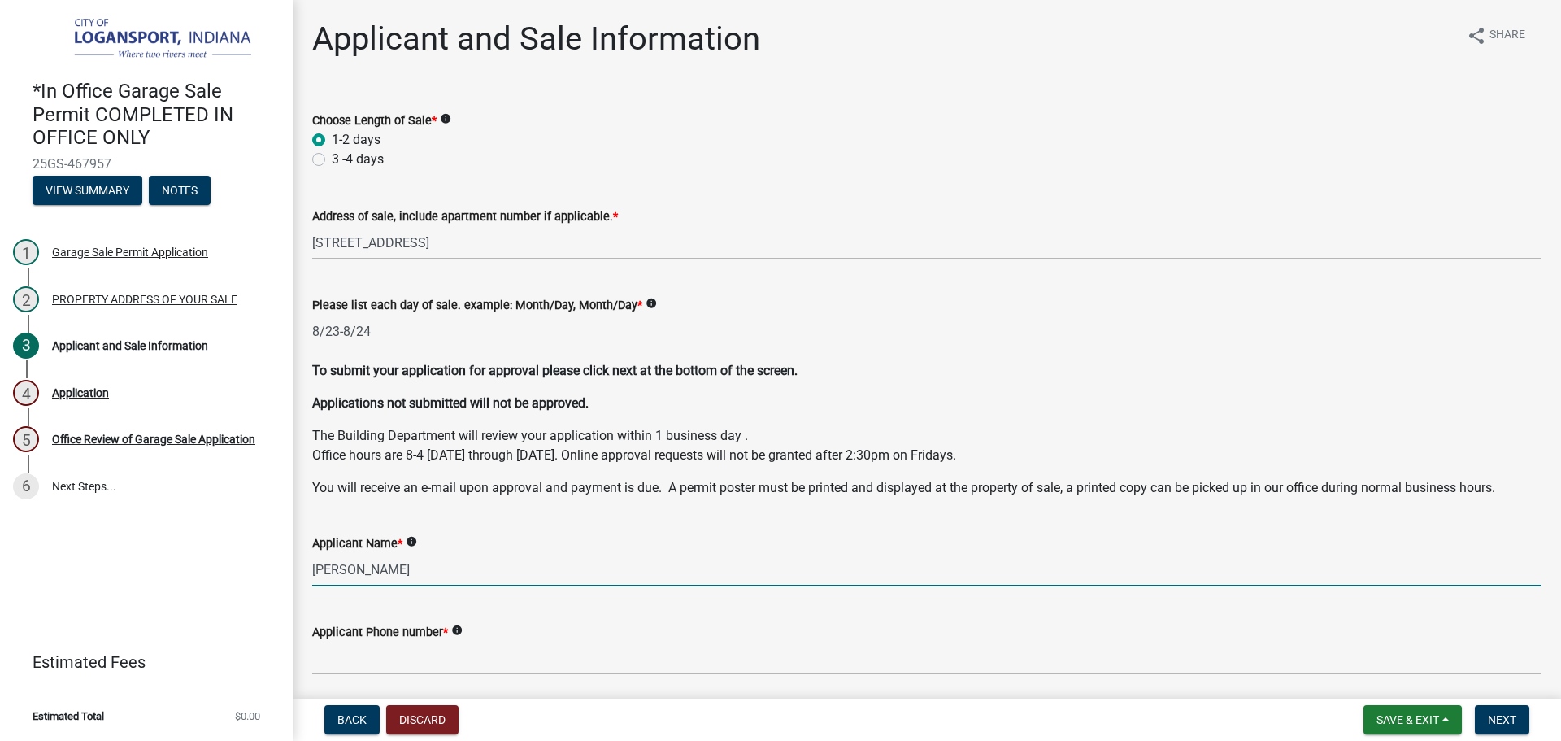
type input "suzette knowles"
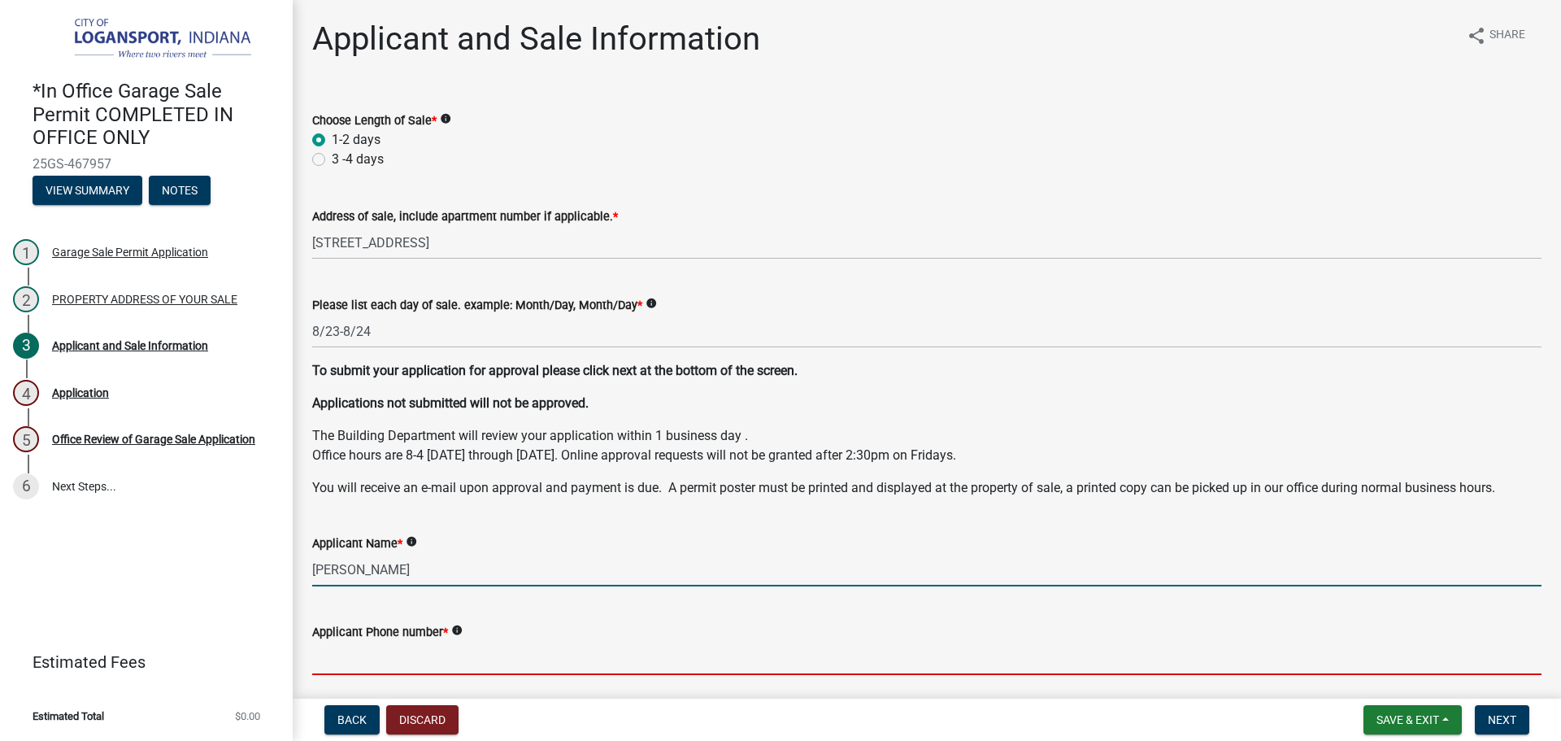
click at [371, 653] on input "Applicant Phone number *" at bounding box center [926, 658] width 1229 height 33
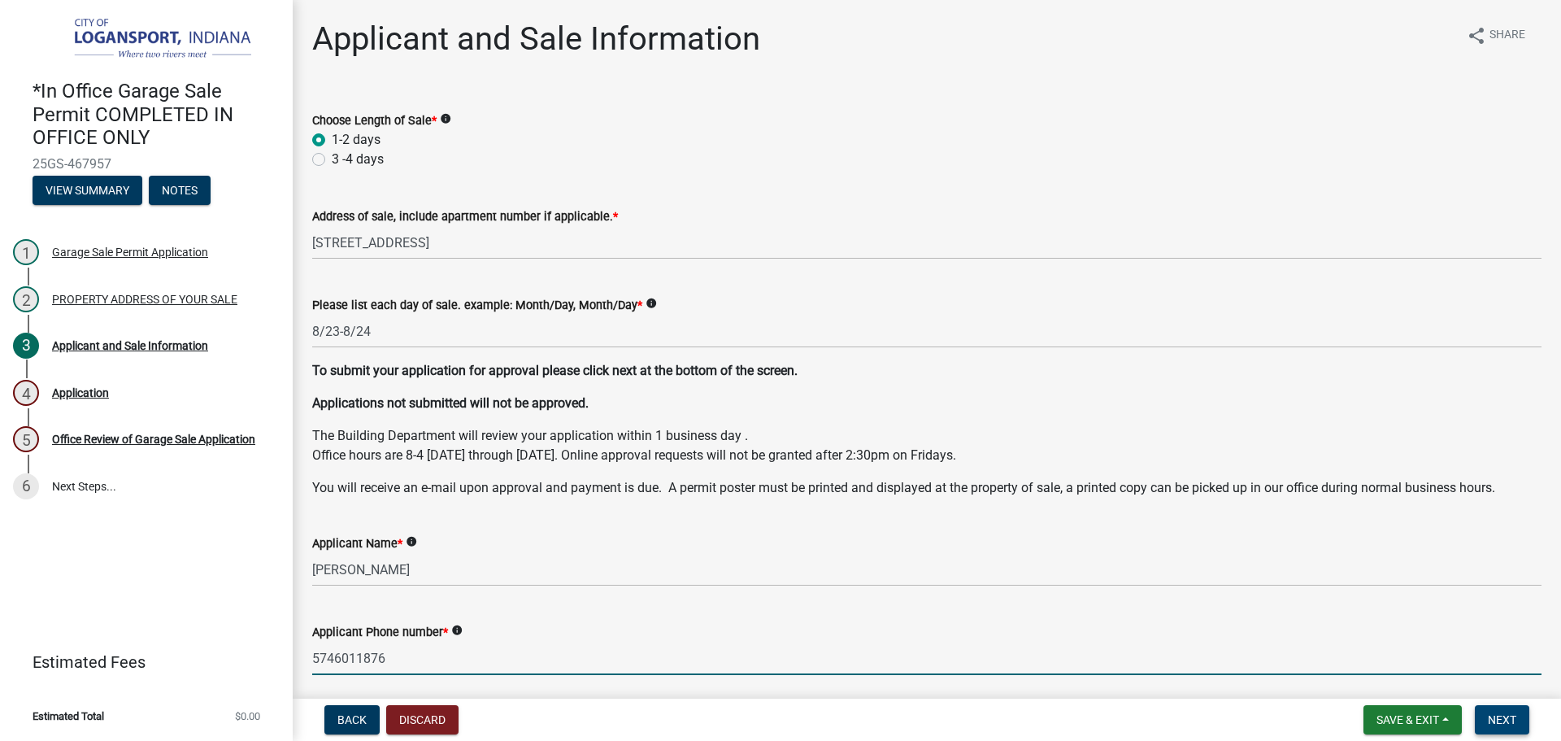
type input "5746011876"
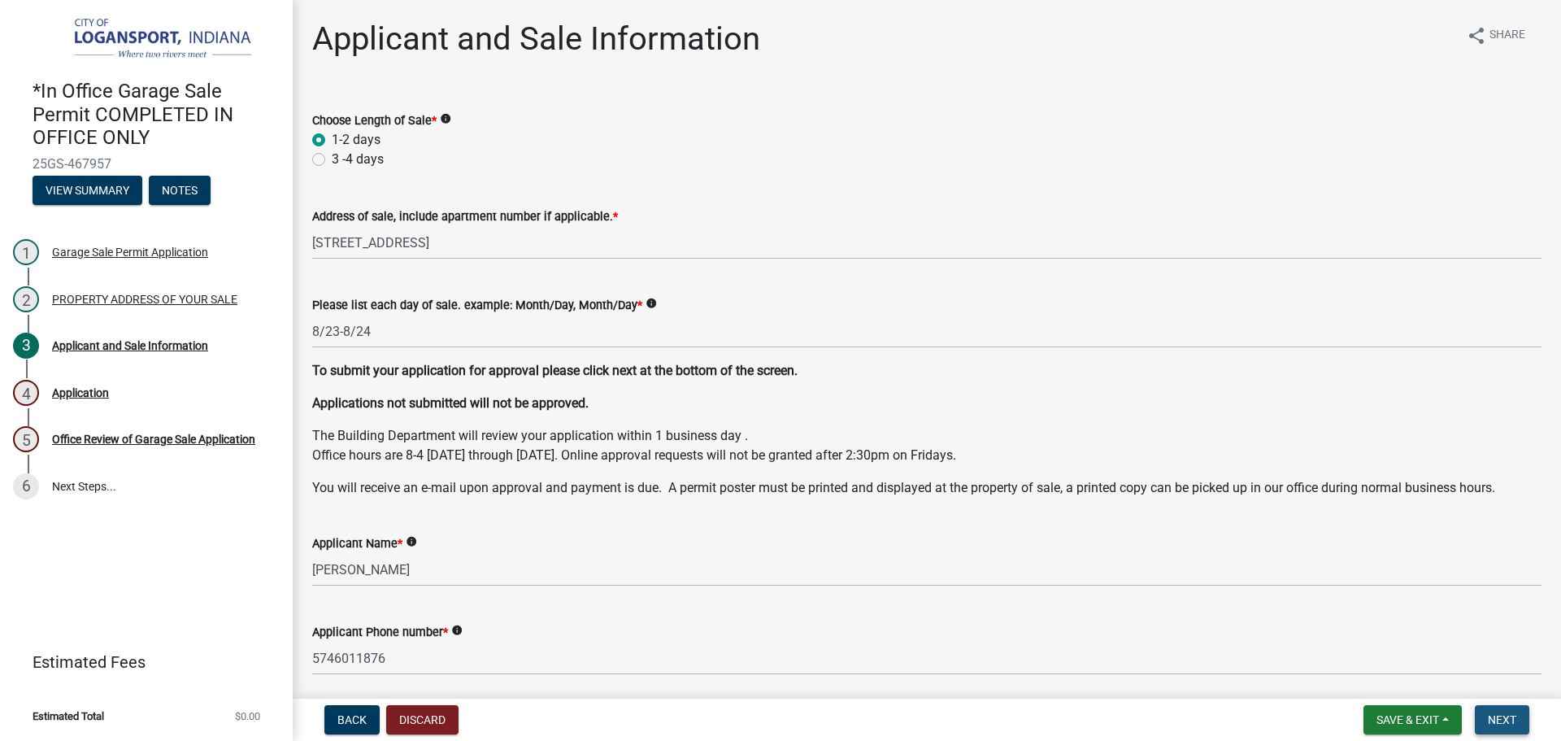
click at [1508, 720] on span "Next" at bounding box center [1502, 719] width 28 height 13
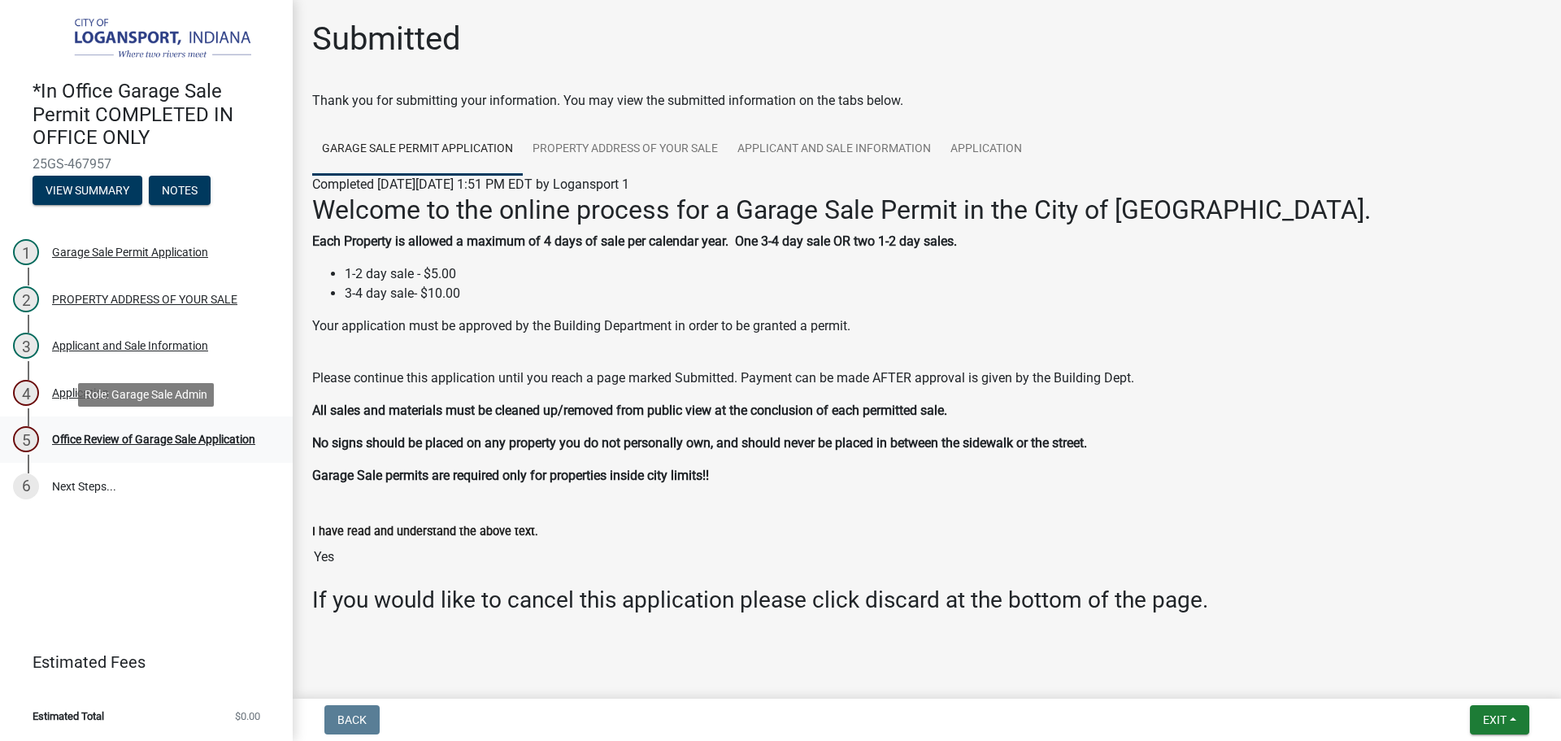
click at [132, 437] on div "Office Review of Garage Sale Application" at bounding box center [153, 438] width 203 height 11
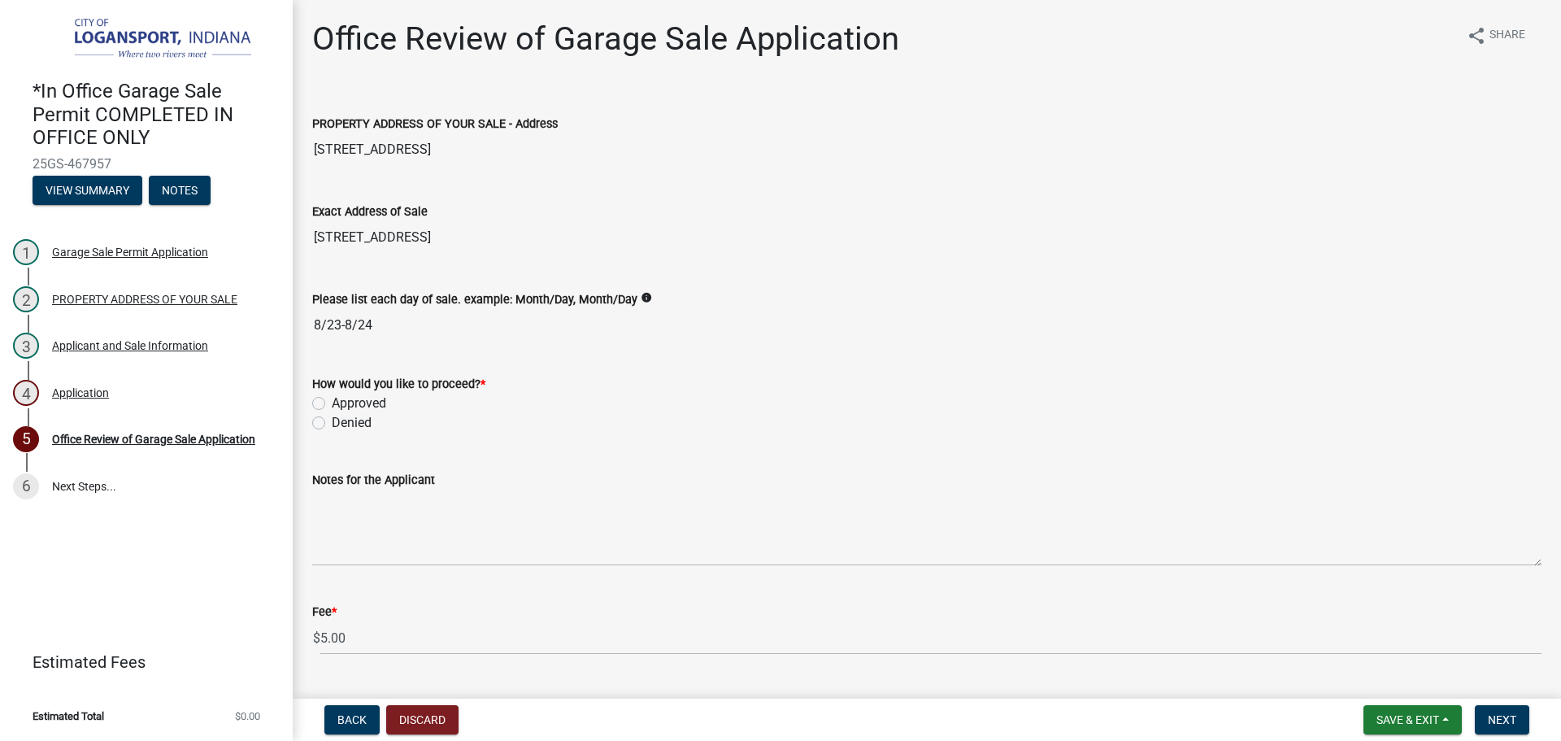
drag, startPoint x: 311, startPoint y: 399, endPoint x: 324, endPoint y: 400, distance: 13.0
click at [311, 399] on div "How would you like to proceed? * Approved Denied" at bounding box center [927, 394] width 1254 height 78
click at [332, 401] on label "Approved" at bounding box center [359, 404] width 54 height 20
click at [332, 401] on input "Approved" at bounding box center [337, 399] width 11 height 11
radio input "true"
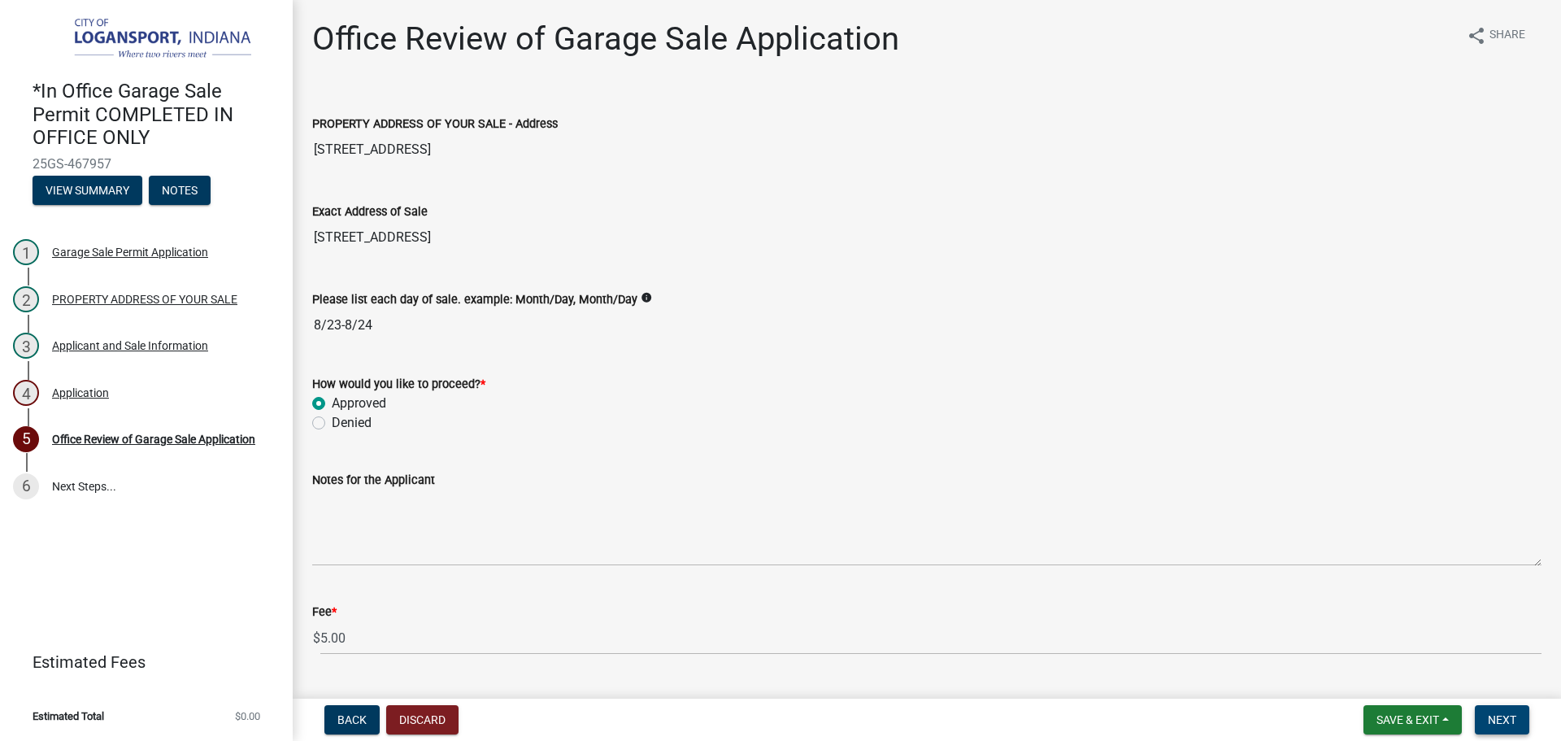
click at [1511, 723] on span "Next" at bounding box center [1502, 719] width 28 height 13
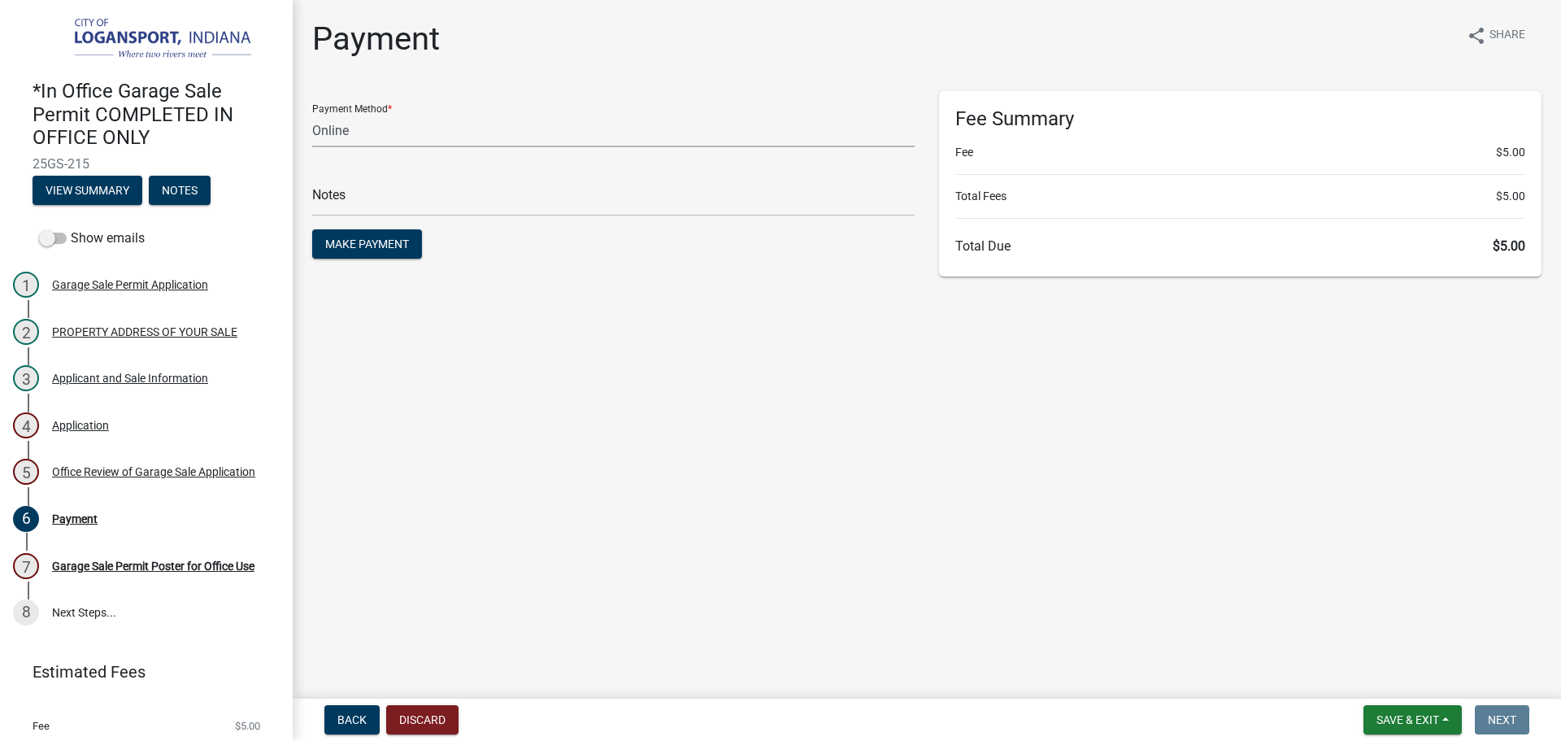
click at [437, 126] on select "Credit Card POS Check Cash Online" at bounding box center [613, 130] width 603 height 33
select select "2: 1"
click at [312, 114] on select "Credit Card POS Check Cash Online" at bounding box center [613, 130] width 603 height 33
click at [428, 204] on input "text" at bounding box center [613, 199] width 603 height 33
type input "117837"
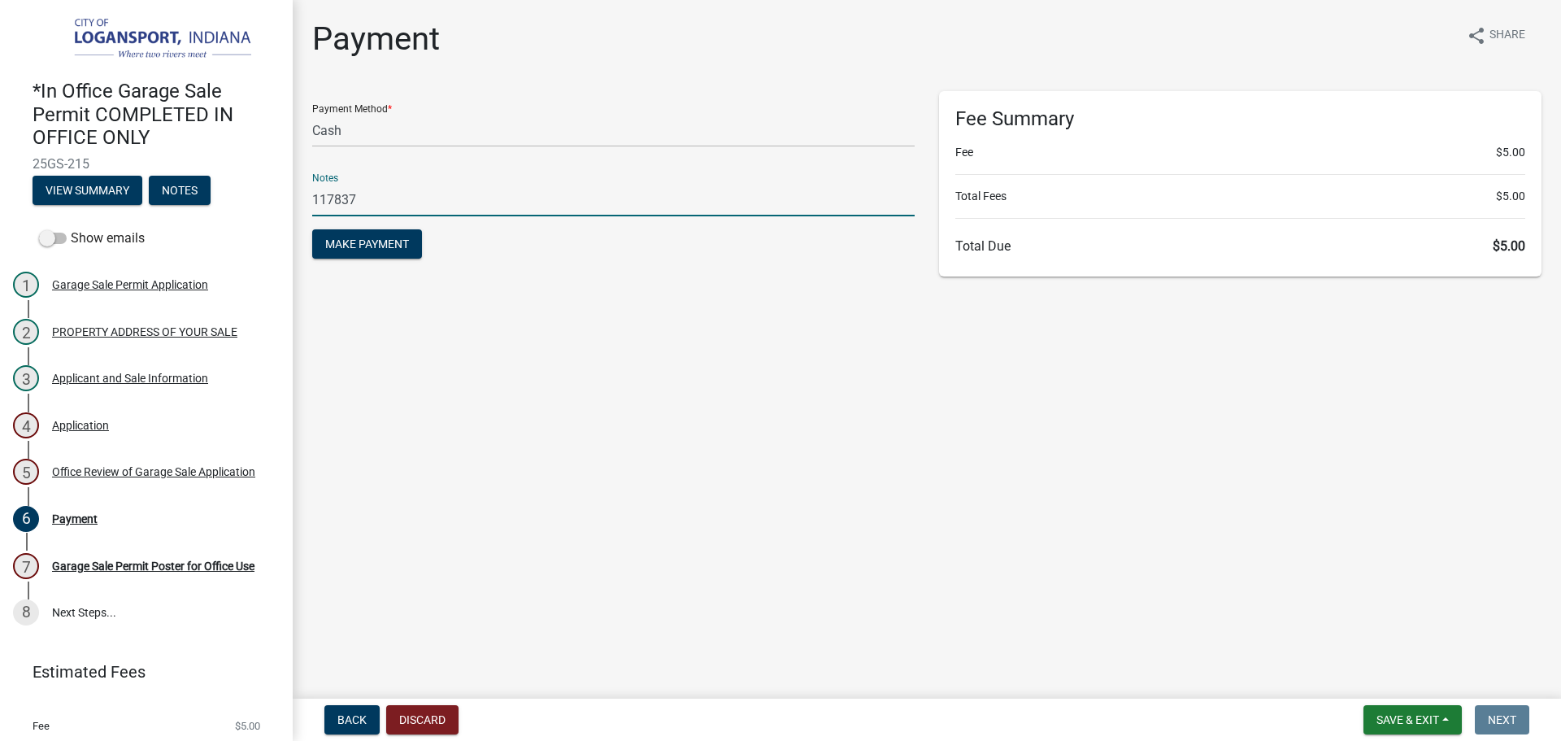
click at [312, 229] on button "Make Payment" at bounding box center [367, 243] width 110 height 29
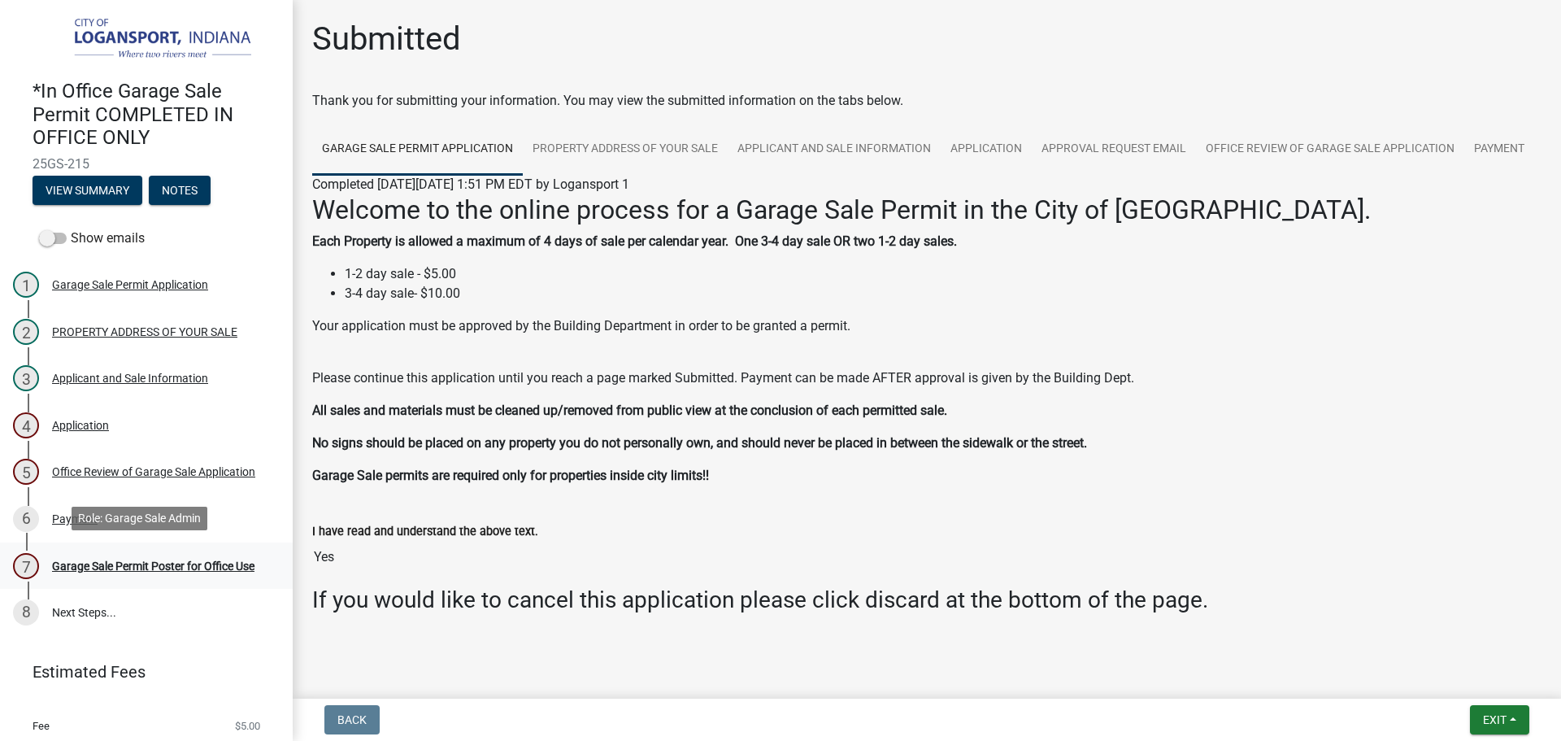
click at [149, 560] on div "Garage Sale Permit Poster for Office Use" at bounding box center [153, 565] width 202 height 11
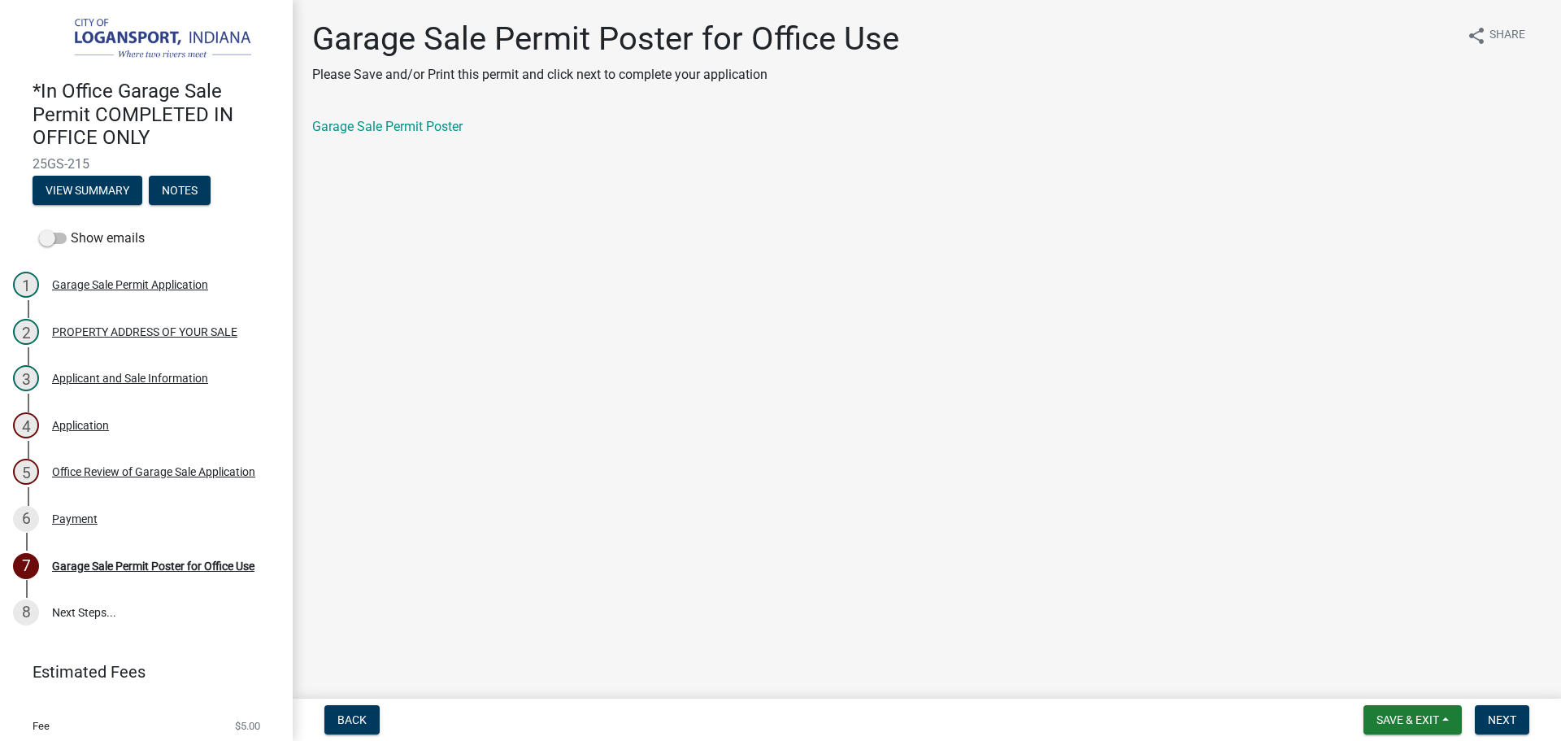
click at [377, 134] on div "Garage Sale Permit Poster" at bounding box center [926, 127] width 1229 height 20
click at [389, 127] on link "Garage Sale Permit Poster" at bounding box center [387, 126] width 150 height 15
click at [1512, 722] on span "Next" at bounding box center [1502, 719] width 28 height 13
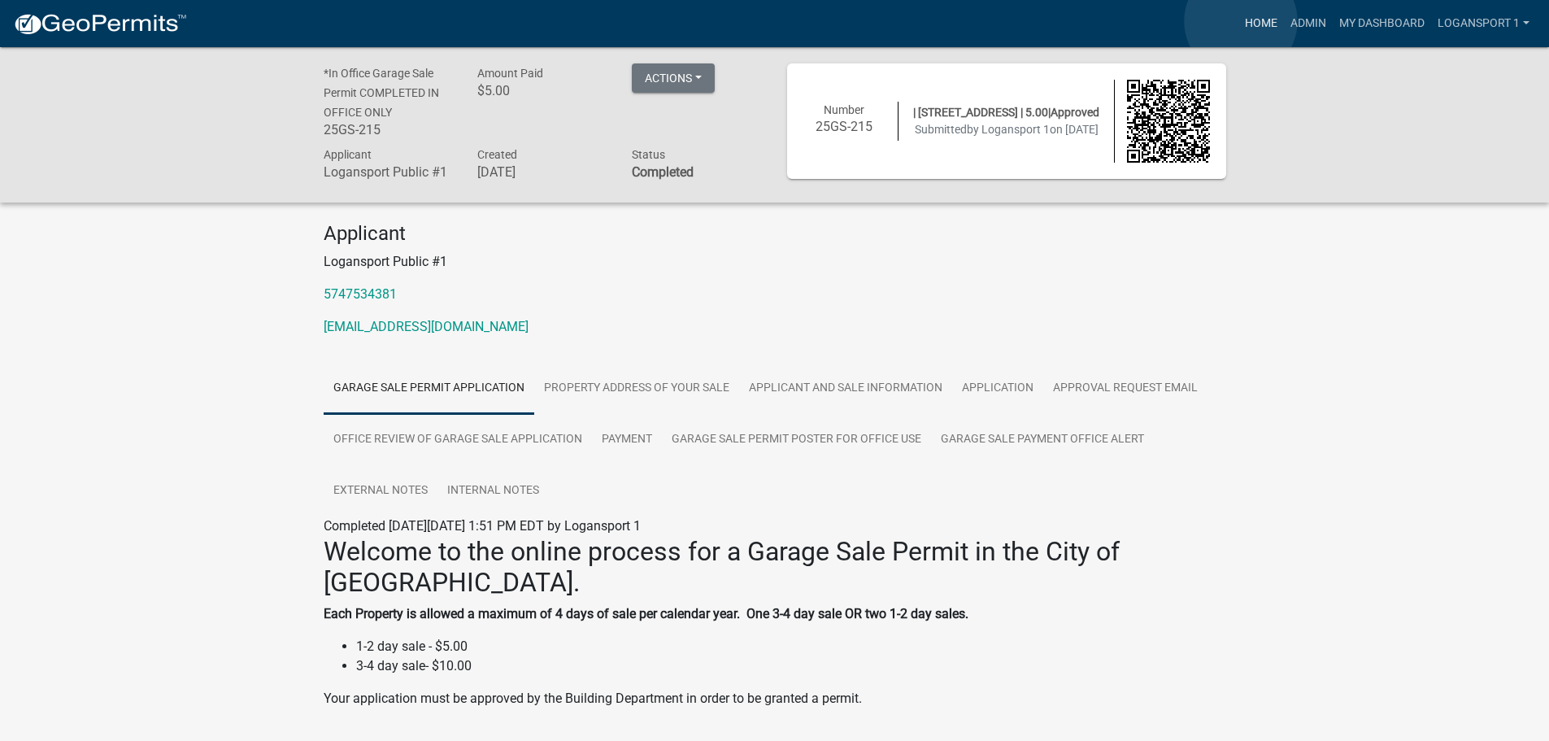
click at [1242, 21] on link "Home" at bounding box center [1261, 23] width 46 height 31
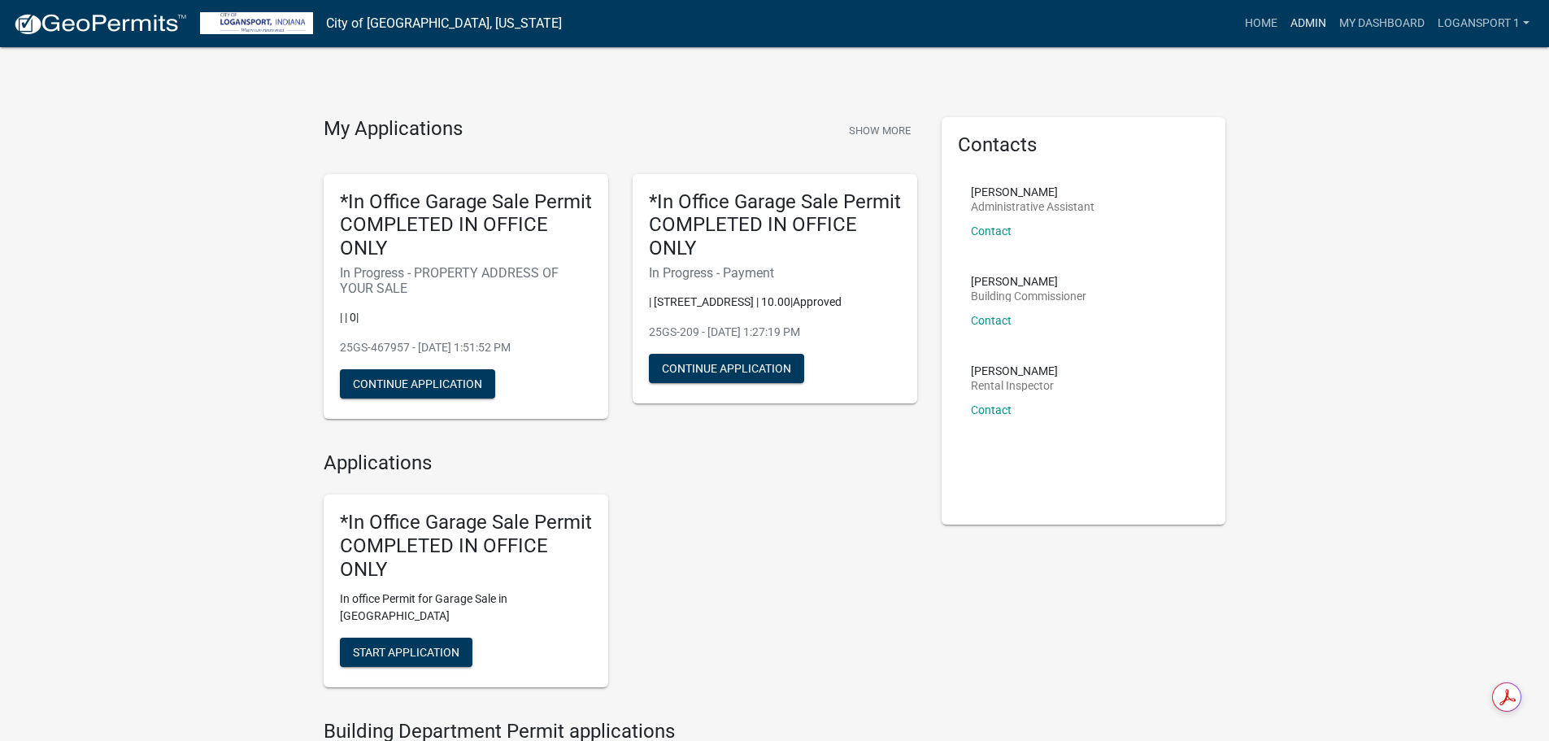
click at [1303, 24] on link "Admin" at bounding box center [1308, 23] width 49 height 31
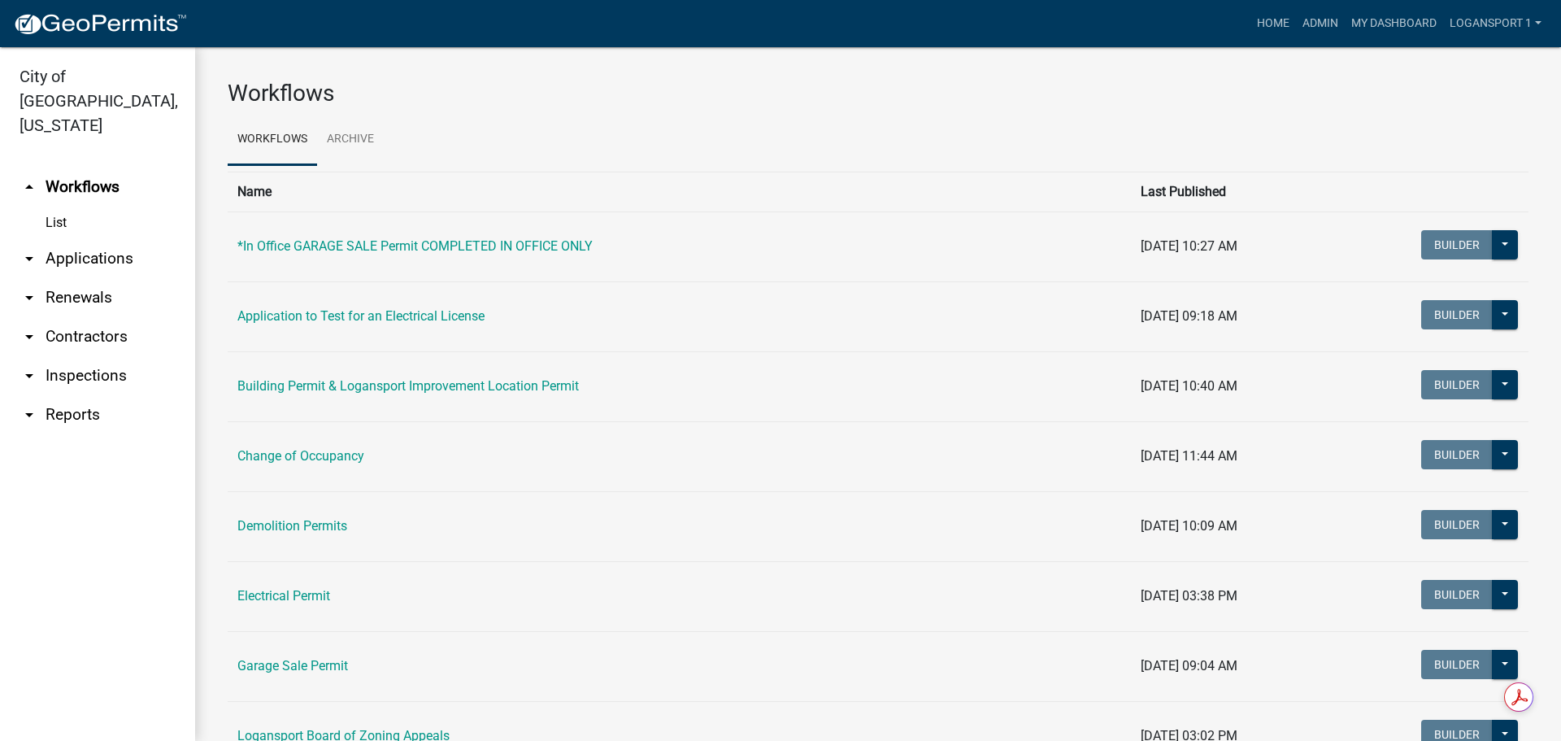
click at [84, 239] on link "arrow_drop_down Applications" at bounding box center [97, 258] width 195 height 39
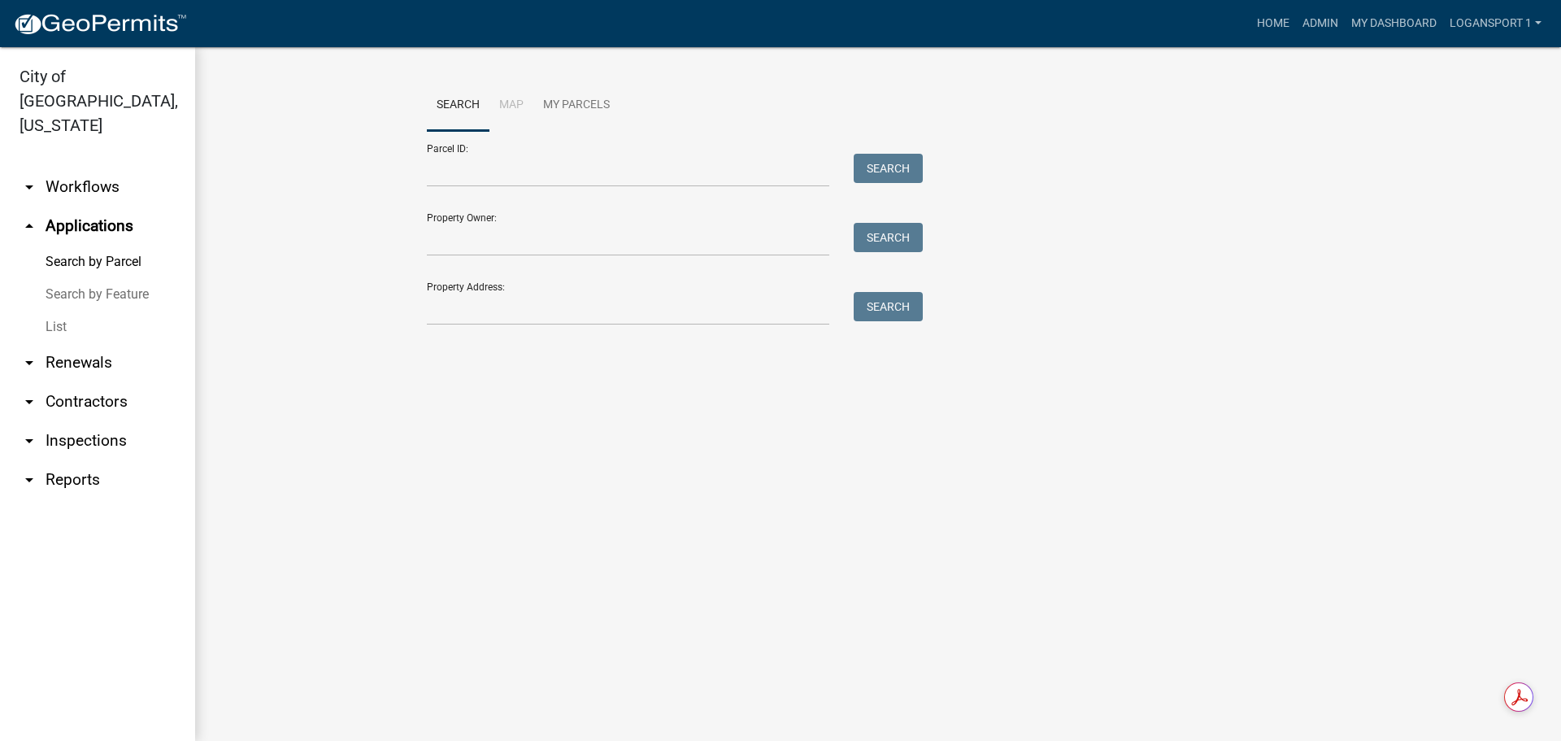
click at [64, 311] on link "List" at bounding box center [97, 327] width 195 height 33
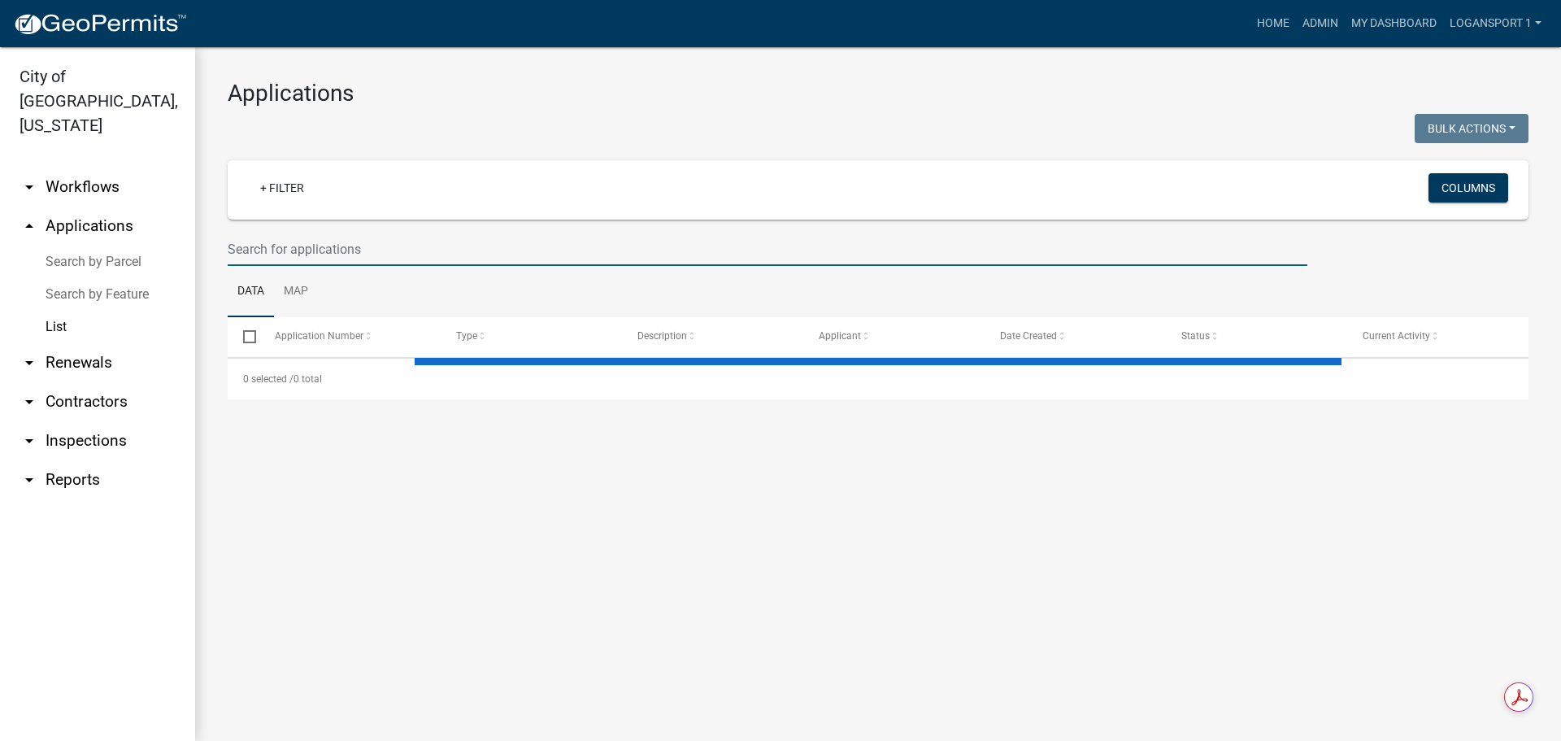
click at [279, 256] on input "text" at bounding box center [768, 249] width 1080 height 33
select select "2: 50"
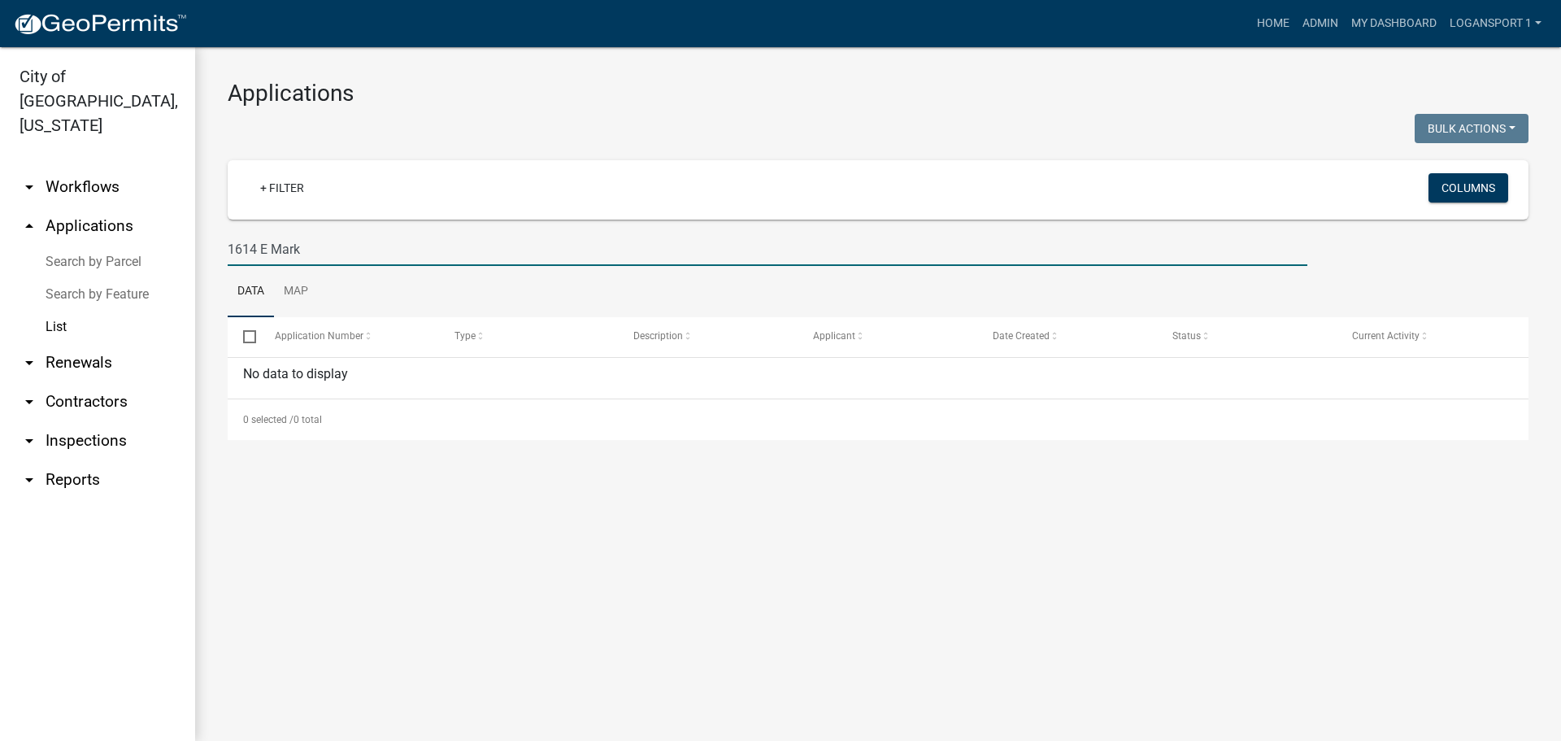
type input "1614 E Mark"
